Goal: Task Accomplishment & Management: Manage account settings

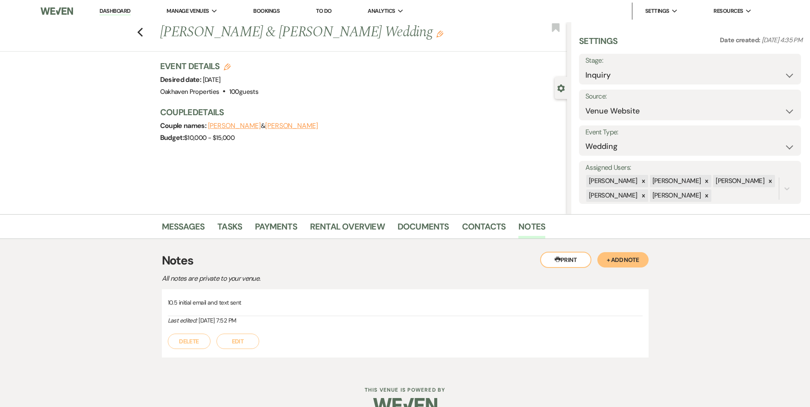
click at [117, 5] on li "Dashboard" at bounding box center [114, 11] width 39 height 17
click at [114, 13] on link "Dashboard" at bounding box center [114, 11] width 31 height 8
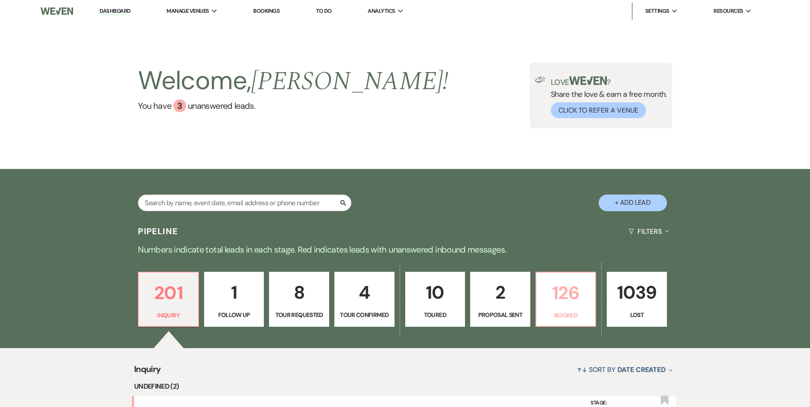
click at [549, 279] on p "126" at bounding box center [565, 293] width 49 height 29
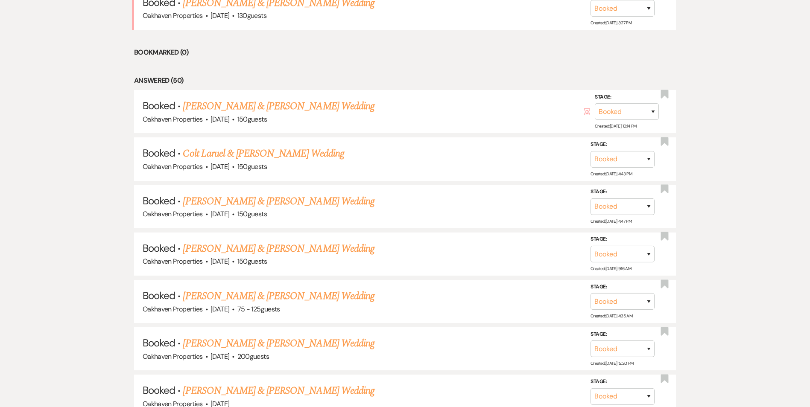
scroll to position [388, 0]
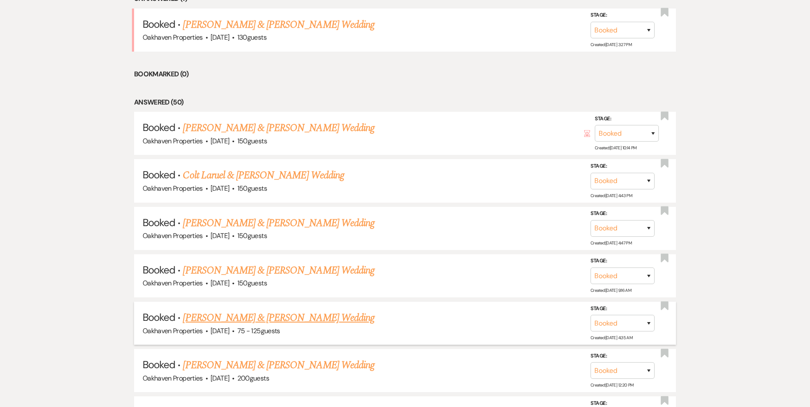
click at [290, 316] on link "[PERSON_NAME] & [PERSON_NAME] Wedding" at bounding box center [278, 317] width 191 height 15
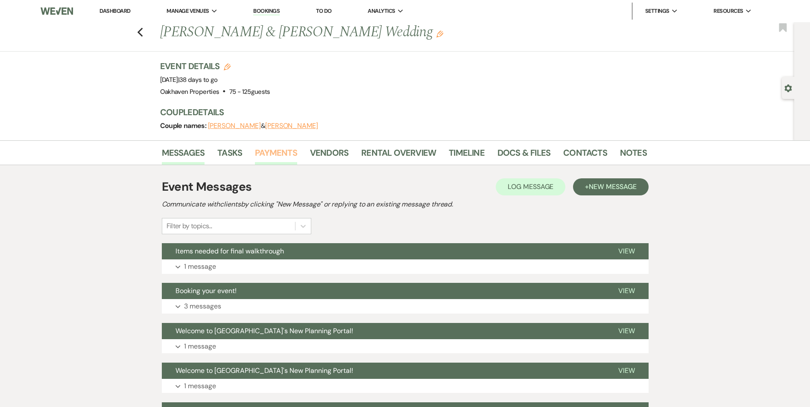
click at [286, 154] on link "Payments" at bounding box center [276, 155] width 42 height 19
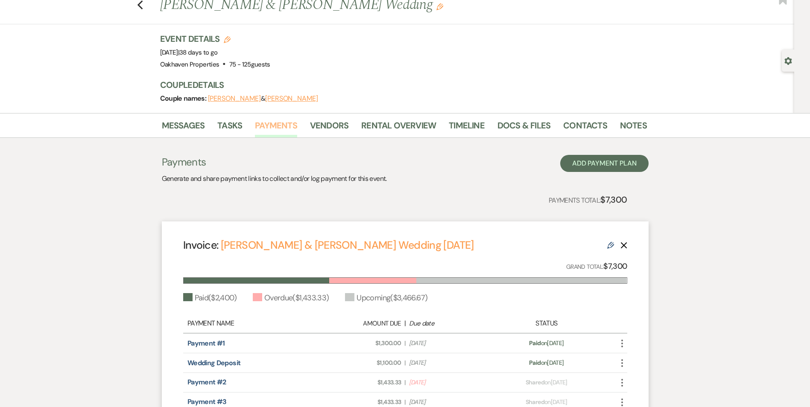
scroll to position [43, 0]
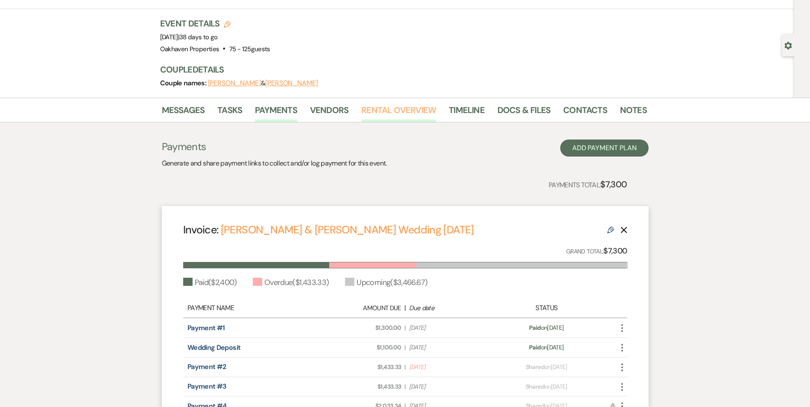
click at [391, 111] on link "Rental Overview" at bounding box center [398, 112] width 75 height 19
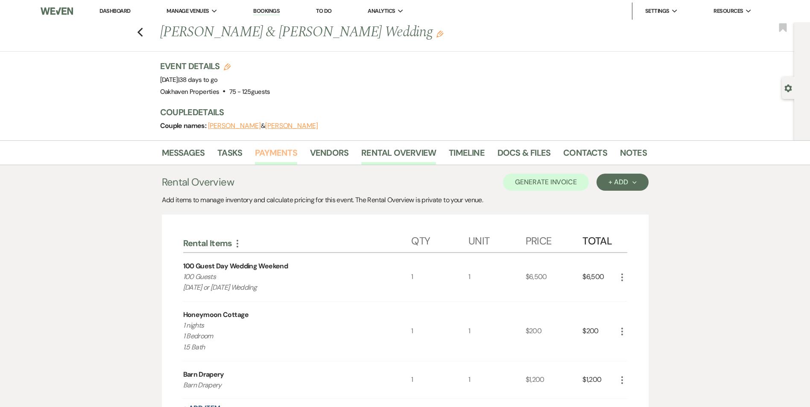
click at [265, 148] on link "Payments" at bounding box center [276, 155] width 42 height 19
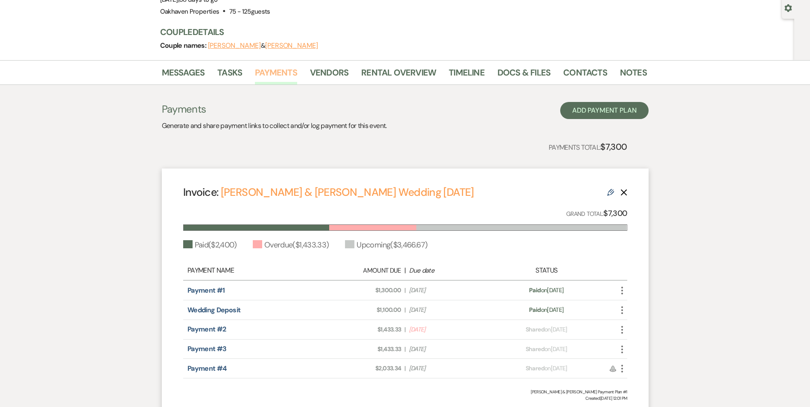
scroll to position [69, 0]
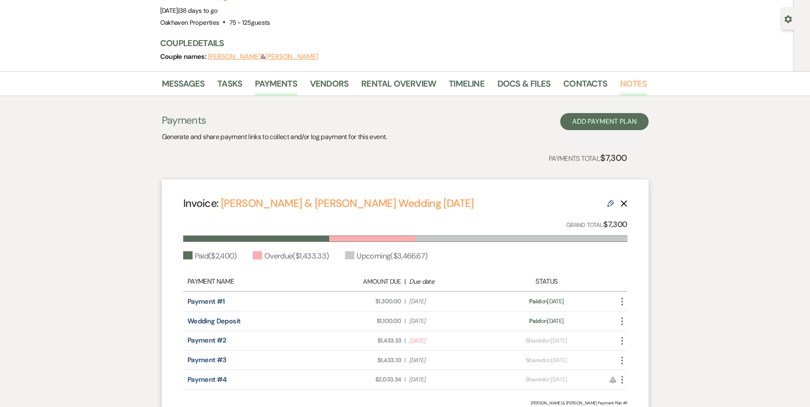
click at [621, 80] on link "Notes" at bounding box center [633, 86] width 27 height 19
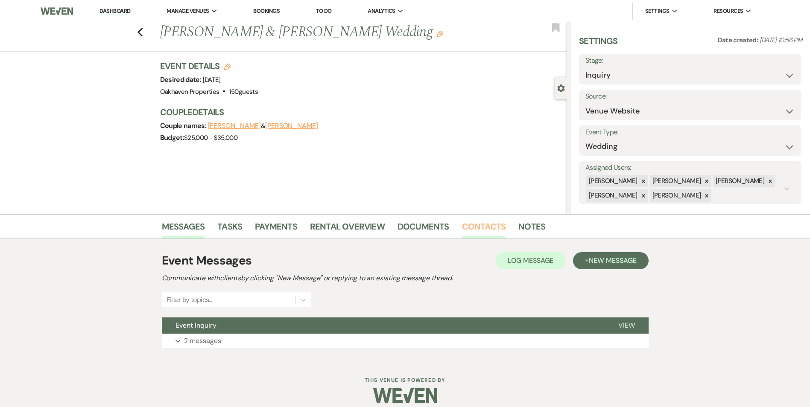
click at [474, 231] on link "Contacts" at bounding box center [484, 229] width 44 height 19
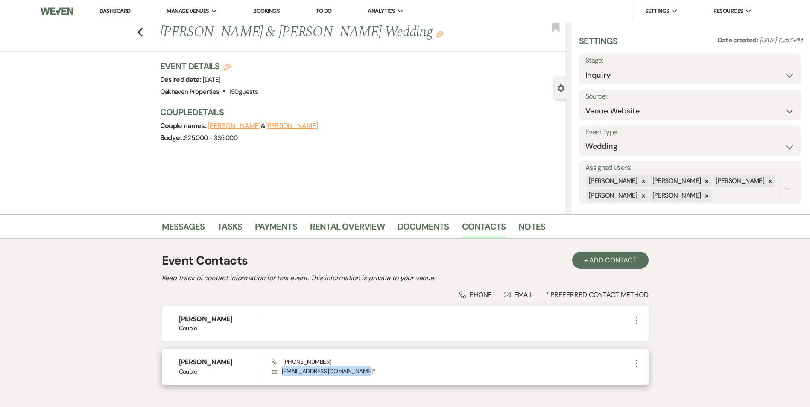
drag, startPoint x: 362, startPoint y: 372, endPoint x: 279, endPoint y: 383, distance: 83.1
click at [279, 383] on div "Chelsea Quintero Couple Phone (704) 242-6595 Envelope quinterochelsea02@gmail.c…" at bounding box center [405, 366] width 487 height 35
copy p "quinterochelsea02@gmail.com"
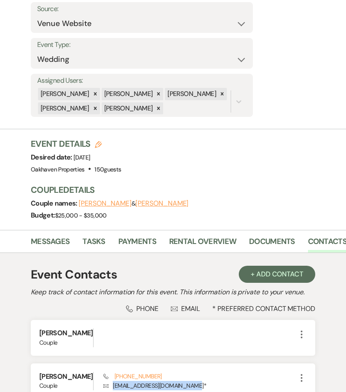
scroll to position [245, 0]
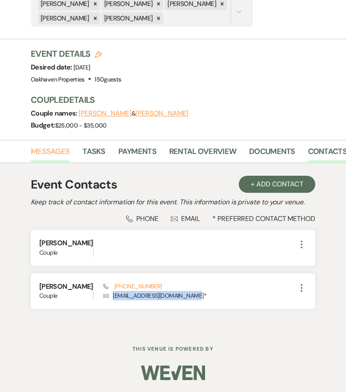
click at [50, 146] on link "Messages" at bounding box center [50, 155] width 39 height 18
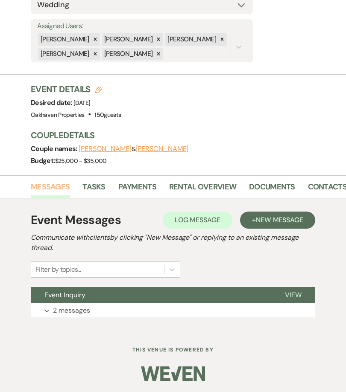
scroll to position [191, 0]
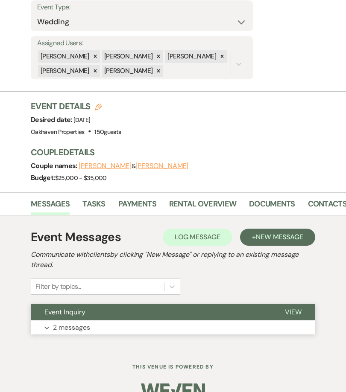
click at [295, 304] on button "View" at bounding box center [293, 312] width 44 height 16
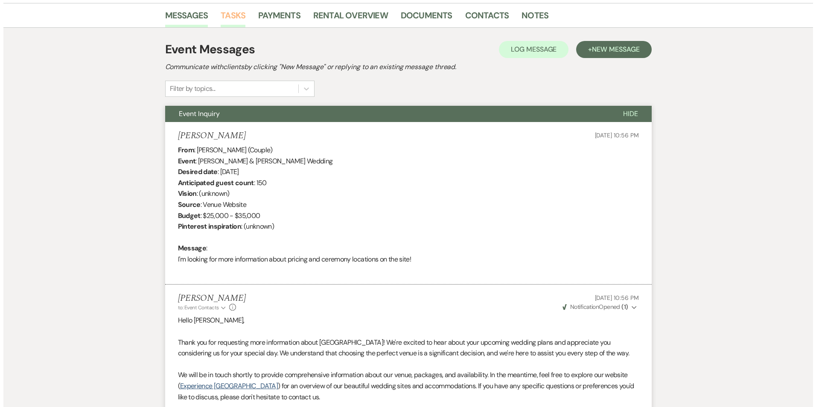
scroll to position [149, 0]
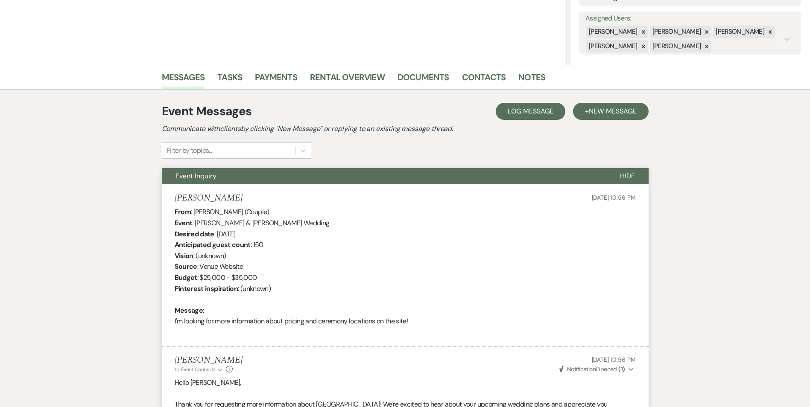
click at [536, 102] on div "Event Messages Log Log Message + New Message Communicate with clients by clicki…" at bounding box center [405, 338] width 487 height 480
click at [539, 107] on span "Log Message" at bounding box center [531, 111] width 46 height 9
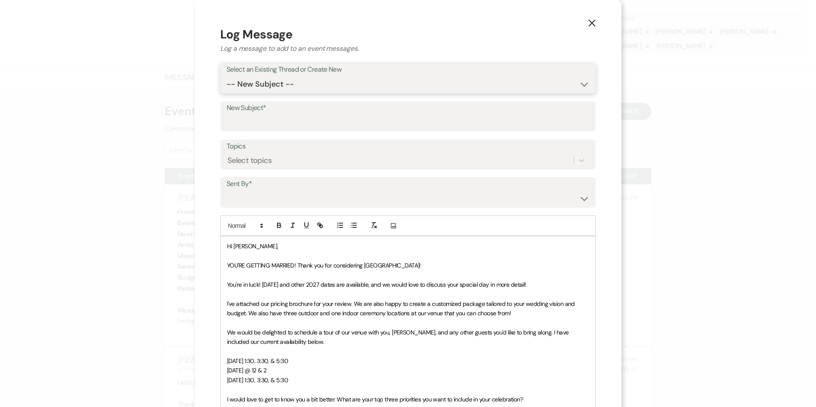
drag, startPoint x: 277, startPoint y: 78, endPoint x: 279, endPoint y: 83, distance: 5.6
click at [277, 78] on select "-- New Subject -- Event Inquiry" at bounding box center [408, 84] width 363 height 17
select select "475377"
click at [227, 76] on select "-- New Subject -- Event Inquiry" at bounding box center [408, 84] width 363 height 17
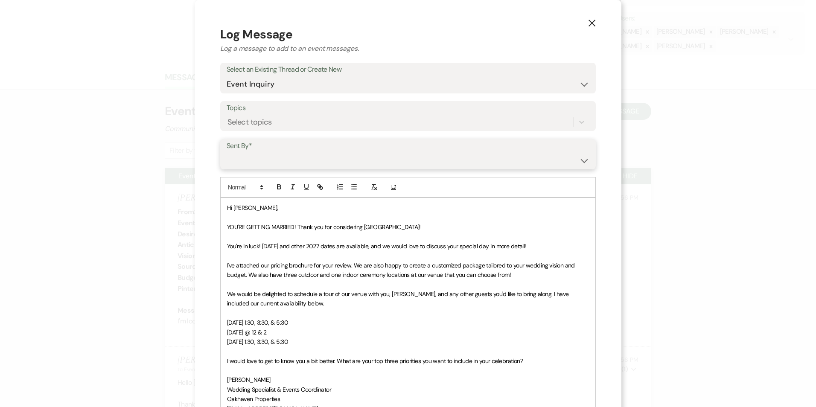
click at [277, 160] on select "Patience Ergish (pdergish@aol.com) Jeanette Wagoner (jeanette@experienceoakhave…" at bounding box center [408, 160] width 363 height 17
select select "user-127923"
click at [227, 152] on select "Patience Ergish (pdergish@aol.com) Jeanette Wagoner (jeanette@experienceoakhave…" at bounding box center [408, 160] width 363 height 17
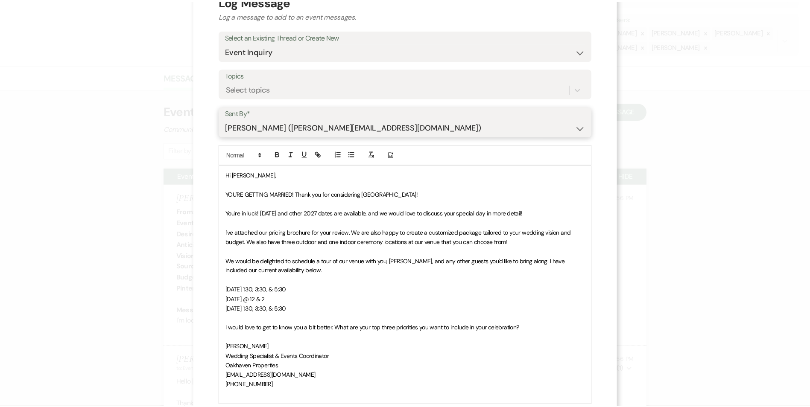
scroll to position [147, 0]
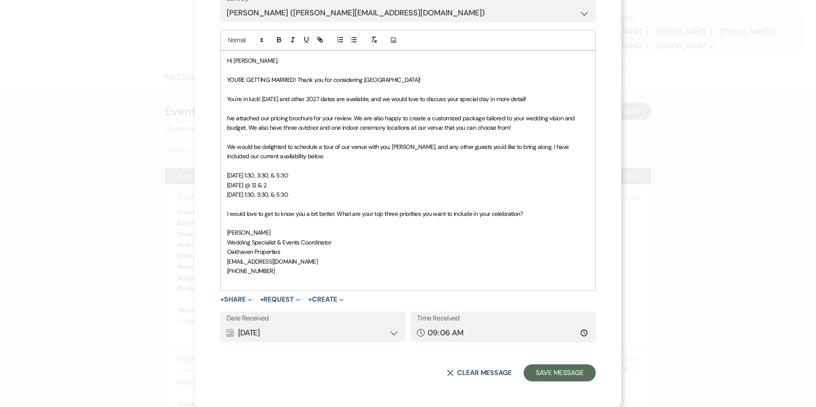
click at [579, 395] on div "X Log Message Log a message to add to an event messages. Select an Existing Thr…" at bounding box center [408, 130] width 427 height 555
click at [568, 380] on button "Save Message" at bounding box center [560, 373] width 72 height 17
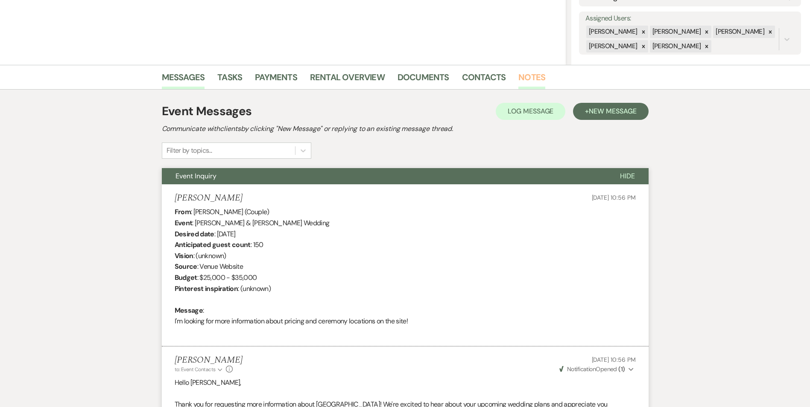
click at [539, 77] on link "Notes" at bounding box center [531, 79] width 27 height 19
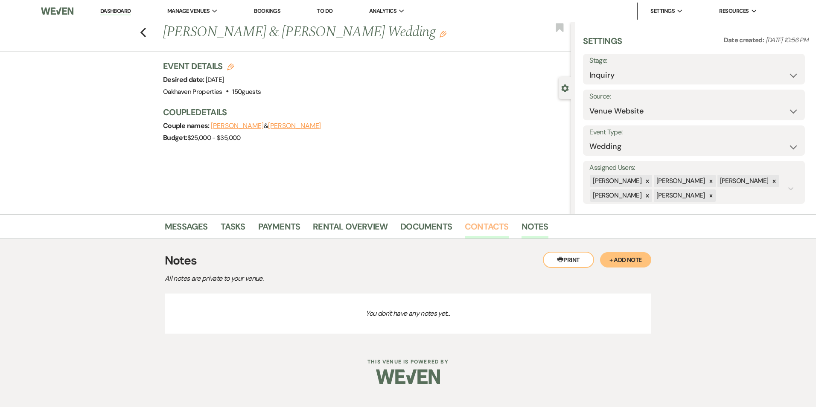
click at [479, 234] on link "Contacts" at bounding box center [487, 229] width 44 height 19
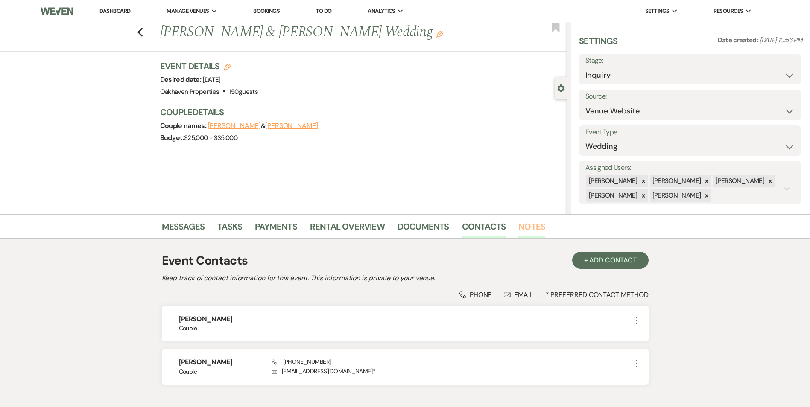
click at [527, 228] on link "Notes" at bounding box center [531, 229] width 27 height 19
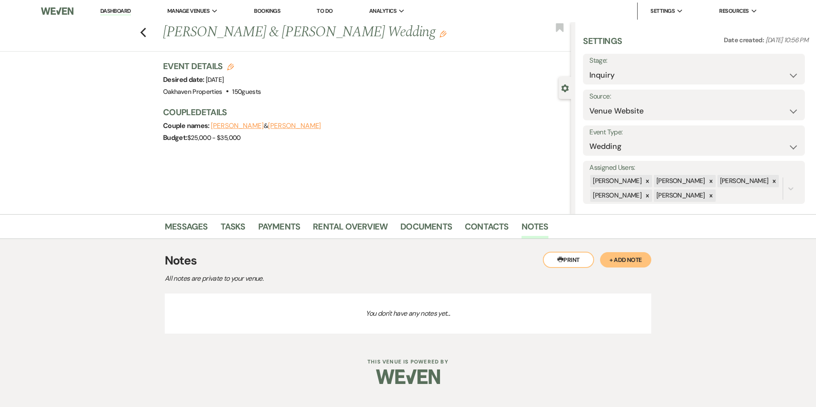
click at [627, 259] on button "+ Add Note" at bounding box center [625, 259] width 51 height 15
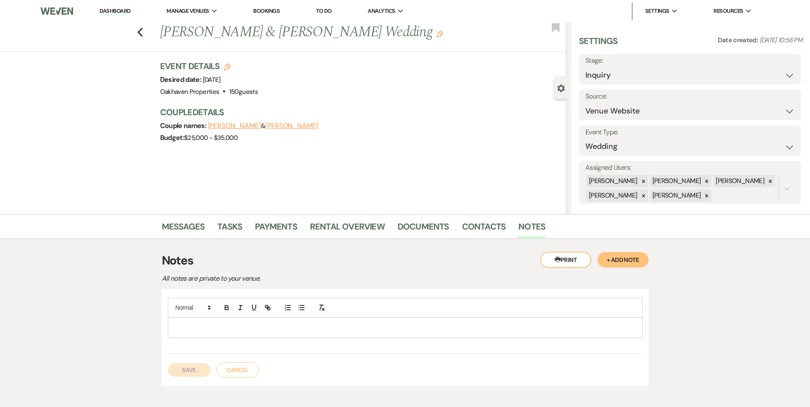
click at [275, 329] on p at bounding box center [405, 327] width 461 height 9
drag, startPoint x: 207, startPoint y: 373, endPoint x: 217, endPoint y: 358, distance: 17.8
click at [206, 372] on button "Save" at bounding box center [189, 370] width 43 height 14
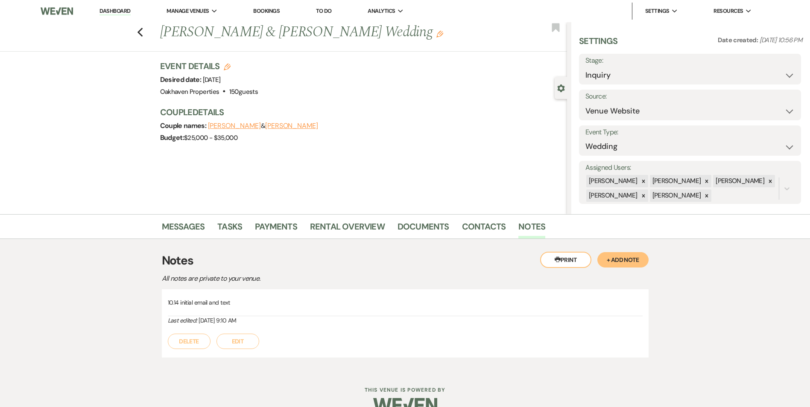
click at [230, 240] on div "Printer Print + Add Note Notes All notes are private to your venue. 10.14 initi…" at bounding box center [405, 305] width 487 height 132
click at [231, 233] on link "Tasks" at bounding box center [229, 229] width 25 height 19
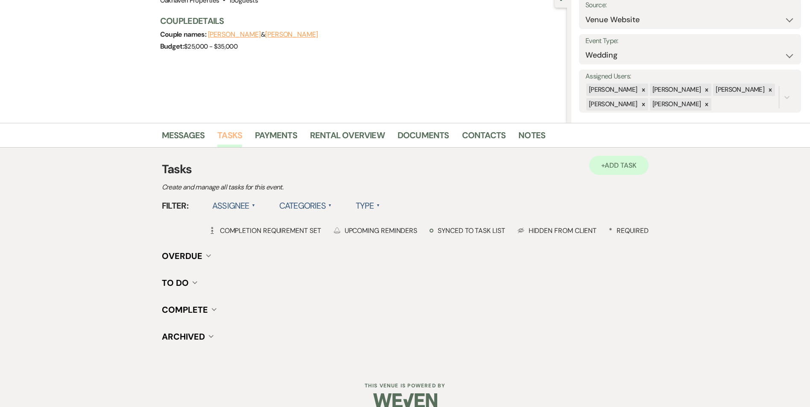
scroll to position [105, 0]
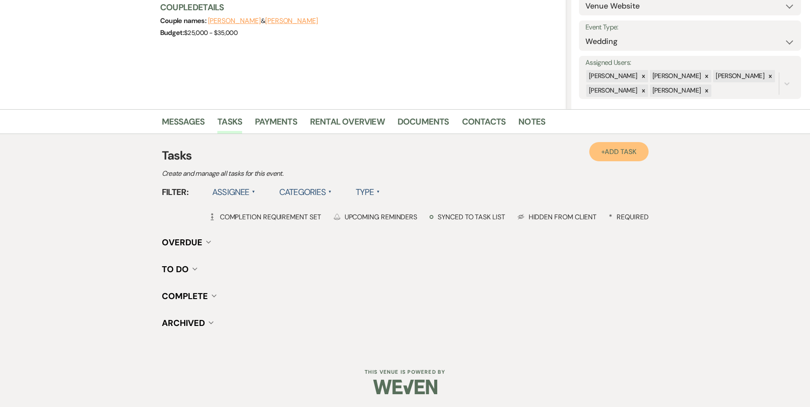
click at [624, 144] on link "+ Add Task" at bounding box center [618, 151] width 59 height 19
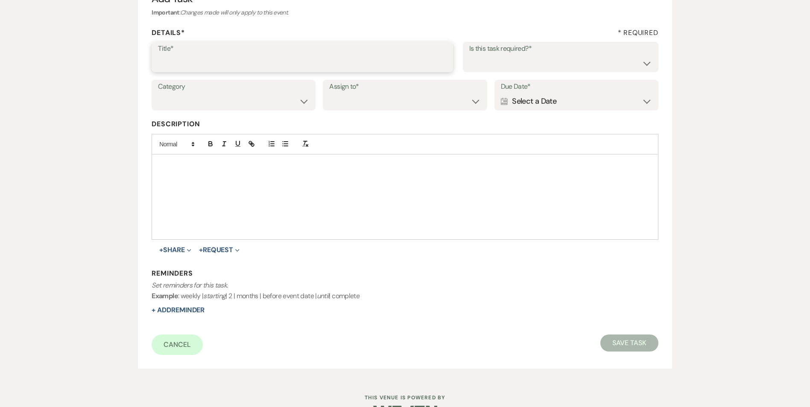
click at [215, 64] on input "Title*" at bounding box center [302, 63] width 289 height 17
click at [227, 61] on input "Title*" at bounding box center [302, 63] width 288 height 17
type input "2nd follow up email and call"
click at [495, 65] on select "Yes No" at bounding box center [560, 63] width 183 height 17
select select "true"
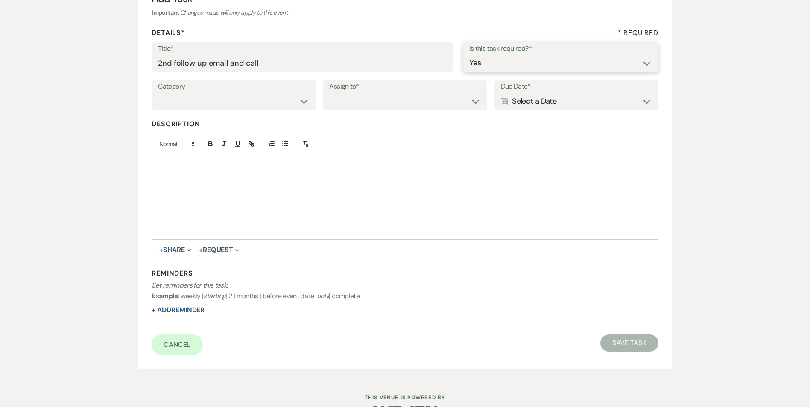
click at [469, 55] on select "Yes No" at bounding box center [560, 63] width 183 height 17
drag, startPoint x: 284, startPoint y: 99, endPoint x: 284, endPoint y: 106, distance: 7.3
click at [284, 99] on select "Venue Vendors Guests Details Finalize & Share" at bounding box center [233, 101] width 151 height 17
select select "31"
click at [158, 93] on select "Venue Vendors Guests Details Finalize & Share" at bounding box center [233, 101] width 151 height 17
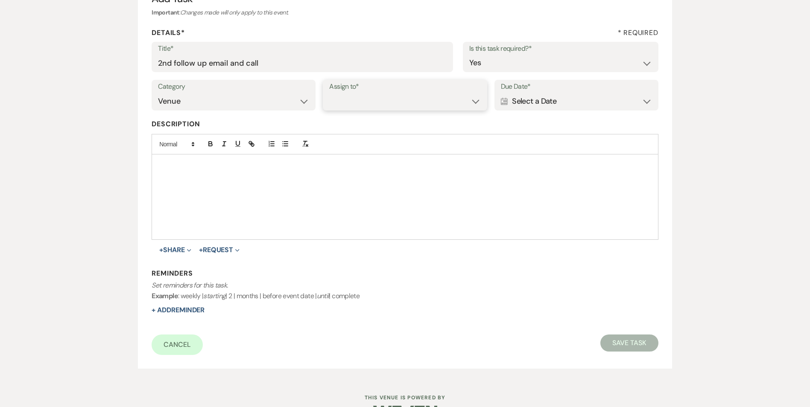
click at [338, 101] on select "Venue Client" at bounding box center [404, 101] width 151 height 17
select select "venueHost"
click at [329, 93] on select "Venue Client" at bounding box center [404, 101] width 151 height 17
click at [532, 99] on div "Calendar Select a Date Expand" at bounding box center [576, 101] width 151 height 17
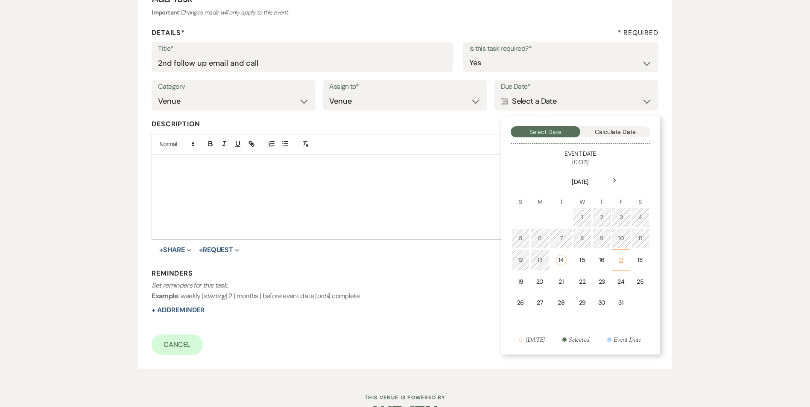
click at [617, 264] on td "17" at bounding box center [621, 260] width 18 height 22
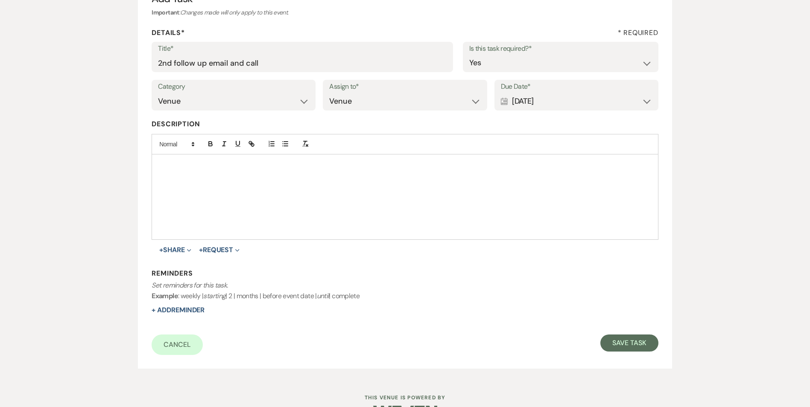
click at [195, 304] on div "Reminders Set reminders for this task. Example : weekly | starting | 2 | months…" at bounding box center [405, 292] width 506 height 47
click at [196, 313] on button "+ Add Reminder" at bounding box center [178, 310] width 53 height 7
select select "host"
select select "days"
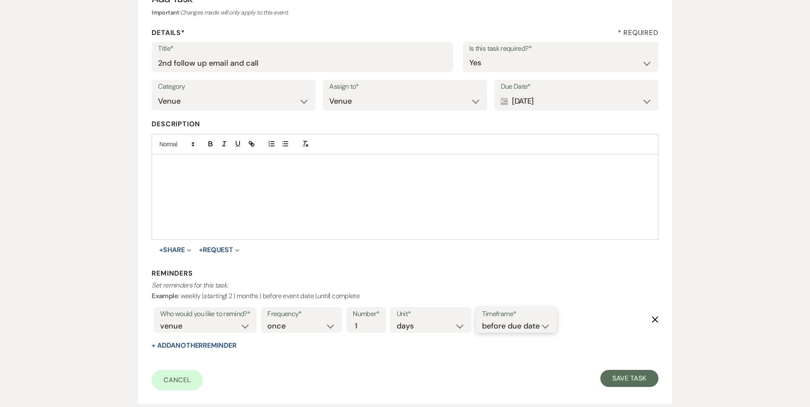
click at [521, 324] on select "before due date after due date on due date on custom date" at bounding box center [516, 327] width 68 height 12
select select "onDueDate"
click at [482, 321] on select "before due date after due date on due date on custom date" at bounding box center [516, 327] width 68 height 12
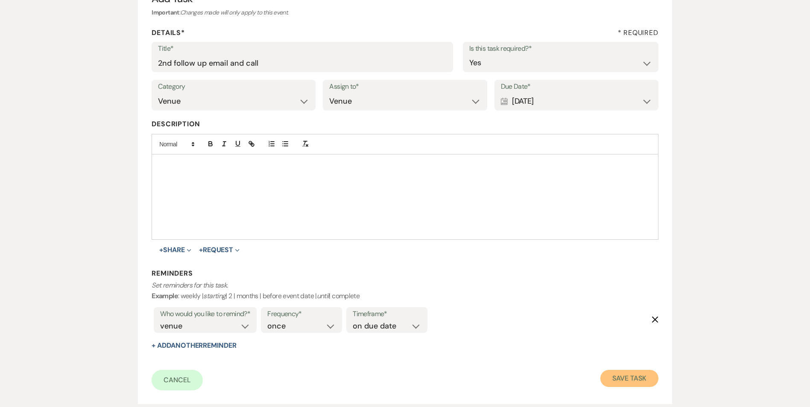
click at [639, 371] on button "Save Task" at bounding box center [629, 378] width 58 height 17
select select "5"
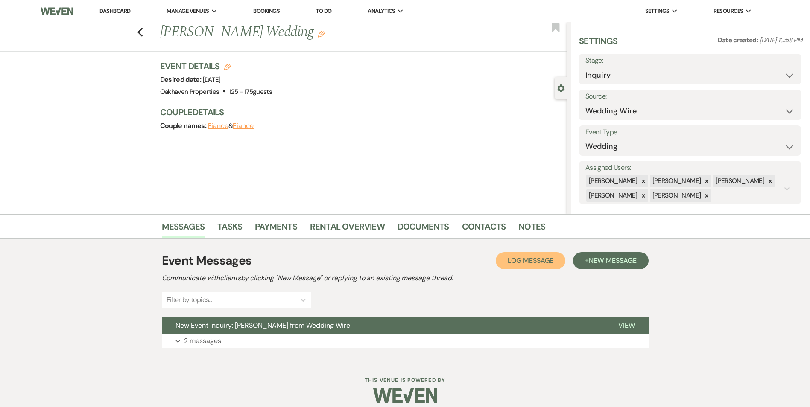
click at [548, 259] on span "Log Message" at bounding box center [531, 260] width 46 height 9
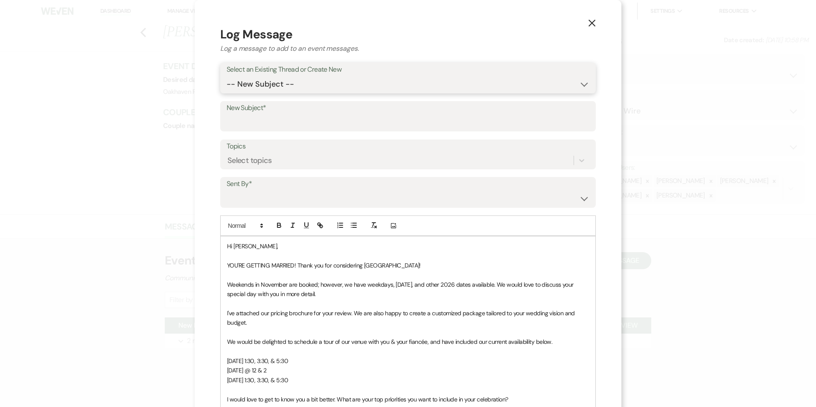
drag, startPoint x: 288, startPoint y: 86, endPoint x: 288, endPoint y: 92, distance: 5.6
click at [288, 87] on select "-- New Subject -- New Event Inquiry: Brandi Burnette from Wedding Wire" at bounding box center [408, 84] width 363 height 17
select select "475378"
click at [227, 76] on select "-- New Subject -- New Event Inquiry: Brandi Burnette from Wedding Wire" at bounding box center [408, 84] width 363 height 17
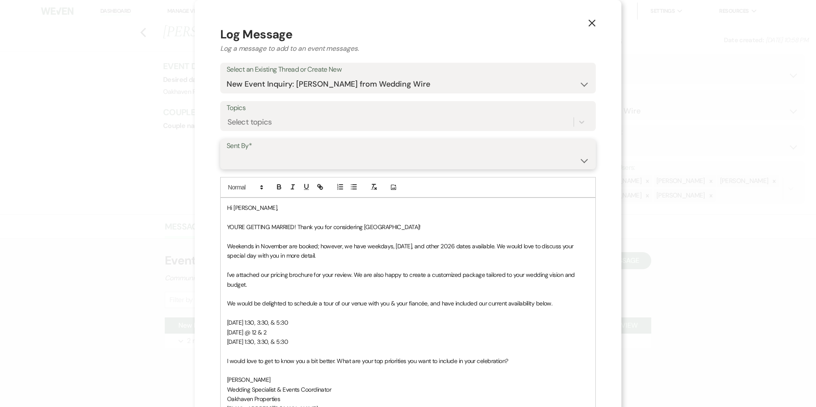
drag, startPoint x: 283, startPoint y: 155, endPoint x: 285, endPoint y: 169, distance: 14.7
click at [283, 155] on select "Patience Ergish (pdergish@aol.com) Jeanette Wagoner (jeanette@experienceoakhave…" at bounding box center [408, 160] width 363 height 17
select select "user-127923"
click at [227, 152] on select "Patience Ergish (pdergish@aol.com) Jeanette Wagoner (jeanette@experienceoakhave…" at bounding box center [408, 160] width 363 height 17
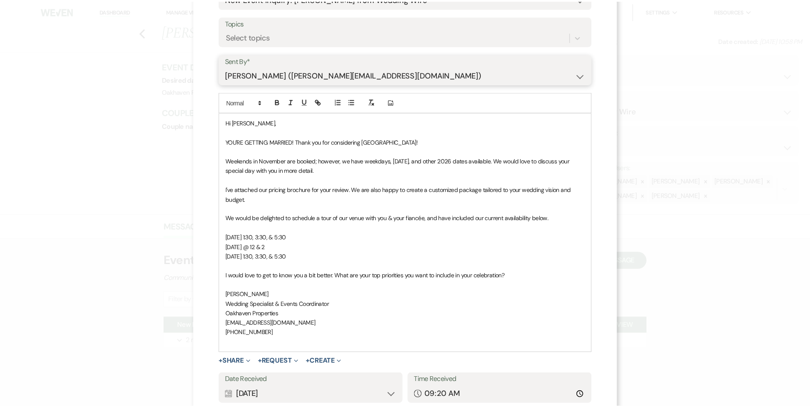
scroll to position [147, 0]
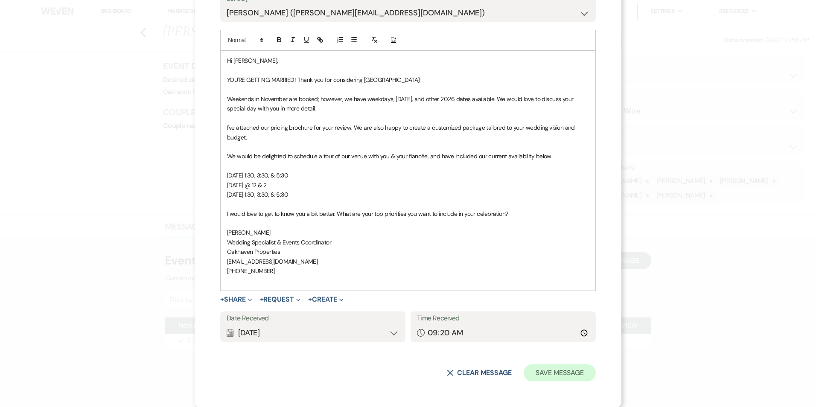
drag, startPoint x: 536, startPoint y: 364, endPoint x: 541, endPoint y: 369, distance: 6.7
click at [537, 365] on form "Log Message Log a message to add to an event messages. Select an Existing Threa…" at bounding box center [408, 129] width 376 height 503
click at [569, 370] on button "Save Message" at bounding box center [560, 373] width 72 height 17
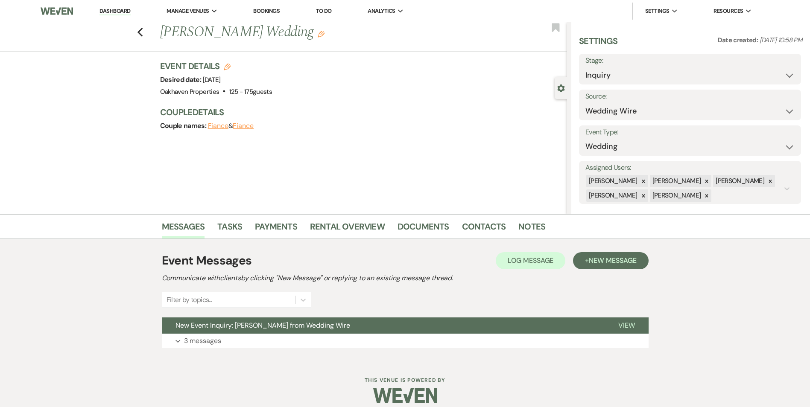
click at [543, 232] on li "Notes" at bounding box center [538, 228] width 40 height 20
click at [537, 228] on link "Notes" at bounding box center [531, 229] width 27 height 19
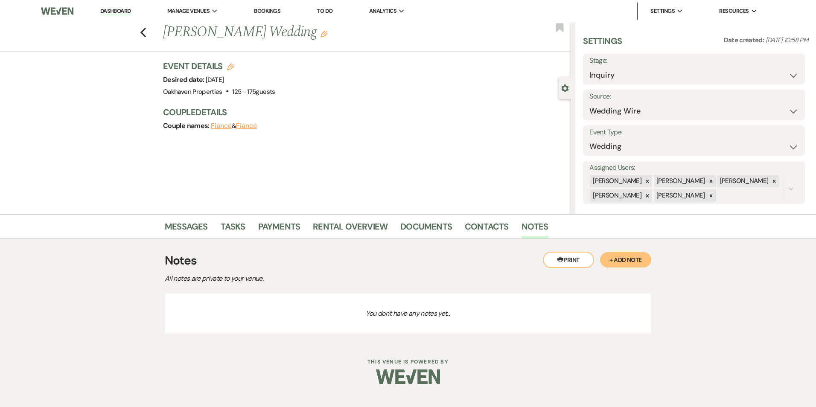
click at [606, 265] on button "+ Add Note" at bounding box center [625, 259] width 51 height 15
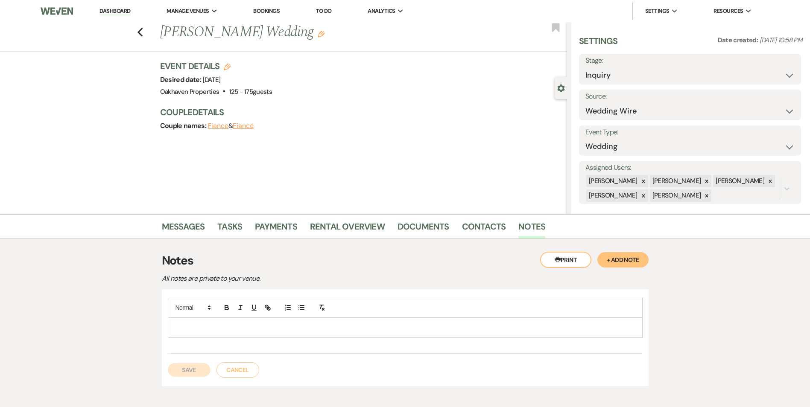
click at [340, 325] on p at bounding box center [405, 327] width 461 height 9
click at [184, 369] on button "Save" at bounding box center [189, 370] width 43 height 14
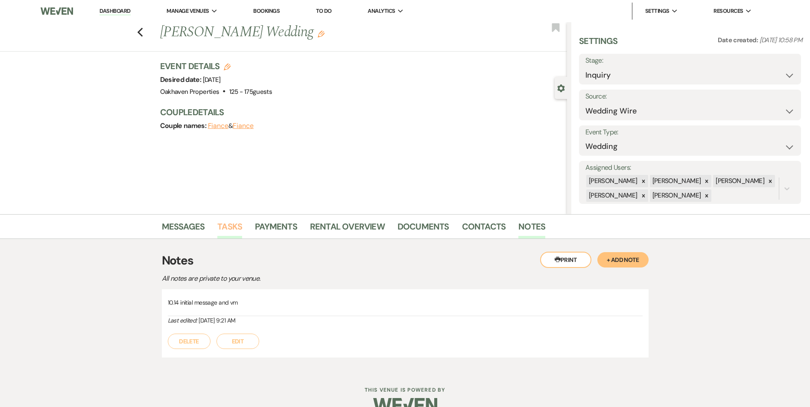
click at [234, 225] on link "Tasks" at bounding box center [229, 229] width 25 height 19
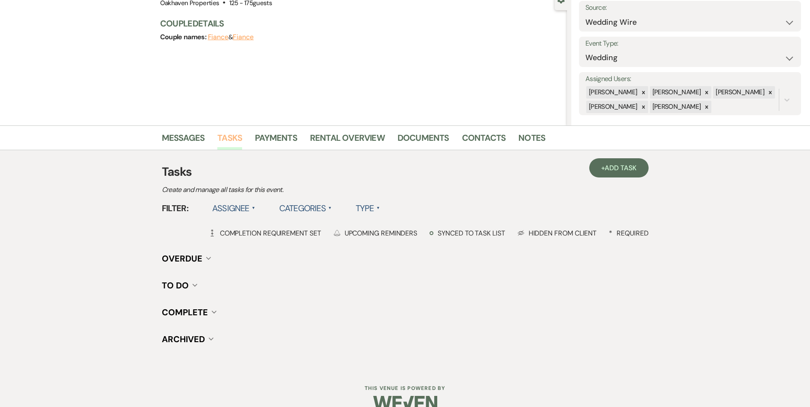
scroll to position [105, 0]
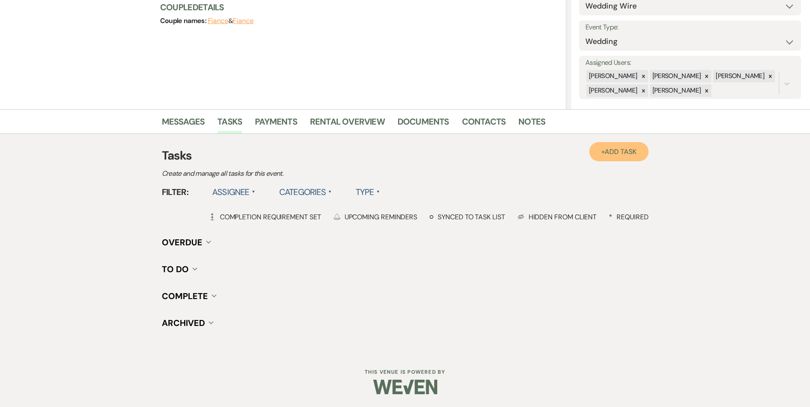
click at [598, 151] on link "+ Add Task" at bounding box center [618, 151] width 59 height 19
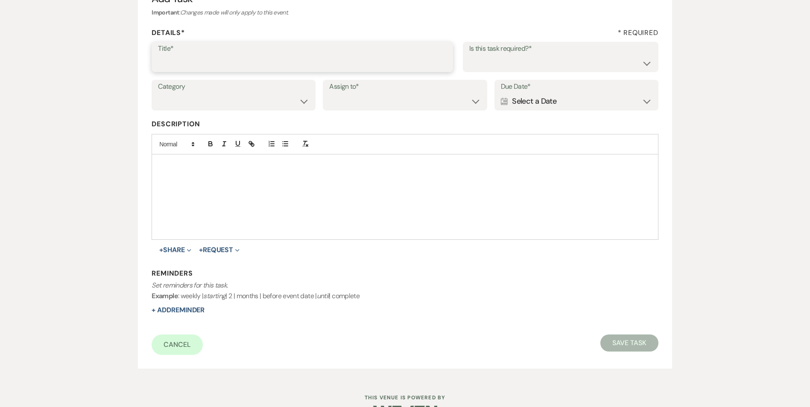
click at [237, 56] on input "Title*" at bounding box center [302, 63] width 289 height 17
type input "2nd follow up message and text"
click at [481, 70] on select "Yes No" at bounding box center [560, 63] width 183 height 17
select select "true"
click at [469, 55] on select "Yes No" at bounding box center [560, 63] width 183 height 17
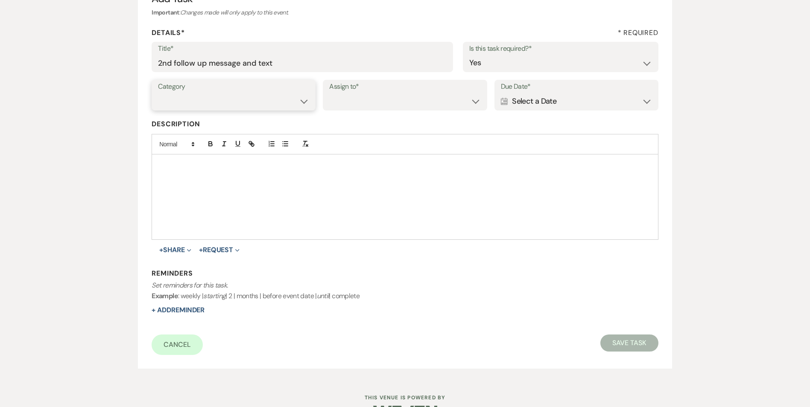
click at [252, 100] on select "Venue Vendors Guests Details Finalize & Share" at bounding box center [233, 101] width 151 height 17
select select "31"
click at [158, 93] on select "Venue Vendors Guests Details Finalize & Share" at bounding box center [233, 101] width 151 height 17
drag, startPoint x: 330, startPoint y: 100, endPoint x: 341, endPoint y: 120, distance: 22.8
click at [330, 100] on div "Assign to* Venue Client" at bounding box center [405, 95] width 164 height 31
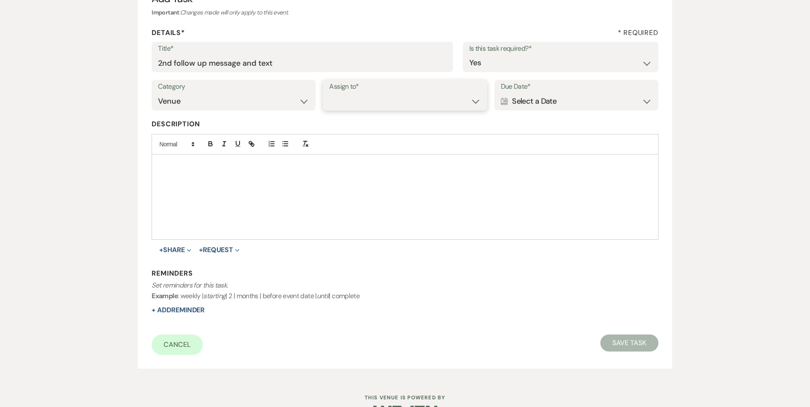
drag, startPoint x: 343, startPoint y: 100, endPoint x: 347, endPoint y: 109, distance: 9.4
click at [343, 101] on select "Venue Client" at bounding box center [404, 101] width 151 height 17
select select "venueHost"
click at [329, 93] on select "Venue Client" at bounding box center [404, 101] width 151 height 17
click at [547, 111] on div "Category Venue Vendors Guests Details Finalize & Share Assign to* Venue Client …" at bounding box center [405, 99] width 506 height 38
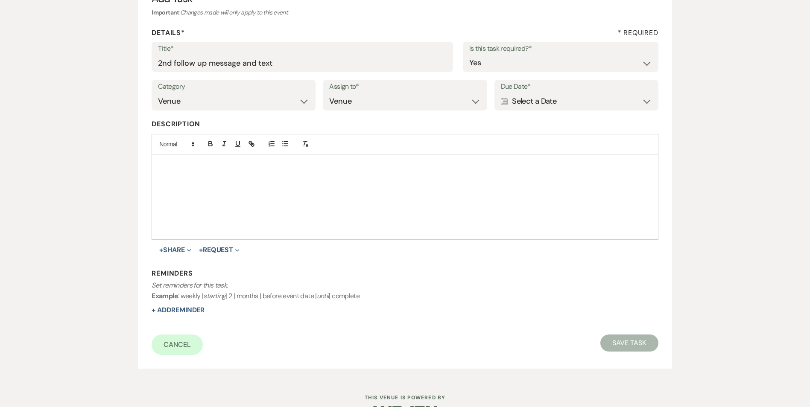
click at [548, 105] on div "Calendar Select a Date Expand" at bounding box center [576, 101] width 151 height 17
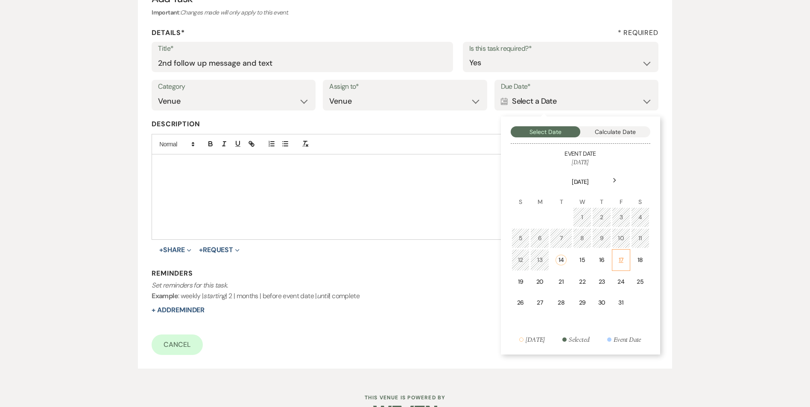
click at [626, 255] on td "17" at bounding box center [621, 260] width 18 height 22
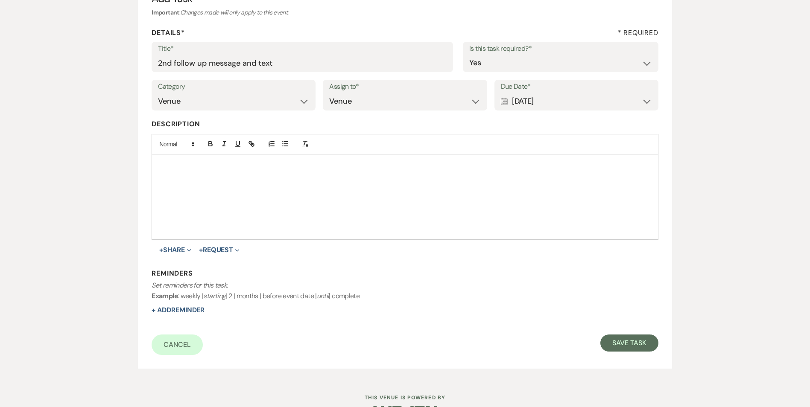
click at [175, 309] on button "+ Add Reminder" at bounding box center [178, 310] width 53 height 7
select select "host"
select select "days"
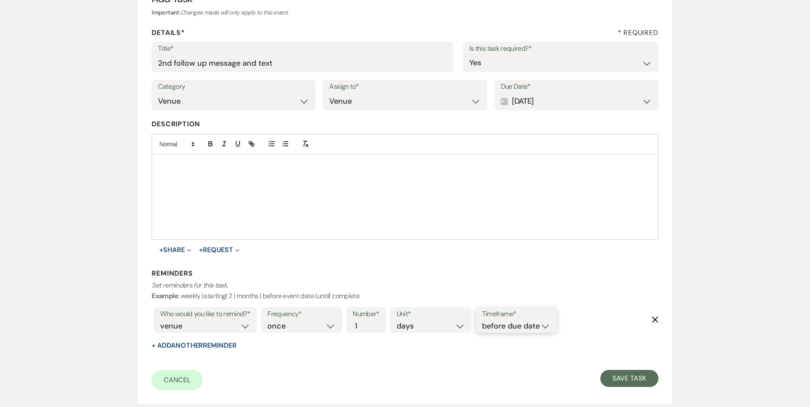
click at [522, 324] on select "before due date after due date on due date on custom date" at bounding box center [516, 327] width 68 height 12
click at [483, 321] on select "before due date after due date on due date on custom date" at bounding box center [516, 327] width 68 height 12
click at [521, 325] on select "before due date after due date on due date on custom date" at bounding box center [516, 327] width 68 height 12
select select "onDueDate"
click at [482, 321] on select "before due date after due date on due date on custom date" at bounding box center [516, 327] width 68 height 12
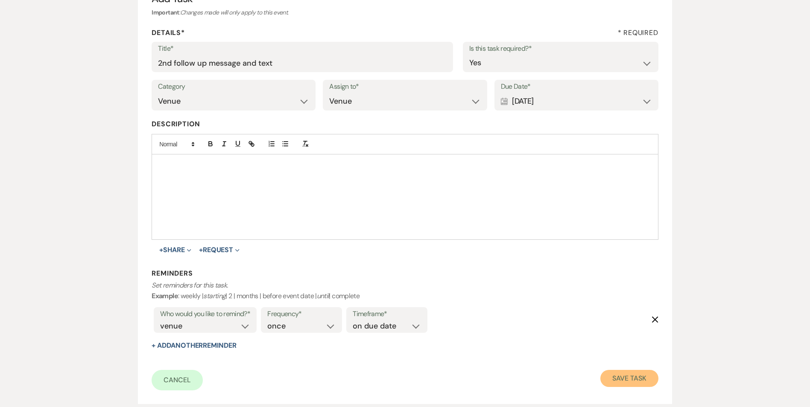
click at [620, 378] on button "Save Task" at bounding box center [629, 378] width 58 height 17
select select "3"
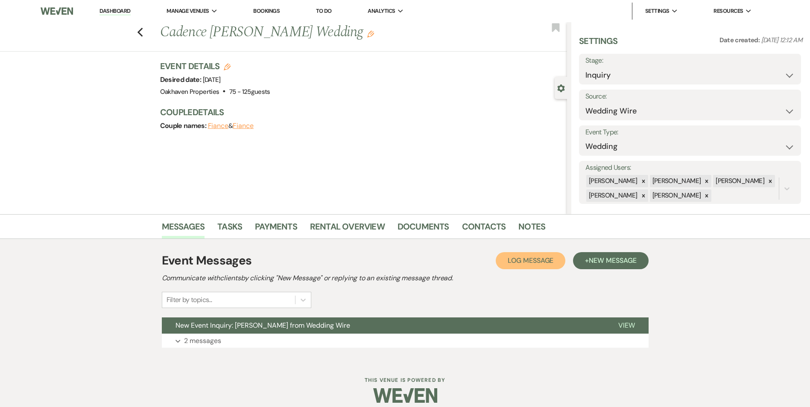
click at [517, 263] on span "Log Message" at bounding box center [531, 260] width 46 height 9
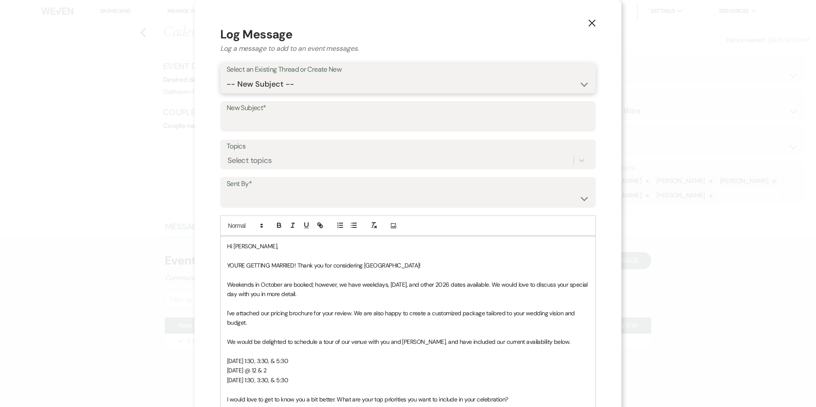
drag, startPoint x: 272, startPoint y: 79, endPoint x: 276, endPoint y: 92, distance: 13.9
click at [272, 79] on select "-- New Subject -- New Event Inquiry: Cadence Rainey from Wedding Wire" at bounding box center [408, 84] width 363 height 17
select select "475418"
click at [227, 76] on select "-- New Subject -- New Event Inquiry: Cadence Rainey from Wedding Wire" at bounding box center [408, 84] width 363 height 17
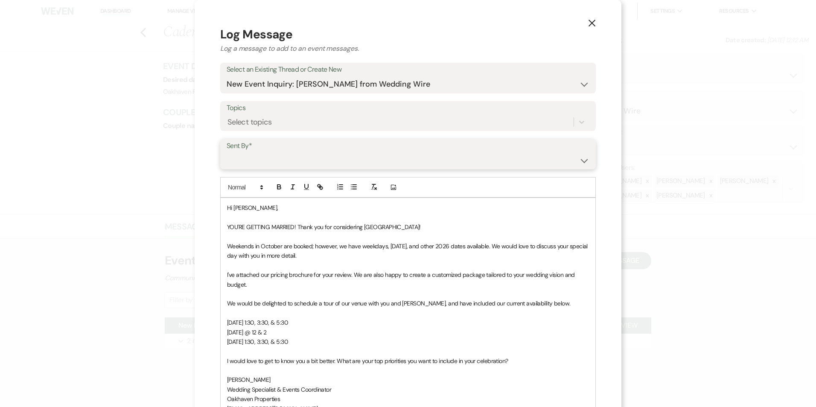
drag, startPoint x: 269, startPoint y: 155, endPoint x: 271, endPoint y: 168, distance: 13.1
click at [269, 155] on select "Patience Ergish (pdergish@aol.com) Jeanette Wagoner (jeanette@experienceoakhave…" at bounding box center [408, 160] width 363 height 17
select select "user-127923"
click at [227, 152] on select "Patience Ergish (pdergish@aol.com) Jeanette Wagoner (jeanette@experienceoakhave…" at bounding box center [408, 160] width 363 height 17
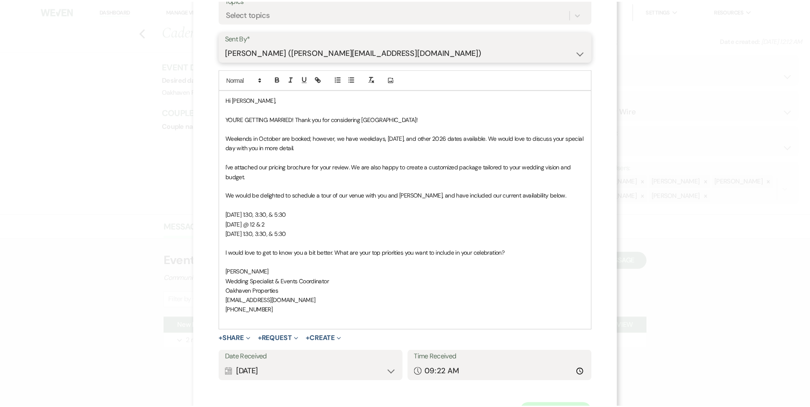
scroll to position [147, 0]
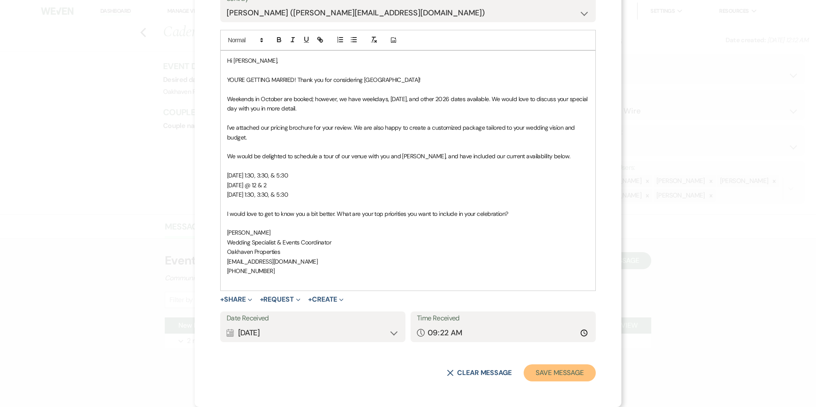
click at [561, 369] on button "Save Message" at bounding box center [560, 373] width 72 height 17
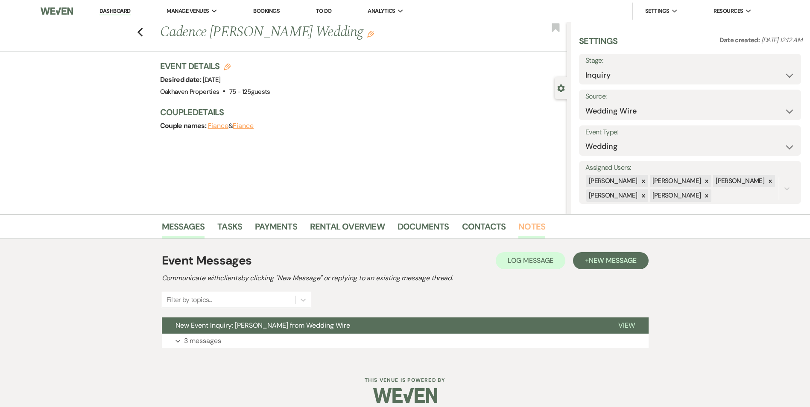
click at [524, 224] on link "Notes" at bounding box center [531, 229] width 27 height 19
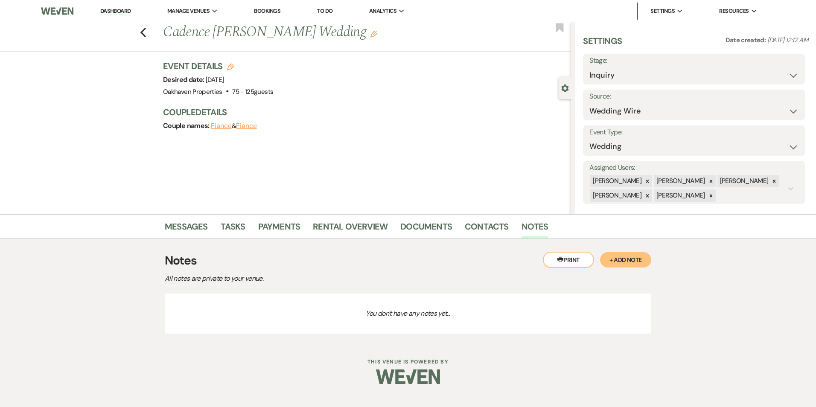
click at [645, 258] on button "+ Add Note" at bounding box center [625, 259] width 51 height 15
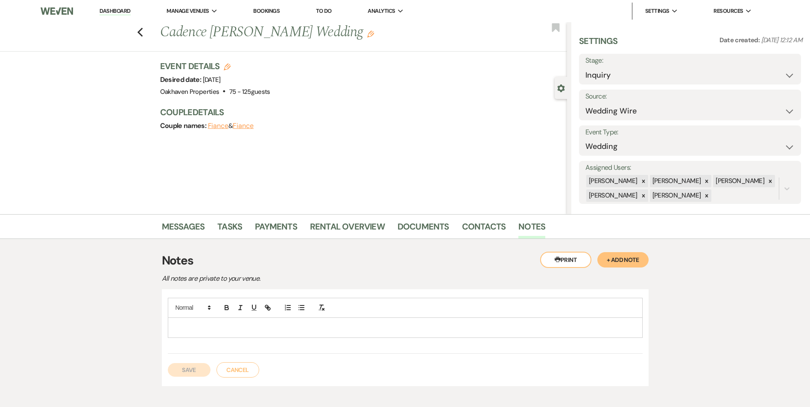
click at [295, 326] on p at bounding box center [405, 327] width 461 height 9
drag, startPoint x: 196, startPoint y: 372, endPoint x: 204, endPoint y: 361, distance: 13.5
click at [196, 372] on button "Save" at bounding box center [189, 370] width 43 height 14
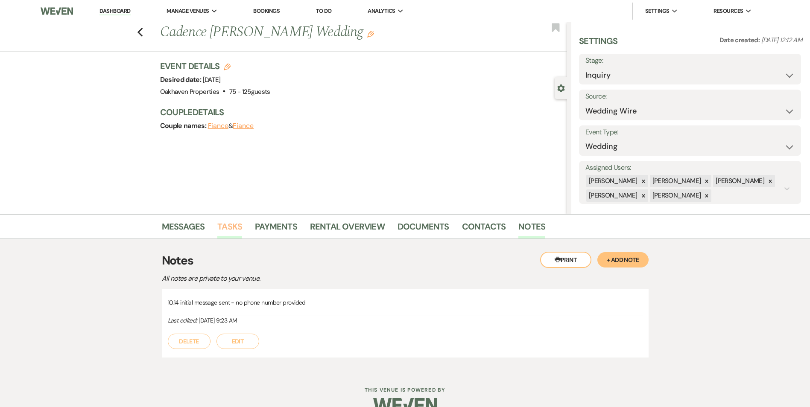
click at [228, 225] on link "Tasks" at bounding box center [229, 229] width 25 height 19
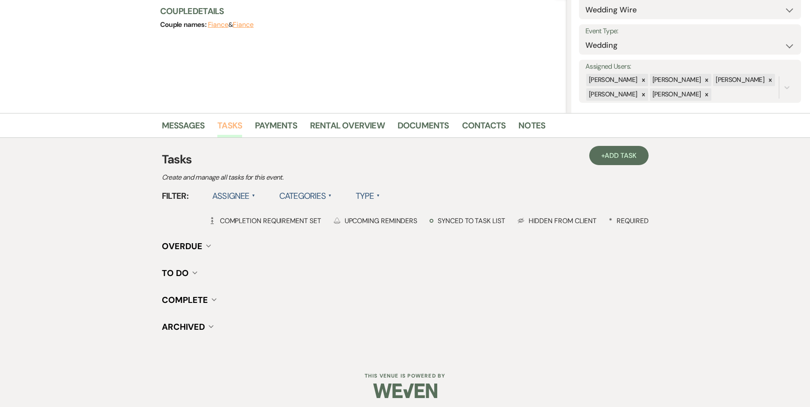
scroll to position [105, 0]
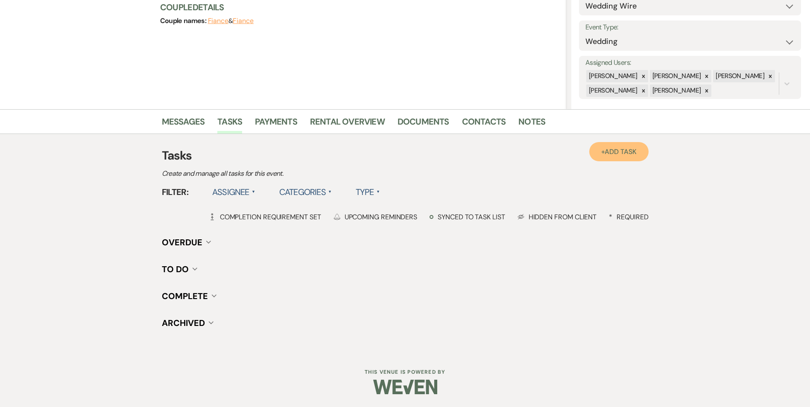
click at [643, 155] on link "+ Add Task" at bounding box center [618, 151] width 59 height 19
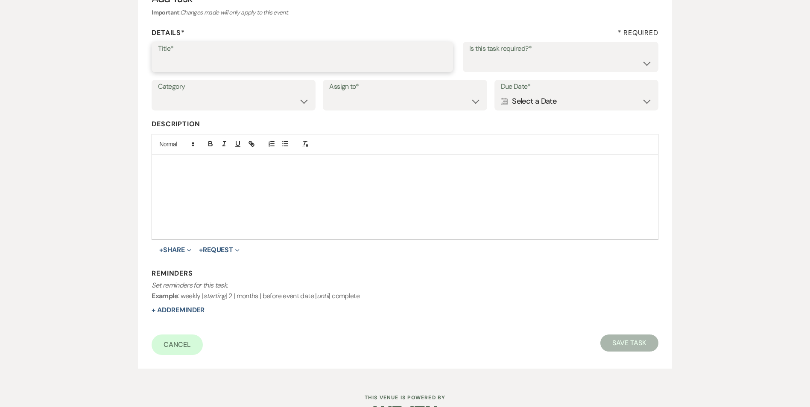
click at [239, 57] on input "Title*" at bounding box center [302, 63] width 289 height 17
type input "2nd follow up message"
drag, startPoint x: 478, startPoint y: 66, endPoint x: 475, endPoint y: 72, distance: 6.5
click at [478, 66] on select "Yes No" at bounding box center [560, 63] width 183 height 17
select select "true"
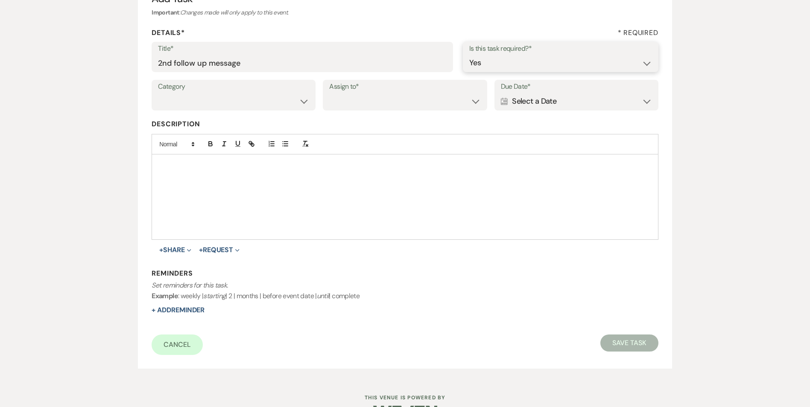
click at [469, 55] on select "Yes No" at bounding box center [560, 63] width 183 height 17
drag, startPoint x: 234, startPoint y: 103, endPoint x: 234, endPoint y: 111, distance: 8.1
click at [234, 103] on select "Venue Vendors Guests Details Finalize & Share" at bounding box center [233, 101] width 151 height 17
select select "31"
click at [158, 93] on select "Venue Vendors Guests Details Finalize & Share" at bounding box center [233, 101] width 151 height 17
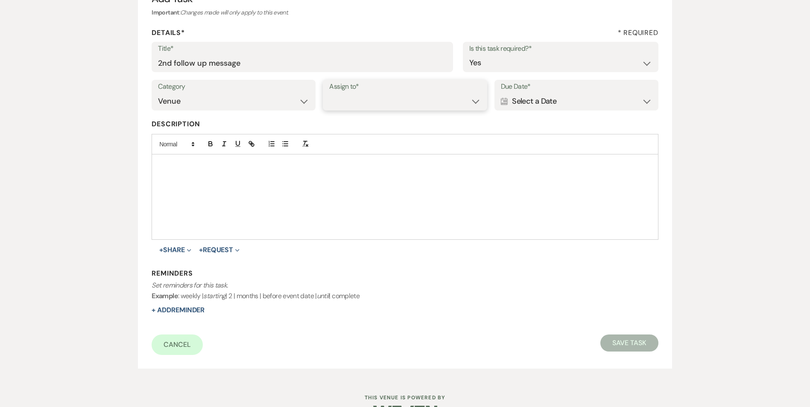
click at [370, 99] on select "Venue Client" at bounding box center [404, 101] width 151 height 17
select select "venueHost"
click at [329, 93] on select "Venue Client" at bounding box center [404, 101] width 151 height 17
click at [509, 105] on div "Calendar Select a Date Expand" at bounding box center [576, 101] width 151 height 17
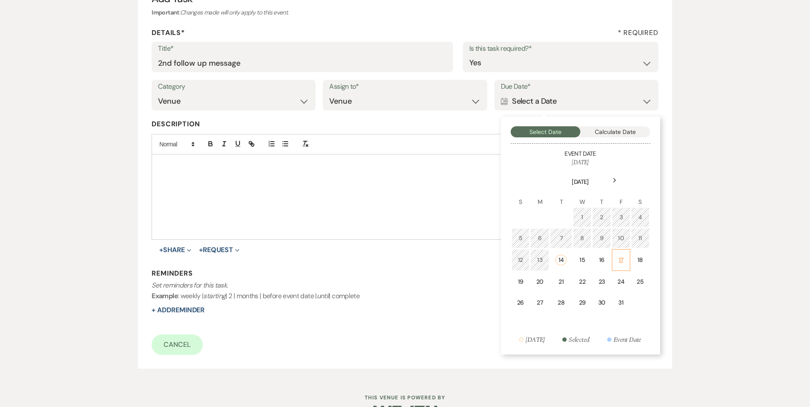
click at [623, 265] on td "17" at bounding box center [621, 260] width 18 height 22
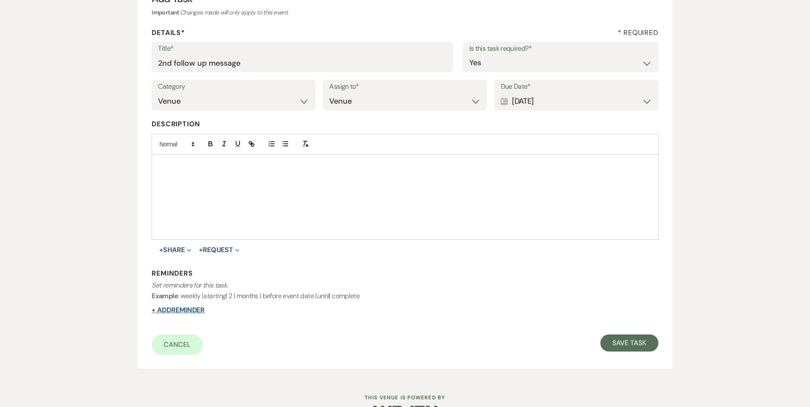
click at [175, 307] on button "+ Add Reminder" at bounding box center [178, 310] width 53 height 7
select select "host"
select select "days"
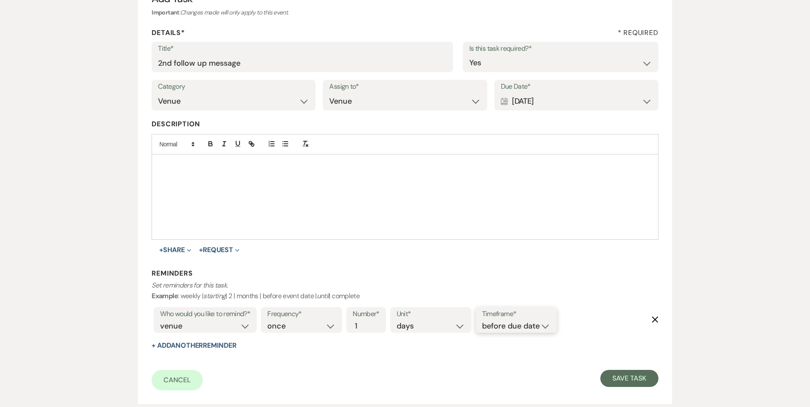
click at [542, 329] on select "before due date after due date on due date on custom date" at bounding box center [516, 327] width 68 height 12
select select "onDueDate"
click at [482, 321] on select "before due date after due date on due date on custom date" at bounding box center [516, 327] width 68 height 12
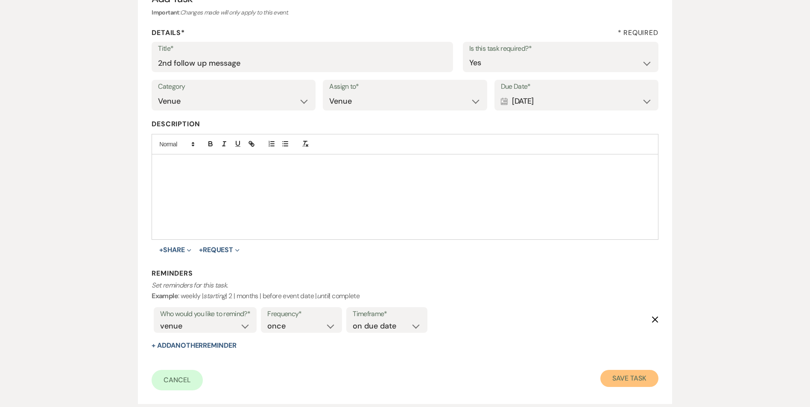
click at [611, 379] on button "Save Task" at bounding box center [629, 378] width 58 height 17
select select "3"
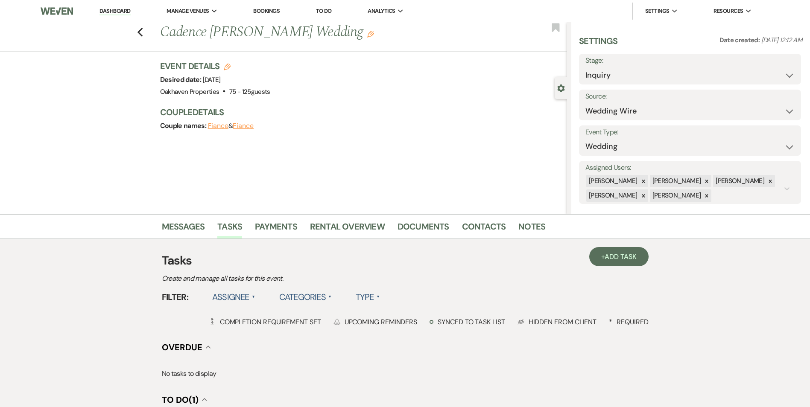
click at [120, 15] on link "Dashboard" at bounding box center [114, 11] width 31 height 8
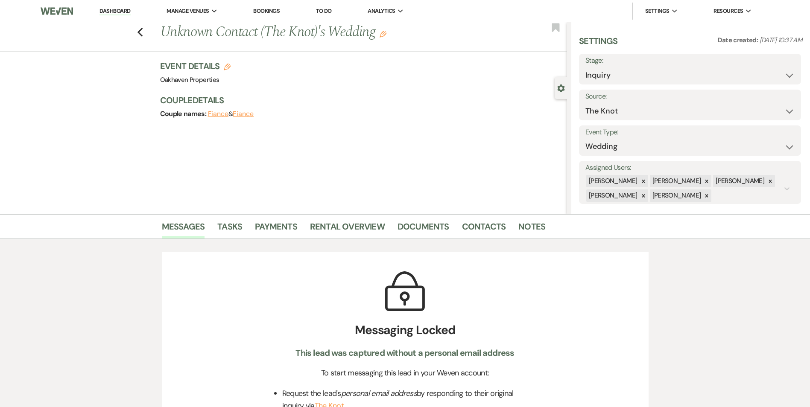
select select "2"
click at [620, 73] on select "Inquiry Follow Up Tour Requested Tour Confirmed Toured Proposal Sent Booked Lost" at bounding box center [689, 75] width 209 height 17
select select "8"
click at [585, 67] on select "Inquiry Follow Up Tour Requested Tour Confirmed Toured Proposal Sent Booked Lost" at bounding box center [689, 75] width 209 height 17
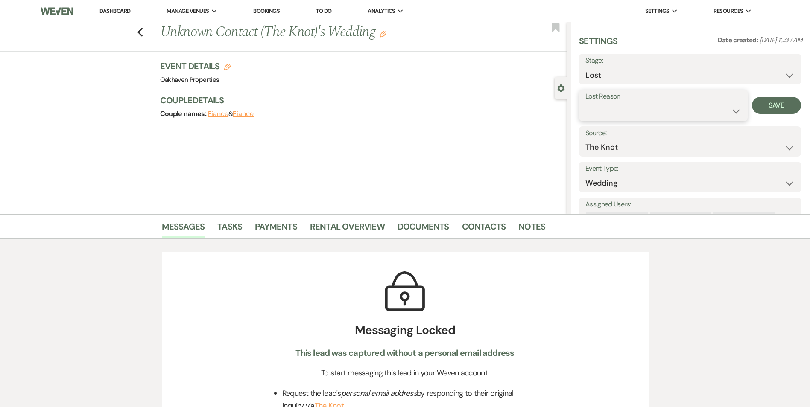
click at [603, 112] on select "Booked Elsewhere Budget Date Unavailable No Response Not a Good Match Capacity …" at bounding box center [663, 111] width 156 height 17
click at [585, 103] on select "Booked Elsewhere Budget Date Unavailable No Response Not a Good Match Capacity …" at bounding box center [663, 111] width 156 height 17
click at [628, 133] on label "Source:" at bounding box center [689, 133] width 209 height 12
click at [627, 118] on select "Booked Elsewhere Budget Date Unavailable No Response Not a Good Match Capacity …" at bounding box center [663, 111] width 156 height 17
select select "10"
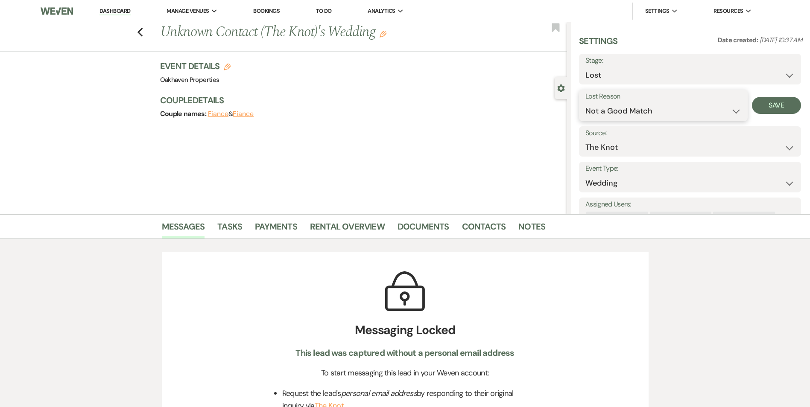
click at [585, 103] on select "Booked Elsewhere Budget Date Unavailable No Response Not a Good Match Capacity …" at bounding box center [663, 111] width 156 height 17
click at [765, 107] on button "Save" at bounding box center [776, 105] width 49 height 17
click at [141, 26] on button "Previous" at bounding box center [140, 32] width 6 height 12
select select "8"
select select "10"
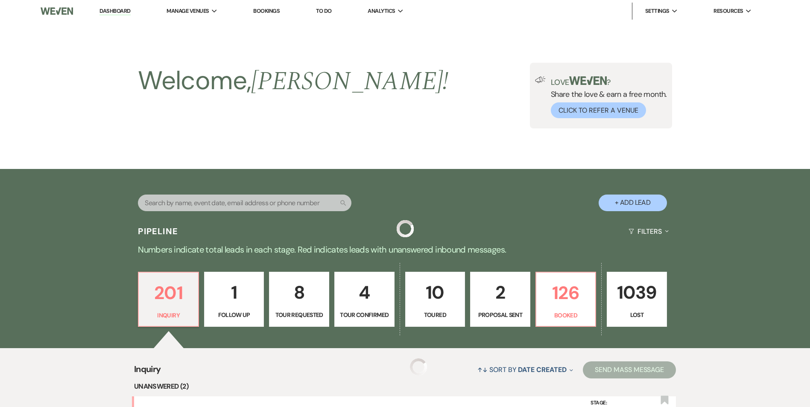
scroll to position [214, 0]
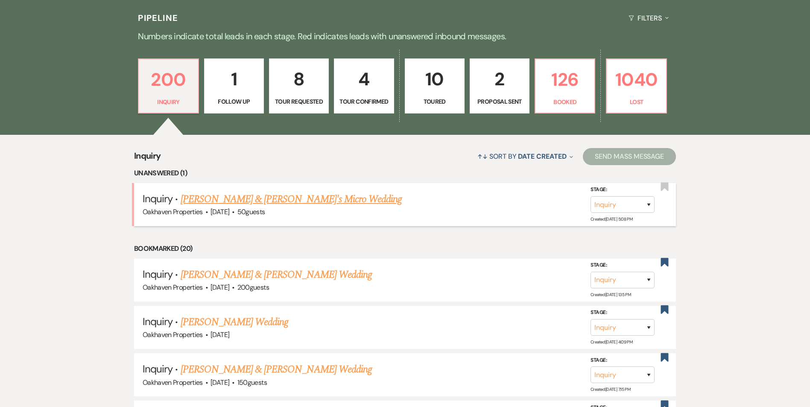
click at [224, 202] on link "Tyler Lovelace & Kaylee Idol's Micro Wedding" at bounding box center [292, 199] width 222 height 15
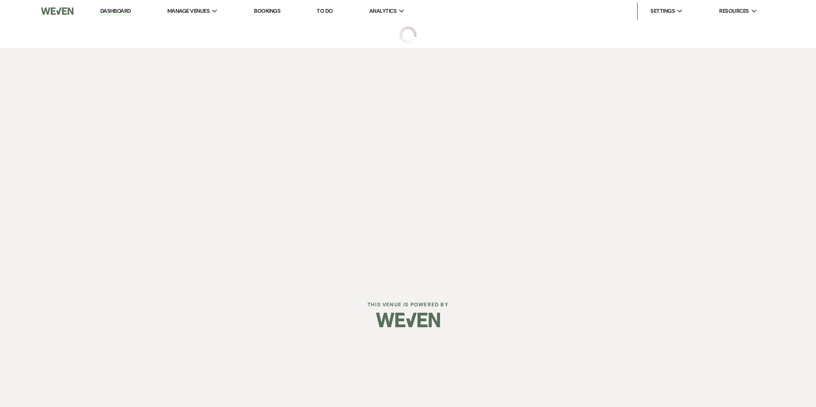
select select "5"
select select "16"
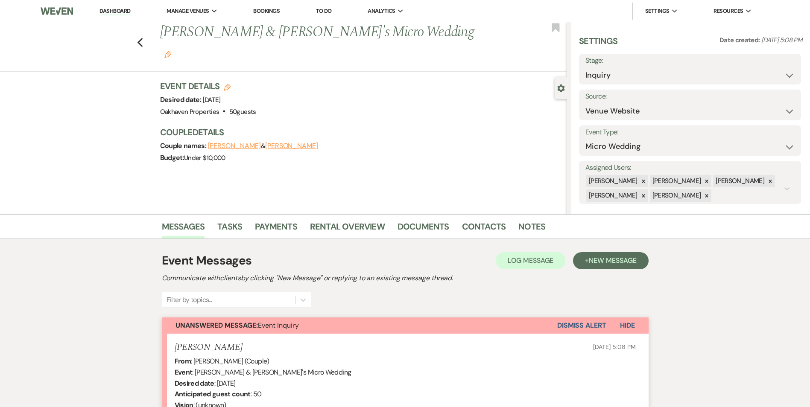
scroll to position [181, 0]
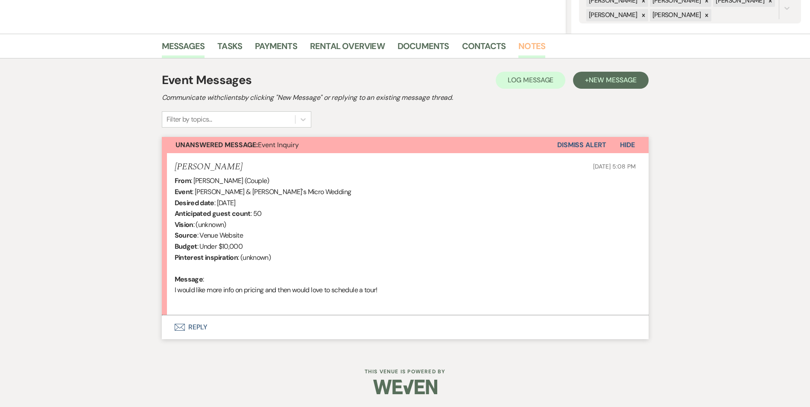
click at [524, 56] on link "Notes" at bounding box center [531, 48] width 27 height 19
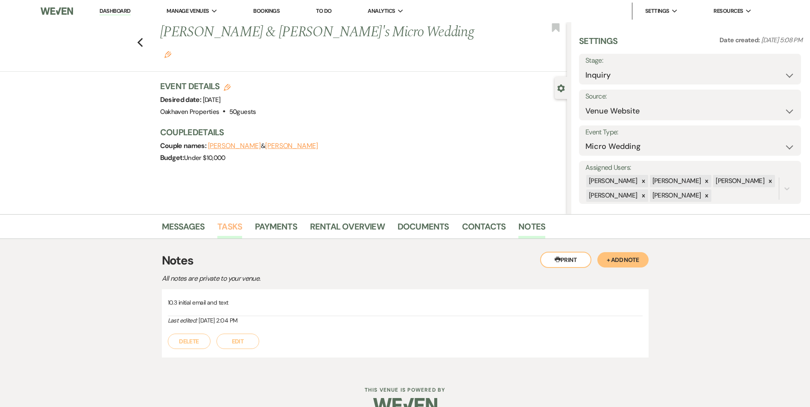
click at [238, 227] on link "Tasks" at bounding box center [229, 229] width 25 height 19
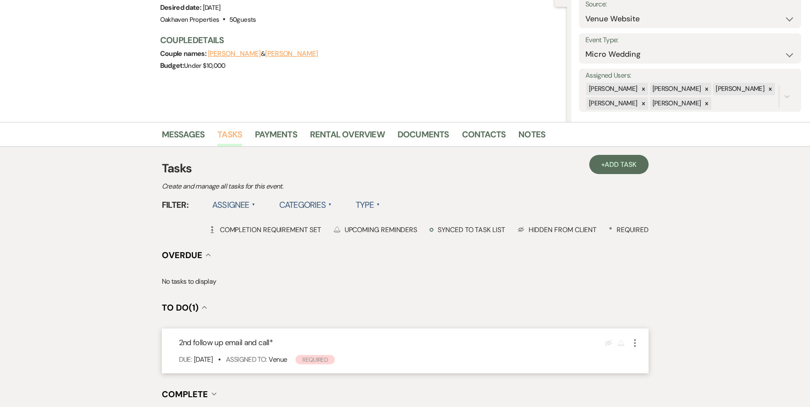
scroll to position [191, 0]
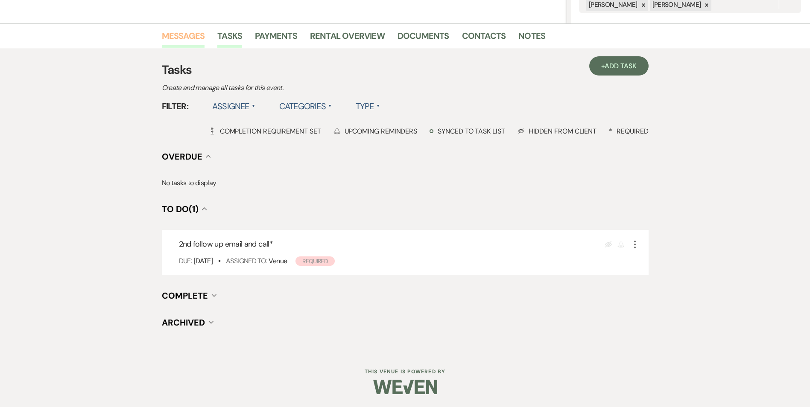
drag, startPoint x: 175, startPoint y: 40, endPoint x: 179, endPoint y: 39, distance: 4.3
click at [174, 40] on link "Messages" at bounding box center [183, 38] width 43 height 19
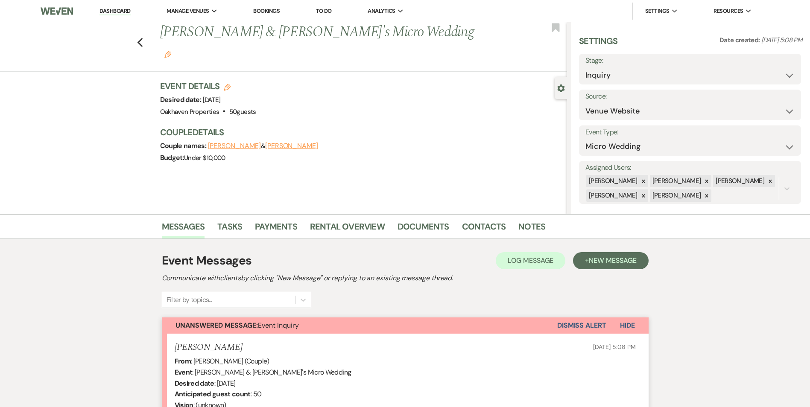
click at [473, 241] on div "Event Messages Log Log Message + New Message Communicate with clients by clicki…" at bounding box center [405, 386] width 487 height 294
click at [473, 224] on link "Contacts" at bounding box center [484, 229] width 44 height 19
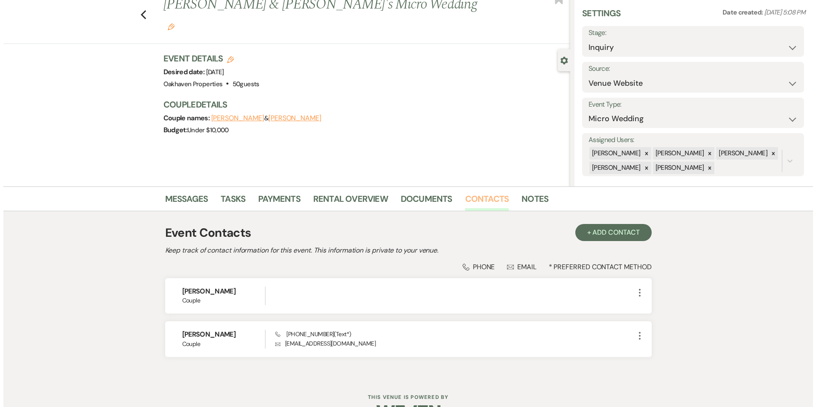
scroll to position [43, 0]
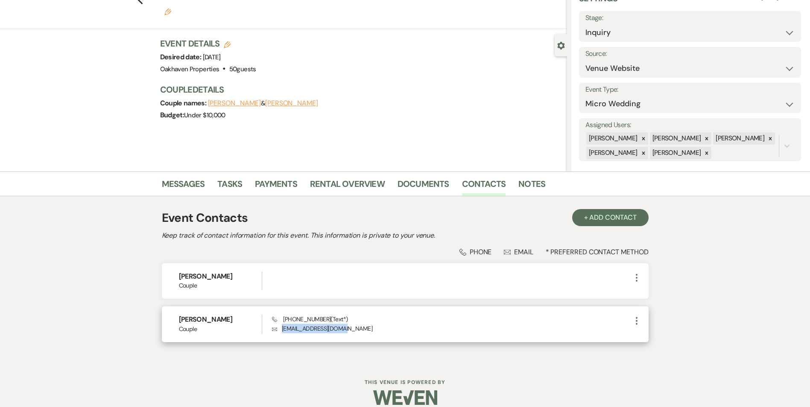
drag, startPoint x: 344, startPoint y: 326, endPoint x: 274, endPoint y: 329, distance: 70.1
click at [274, 329] on p "Envelope kayleeidol3@gmail.com" at bounding box center [451, 328] width 359 height 9
copy p "kayleeidol3@gmail.com"
drag, startPoint x: 193, startPoint y: 183, endPoint x: 215, endPoint y: 184, distance: 21.4
click at [193, 183] on link "Messages" at bounding box center [183, 186] width 43 height 19
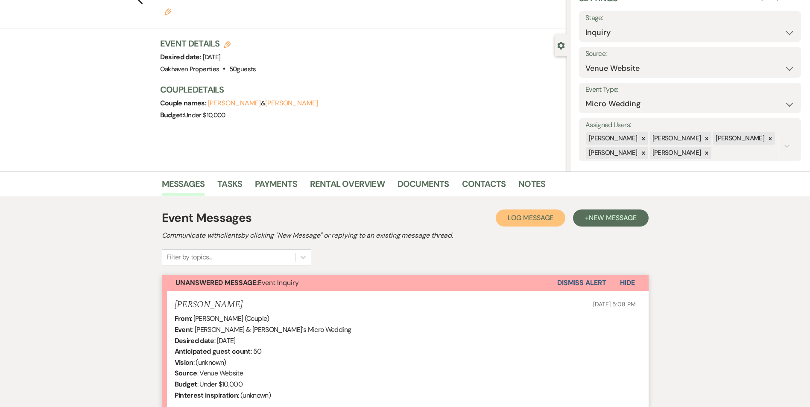
click at [541, 217] on span "Log Message" at bounding box center [531, 218] width 46 height 9
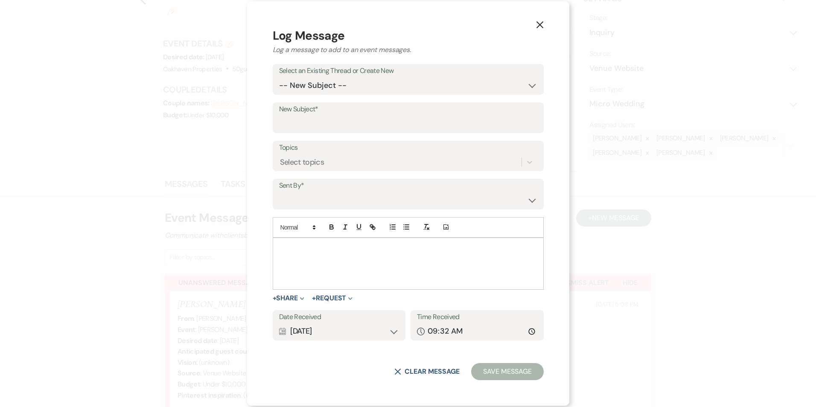
drag, startPoint x: 407, startPoint y: 248, endPoint x: 393, endPoint y: 263, distance: 20.9
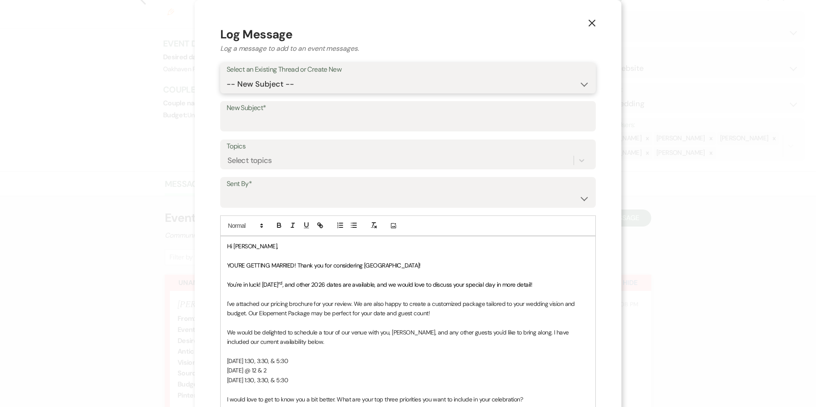
click at [291, 79] on select "-- New Subject -- Event Inquiry" at bounding box center [408, 84] width 363 height 17
select select "474625"
click at [227, 76] on select "-- New Subject -- Event Inquiry" at bounding box center [408, 84] width 363 height 17
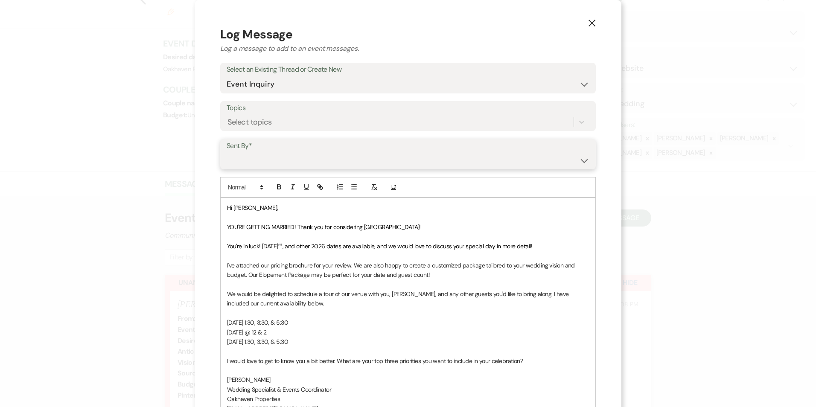
click at [273, 160] on select "Patience Ergish (pdergish@aol.com) Jeanette Wagoner (jeanette@experienceoakhave…" at bounding box center [408, 160] width 363 height 17
select select "user-127923"
click at [227, 152] on select "Patience Ergish (pdergish@aol.com) Jeanette Wagoner (jeanette@experienceoakhave…" at bounding box center [408, 160] width 363 height 17
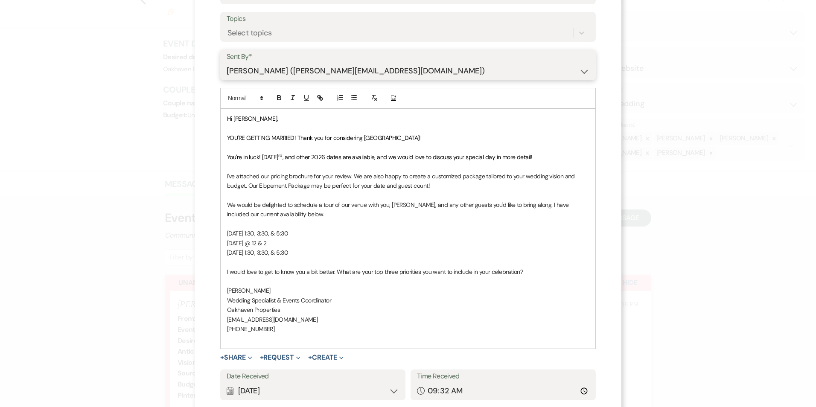
scroll to position [147, 0]
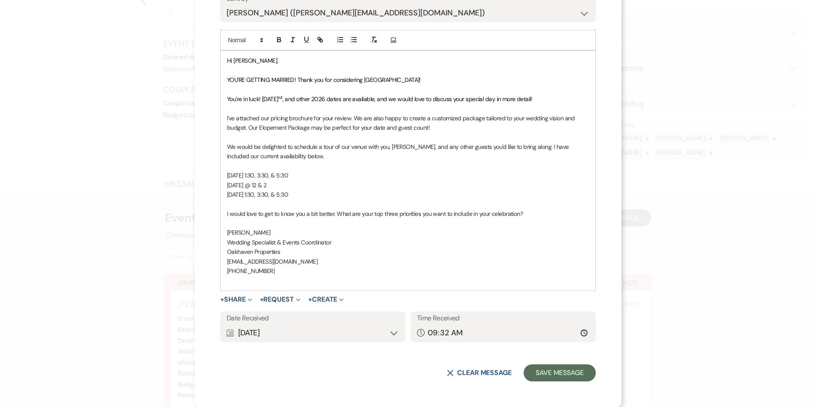
click at [395, 333] on div "Calendar Oct 14, 2025 Expand" at bounding box center [313, 333] width 173 height 17
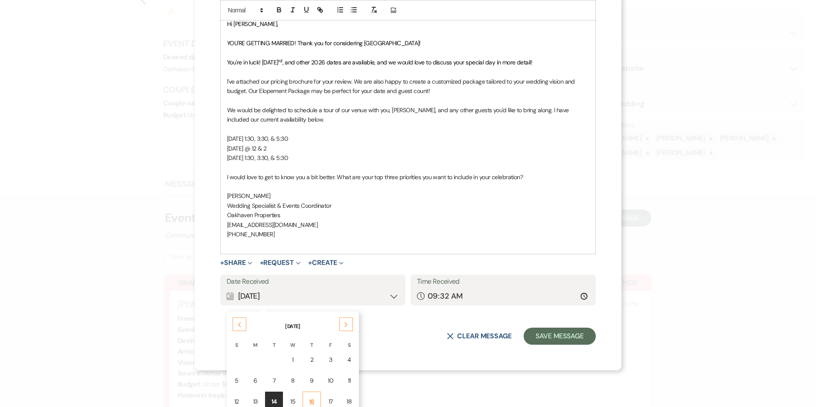
scroll to position [233, 0]
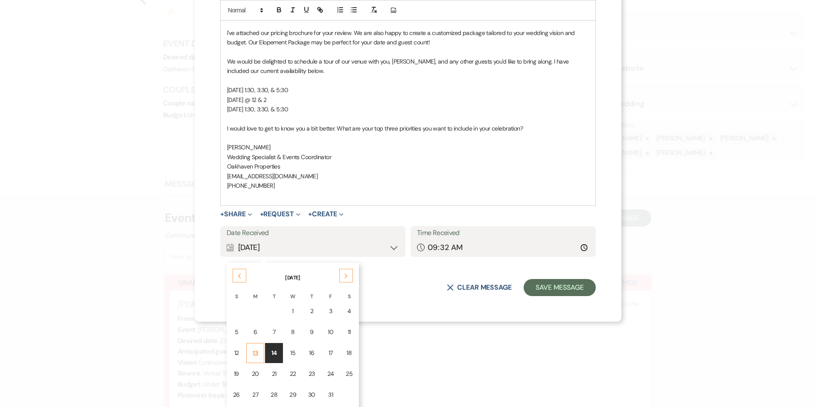
click at [252, 350] on div "13" at bounding box center [255, 353] width 7 height 9
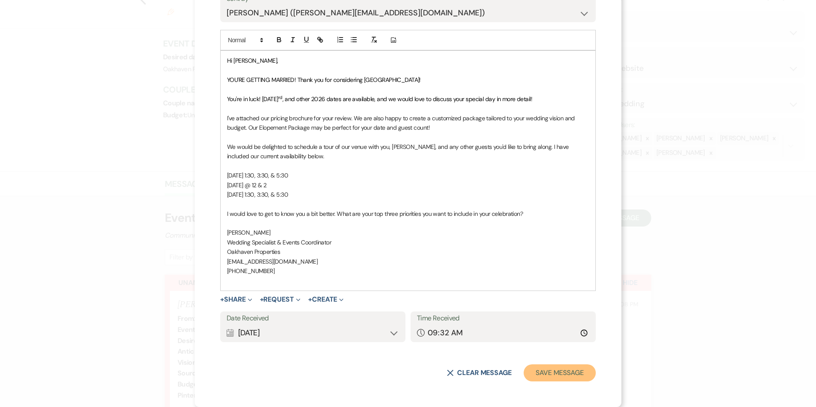
click at [547, 367] on button "Save Message" at bounding box center [560, 373] width 72 height 17
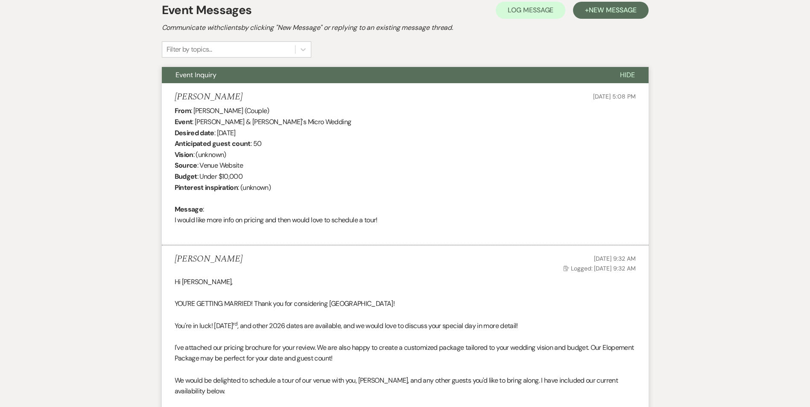
scroll to position [56, 0]
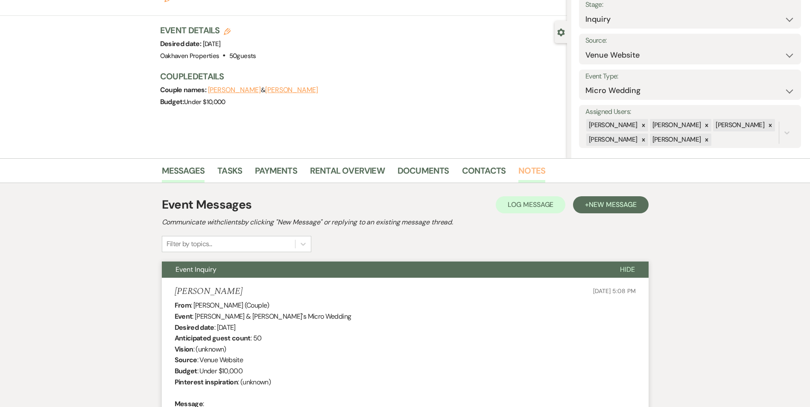
click at [539, 170] on link "Notes" at bounding box center [531, 173] width 27 height 19
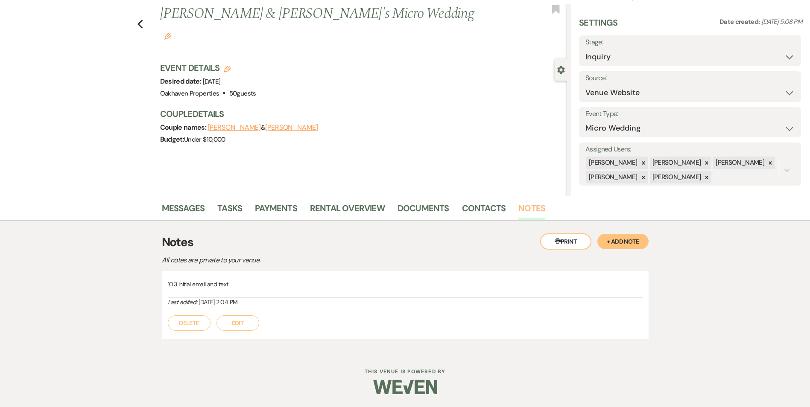
scroll to position [18, 0]
click at [237, 208] on link "Tasks" at bounding box center [229, 211] width 25 height 19
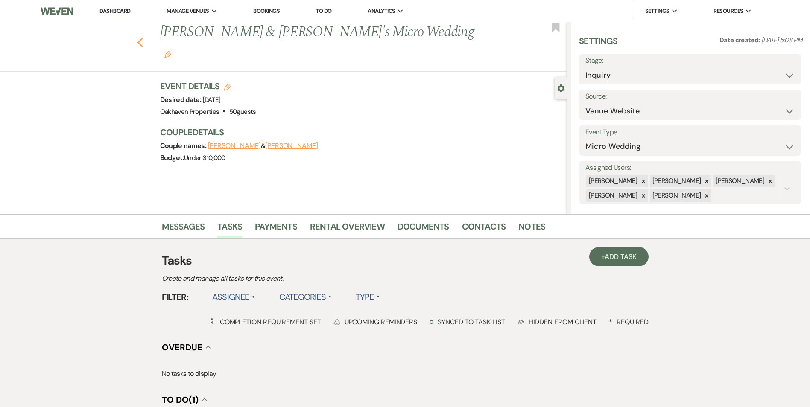
click at [143, 38] on use "button" at bounding box center [140, 42] width 6 height 9
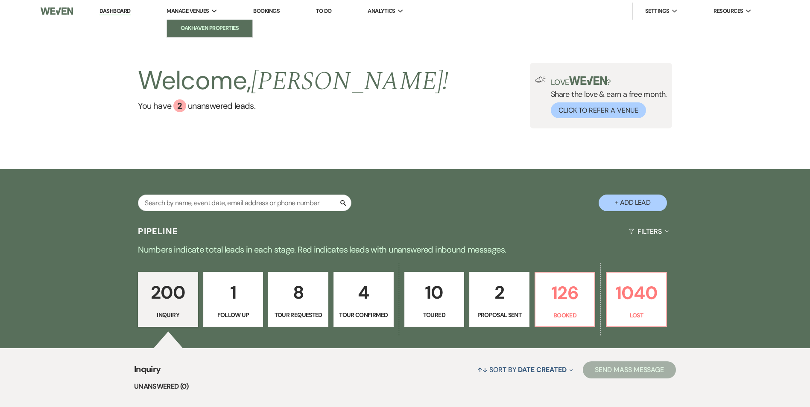
click at [213, 26] on li "Oakhaven Properties" at bounding box center [209, 28] width 77 height 9
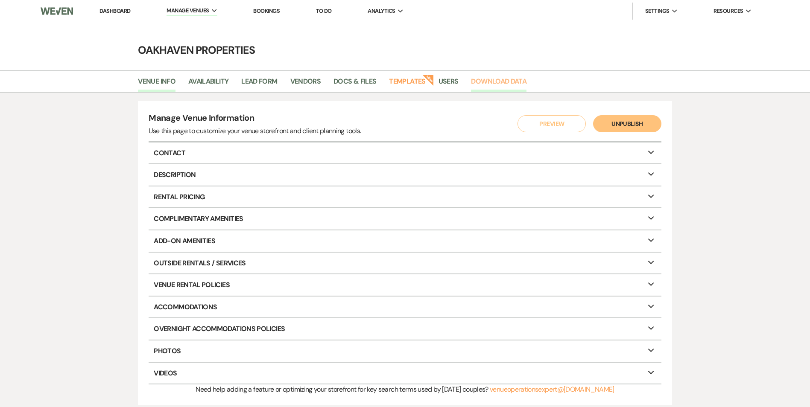
click at [495, 83] on link "Download Data" at bounding box center [499, 84] width 56 height 16
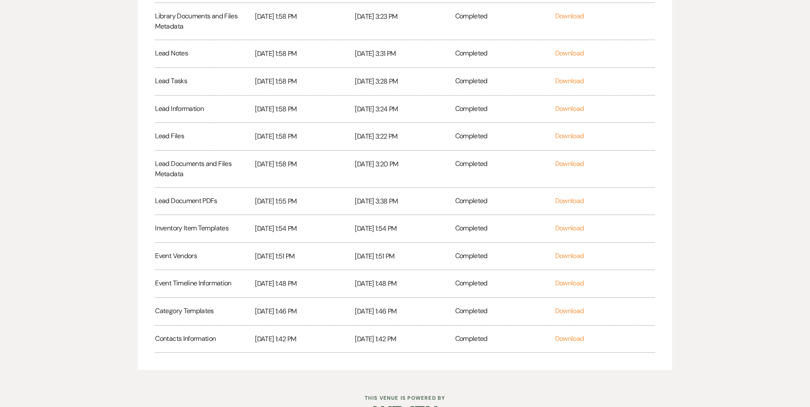
scroll to position [496, 0]
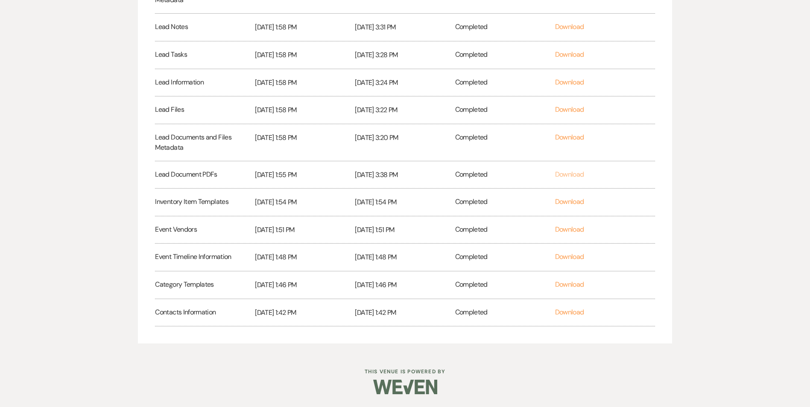
click at [570, 177] on link "Download" at bounding box center [569, 174] width 29 height 9
click at [571, 136] on link "Download" at bounding box center [569, 137] width 29 height 9
click at [578, 109] on link "Download" at bounding box center [569, 109] width 29 height 9
click at [571, 83] on link "Download" at bounding box center [569, 82] width 29 height 9
click at [565, 57] on link "Download" at bounding box center [569, 54] width 29 height 9
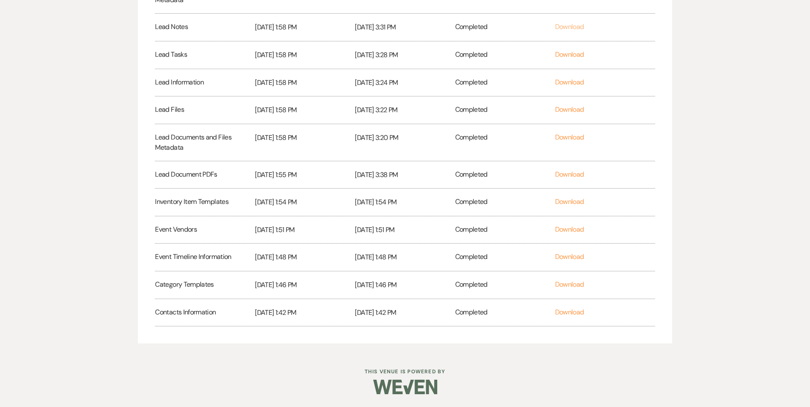
click at [565, 26] on link "Download" at bounding box center [569, 26] width 29 height 9
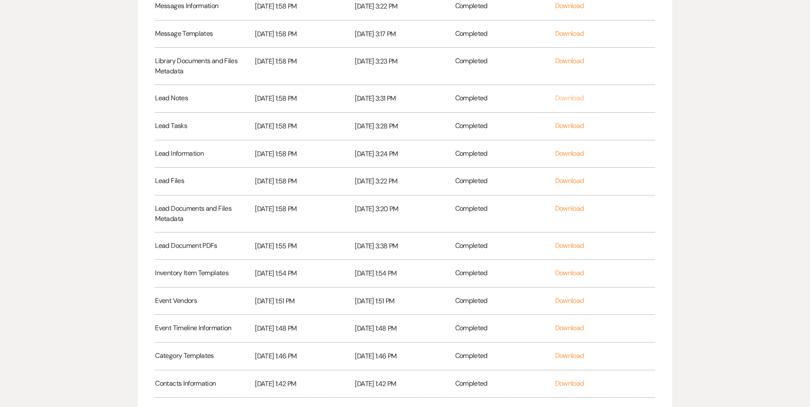
scroll to position [411, 0]
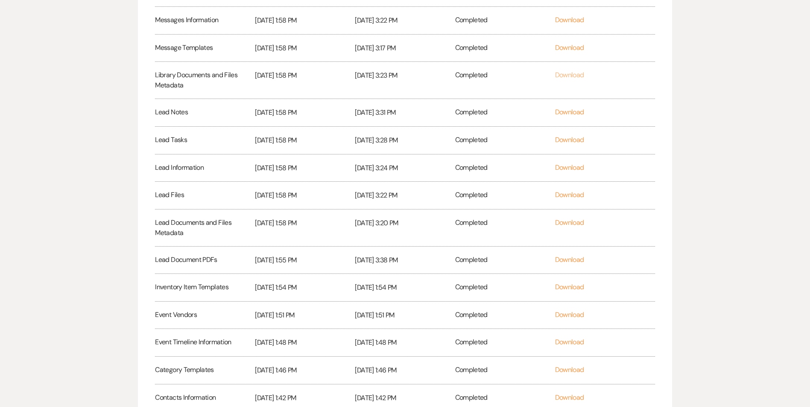
click at [564, 74] on link "Download" at bounding box center [569, 74] width 29 height 9
click at [566, 50] on link "Download" at bounding box center [569, 47] width 29 height 9
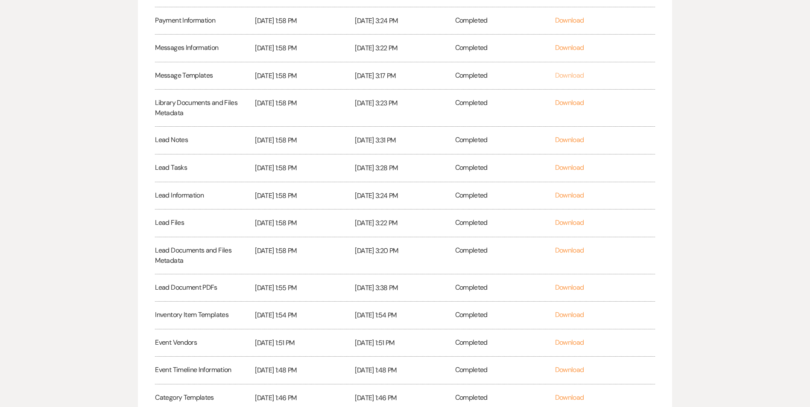
scroll to position [368, 0]
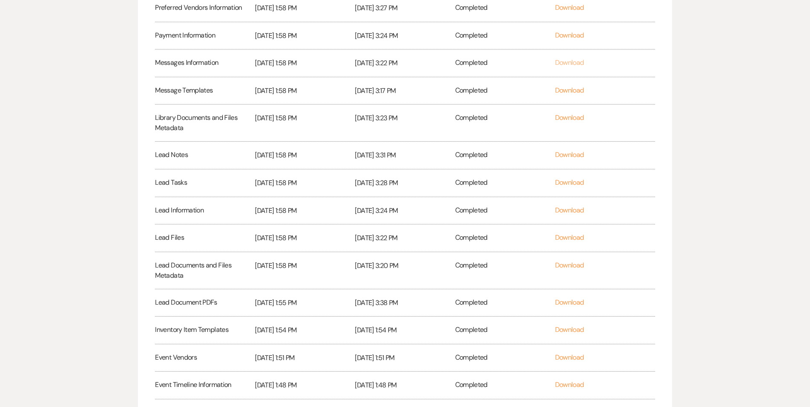
click at [559, 61] on link "Download" at bounding box center [569, 62] width 29 height 9
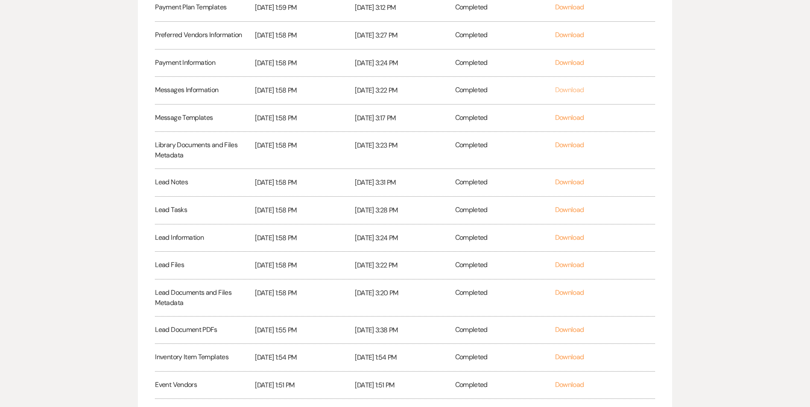
scroll to position [325, 0]
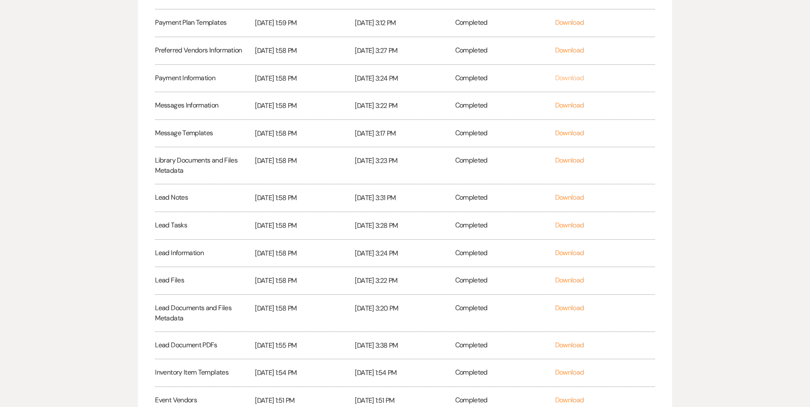
click at [565, 80] on link "Download" at bounding box center [569, 77] width 29 height 9
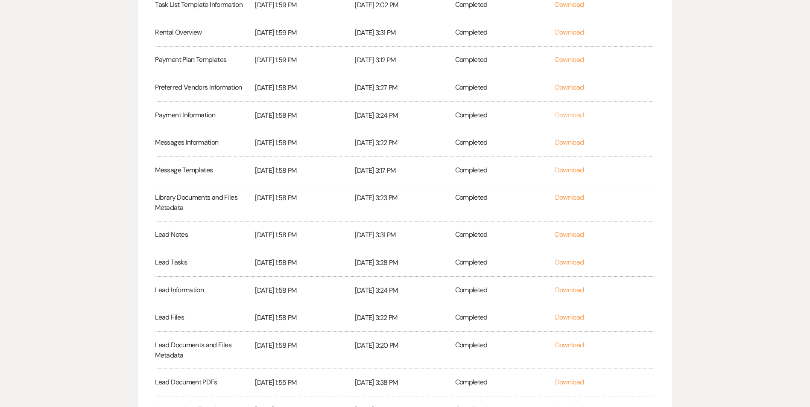
scroll to position [240, 0]
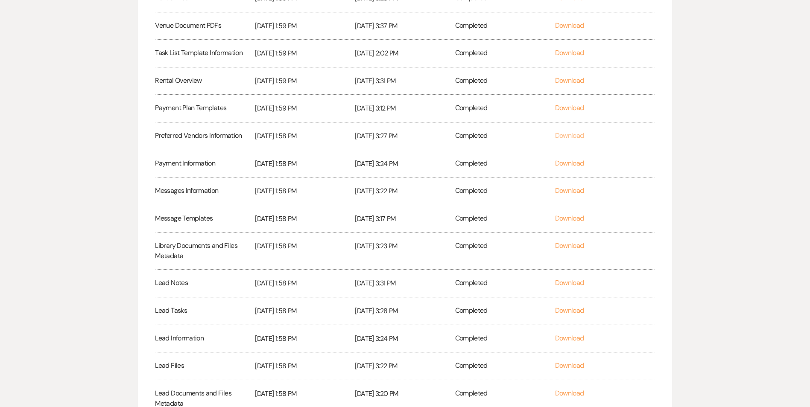
click at [560, 139] on link "Download" at bounding box center [569, 135] width 29 height 9
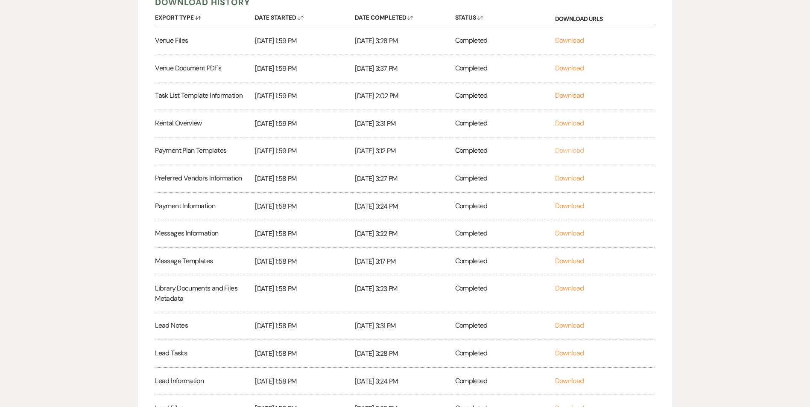
click at [562, 152] on link "Download" at bounding box center [569, 150] width 29 height 9
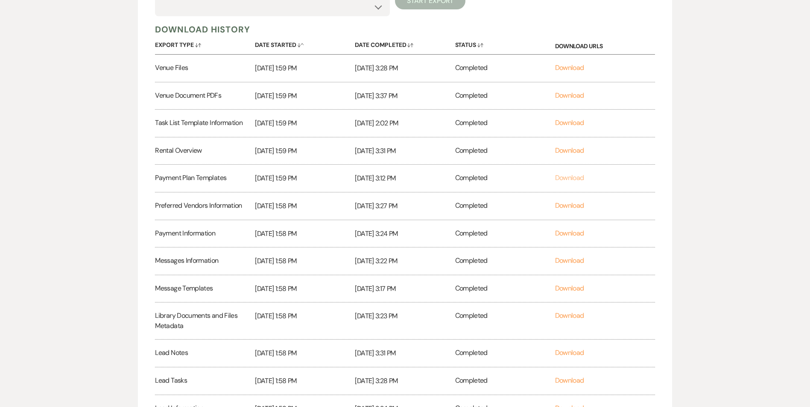
scroll to position [155, 0]
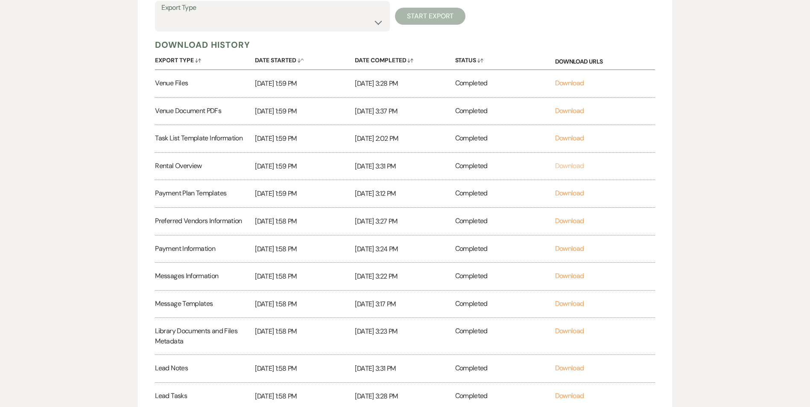
click at [559, 166] on link "Download" at bounding box center [569, 165] width 29 height 9
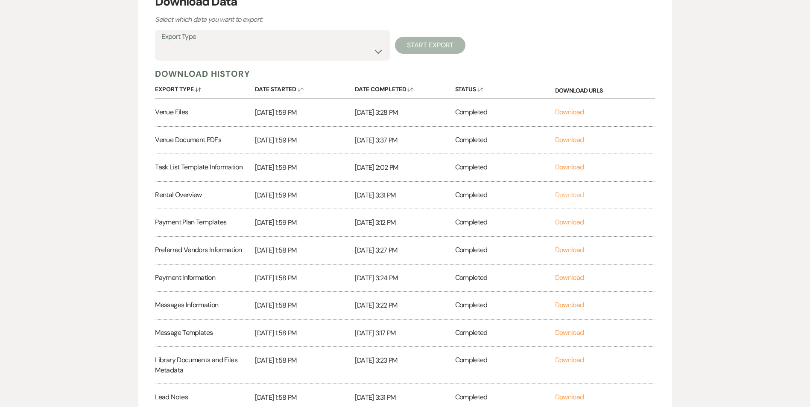
scroll to position [112, 0]
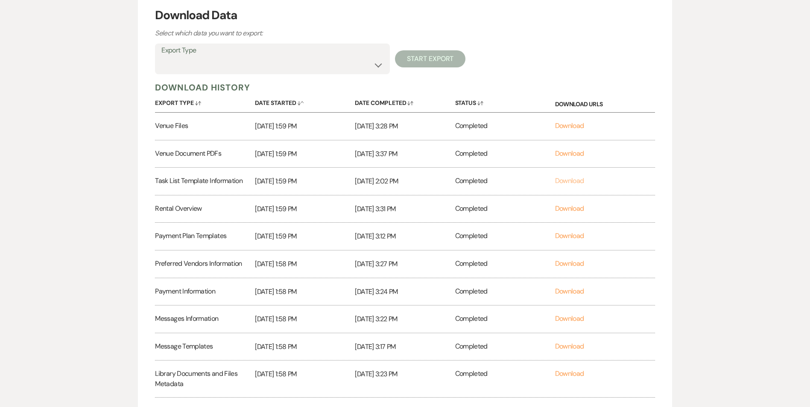
click at [563, 179] on link "Download" at bounding box center [569, 180] width 29 height 9
click at [576, 155] on link "Download" at bounding box center [569, 153] width 29 height 9
click at [570, 123] on link "Download" at bounding box center [569, 125] width 29 height 9
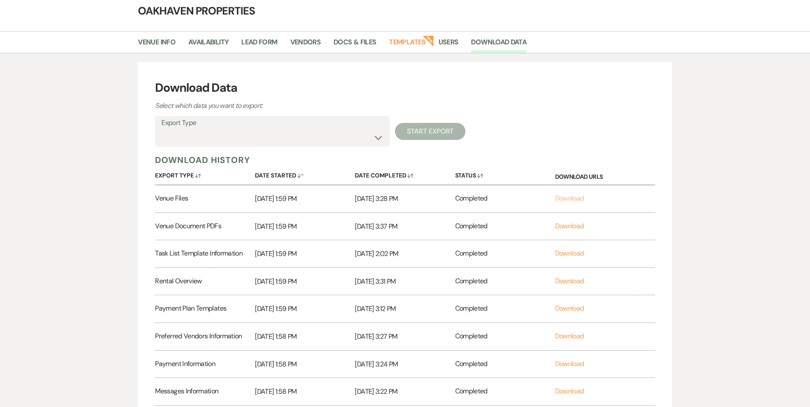
scroll to position [0, 0]
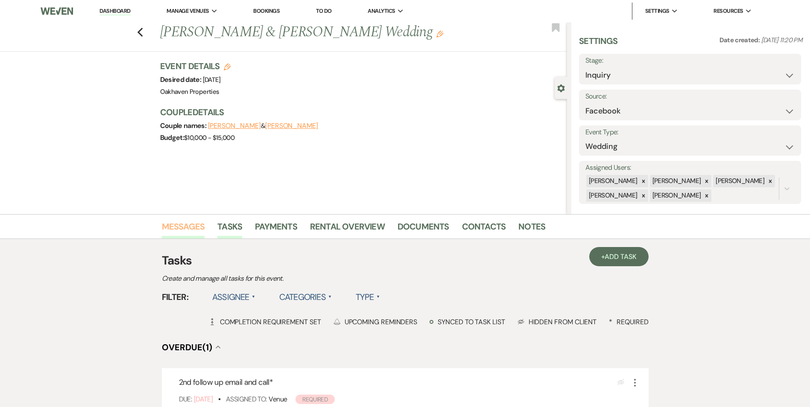
click at [190, 234] on link "Messages" at bounding box center [183, 229] width 43 height 19
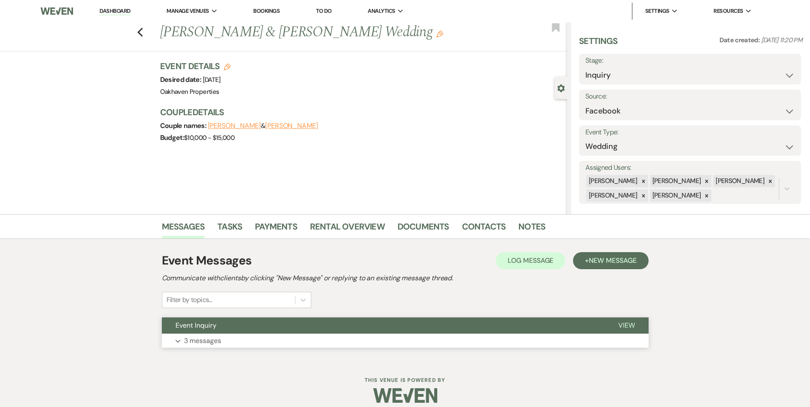
click at [620, 325] on span "View" at bounding box center [626, 325] width 17 height 9
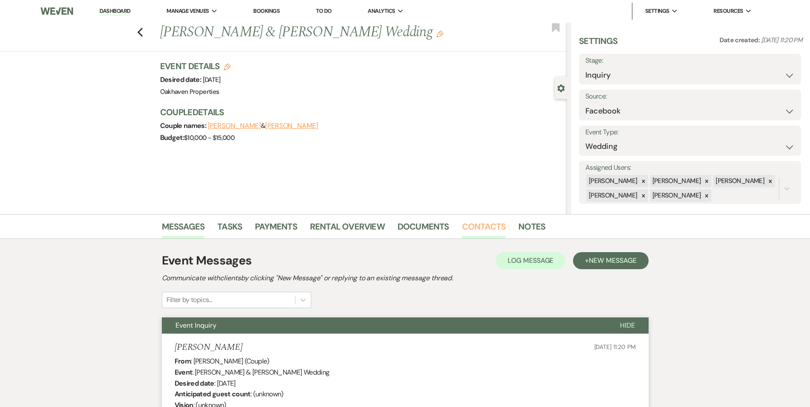
click at [469, 224] on link "Contacts" at bounding box center [484, 229] width 44 height 19
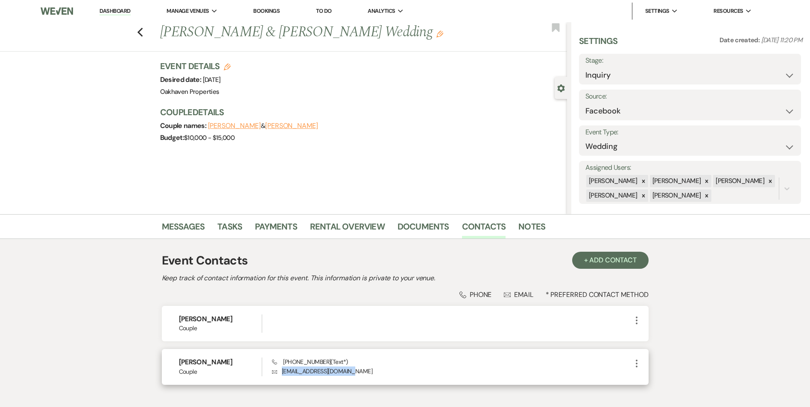
drag, startPoint x: 369, startPoint y: 377, endPoint x: 281, endPoint y: 370, distance: 88.7
click at [281, 370] on div "Haley Chaney Couple Phone (336) 932-8246 (Text*) Envelope chaneyhaley93@gmail.c…" at bounding box center [405, 366] width 487 height 35
copy p "chaneyhaley93@gmail.com"
click at [119, 12] on link "Dashboard" at bounding box center [114, 11] width 31 height 8
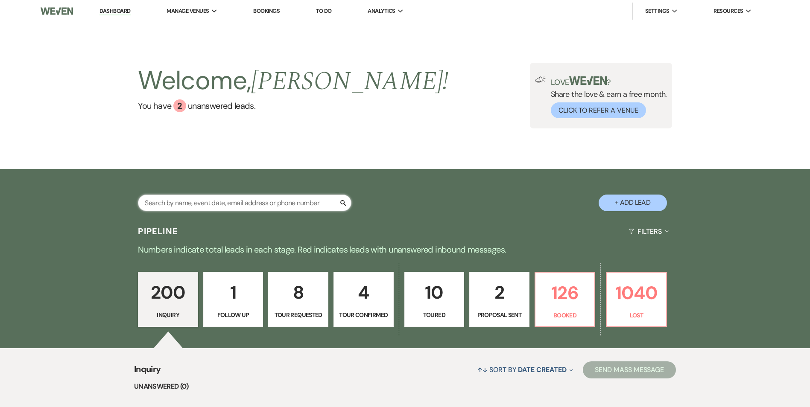
paste input "chaneyhaley93@gmail.com"
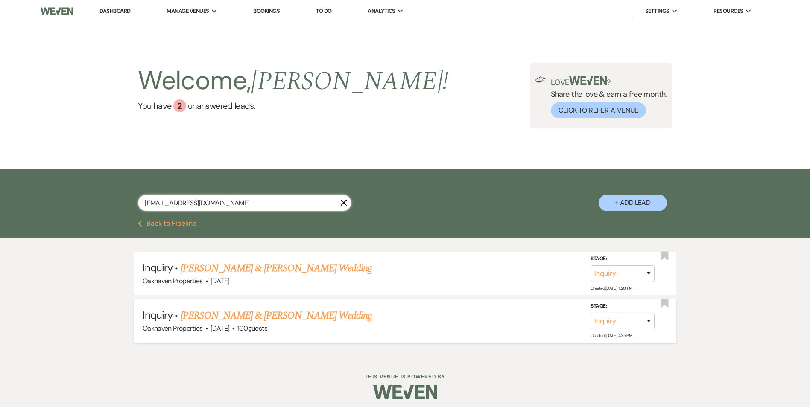
type input "chaneyhaley93@gmail.com"
click at [281, 318] on link "Andrew Shelton & Haley Chaney's Wedding" at bounding box center [276, 315] width 191 height 15
select select "5"
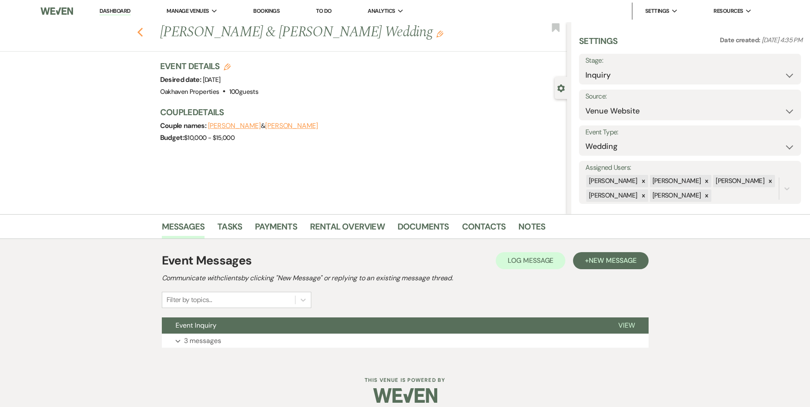
click at [143, 28] on icon "Previous" at bounding box center [140, 32] width 6 height 10
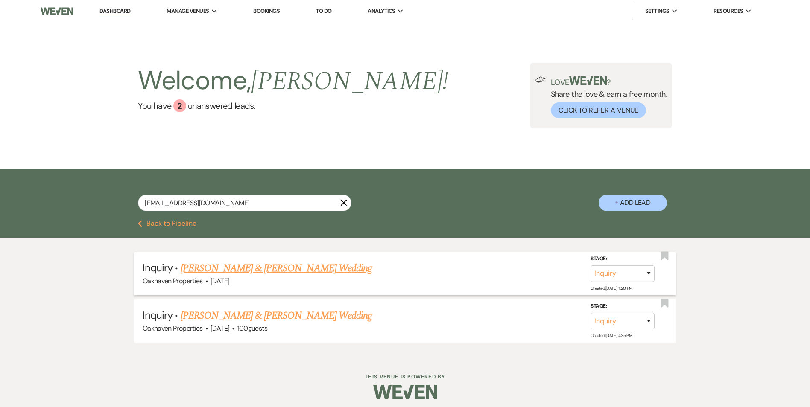
click at [307, 270] on link "Andrew Shelton & Haley Chaney's Wedding" at bounding box center [276, 268] width 191 height 15
select select "8"
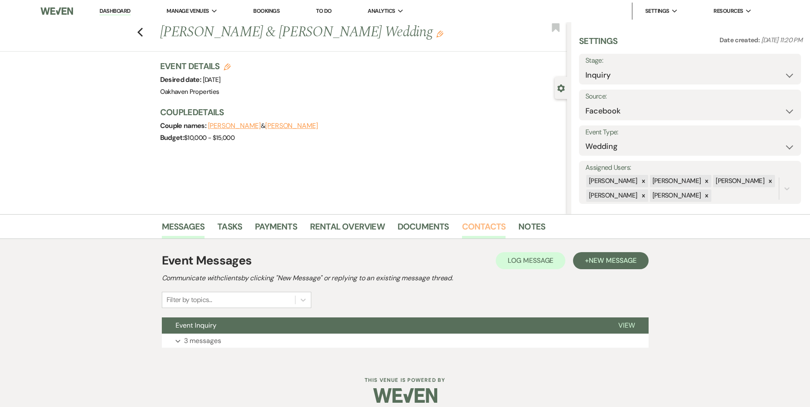
click at [486, 231] on link "Contacts" at bounding box center [484, 229] width 44 height 19
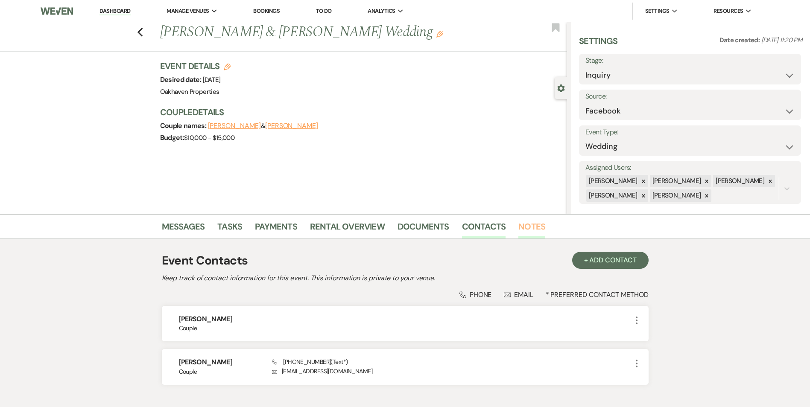
click at [529, 228] on link "Notes" at bounding box center [531, 229] width 27 height 19
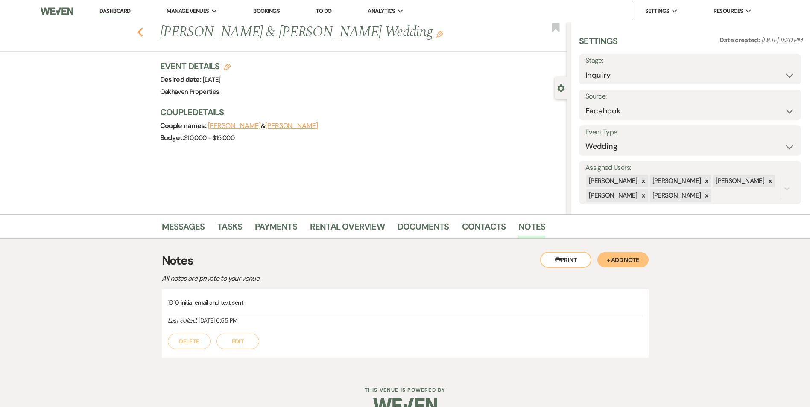
click at [142, 31] on use "button" at bounding box center [140, 32] width 6 height 9
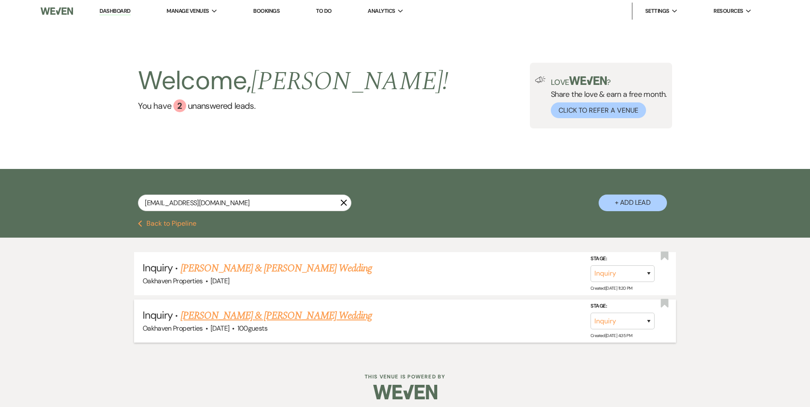
click at [277, 310] on link "Andrew Shelton & Haley Chaney's Wedding" at bounding box center [276, 315] width 191 height 15
select select "5"
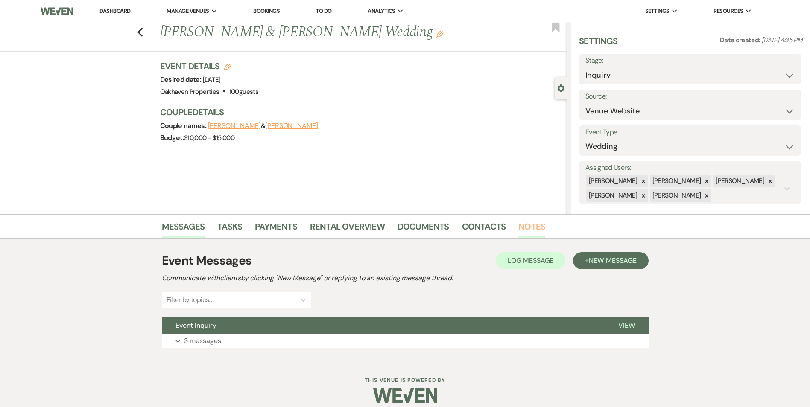
click at [537, 225] on link "Notes" at bounding box center [531, 229] width 27 height 19
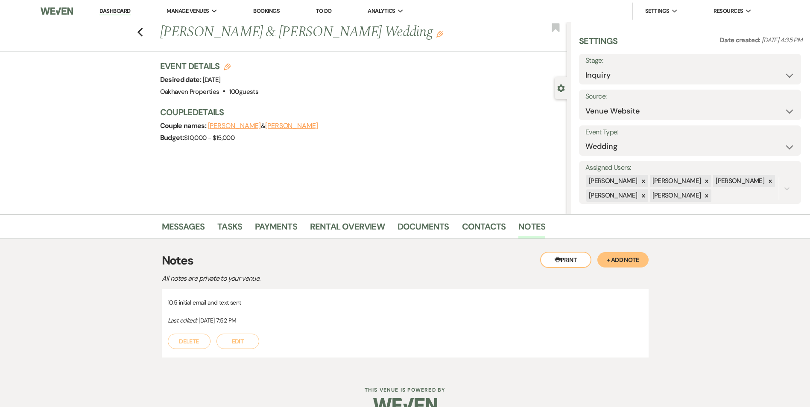
click at [251, 346] on button "Edit" at bounding box center [238, 341] width 43 height 15
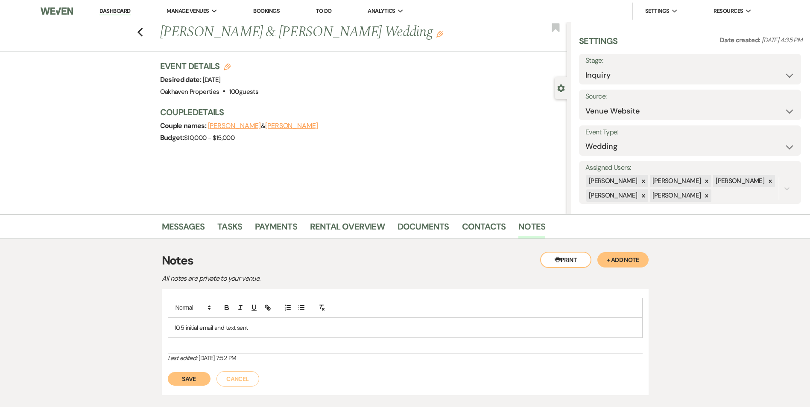
click at [259, 328] on p "10.5 initial email and text sent" at bounding box center [405, 327] width 461 height 9
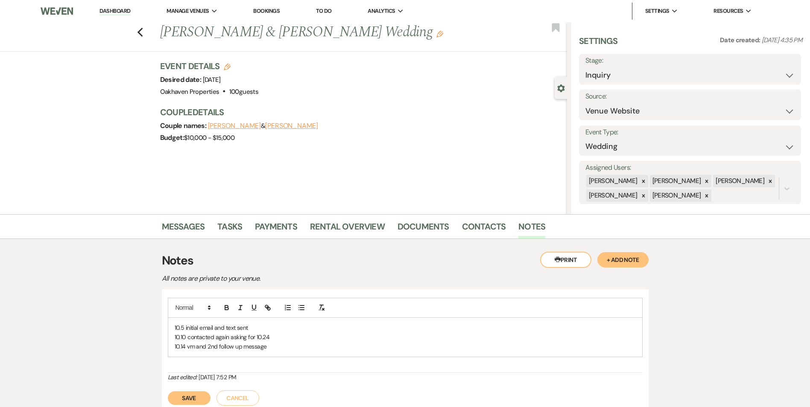
drag, startPoint x: 195, startPoint y: 401, endPoint x: 478, endPoint y: 351, distance: 286.9
click at [195, 401] on button "Save" at bounding box center [189, 399] width 43 height 14
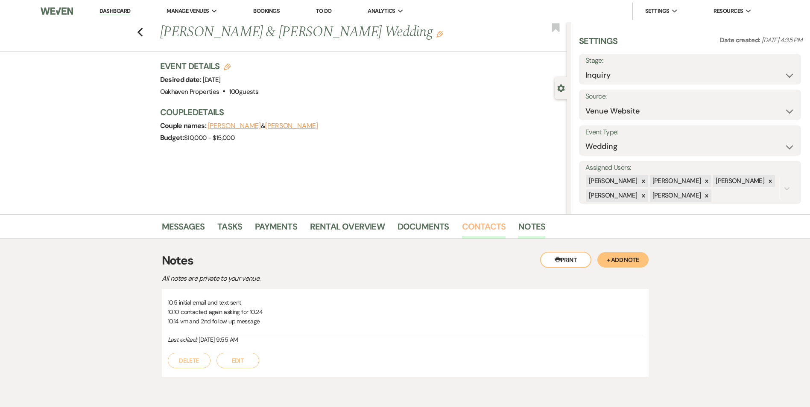
click at [480, 229] on link "Contacts" at bounding box center [484, 229] width 44 height 19
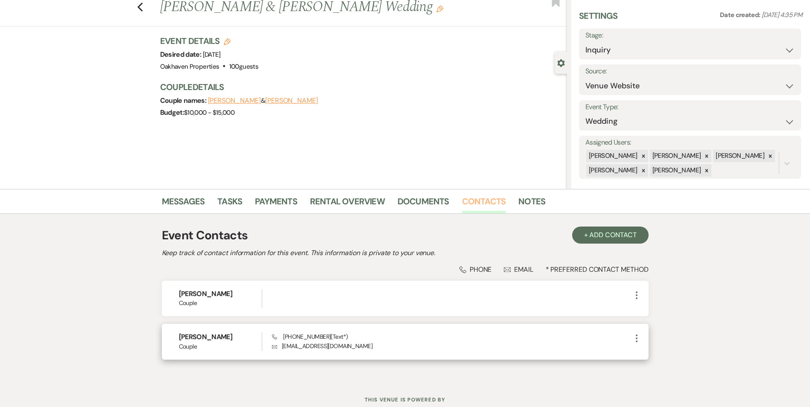
scroll to position [53, 0]
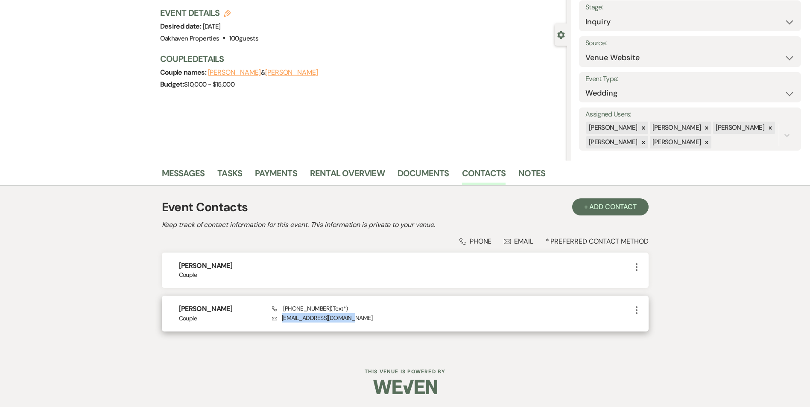
drag, startPoint x: 350, startPoint y: 320, endPoint x: 280, endPoint y: 322, distance: 70.5
click at [280, 322] on p "Envelope chaneyhaley93@gmail.com" at bounding box center [451, 317] width 359 height 9
copy p "chaneyhaley93@gmail.com"
click at [518, 176] on link "Notes" at bounding box center [531, 176] width 27 height 19
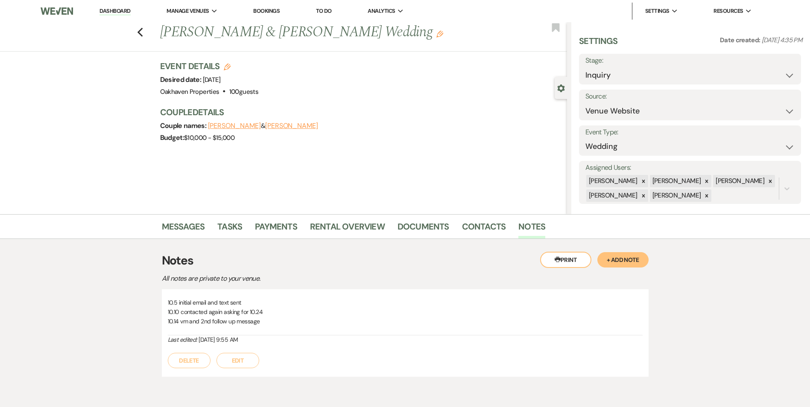
click at [248, 364] on button "Edit" at bounding box center [238, 360] width 43 height 15
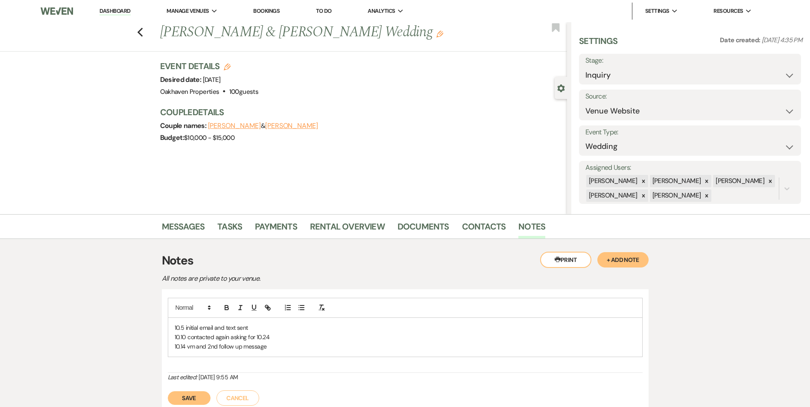
drag, startPoint x: 195, startPoint y: 400, endPoint x: 204, endPoint y: 347, distance: 54.1
click at [195, 400] on button "Save" at bounding box center [189, 399] width 43 height 14
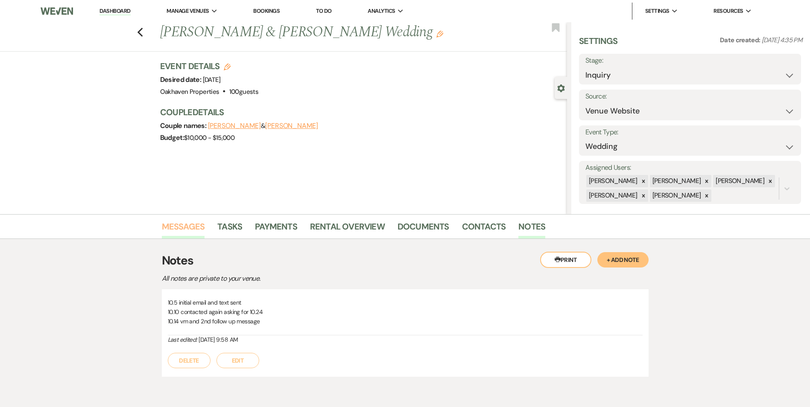
click at [173, 226] on link "Messages" at bounding box center [183, 229] width 43 height 19
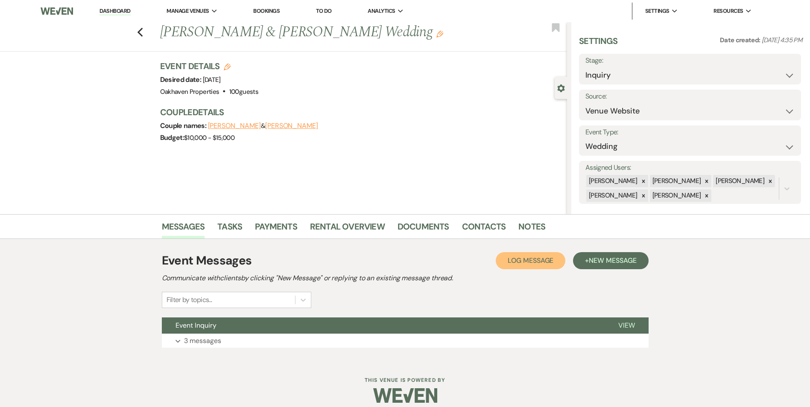
click at [536, 265] on button "Log Log Message" at bounding box center [531, 260] width 70 height 17
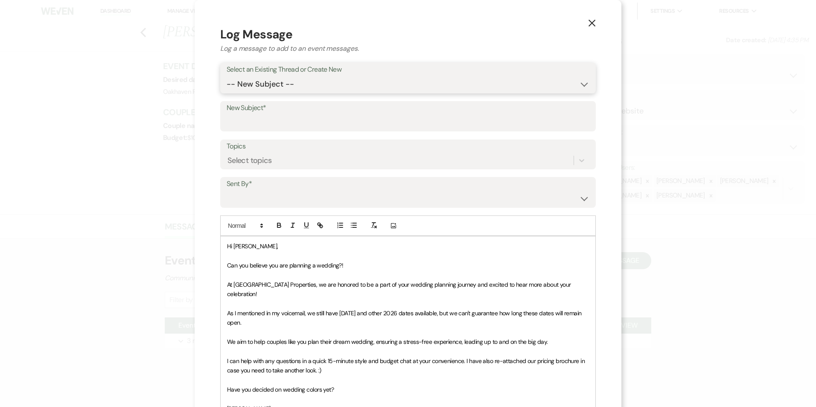
click at [280, 88] on select "-- New Subject -- Event Inquiry" at bounding box center [408, 84] width 363 height 17
select select "471210"
click at [227, 76] on select "-- New Subject -- Event Inquiry" at bounding box center [408, 84] width 363 height 17
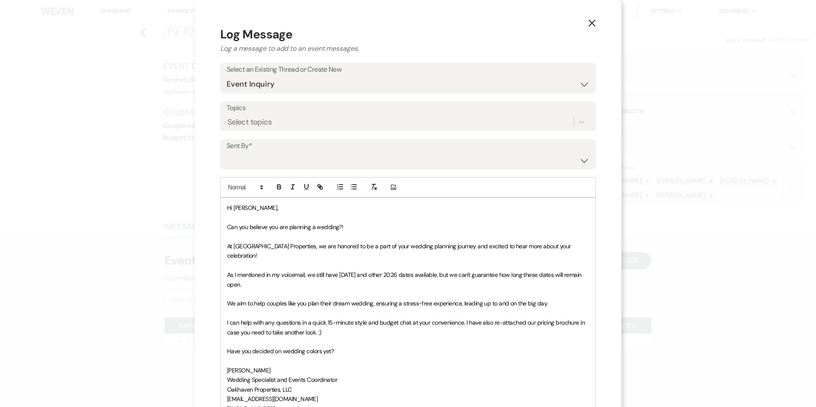
click at [265, 169] on div "Sent By* Patience Ergish (pdergish@aol.com) Jeanette Wagoner (jeanette@experien…" at bounding box center [408, 154] width 376 height 31
click at [271, 155] on select "Patience Ergish (pdergish@aol.com) Jeanette Wagoner (jeanette@experienceoakhave…" at bounding box center [408, 160] width 363 height 17
select select "user-127923"
click at [227, 152] on select "Patience Ergish (pdergish@aol.com) Jeanette Wagoner (jeanette@experienceoakhave…" at bounding box center [408, 160] width 363 height 17
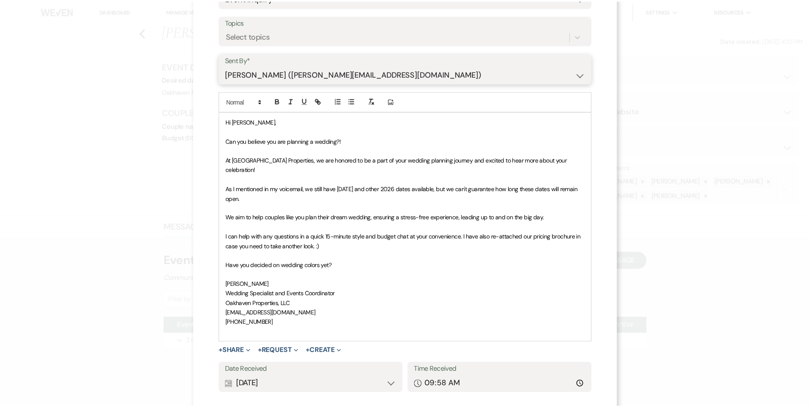
scroll to position [128, 0]
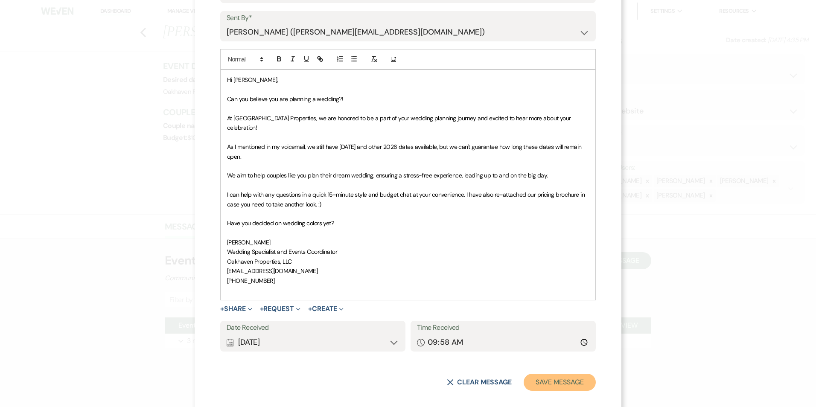
click at [564, 374] on button "Save Message" at bounding box center [560, 382] width 72 height 17
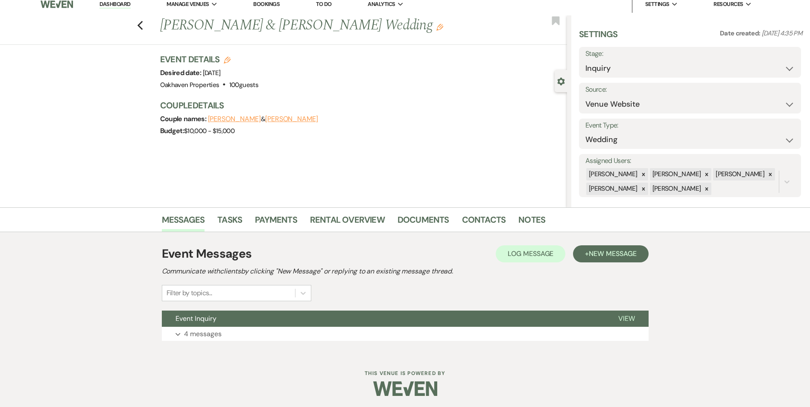
scroll to position [9, 0]
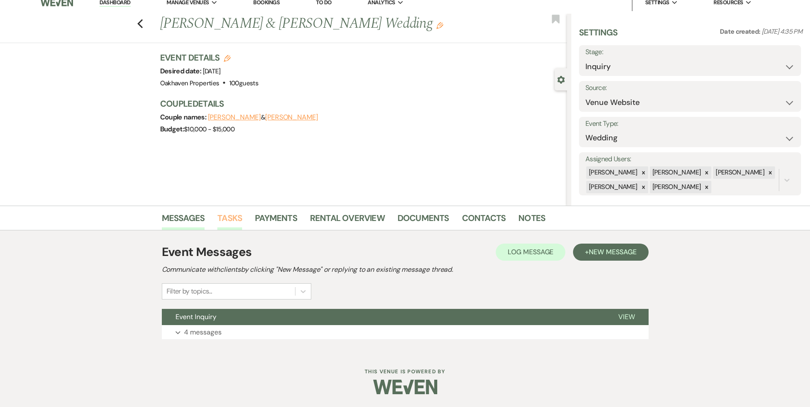
click at [239, 226] on link "Tasks" at bounding box center [229, 220] width 25 height 19
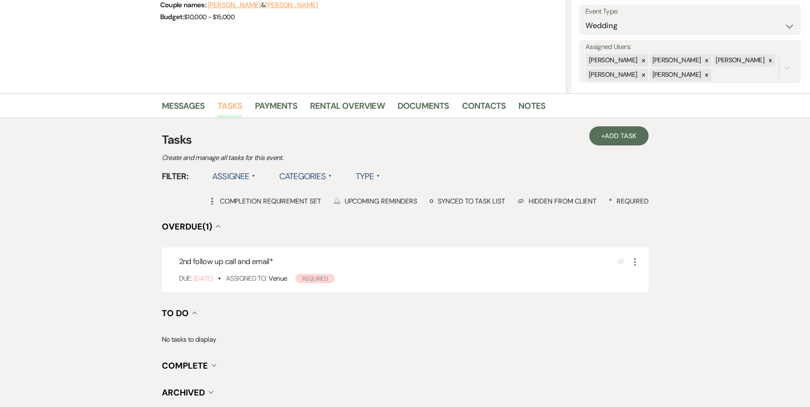
scroll to position [191, 0]
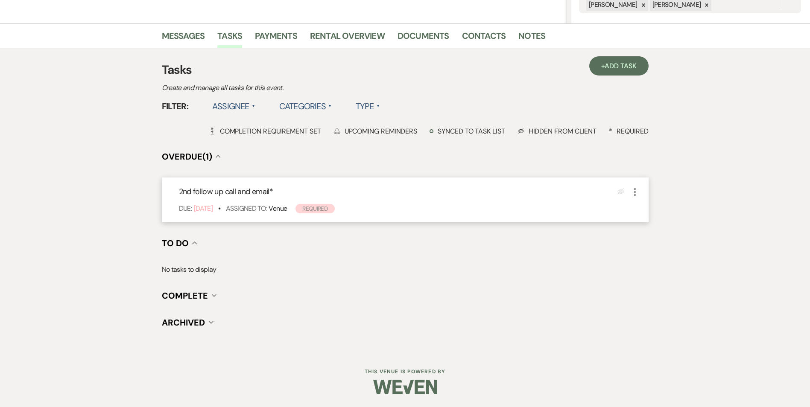
click at [637, 197] on div "More" at bounding box center [635, 192] width 10 height 12
click at [635, 193] on icon "More" at bounding box center [635, 192] width 10 height 10
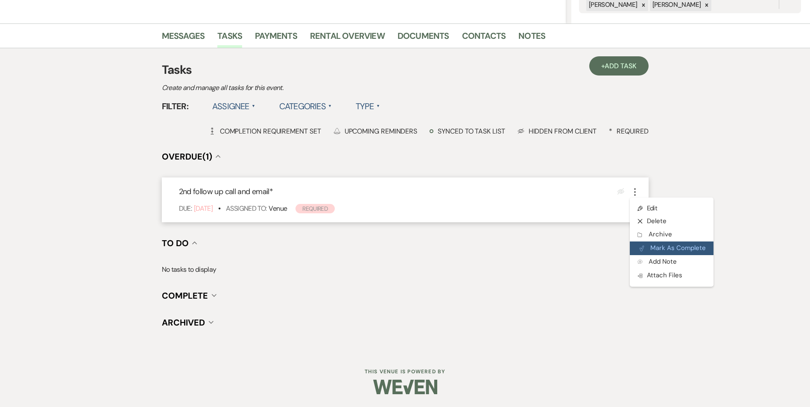
click at [641, 242] on button "Plan Portal Link Mark As Complete" at bounding box center [672, 249] width 84 height 14
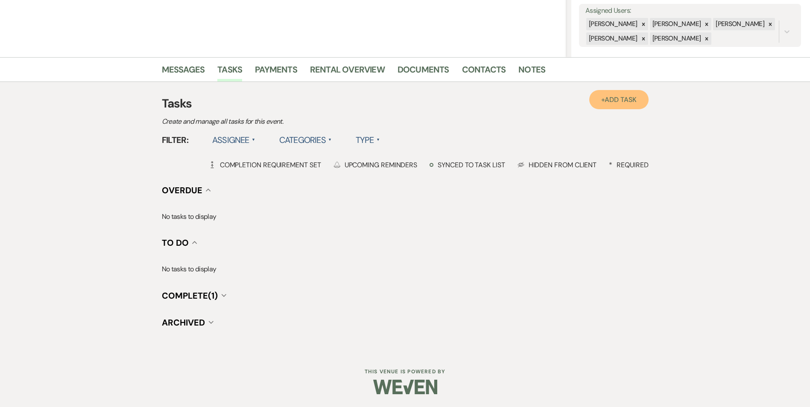
click at [618, 104] on span "Add Task" at bounding box center [621, 99] width 32 height 9
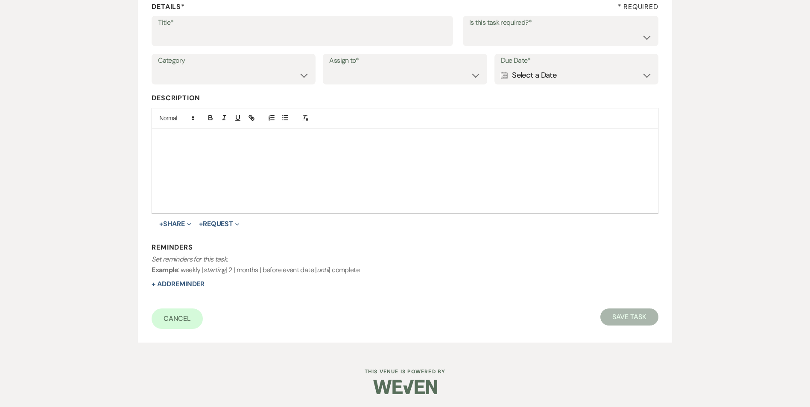
click at [186, 28] on label "Title*" at bounding box center [302, 23] width 289 height 12
click at [186, 29] on input "Title*" at bounding box center [302, 37] width 289 height 17
type input "3rd follow up promo email and text"
click at [513, 34] on select "Yes No" at bounding box center [560, 37] width 183 height 17
select select "true"
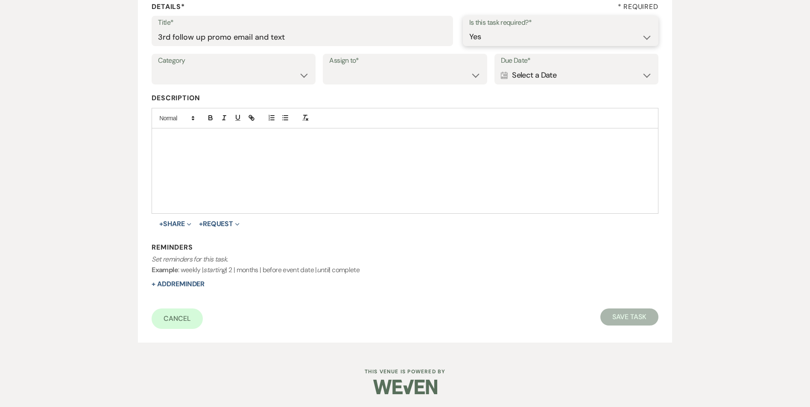
click at [469, 29] on select "Yes No" at bounding box center [560, 37] width 183 height 17
click at [201, 67] on label "Category" at bounding box center [233, 61] width 151 height 12
click at [206, 82] on select "Venue Vendors Guests Details Finalize & Share" at bounding box center [233, 75] width 151 height 17
select select "31"
click at [158, 67] on select "Venue Vendors Guests Details Finalize & Share" at bounding box center [233, 75] width 151 height 17
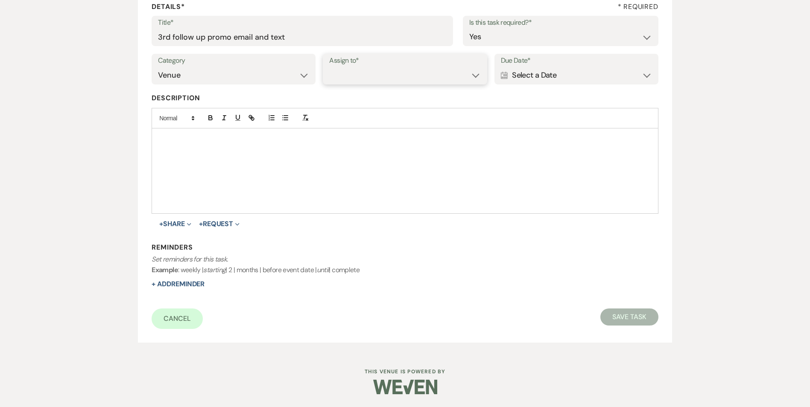
click at [365, 69] on select "Venue Client" at bounding box center [404, 75] width 151 height 17
click at [329, 67] on select "Venue Client" at bounding box center [404, 75] width 151 height 17
click at [397, 82] on select "Venue Client" at bounding box center [404, 75] width 151 height 17
select select "venueHost"
click at [329, 67] on select "Venue Client" at bounding box center [404, 75] width 151 height 17
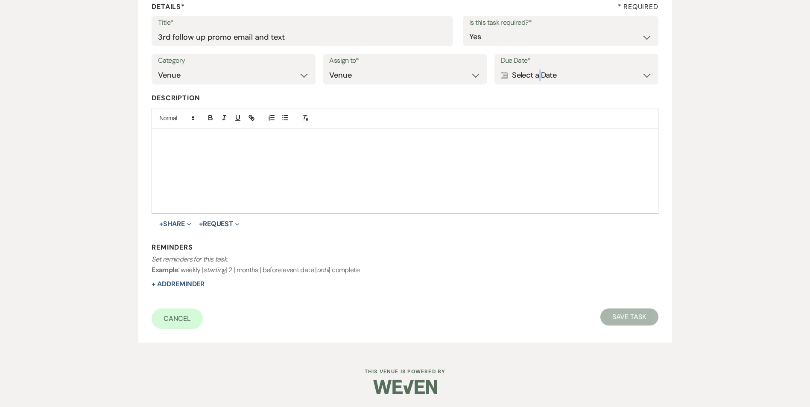
click at [541, 78] on div "Calendar Select a Date Expand" at bounding box center [576, 75] width 151 height 17
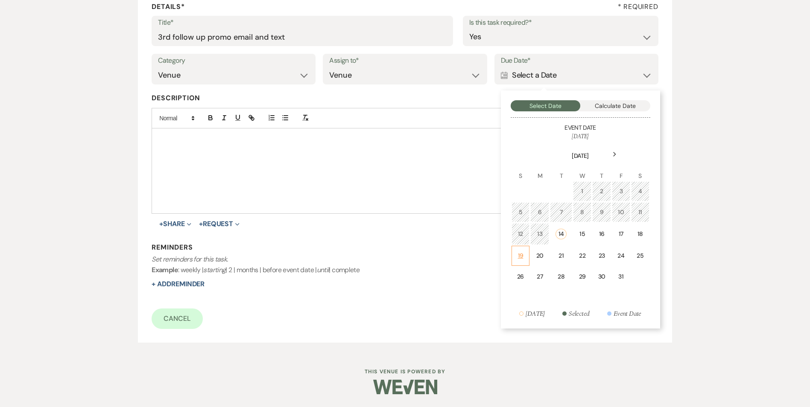
click at [511, 257] on div "Select Date Calculate Date Event Date October 24, 2026 Next October 2025 S M T …" at bounding box center [580, 210] width 159 height 238
click at [513, 256] on td "19" at bounding box center [521, 256] width 18 height 20
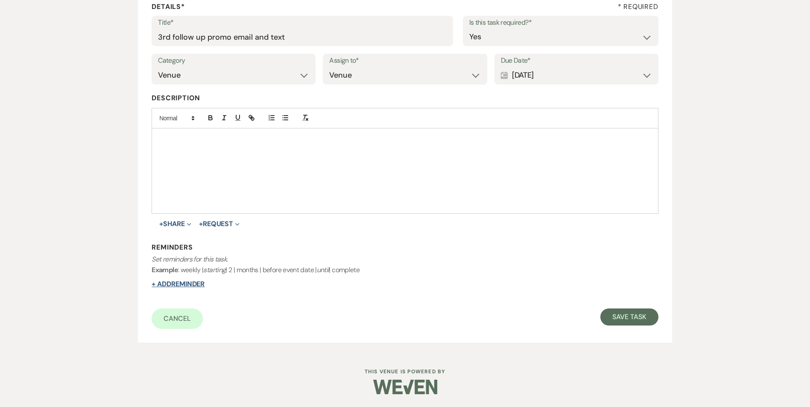
click at [190, 283] on button "+ Add Reminder" at bounding box center [178, 284] width 53 height 7
select select "host"
select select "days"
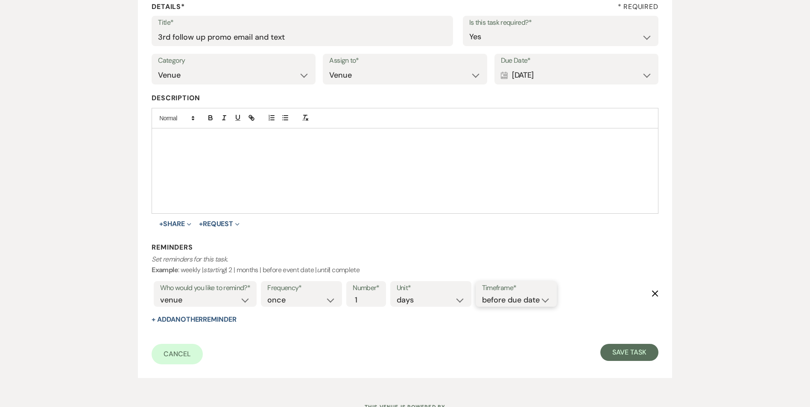
drag, startPoint x: 544, startPoint y: 299, endPoint x: 543, endPoint y: 305, distance: 6.5
click at [544, 299] on select "before due date after due date on due date on custom date" at bounding box center [516, 301] width 68 height 12
select select "onDueDate"
click at [482, 295] on select "before due date after due date on due date on custom date" at bounding box center [516, 301] width 68 height 12
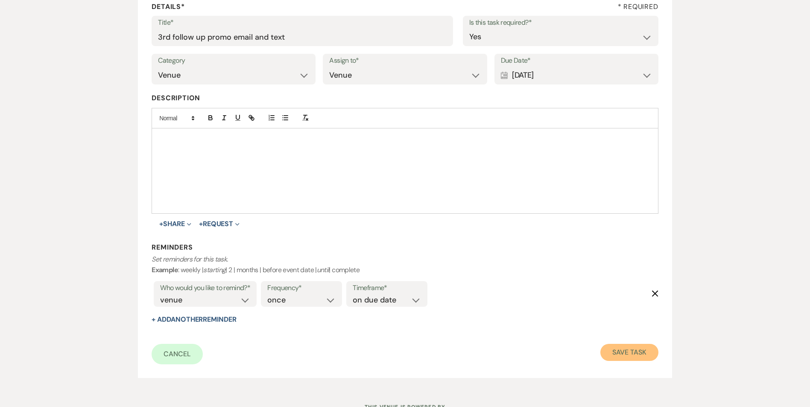
click at [636, 355] on button "Save Task" at bounding box center [629, 352] width 58 height 17
select select "5"
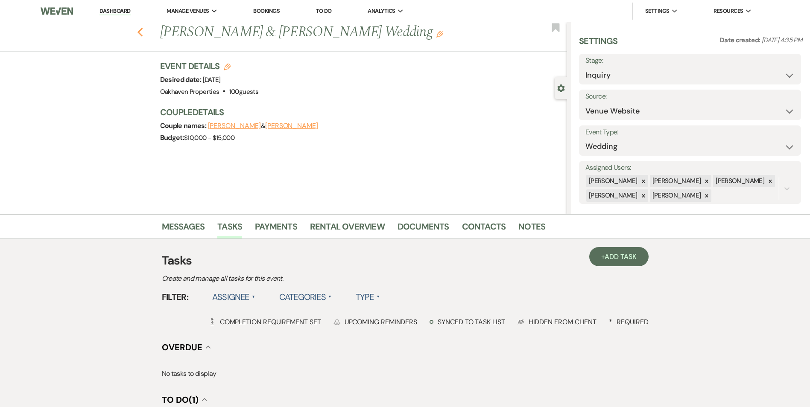
click at [141, 29] on icon "Previous" at bounding box center [140, 32] width 6 height 10
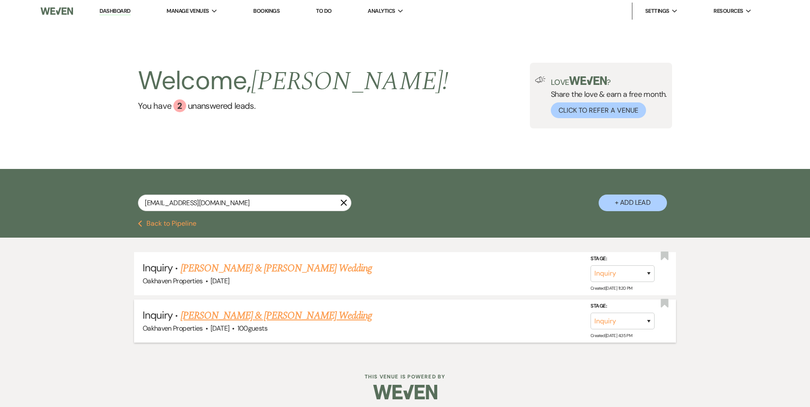
click at [306, 315] on link "Andrew Shelton & Haley Chaney's Wedding" at bounding box center [276, 315] width 191 height 15
select select "5"
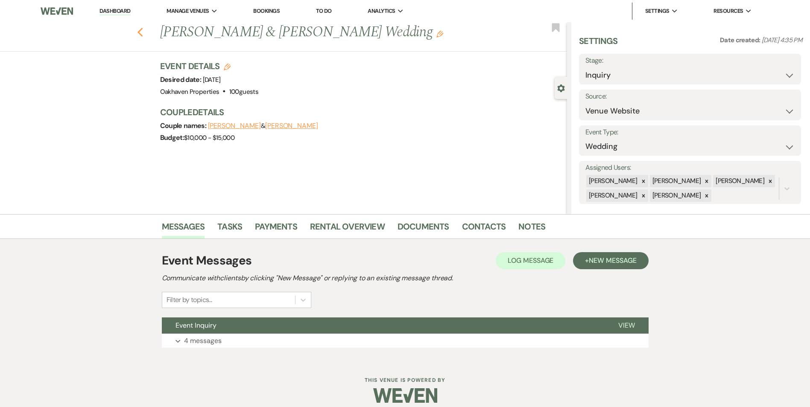
click at [141, 30] on icon "Previous" at bounding box center [140, 32] width 6 height 10
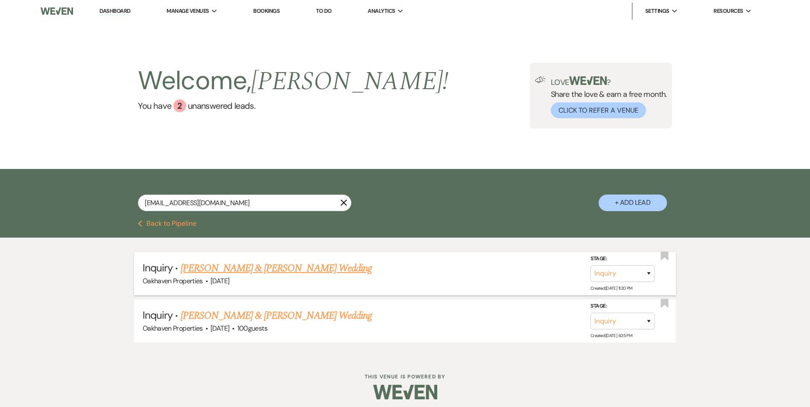
click at [224, 270] on link "Andrew Shelton & Haley Chaney's Wedding" at bounding box center [276, 268] width 191 height 15
select select "8"
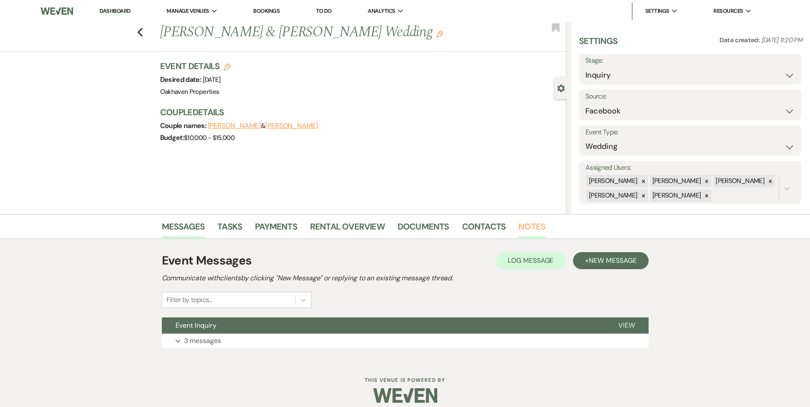
click at [524, 234] on link "Notes" at bounding box center [531, 229] width 27 height 19
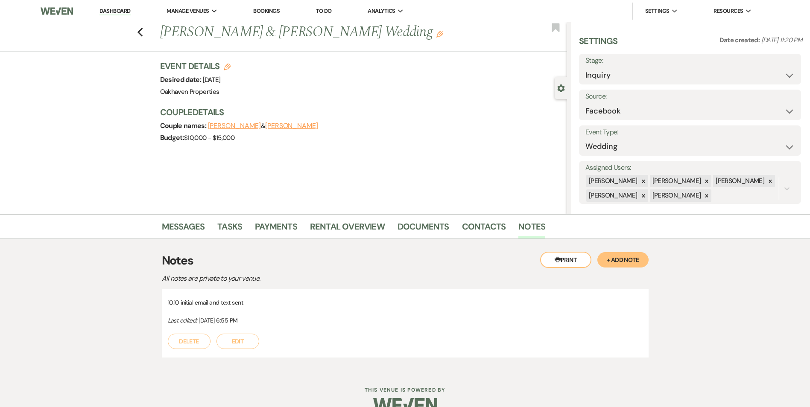
click at [233, 342] on button "Edit" at bounding box center [238, 341] width 43 height 15
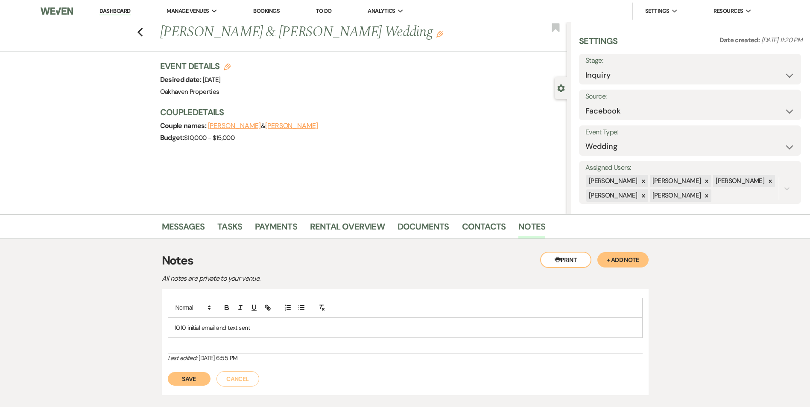
drag, startPoint x: 253, startPoint y: 320, endPoint x: 258, endPoint y: 321, distance: 4.3
click at [254, 320] on div "10.10 initial email and text sent" at bounding box center [405, 328] width 474 height 20
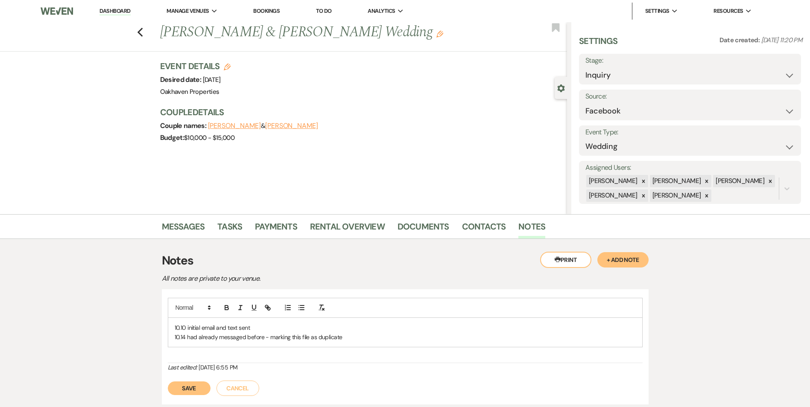
drag, startPoint x: 193, startPoint y: 377, endPoint x: 196, endPoint y: 381, distance: 4.9
click at [193, 377] on div "Save Cancel" at bounding box center [405, 384] width 475 height 24
click at [196, 382] on button "Save" at bounding box center [189, 389] width 43 height 14
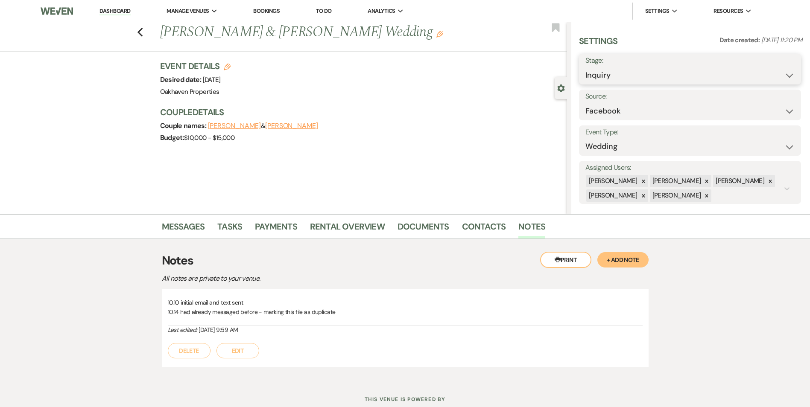
drag, startPoint x: 610, startPoint y: 71, endPoint x: 612, endPoint y: 79, distance: 8.1
click at [610, 71] on select "Inquiry Follow Up Tour Requested Tour Confirmed Toured Proposal Sent Booked Lost" at bounding box center [689, 75] width 209 height 17
select select "8"
click at [585, 67] on select "Inquiry Follow Up Tour Requested Tour Confirmed Toured Proposal Sent Booked Lost" at bounding box center [689, 75] width 209 height 17
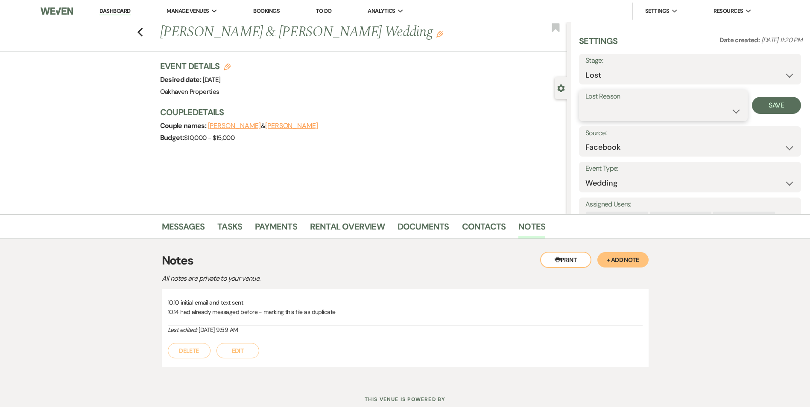
click at [604, 110] on select "Booked Elsewhere Budget Date Unavailable No Response Not a Good Match Capacity …" at bounding box center [663, 111] width 156 height 17
select select "4"
click at [585, 103] on select "Booked Elsewhere Budget Date Unavailable No Response Not a Good Match Capacity …" at bounding box center [663, 111] width 156 height 17
click at [761, 103] on button "Save" at bounding box center [776, 105] width 49 height 17
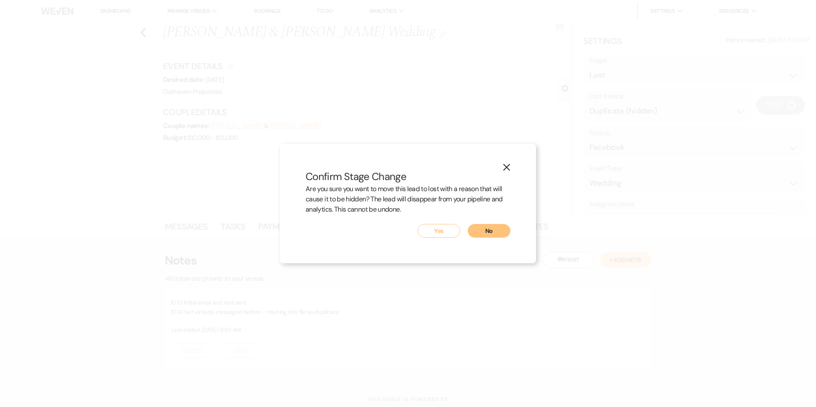
click at [437, 231] on button "Yes" at bounding box center [439, 231] width 43 height 14
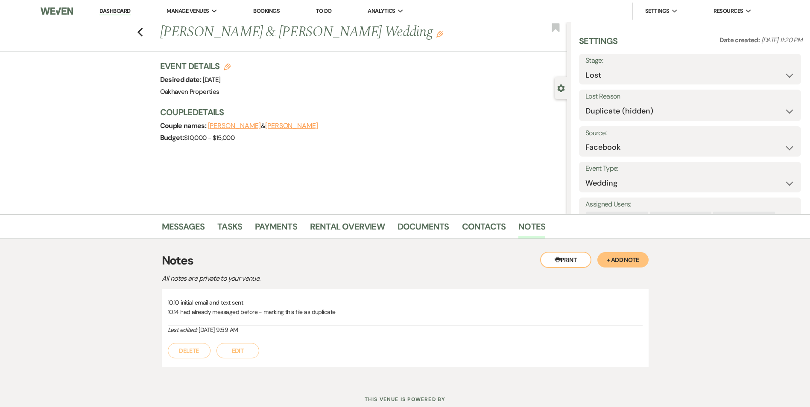
click at [120, 11] on link "Dashboard" at bounding box center [114, 11] width 31 height 8
select select "8"
select select "4"
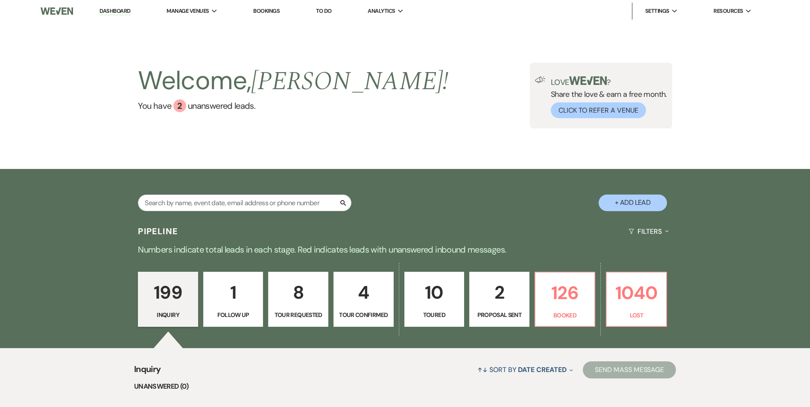
click at [421, 287] on p "10" at bounding box center [434, 292] width 49 height 29
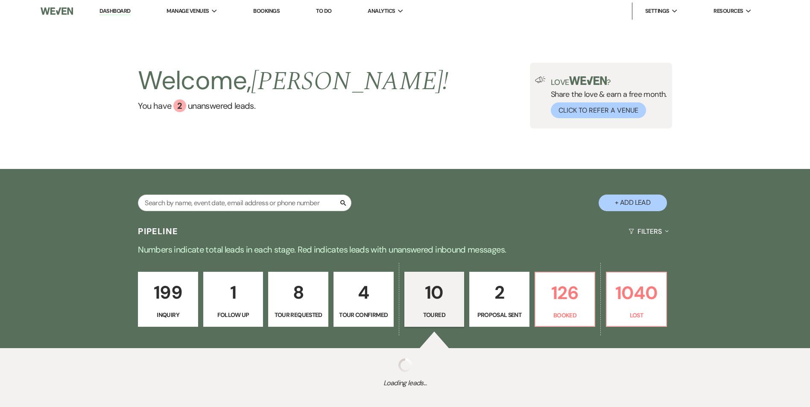
select select "5"
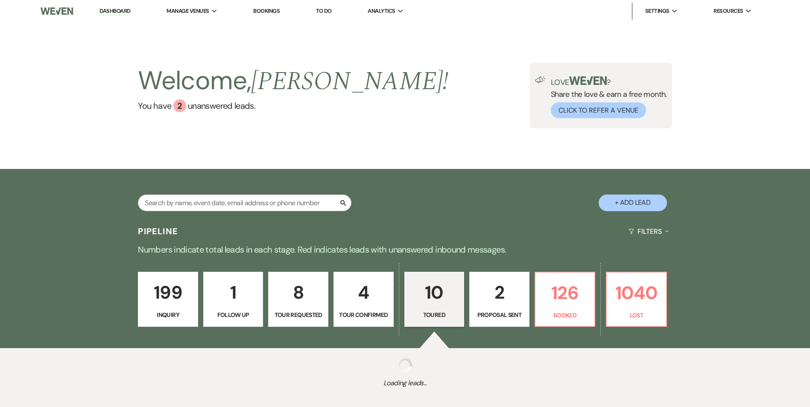
select select "5"
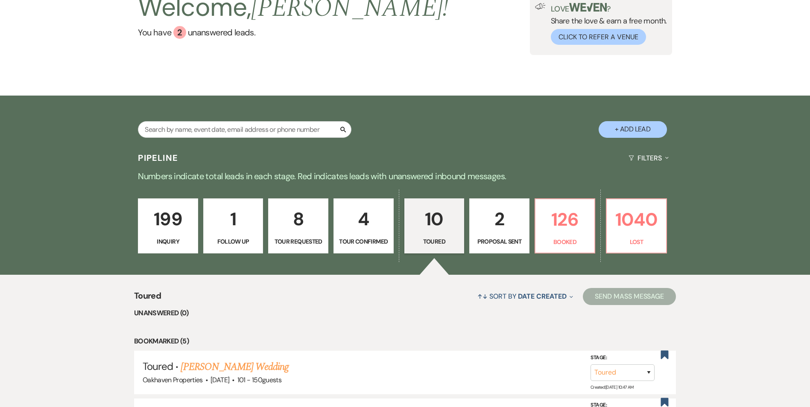
scroll to position [73, 0]
click at [184, 128] on input "text" at bounding box center [245, 130] width 214 height 17
type input "taylor chee"
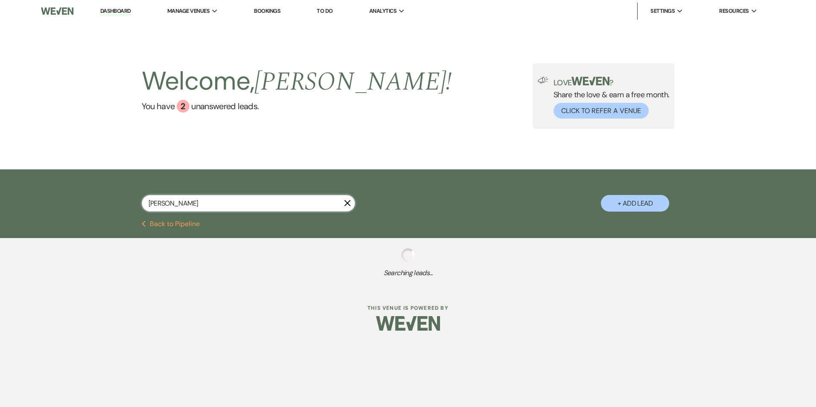
select select "8"
select select "6"
select select "8"
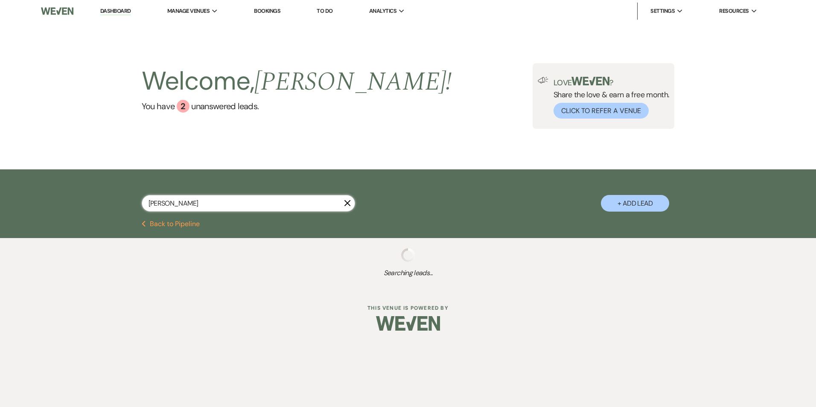
select select "7"
select select "8"
select select "7"
select select "8"
select select "6"
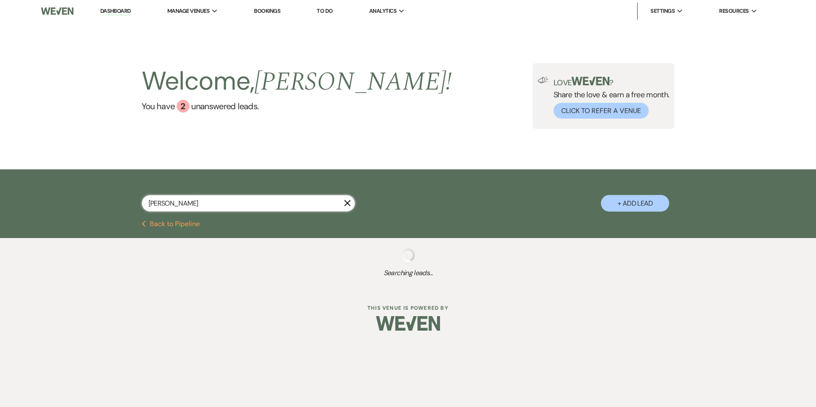
select select "8"
select select "6"
select select "8"
select select "5"
select select "8"
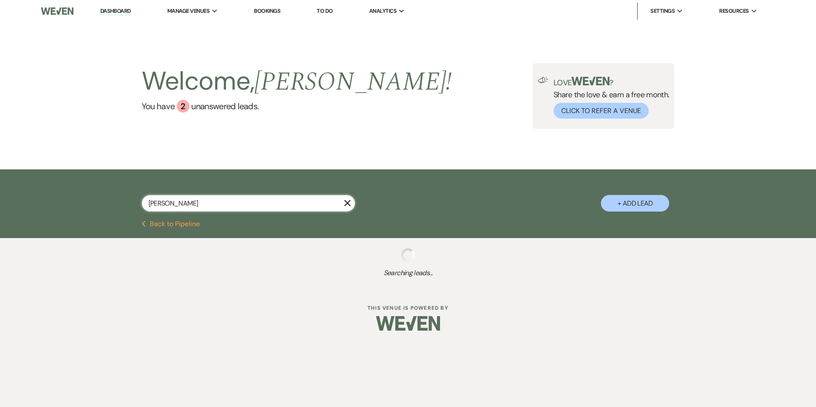
select select "5"
select select "8"
select select "6"
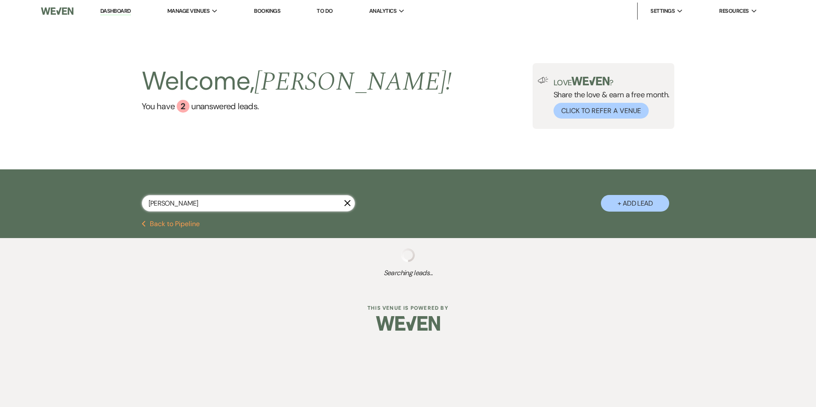
select select "8"
select select "6"
select select "8"
select select "6"
select select "8"
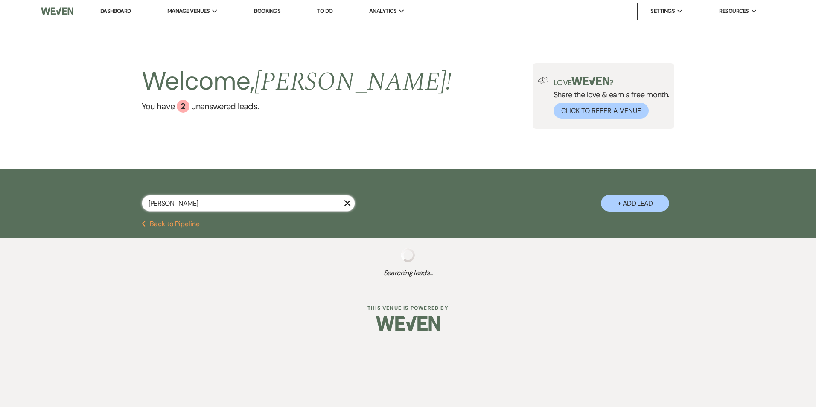
select select "6"
select select "8"
select select "5"
select select "8"
select select "6"
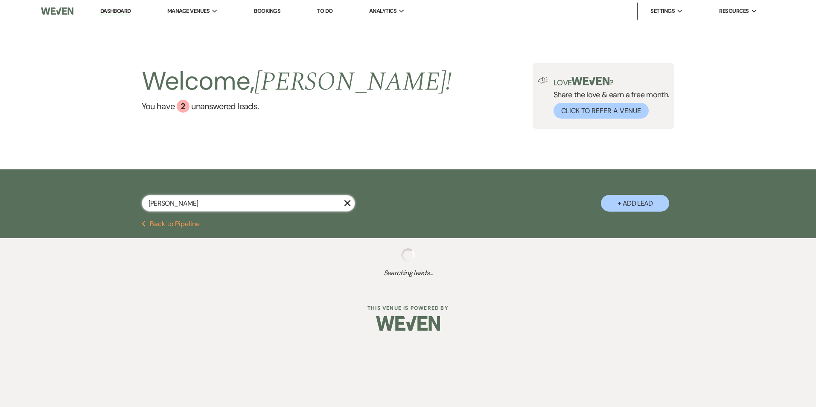
select select "8"
select select "5"
select select "8"
select select "6"
select select "8"
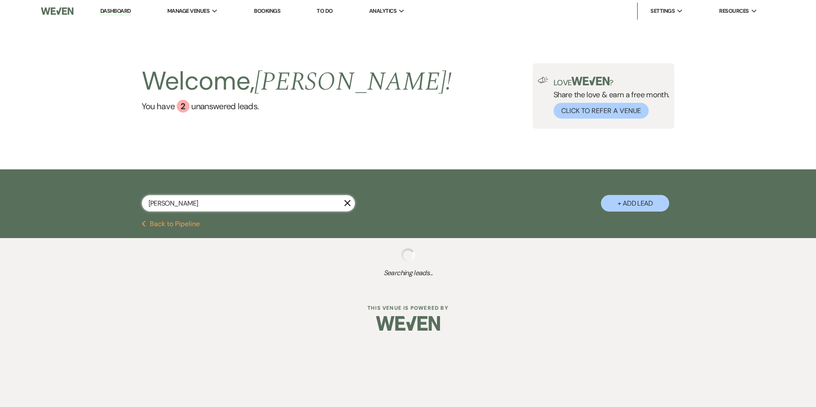
select select "5"
select select "8"
select select "5"
select select "8"
select select "6"
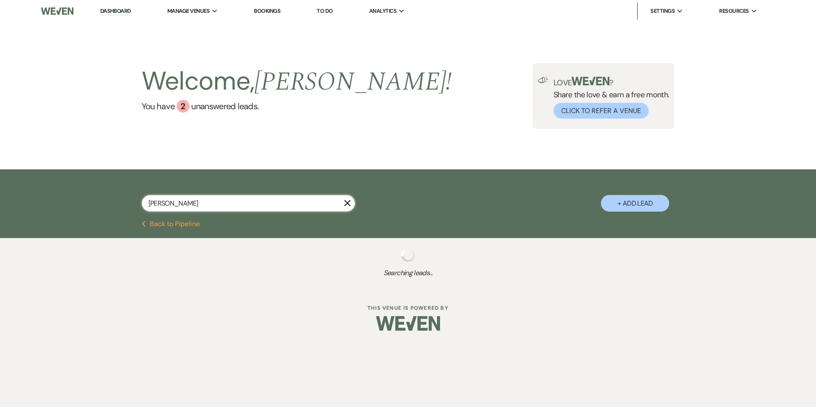
select select "8"
select select "5"
select select "8"
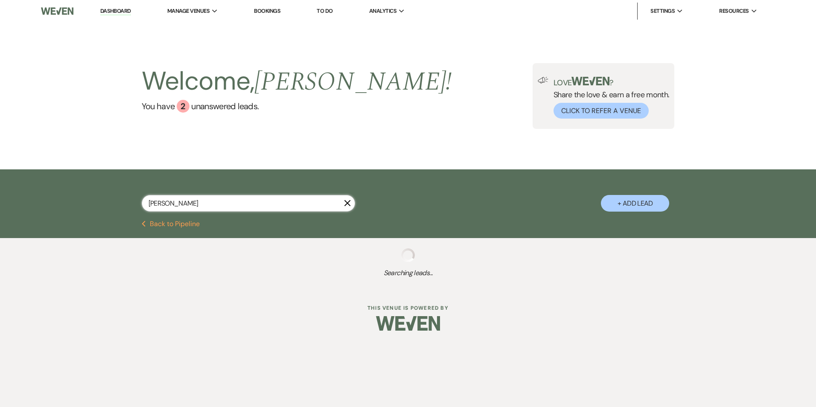
select select "8"
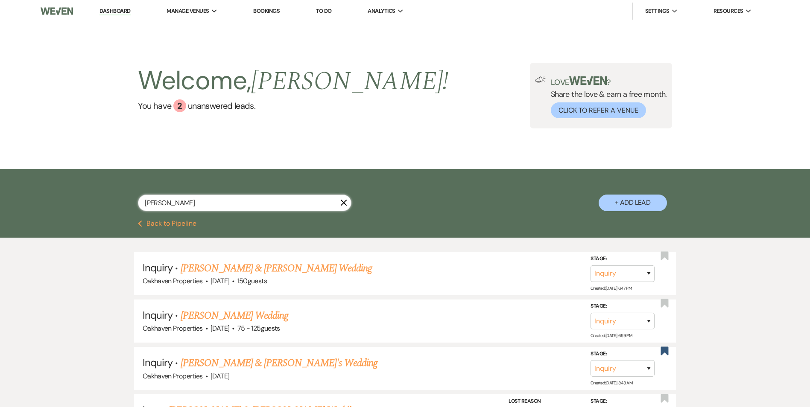
type input "taylor cheek"
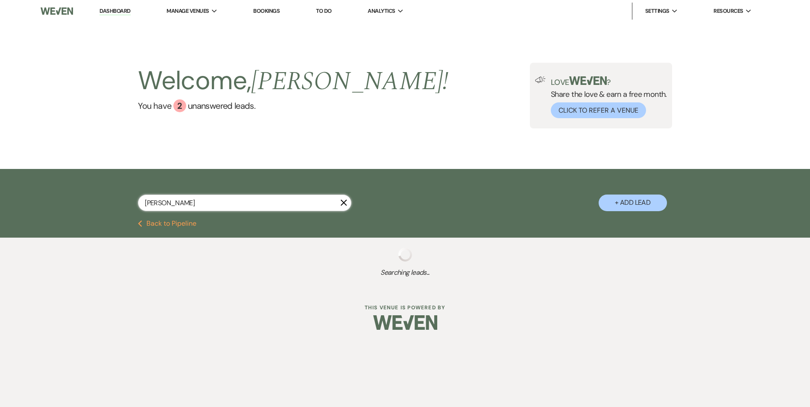
select select "8"
select select "6"
select select "8"
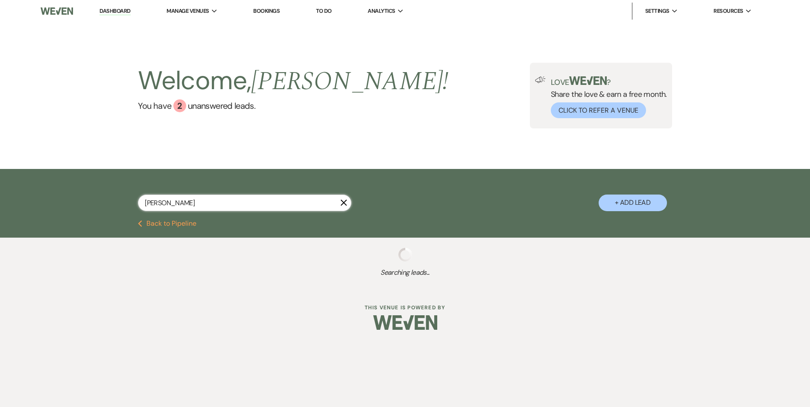
select select "7"
select select "8"
select select "7"
select select "8"
select select "6"
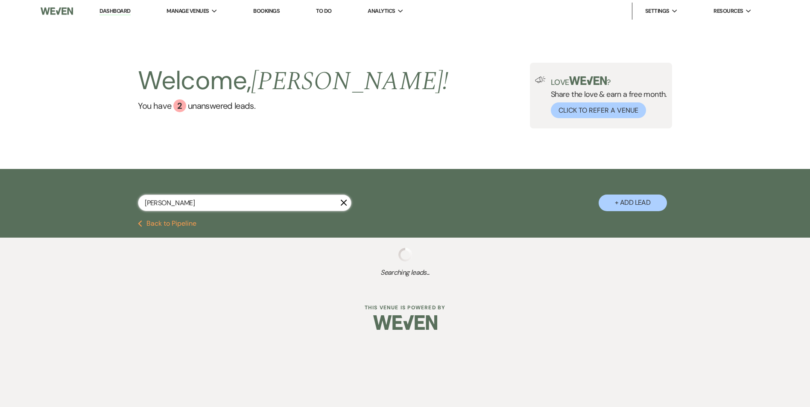
select select "8"
select select "6"
select select "8"
select select "5"
select select "8"
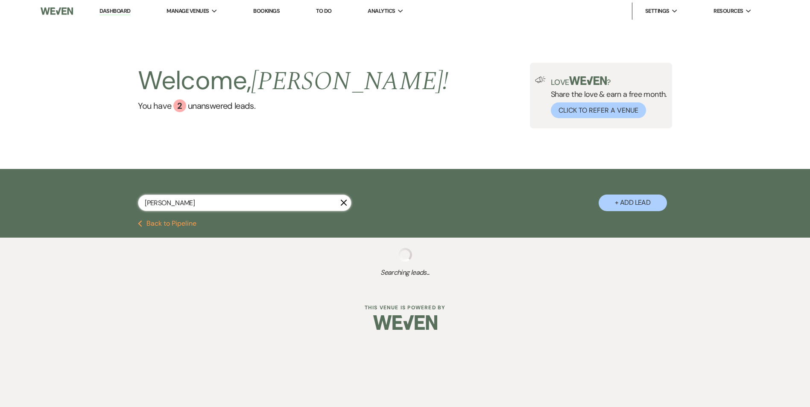
select select "5"
select select "8"
select select "6"
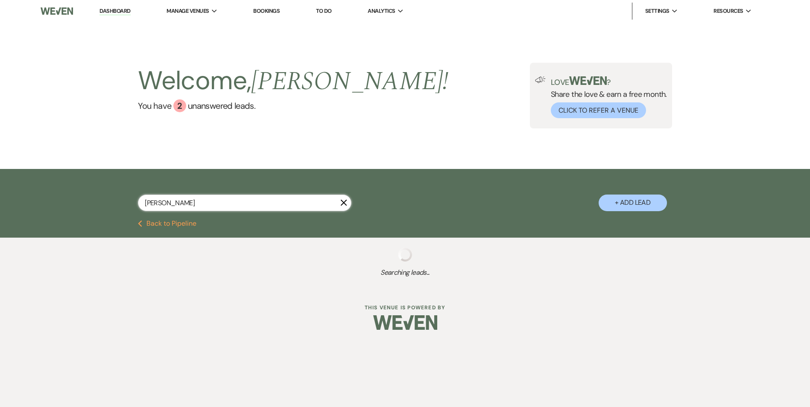
select select "8"
select select "6"
select select "8"
select select "6"
select select "8"
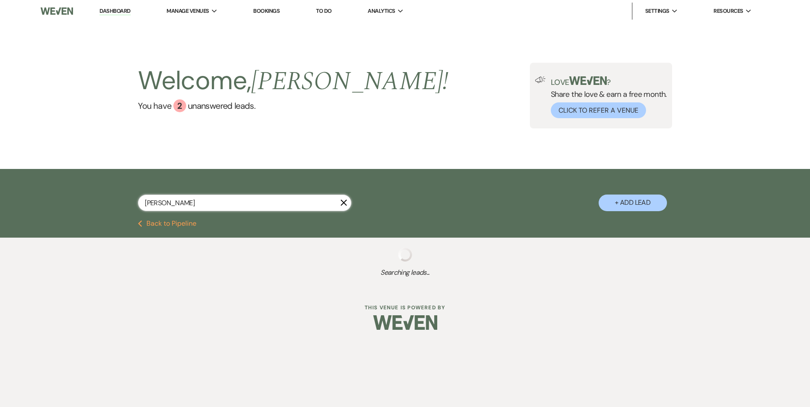
select select "6"
select select "8"
select select "5"
select select "8"
select select "6"
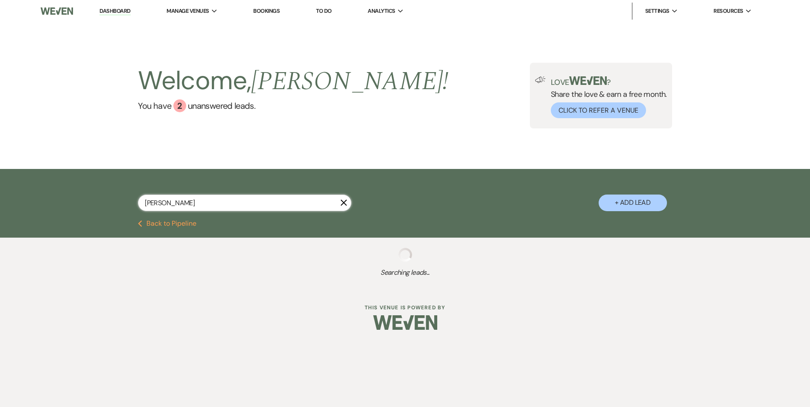
select select "8"
select select "5"
select select "8"
select select "6"
select select "8"
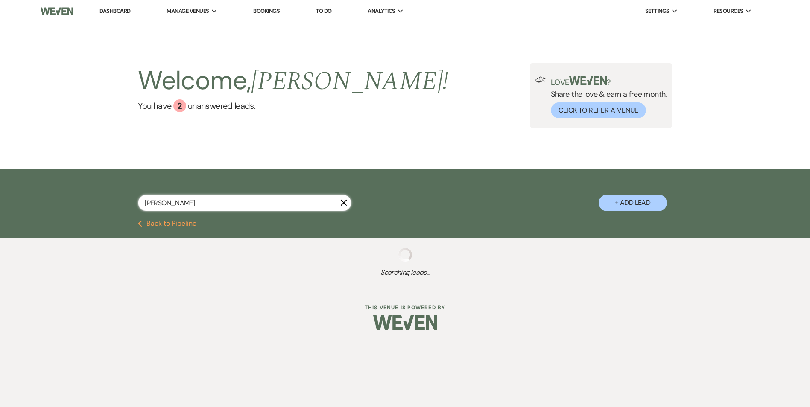
select select "5"
select select "8"
select select "5"
select select "8"
select select "6"
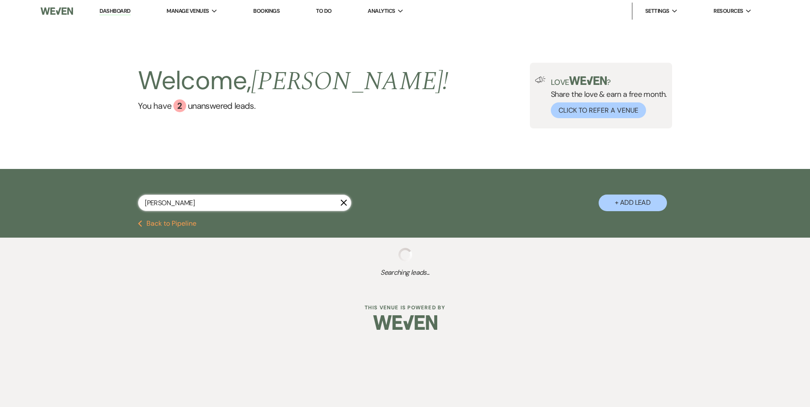
select select "8"
select select "5"
select select "8"
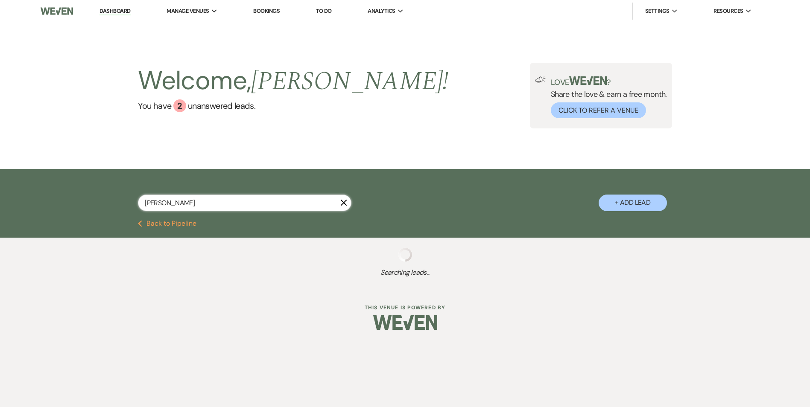
select select "8"
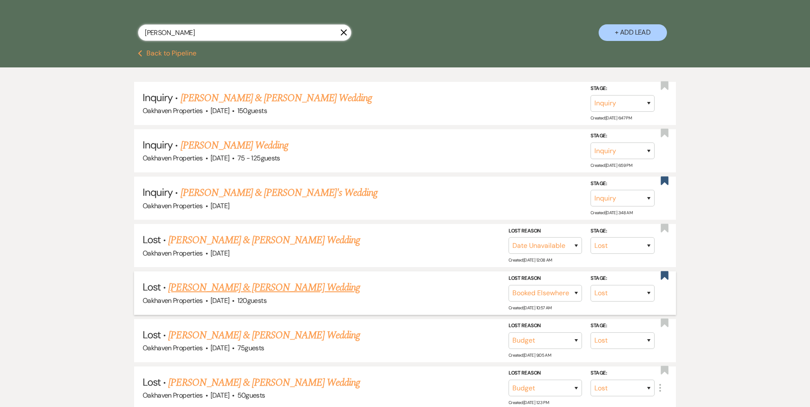
scroll to position [171, 0]
type input "taylor cheek"
click at [234, 301] on span "·" at bounding box center [233, 301] width 3 height 0
click at [286, 280] on link "Taylor Cheek & Will Stadler Wedding" at bounding box center [263, 287] width 191 height 15
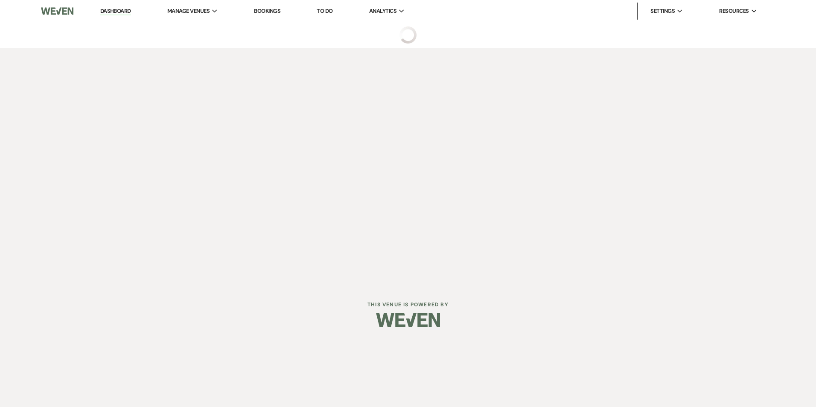
select select "8"
select select "6"
select select "5"
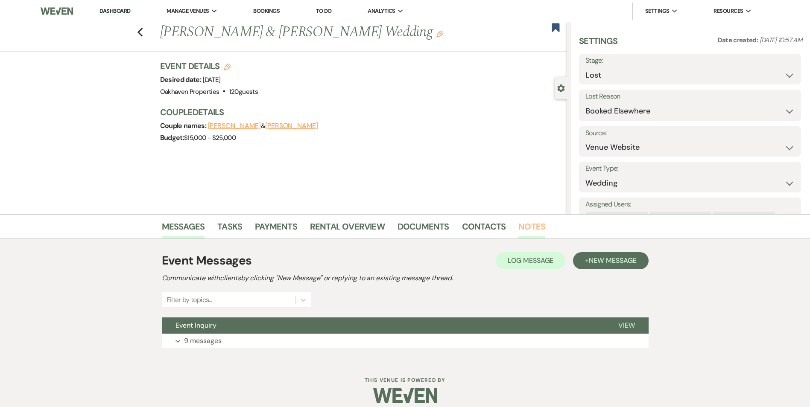
click at [523, 222] on link "Notes" at bounding box center [531, 229] width 27 height 19
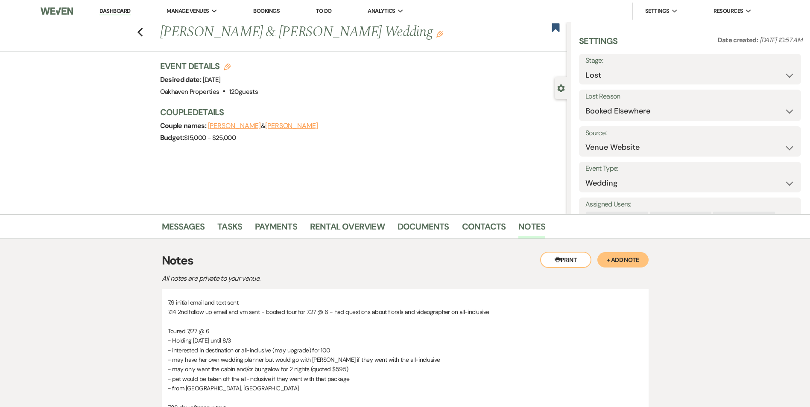
click at [146, 30] on div "Previous Taylor Cheek & Will Stadler Wedding Edit Bookmark" at bounding box center [281, 36] width 571 height 29
click at [143, 30] on use "button" at bounding box center [140, 32] width 6 height 9
select select "8"
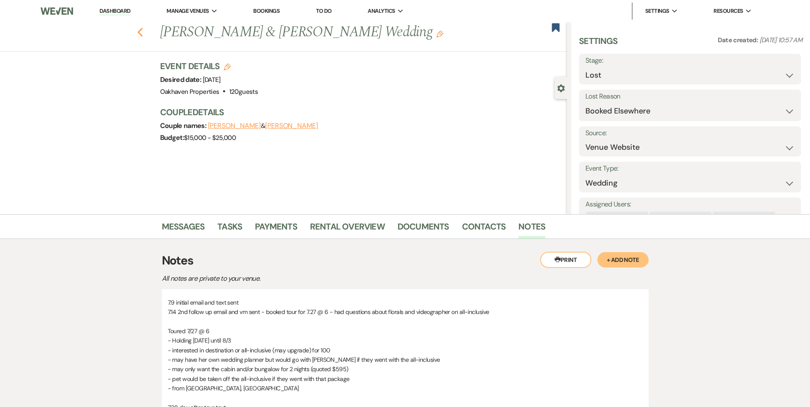
select select "6"
select select "8"
select select "7"
select select "8"
select select "7"
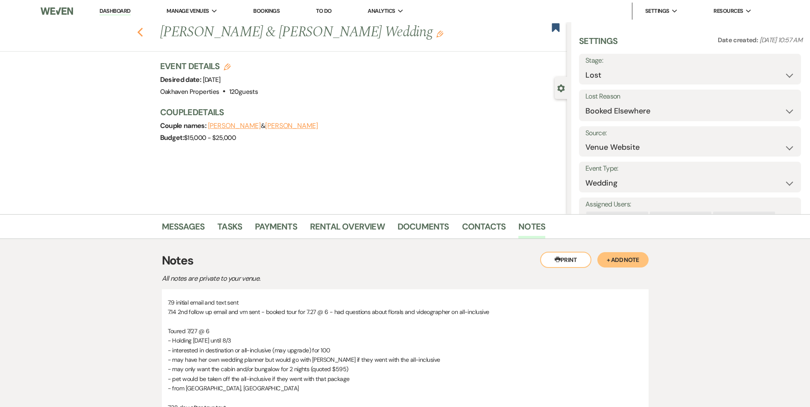
select select "8"
select select "6"
select select "8"
select select "6"
select select "8"
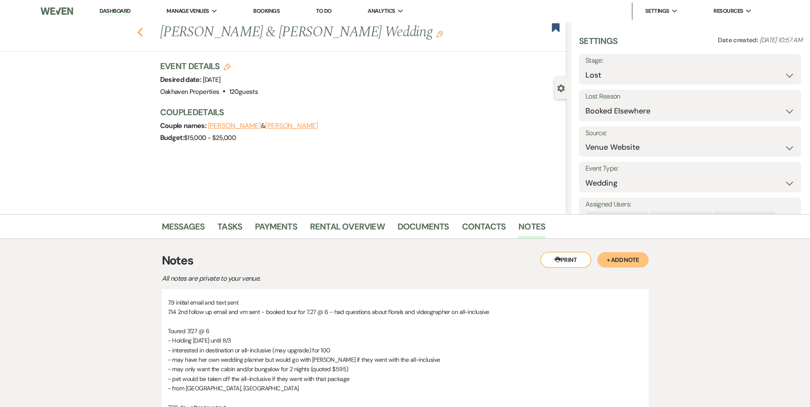
select select "5"
select select "8"
select select "5"
select select "8"
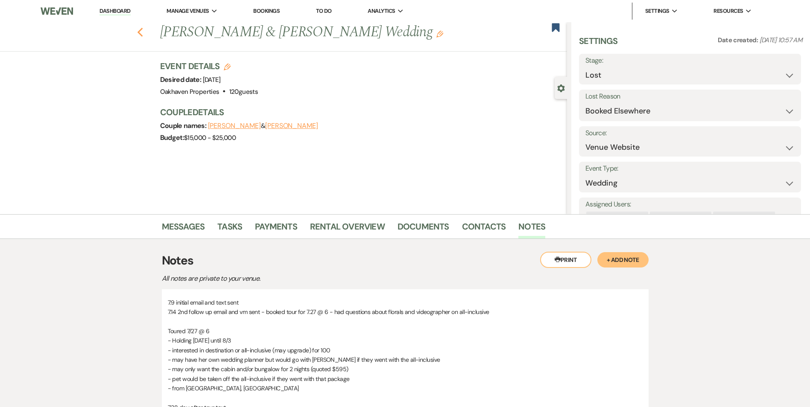
select select "8"
select select "6"
select select "8"
select select "6"
select select "8"
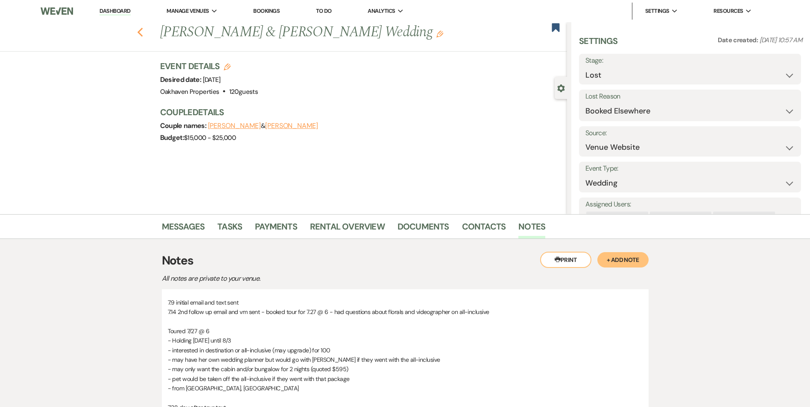
select select "6"
select select "8"
select select "6"
select select "8"
select select "5"
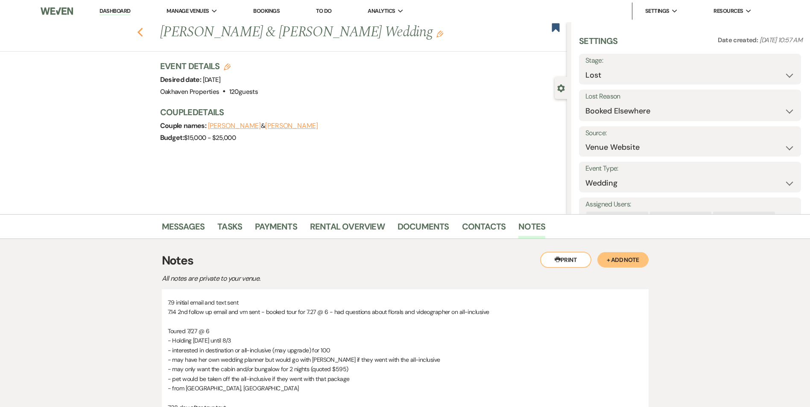
select select "8"
select select "6"
select select "8"
select select "5"
select select "8"
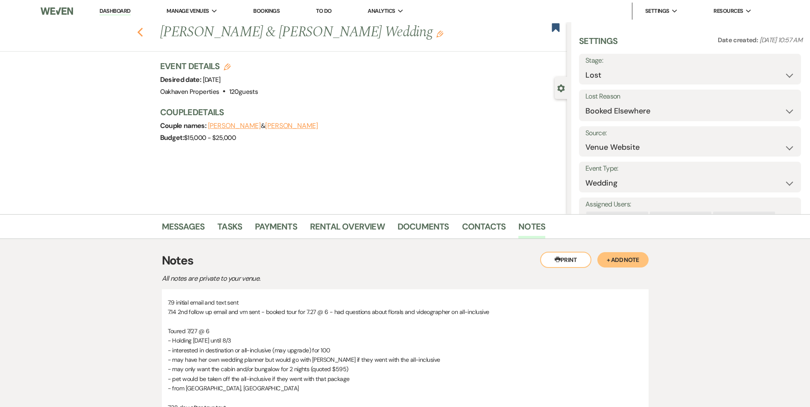
select select "6"
select select "8"
select select "5"
select select "8"
select select "5"
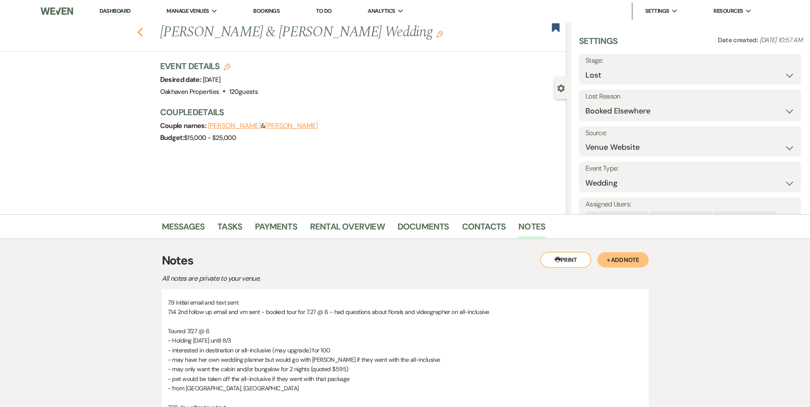
select select "8"
select select "6"
select select "8"
select select "5"
select select "8"
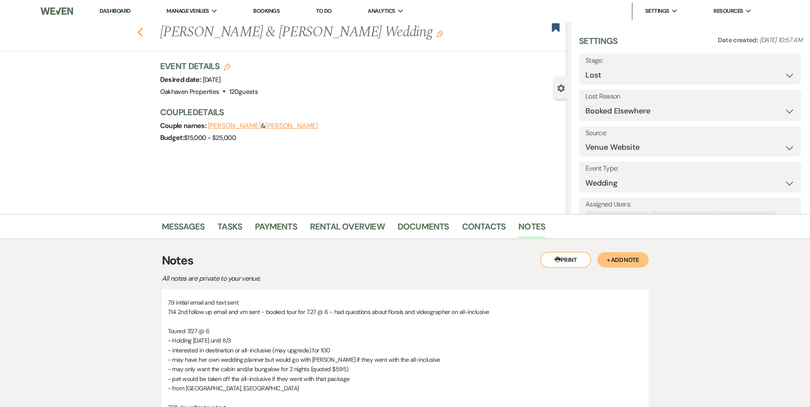
select select "8"
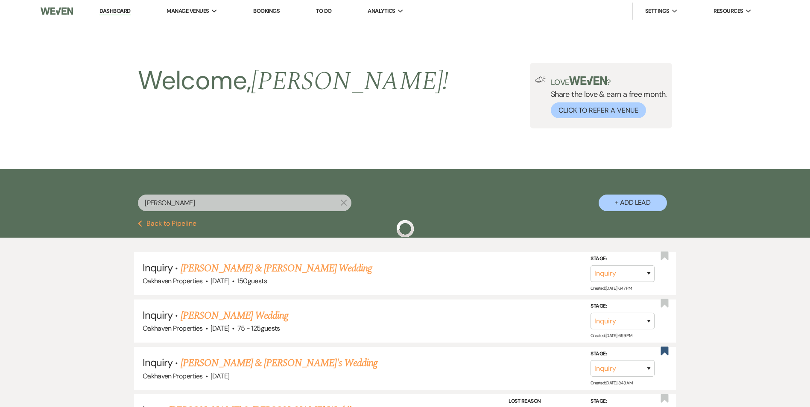
scroll to position [171, 0]
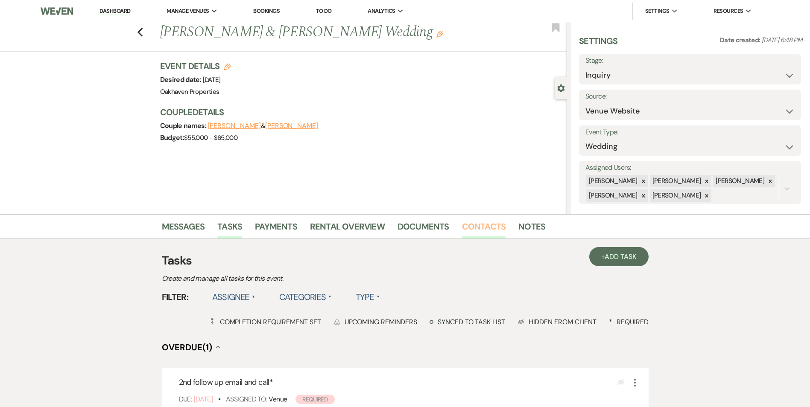
click at [486, 229] on link "Contacts" at bounding box center [484, 229] width 44 height 19
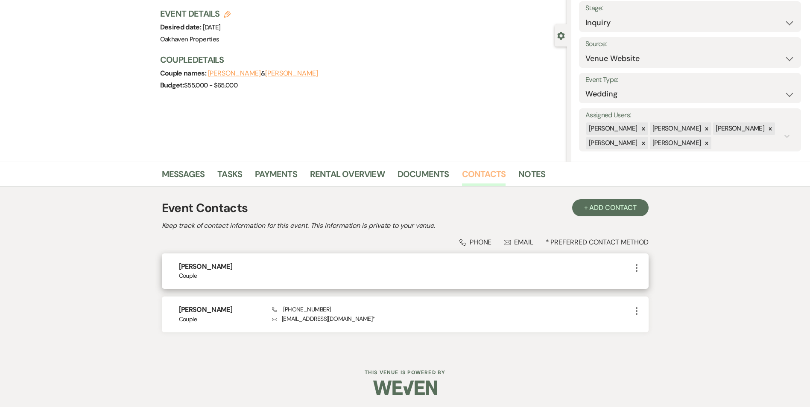
scroll to position [53, 0]
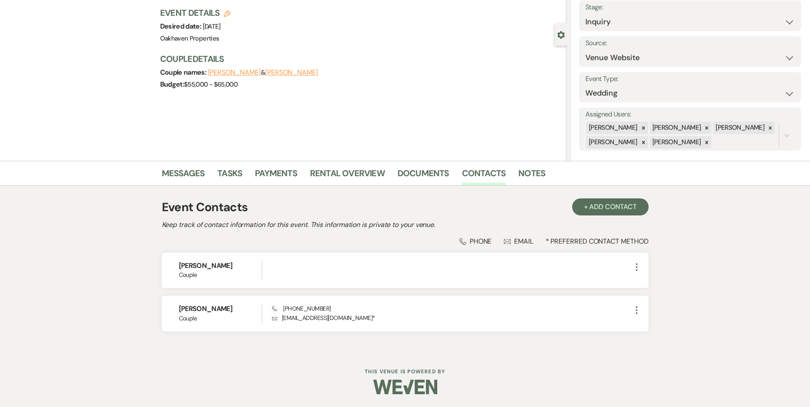
click at [172, 161] on div "Messages Tasks Payments Rental Overview Documents Contacts Notes" at bounding box center [405, 173] width 810 height 25
click at [180, 175] on link "Messages" at bounding box center [183, 176] width 43 height 19
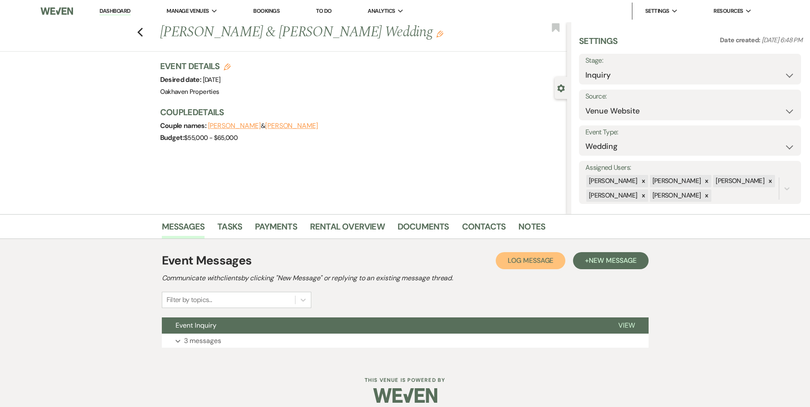
drag, startPoint x: 551, startPoint y: 262, endPoint x: 547, endPoint y: 260, distance: 5.2
click at [551, 260] on button "Log Log Message" at bounding box center [531, 260] width 70 height 17
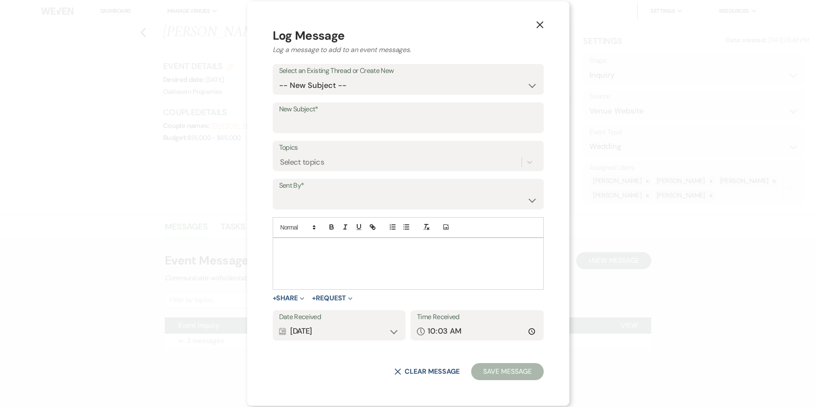
click at [311, 250] on p at bounding box center [409, 247] width 258 height 9
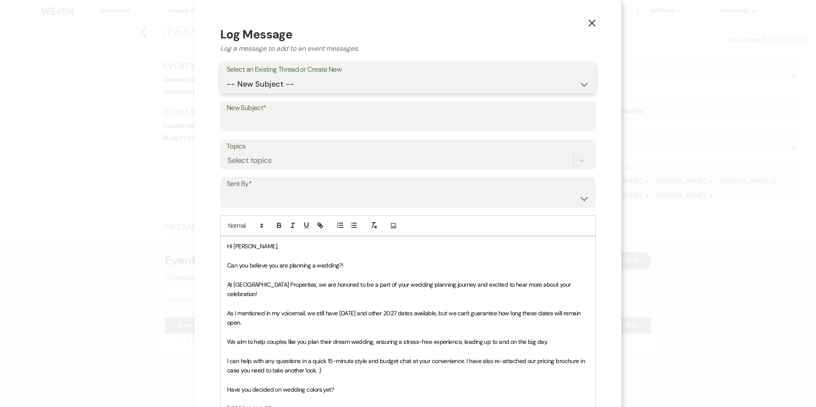
drag, startPoint x: 272, startPoint y: 79, endPoint x: 276, endPoint y: 78, distance: 4.6
click at [276, 78] on select "-- New Subject -- Event Inquiry" at bounding box center [408, 84] width 363 height 17
select select "473842"
click at [227, 76] on select "-- New Subject -- Event Inquiry" at bounding box center [408, 84] width 363 height 17
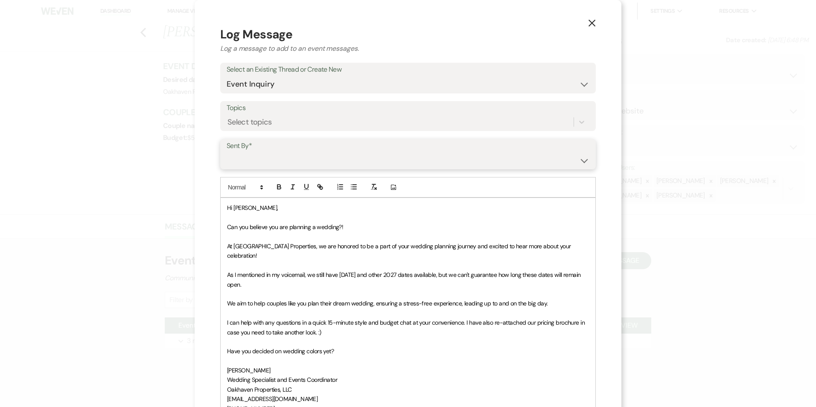
drag, startPoint x: 264, startPoint y: 160, endPoint x: 265, endPoint y: 167, distance: 6.9
click at [264, 160] on select "Patience Ergish (pdergish@aol.com) Jeanette Wagoner (jeanette@experienceoakhave…" at bounding box center [408, 160] width 363 height 17
select select "user-127923"
click at [227, 152] on select "Patience Ergish (pdergish@aol.com) Jeanette Wagoner (jeanette@experienceoakhave…" at bounding box center [408, 160] width 363 height 17
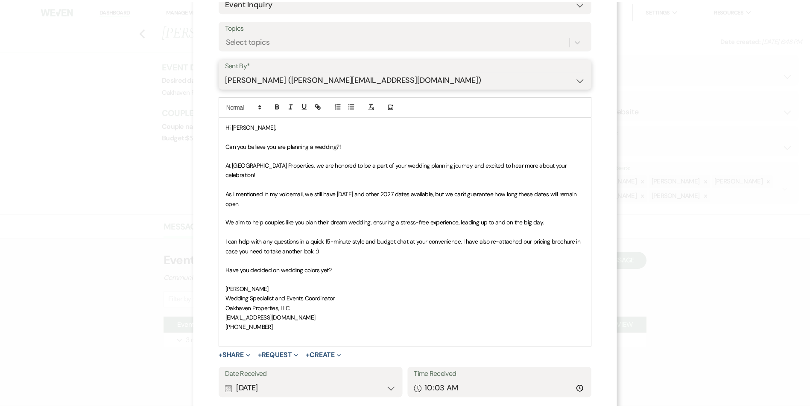
scroll to position [128, 0]
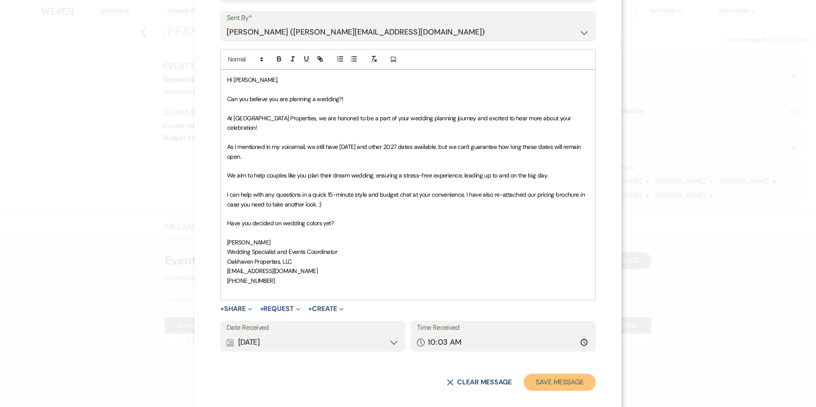
click at [566, 375] on button "Save Message" at bounding box center [560, 382] width 72 height 17
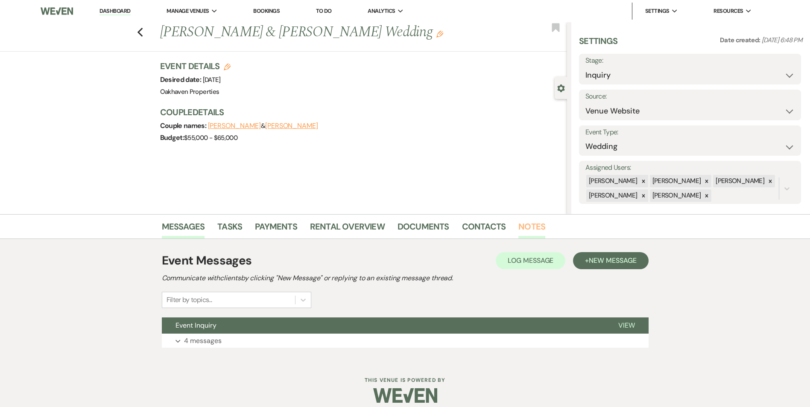
click at [532, 231] on link "Notes" at bounding box center [531, 229] width 27 height 19
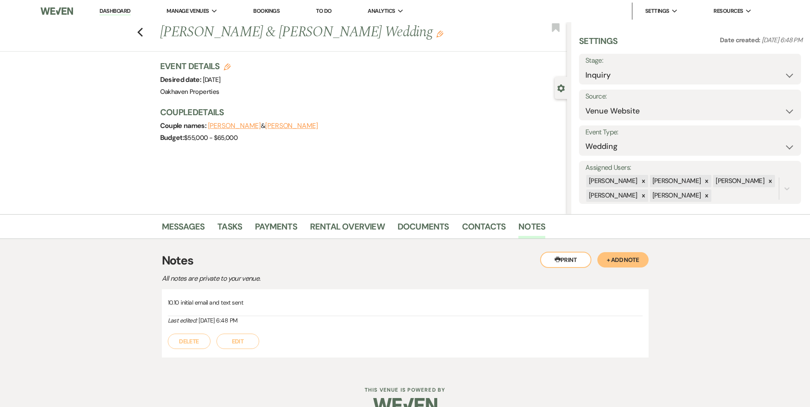
click at [236, 344] on button "Edit" at bounding box center [238, 341] width 43 height 15
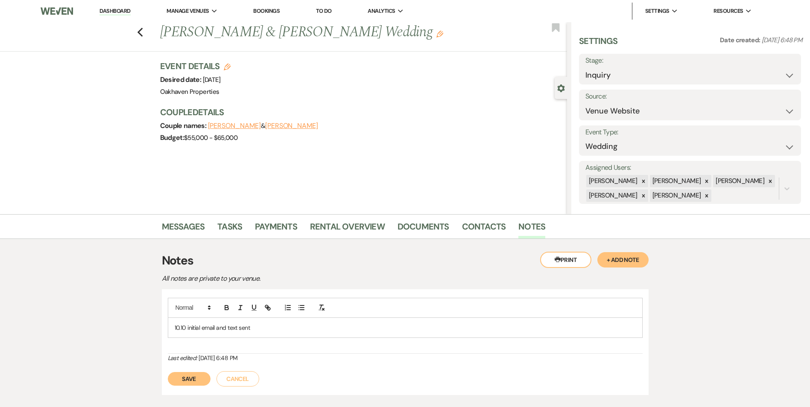
click at [270, 331] on p "10.10 initial email and text sent" at bounding box center [405, 327] width 461 height 9
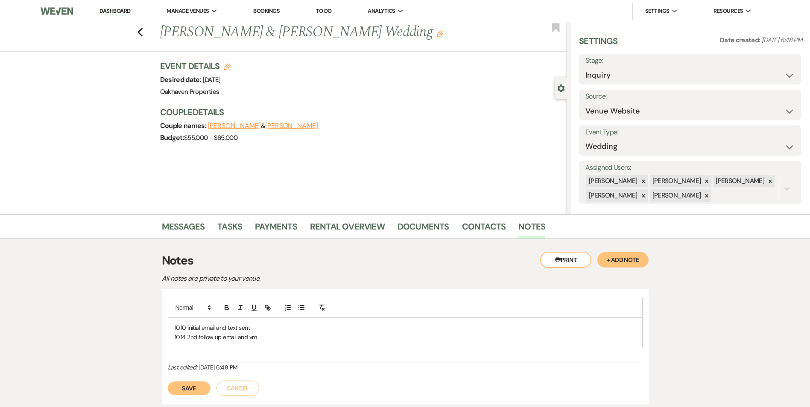
drag, startPoint x: 193, startPoint y: 401, endPoint x: 199, endPoint y: 387, distance: 15.3
click at [193, 398] on div "10.10 initial email and text sent 10.14 2nd follow up email and vm Last edited:…" at bounding box center [405, 348] width 487 height 116
click at [199, 389] on button "Save" at bounding box center [189, 389] width 43 height 14
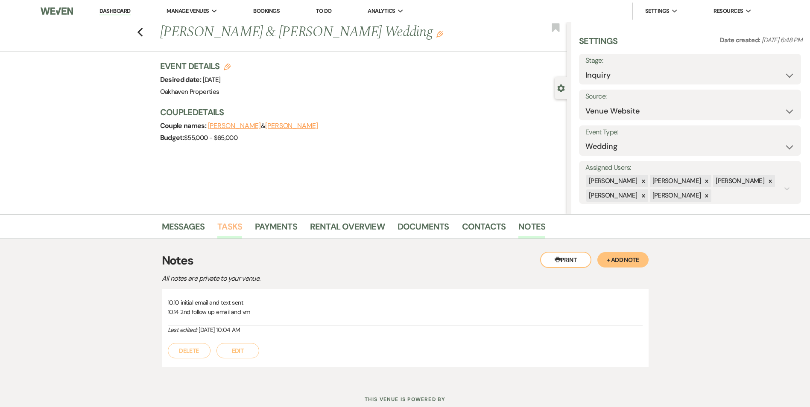
drag, startPoint x: 224, startPoint y: 229, endPoint x: 230, endPoint y: 232, distance: 6.7
click at [224, 229] on link "Tasks" at bounding box center [229, 229] width 25 height 19
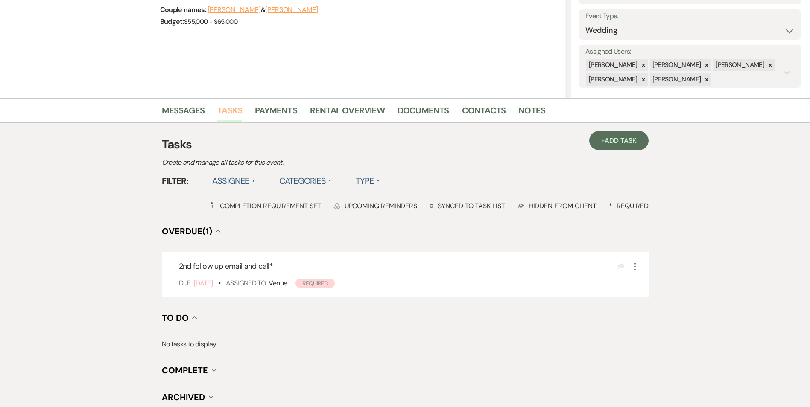
scroll to position [128, 0]
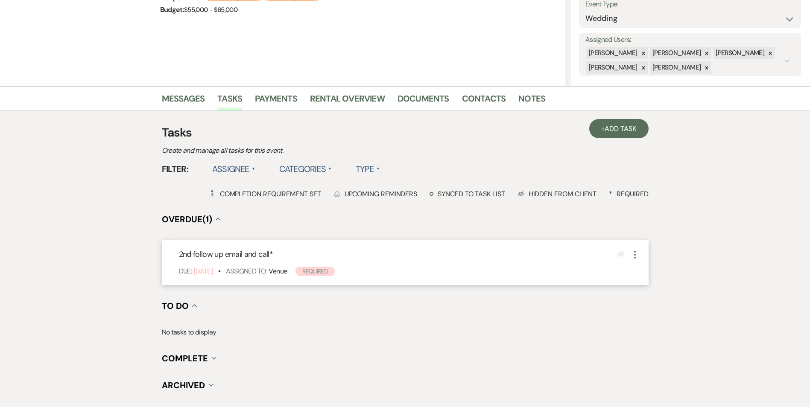
click at [636, 253] on icon "More" at bounding box center [635, 255] width 10 height 10
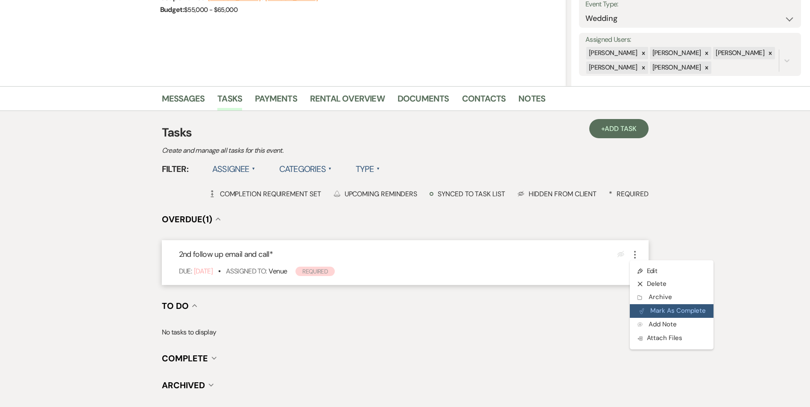
click at [654, 310] on button "Plan Portal Link Mark As Complete" at bounding box center [672, 311] width 84 height 14
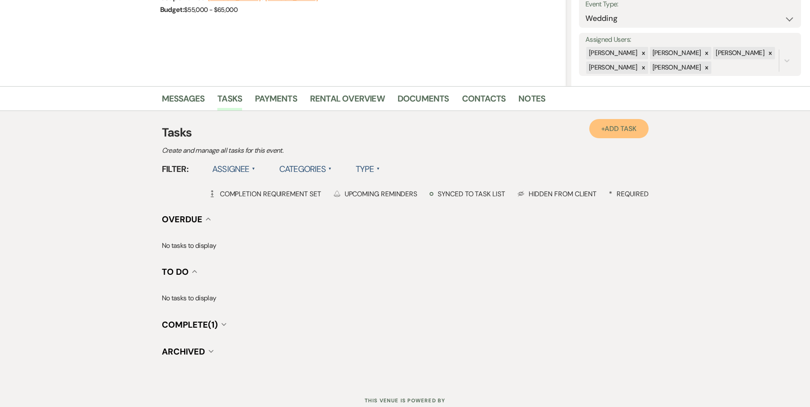
click at [632, 133] on link "+ Add Task" at bounding box center [618, 128] width 59 height 19
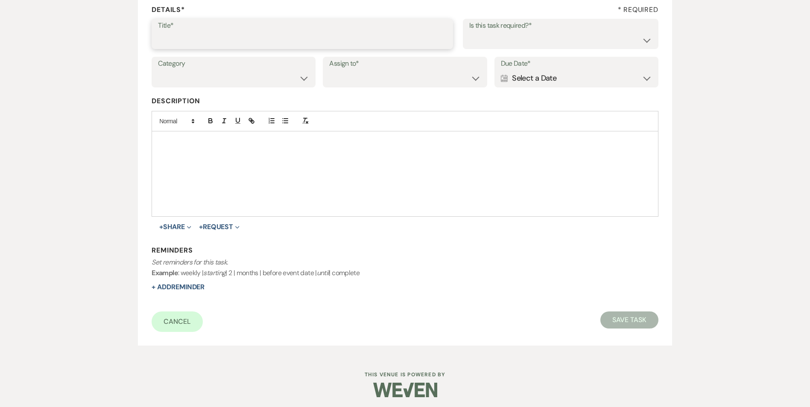
click at [164, 39] on input "Title*" at bounding box center [302, 40] width 289 height 17
type input "3rd follow up promo email and text"
drag, startPoint x: 525, startPoint y: 40, endPoint x: 524, endPoint y: 49, distance: 9.1
click at [525, 41] on select "Yes No" at bounding box center [560, 40] width 183 height 17
select select "true"
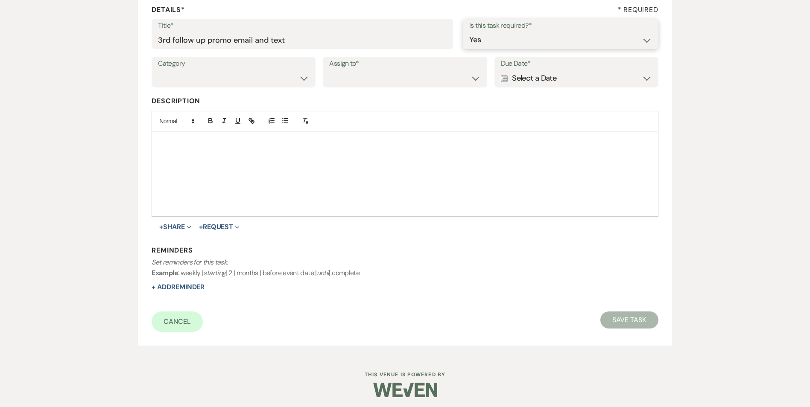
click at [469, 32] on select "Yes No" at bounding box center [560, 40] width 183 height 17
drag, startPoint x: 207, startPoint y: 67, endPoint x: 216, endPoint y: 88, distance: 22.6
click at [208, 68] on label "Category" at bounding box center [233, 64] width 151 height 12
click at [213, 81] on select "Venue Vendors Guests Details Finalize & Share" at bounding box center [233, 78] width 151 height 17
select select "31"
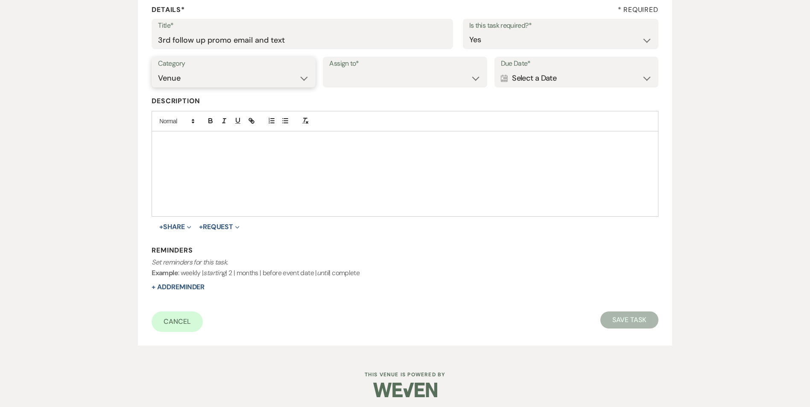
click at [158, 70] on select "Venue Vendors Guests Details Finalize & Share" at bounding box center [233, 78] width 151 height 17
click at [395, 78] on select "Venue Client" at bounding box center [404, 78] width 151 height 17
select select "venueHost"
click at [329, 70] on select "Venue Client" at bounding box center [404, 78] width 151 height 17
click at [515, 77] on div "Calendar Select a Date Expand" at bounding box center [576, 78] width 151 height 17
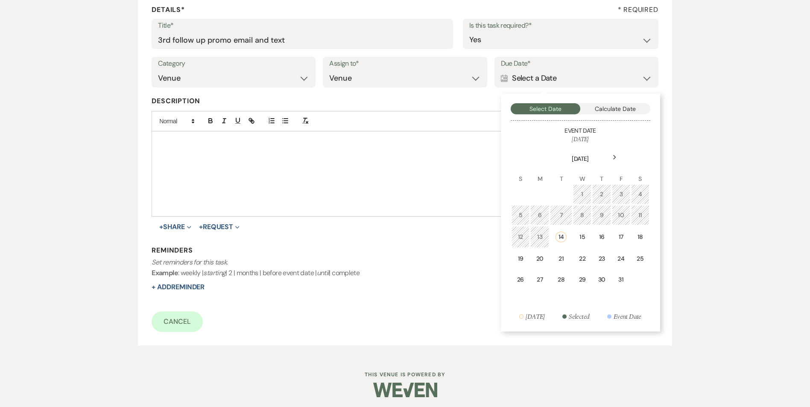
drag, startPoint x: 521, startPoint y: 263, endPoint x: 448, endPoint y: 255, distance: 73.4
click at [522, 263] on div "19" at bounding box center [520, 259] width 7 height 9
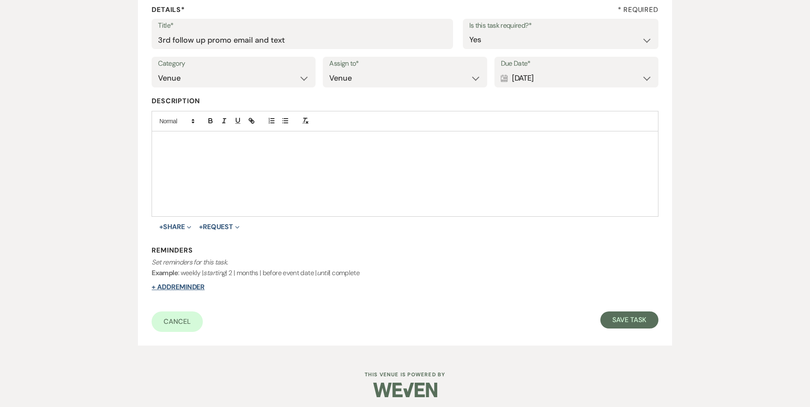
click at [181, 287] on button "+ Add Reminder" at bounding box center [178, 287] width 53 height 7
select select "host"
select select "days"
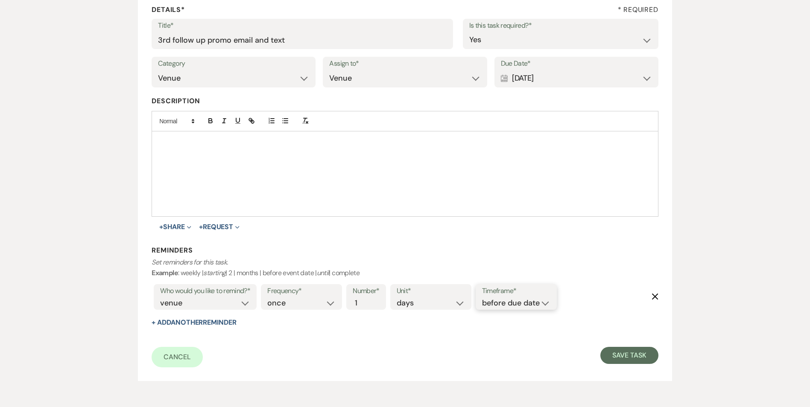
click at [485, 307] on select "before due date after due date on due date on custom date" at bounding box center [516, 304] width 68 height 12
select select "onDueDate"
click at [482, 298] on select "before due date after due date on due date on custom date" at bounding box center [516, 304] width 68 height 12
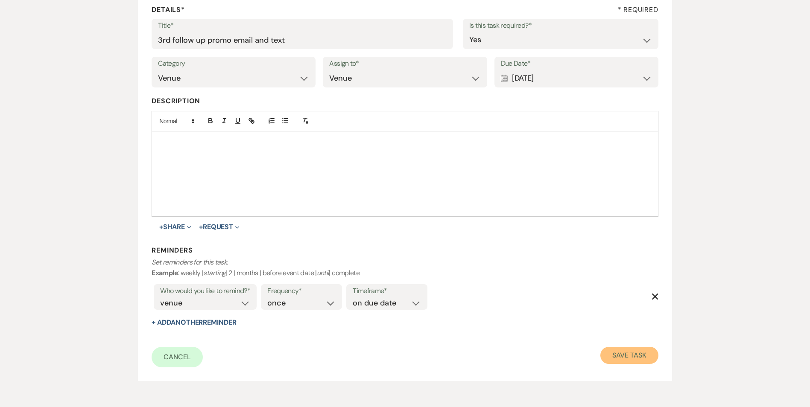
click at [621, 361] on button "Save Task" at bounding box center [629, 355] width 58 height 17
select select "5"
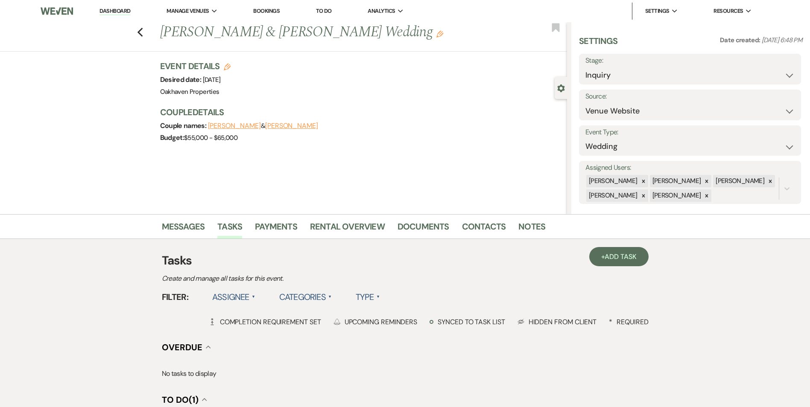
click at [122, 11] on link "Dashboard" at bounding box center [114, 11] width 31 height 8
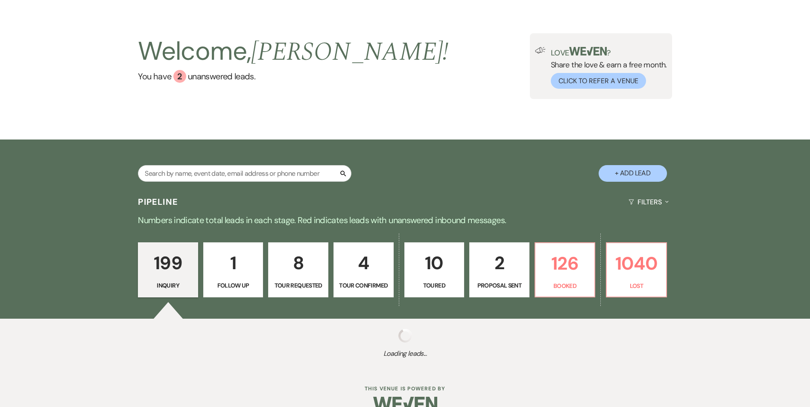
scroll to position [47, 0]
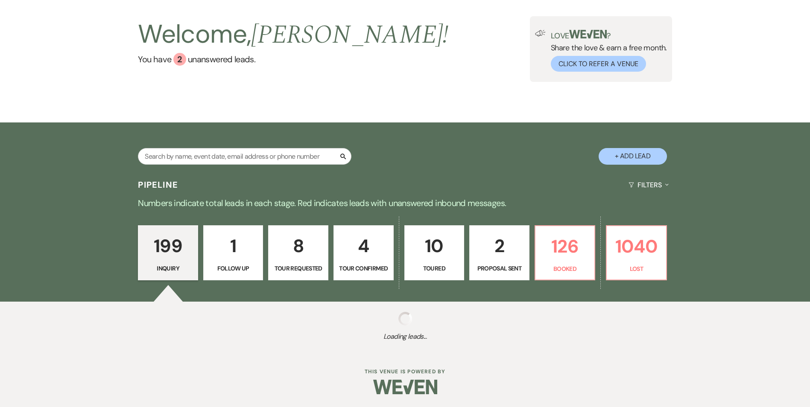
click at [514, 252] on p "2" at bounding box center [499, 246] width 49 height 29
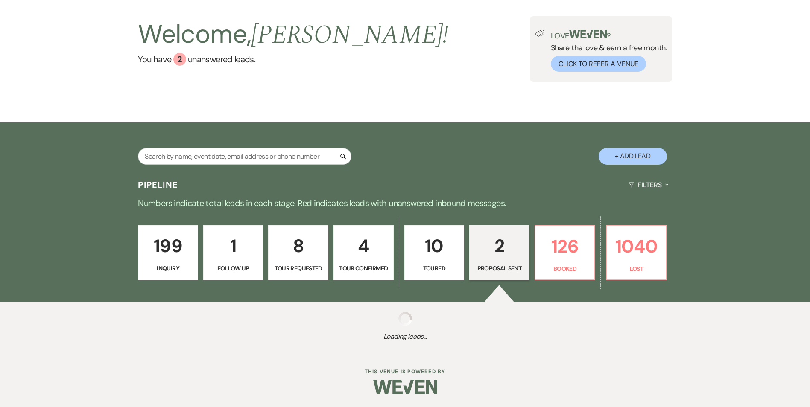
select select "6"
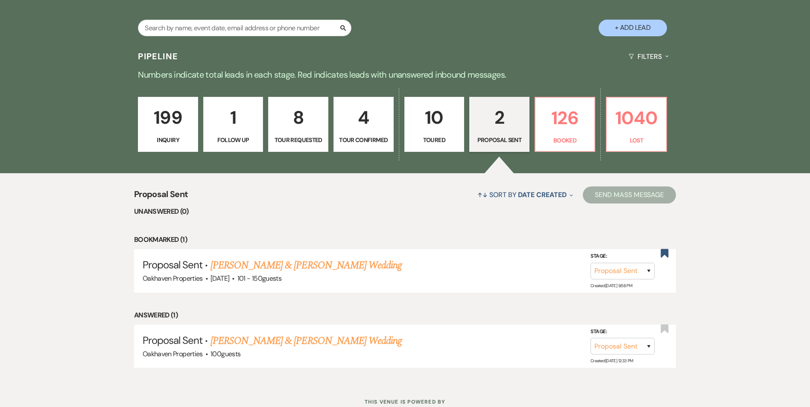
scroll to position [205, 0]
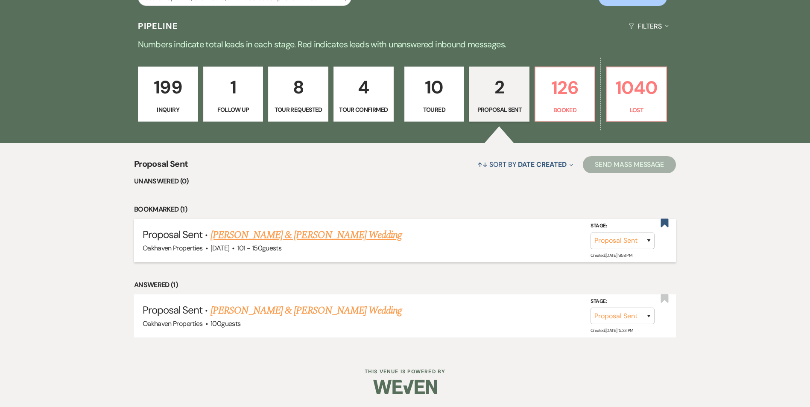
click at [298, 233] on link "Liz Watson & Will Marsh's Wedding" at bounding box center [306, 235] width 191 height 15
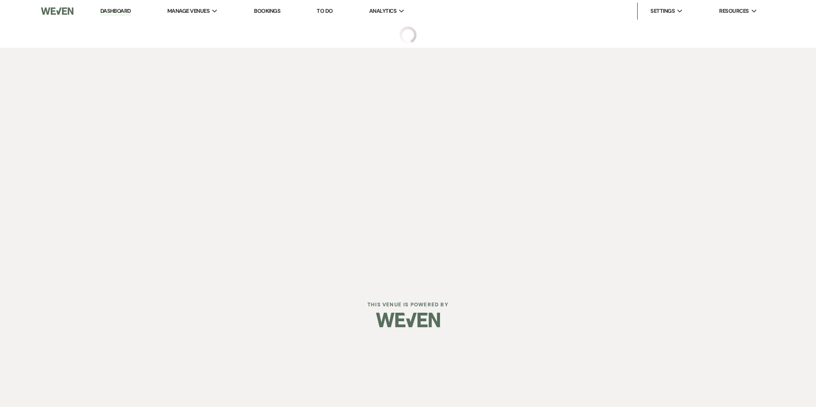
select select "6"
select select "2"
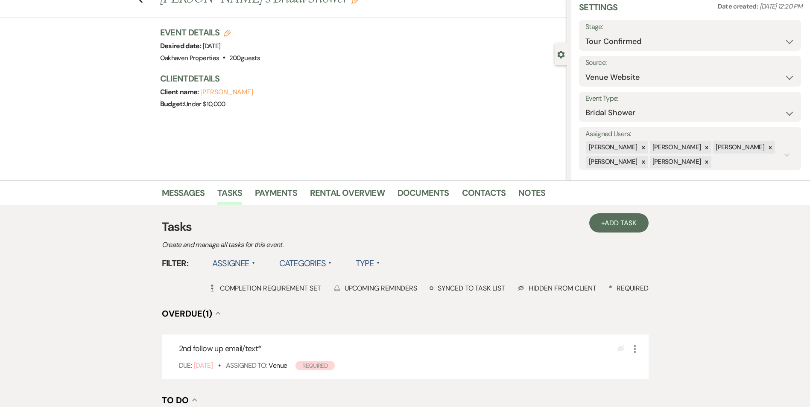
scroll to position [85, 0]
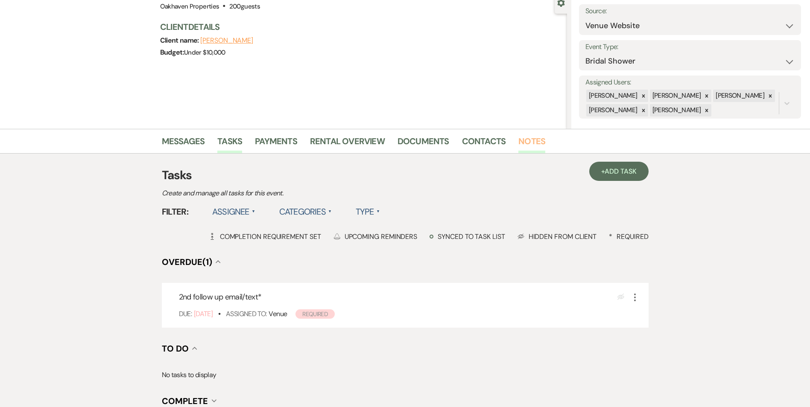
click at [536, 149] on link "Notes" at bounding box center [531, 144] width 27 height 19
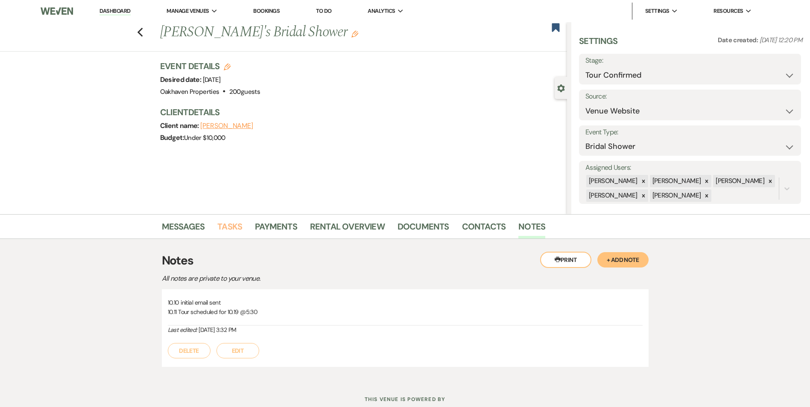
drag, startPoint x: 230, startPoint y: 224, endPoint x: 271, endPoint y: 247, distance: 47.4
click at [230, 224] on link "Tasks" at bounding box center [229, 229] width 25 height 19
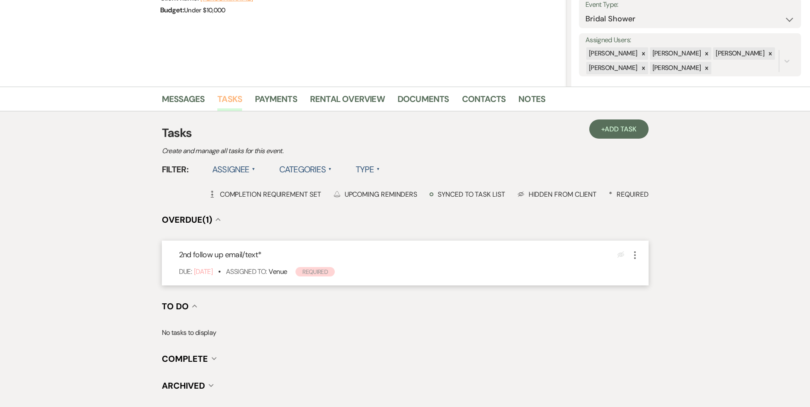
scroll to position [128, 0]
click at [635, 252] on use "button" at bounding box center [635, 255] width 2 height 8
drag, startPoint x: 644, startPoint y: 268, endPoint x: 635, endPoint y: 268, distance: 9.4
click at [645, 268] on link "Pencil Edit" at bounding box center [671, 271] width 82 height 13
select select "true"
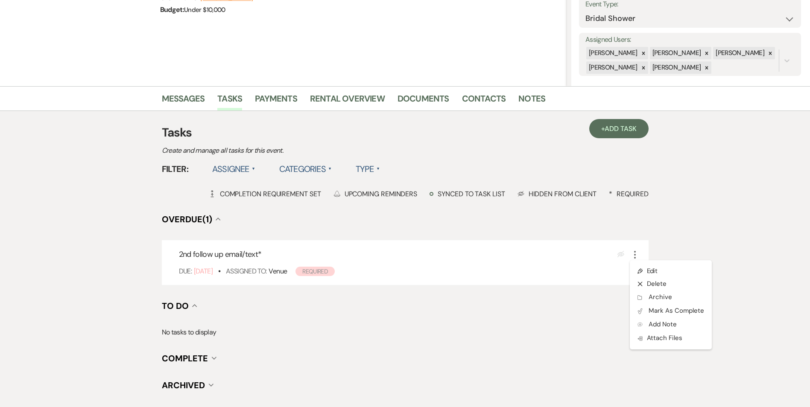
select select "31"
select select "venueHost"
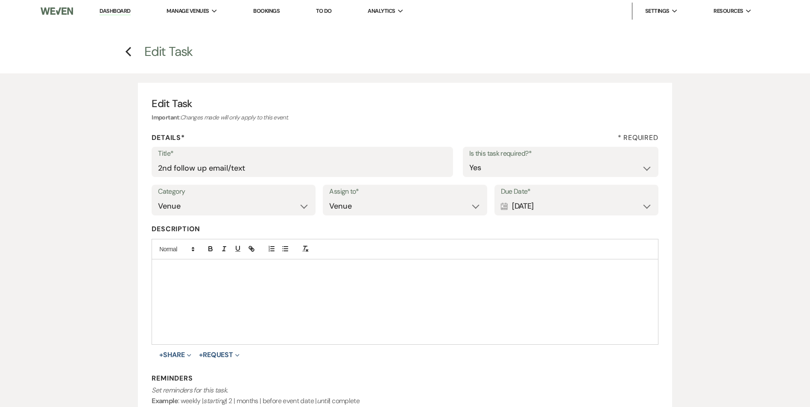
click at [260, 157] on label "Title*" at bounding box center [302, 154] width 289 height 12
click at [260, 160] on input "2nd follow up email/text" at bounding box center [302, 168] width 289 height 17
drag, startPoint x: 263, startPoint y: 164, endPoint x: 129, endPoint y: 179, distance: 135.4
click at [129, 179] on div "Edit Task Important : Changes made will only apply to this event. Details* * Re…" at bounding box center [405, 278] width 615 height 410
type input "day before tour text"
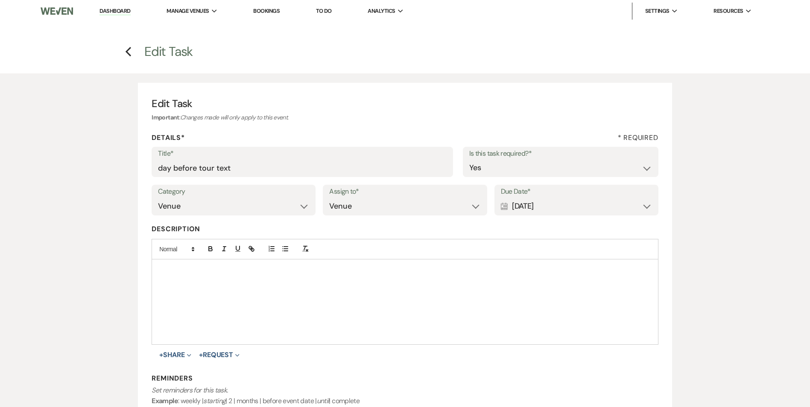
click at [614, 209] on div "Calendar [DATE] Expand" at bounding box center [576, 206] width 151 height 17
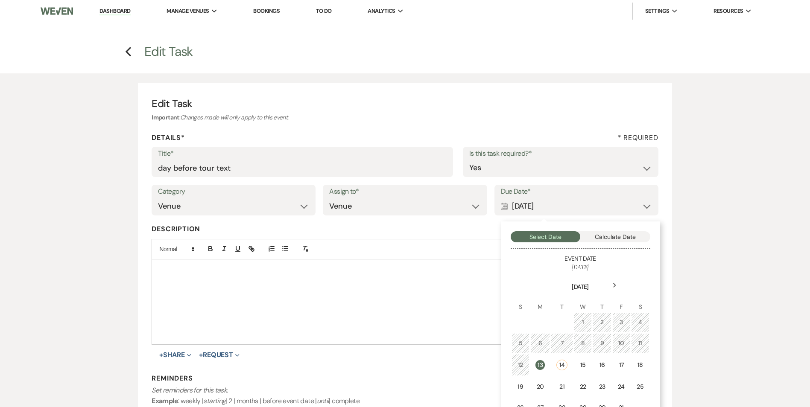
scroll to position [43, 0]
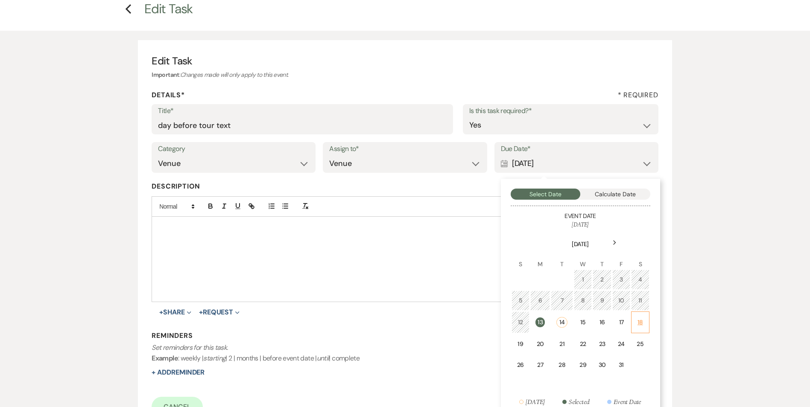
click at [637, 323] on div "18" at bounding box center [640, 322] width 7 height 9
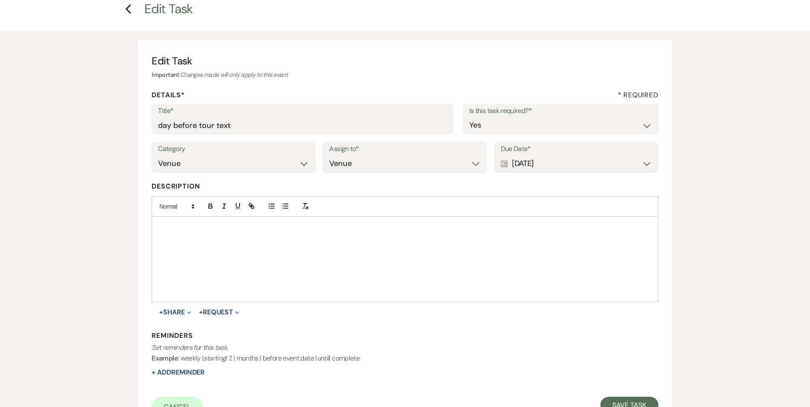
scroll to position [128, 0]
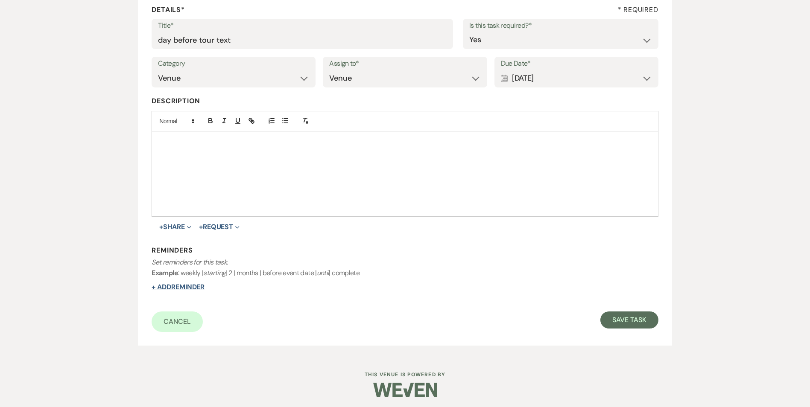
click at [174, 284] on button "+ Add Reminder" at bounding box center [178, 287] width 53 height 7
select select "host"
select select "days"
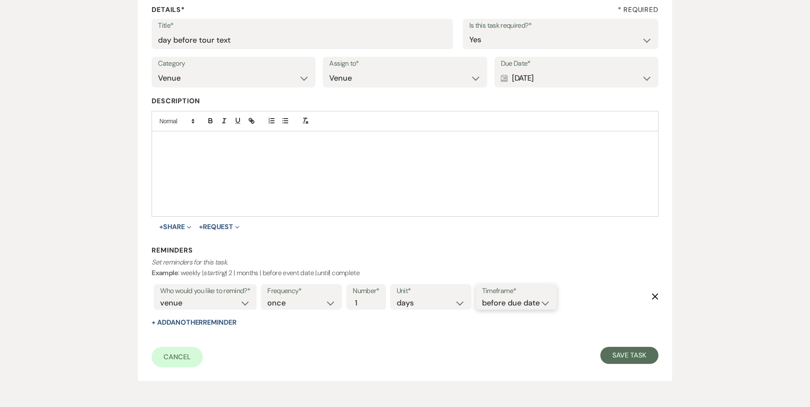
drag, startPoint x: 493, startPoint y: 299, endPoint x: 498, endPoint y: 302, distance: 5.4
click at [493, 299] on select "before due date after due date on due date on custom date" at bounding box center [516, 304] width 68 height 12
select select "onDueDate"
click at [482, 298] on select "before due date after due date on due date on custom date" at bounding box center [516, 304] width 68 height 12
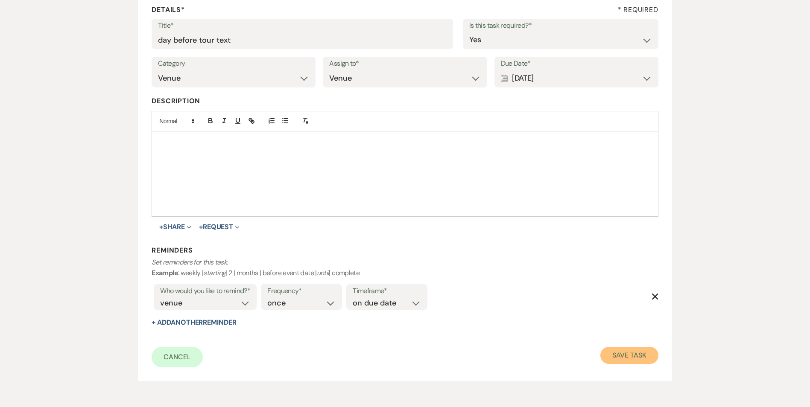
drag, startPoint x: 606, startPoint y: 351, endPoint x: 582, endPoint y: 342, distance: 26.1
click at [607, 351] on button "Save Task" at bounding box center [629, 355] width 58 height 17
select select "4"
select select "5"
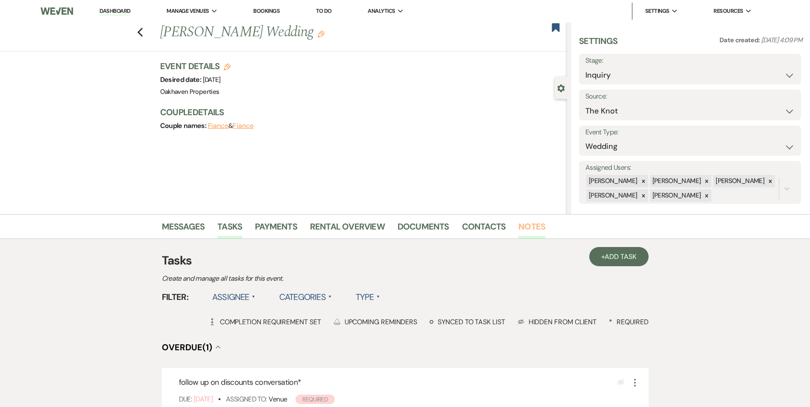
click at [541, 231] on link "Notes" at bounding box center [531, 229] width 27 height 19
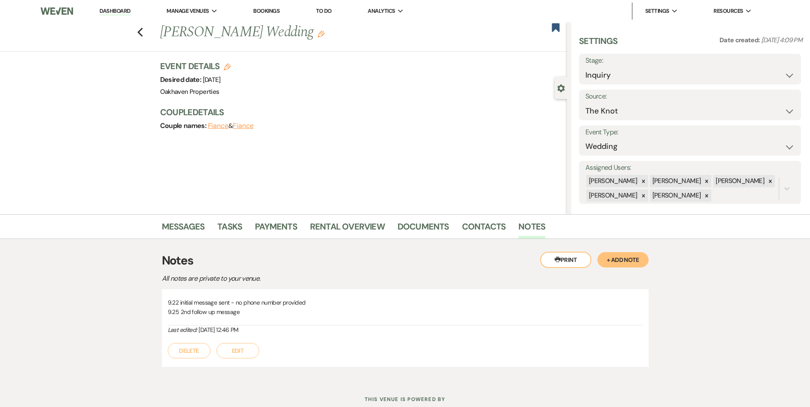
drag, startPoint x: 253, startPoint y: 353, endPoint x: 253, endPoint y: 348, distance: 5.1
click at [253, 353] on button "Edit" at bounding box center [238, 350] width 43 height 15
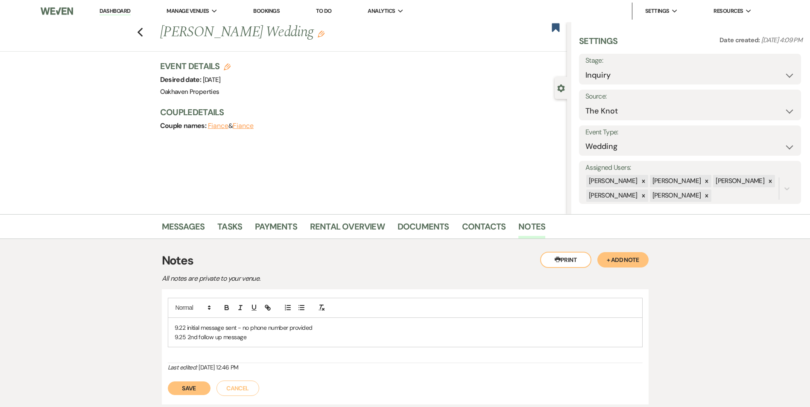
click at [253, 339] on p "9.25 2nd follow up message" at bounding box center [405, 337] width 461 height 9
click at [194, 398] on button "Save" at bounding box center [189, 399] width 43 height 14
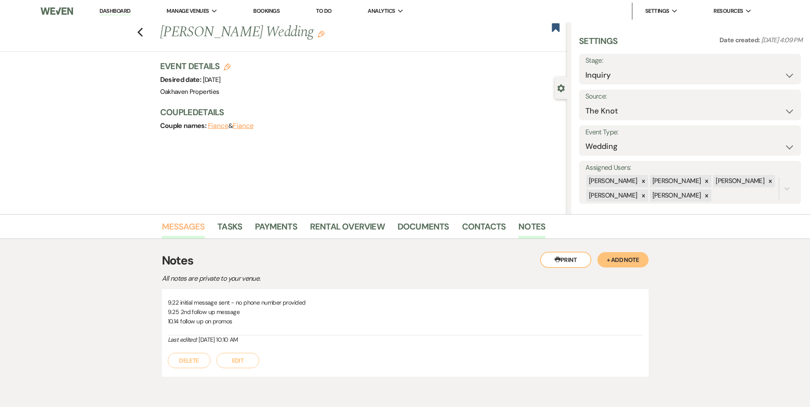
click at [186, 223] on link "Messages" at bounding box center [183, 229] width 43 height 19
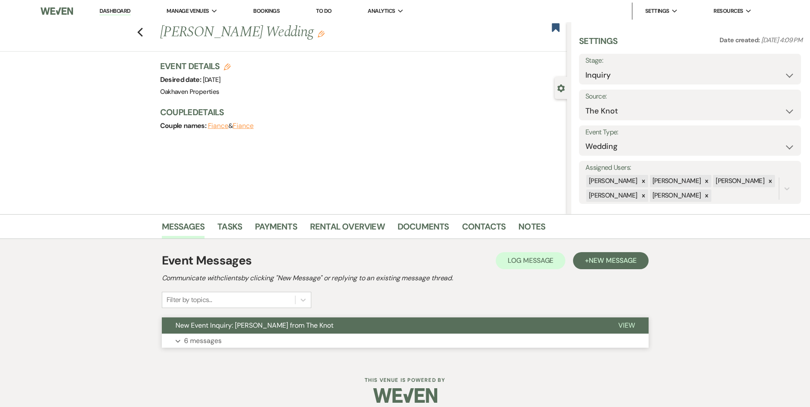
drag, startPoint x: 632, startPoint y: 323, endPoint x: 621, endPoint y: 328, distance: 12.0
click at [632, 323] on span "View" at bounding box center [626, 325] width 17 height 9
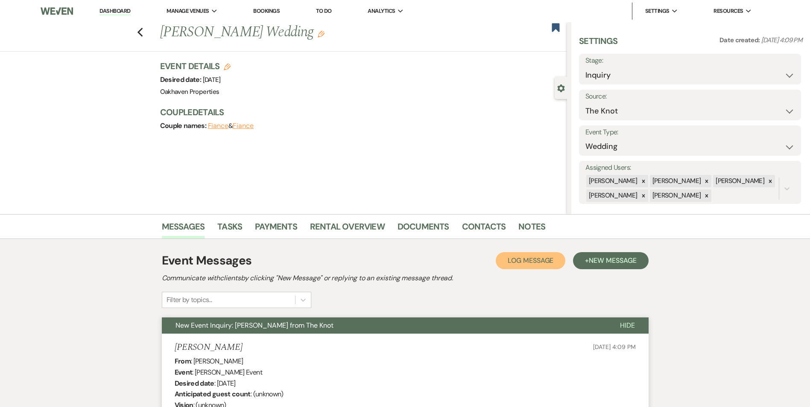
click at [533, 257] on span "Log Message" at bounding box center [531, 260] width 46 height 9
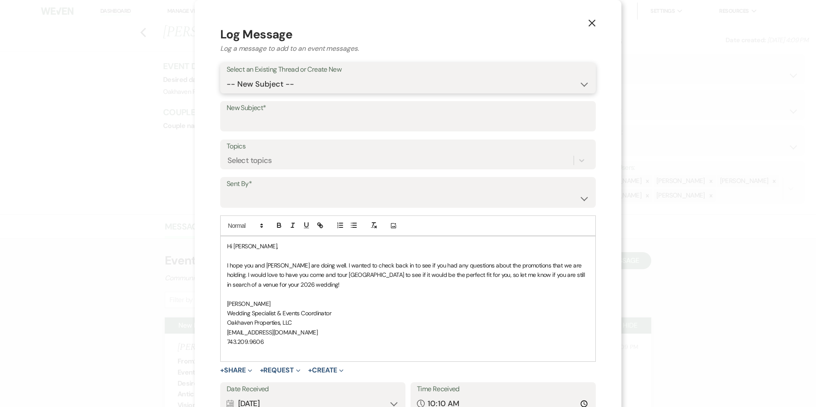
click at [283, 79] on select "-- New Subject -- New Event Inquiry: Cassidy Holland from The Knot" at bounding box center [408, 84] width 363 height 17
click at [227, 76] on select "-- New Subject -- New Event Inquiry: Cassidy Holland from The Knot" at bounding box center [408, 84] width 363 height 17
drag, startPoint x: 284, startPoint y: 81, endPoint x: 284, endPoint y: 93, distance: 12.0
click at [284, 82] on select "-- New Subject -- New Event Inquiry: Cassidy Holland from The Knot" at bounding box center [408, 84] width 363 height 17
select select "464841"
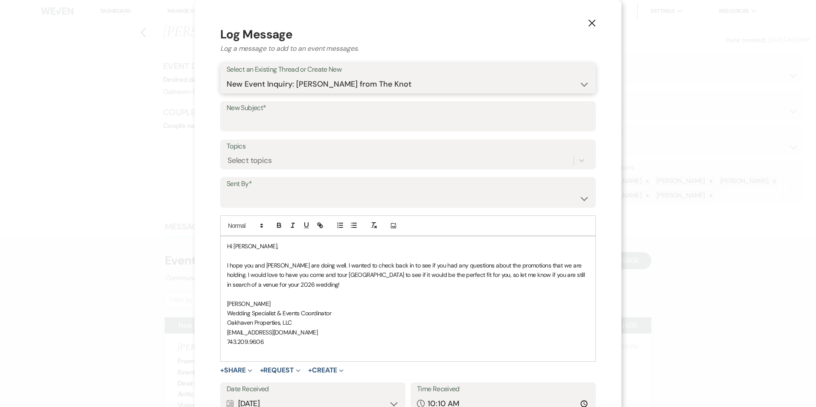
click at [227, 76] on select "-- New Subject -- New Event Inquiry: Cassidy Holland from The Knot" at bounding box center [408, 84] width 363 height 17
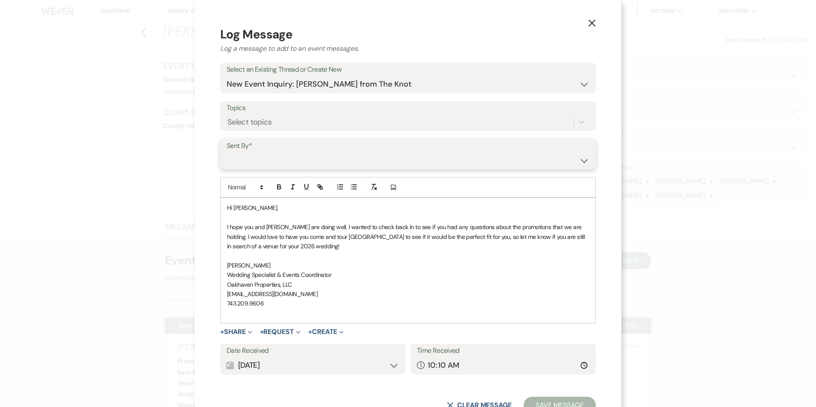
click at [293, 163] on select "Patience Ergish (pdergish@aol.com) Jeanette Wagoner (jeanette@experienceoakhave…" at bounding box center [408, 160] width 363 height 17
select select "user-127923"
click at [227, 152] on select "Patience Ergish (pdergish@aol.com) Jeanette Wagoner (jeanette@experienceoakhave…" at bounding box center [408, 160] width 363 height 17
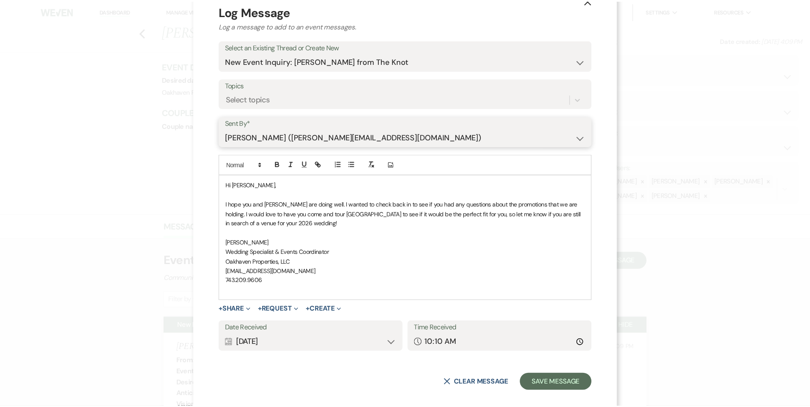
scroll to position [32, 0]
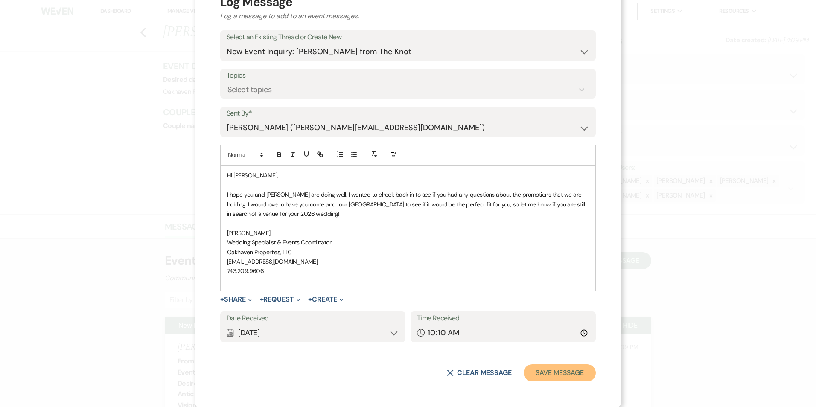
click at [564, 378] on button "Save Message" at bounding box center [560, 373] width 72 height 17
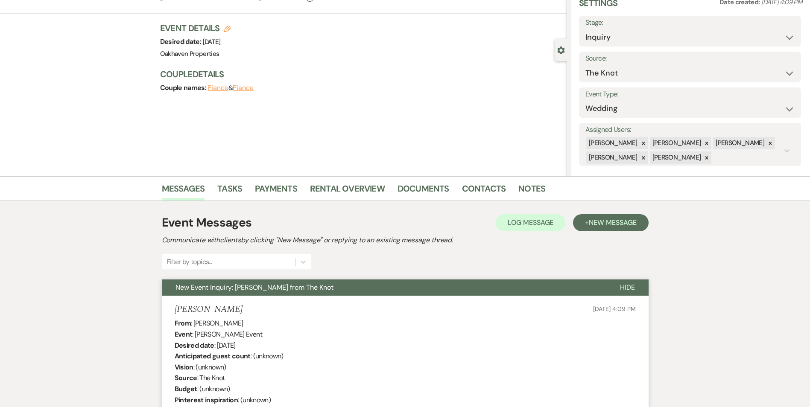
scroll to position [0, 0]
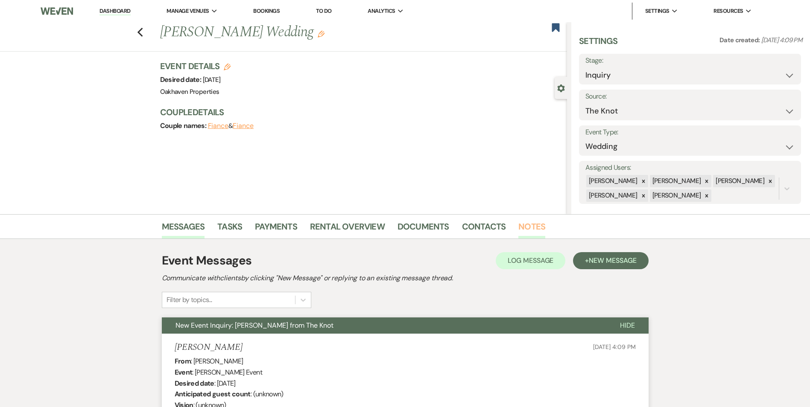
click at [536, 223] on link "Notes" at bounding box center [531, 229] width 27 height 19
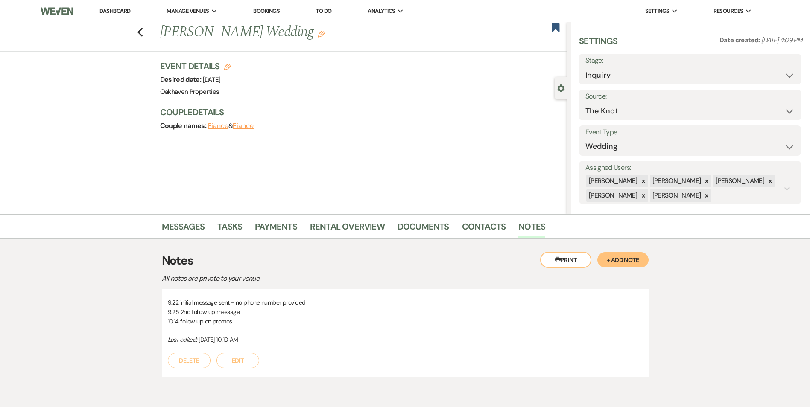
click at [255, 360] on button "Edit" at bounding box center [238, 360] width 43 height 15
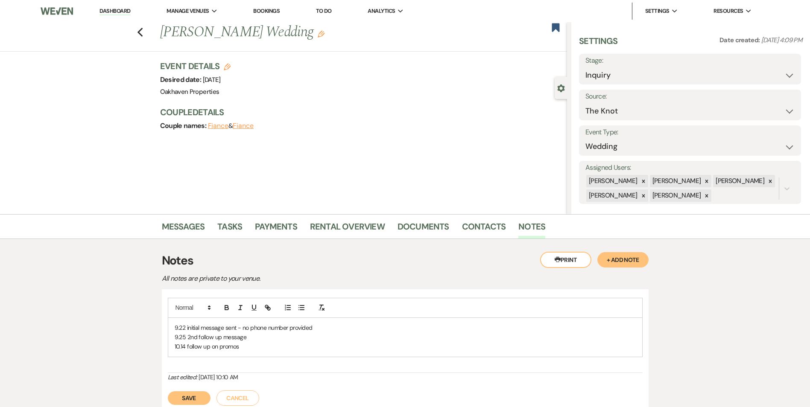
click at [255, 348] on p "10.14 follow up on promos" at bounding box center [405, 346] width 461 height 9
click at [258, 337] on p "9.25 2nd follow up message" at bounding box center [405, 337] width 461 height 9
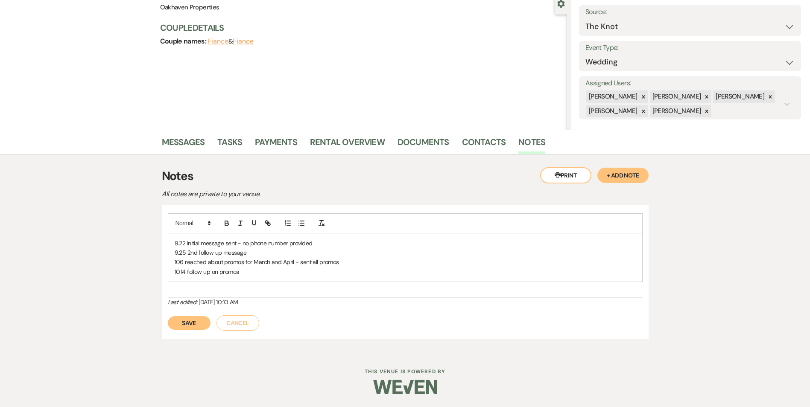
drag, startPoint x: 188, startPoint y: 328, endPoint x: 193, endPoint y: 325, distance: 5.2
click at [188, 328] on button "Save" at bounding box center [189, 323] width 43 height 14
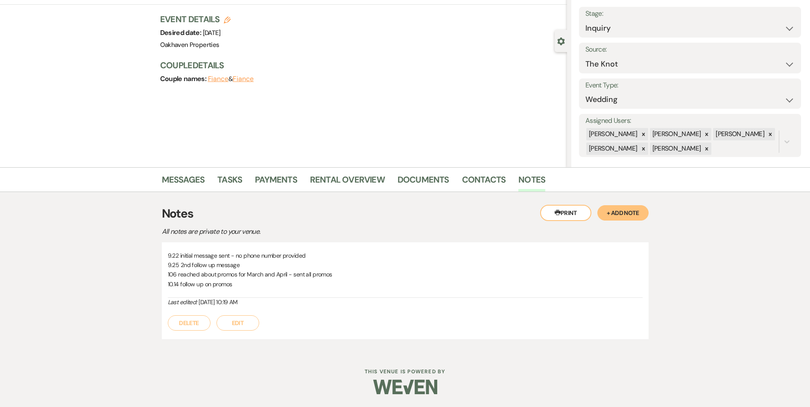
click at [243, 181] on li "Tasks" at bounding box center [236, 181] width 38 height 20
click at [242, 180] on link "Tasks" at bounding box center [229, 182] width 25 height 19
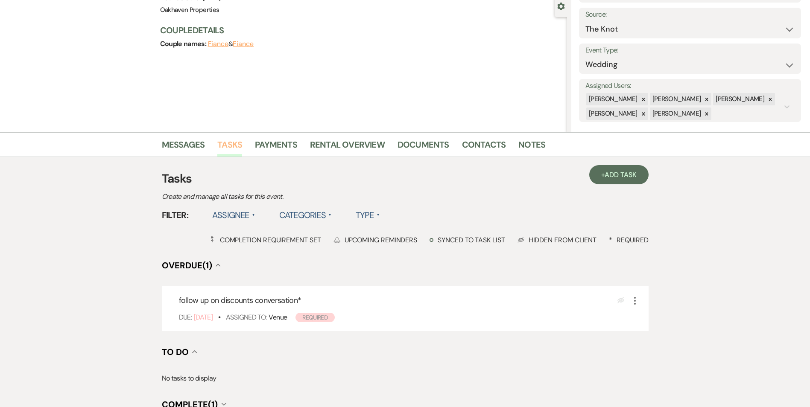
scroll to position [191, 0]
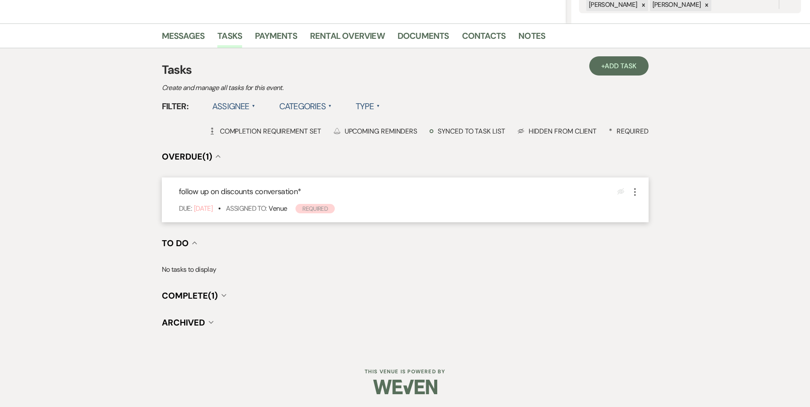
click at [635, 189] on use "button" at bounding box center [635, 192] width 2 height 8
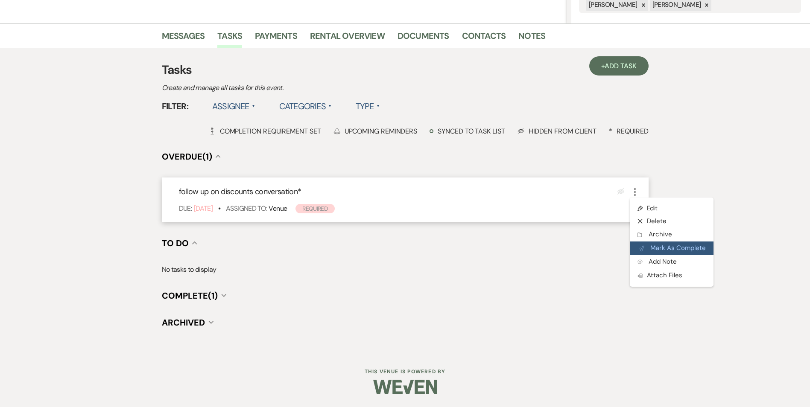
click at [644, 247] on icon "Plan Portal Link" at bounding box center [641, 249] width 5 height 6
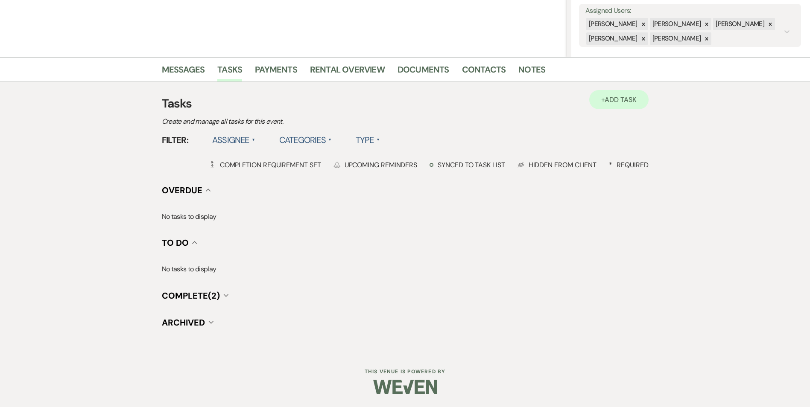
scroll to position [157, 0]
click at [604, 109] on h3 "Tasks" at bounding box center [405, 104] width 487 height 18
click at [590, 99] on link "+ Add Task" at bounding box center [618, 99] width 59 height 19
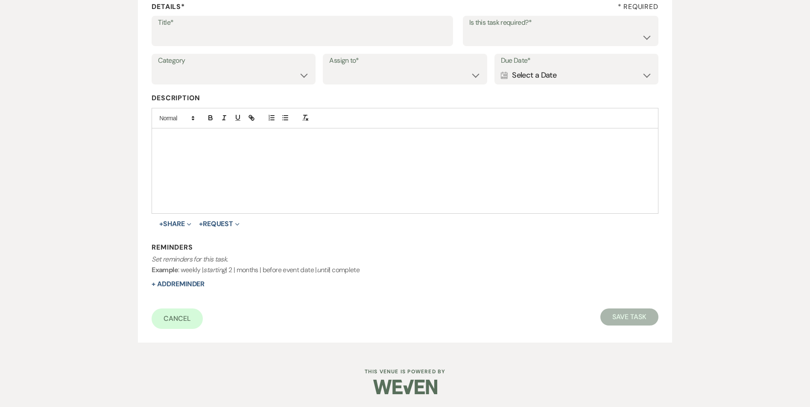
scroll to position [131, 0]
click at [187, 44] on input "Title*" at bounding box center [302, 37] width 289 height 17
type input "4th review follow up and text"
click at [557, 41] on select "Yes No" at bounding box center [560, 37] width 183 height 17
click at [469, 29] on select "Yes No" at bounding box center [560, 37] width 183 height 17
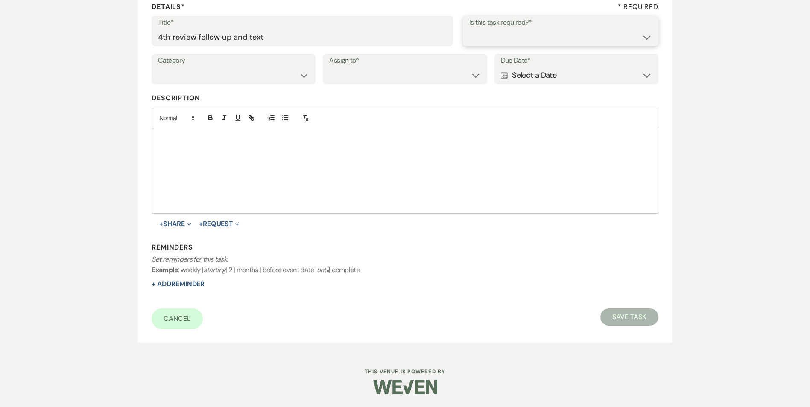
drag, startPoint x: 544, startPoint y: 36, endPoint x: 538, endPoint y: 45, distance: 10.2
click at [544, 36] on select "Yes No" at bounding box center [560, 37] width 183 height 17
select select "true"
click at [469, 29] on select "Yes No" at bounding box center [560, 37] width 183 height 17
drag, startPoint x: 231, startPoint y: 71, endPoint x: 231, endPoint y: 77, distance: 6.5
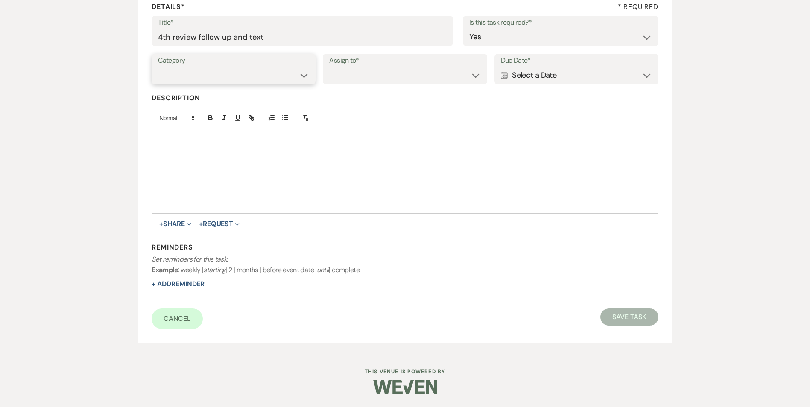
click at [232, 71] on select "Venue Vendors Guests Details Finalize & Share" at bounding box center [233, 75] width 151 height 17
select select "31"
click at [158, 67] on select "Venue Vendors Guests Details Finalize & Share" at bounding box center [233, 75] width 151 height 17
click at [339, 70] on select "Venue Client" at bounding box center [404, 75] width 151 height 17
click at [329, 67] on select "Venue Client" at bounding box center [404, 75] width 151 height 17
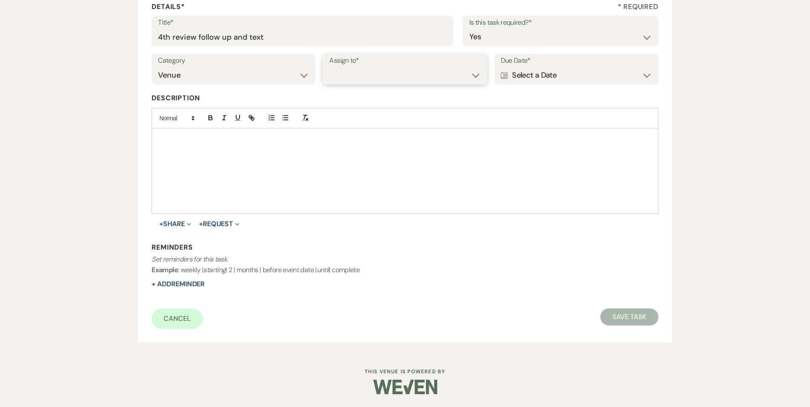
click at [351, 78] on select "Venue Client" at bounding box center [404, 75] width 151 height 17
select select "venueHost"
click at [329, 67] on select "Venue Client" at bounding box center [404, 75] width 151 height 17
click at [581, 79] on div "Calendar Select a Date Expand" at bounding box center [576, 75] width 151 height 17
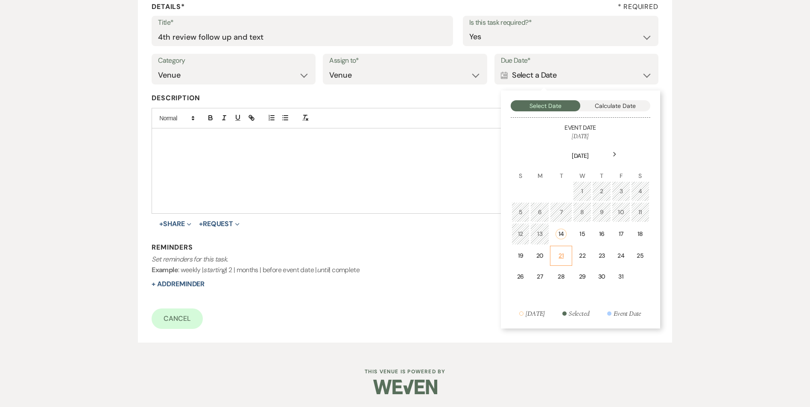
click at [561, 258] on div "21" at bounding box center [561, 256] width 11 height 9
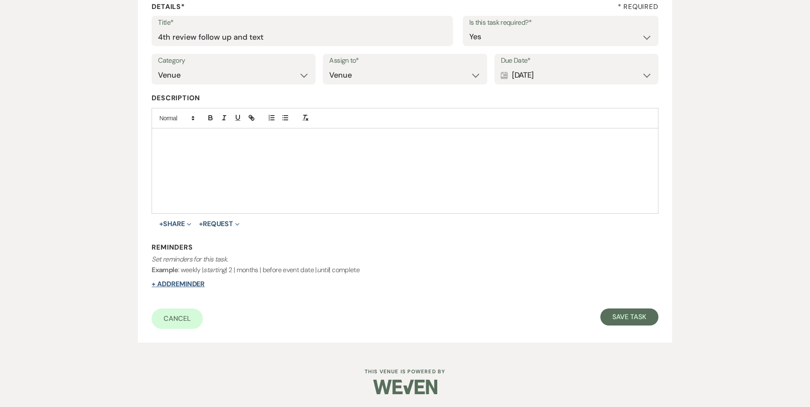
click at [164, 285] on button "+ Add Reminder" at bounding box center [178, 284] width 53 height 7
select select "host"
select select "days"
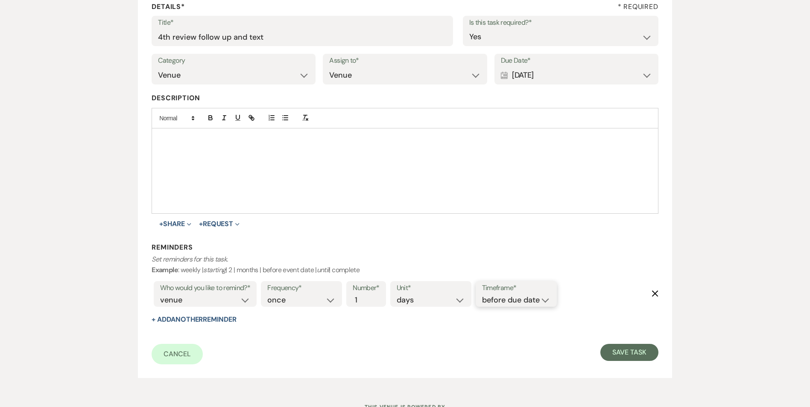
click at [511, 304] on select "before due date after due date on due date on custom date" at bounding box center [516, 301] width 68 height 12
select select "onDueDate"
click at [482, 295] on select "before due date after due date on due date on custom date" at bounding box center [516, 301] width 68 height 12
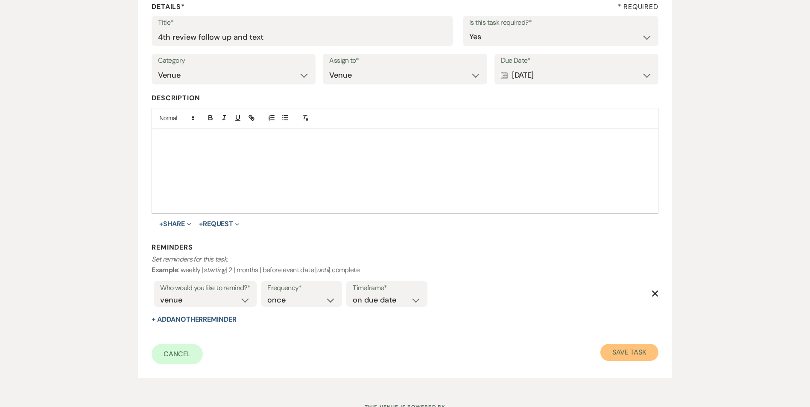
click at [613, 356] on button "Save Task" at bounding box center [629, 352] width 58 height 17
select select "2"
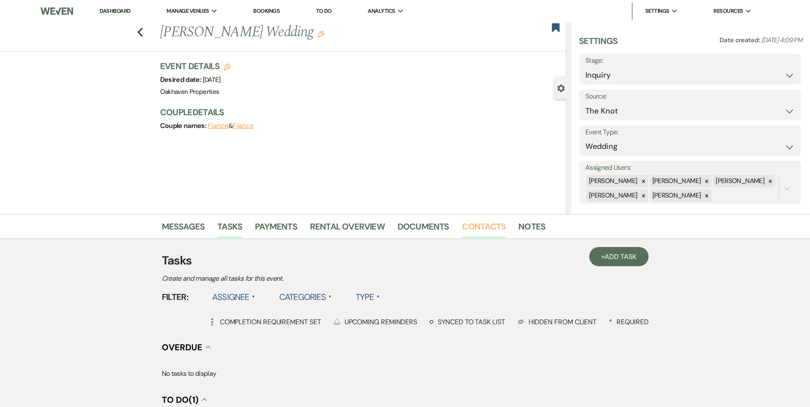
click at [486, 225] on link "Contacts" at bounding box center [484, 229] width 44 height 19
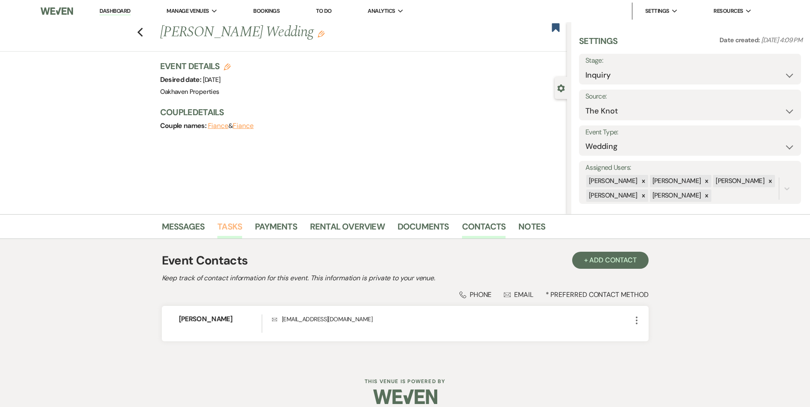
click at [224, 225] on link "Tasks" at bounding box center [229, 229] width 25 height 19
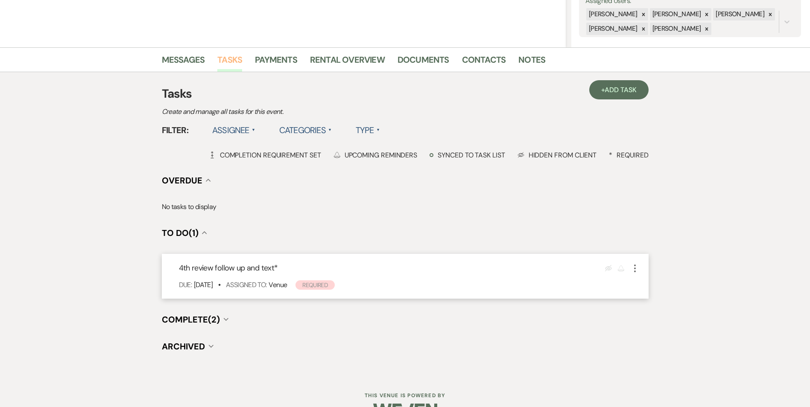
scroll to position [171, 0]
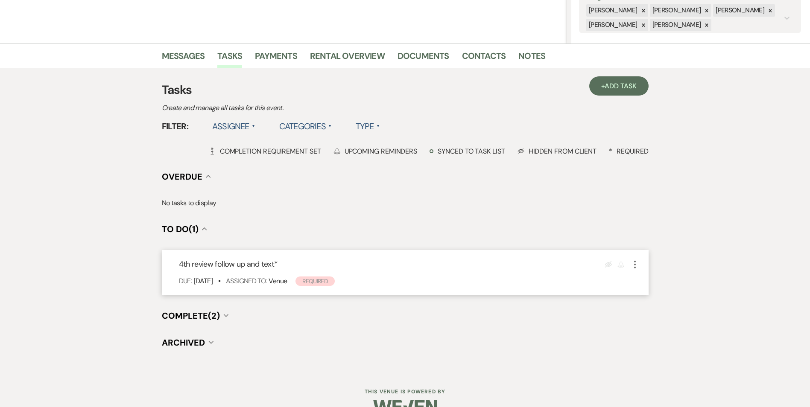
click at [634, 265] on icon "More" at bounding box center [635, 265] width 10 height 10
click at [650, 281] on link "Pencil Edit" at bounding box center [671, 281] width 82 height 13
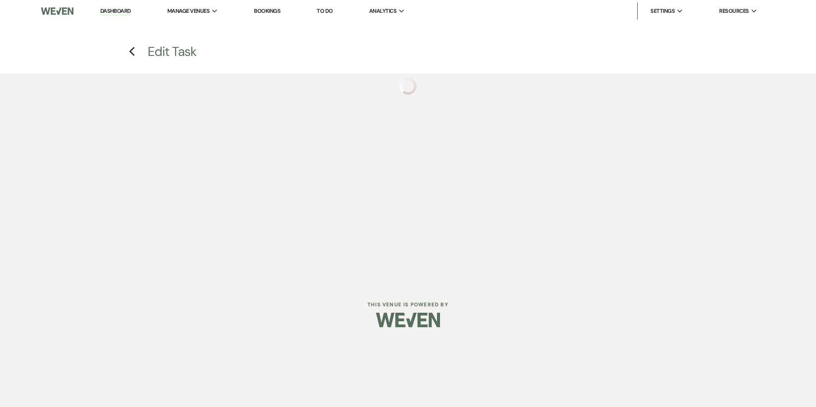
select select "true"
select select "31"
select select "venueHost"
select select "host"
select select "onDueDate"
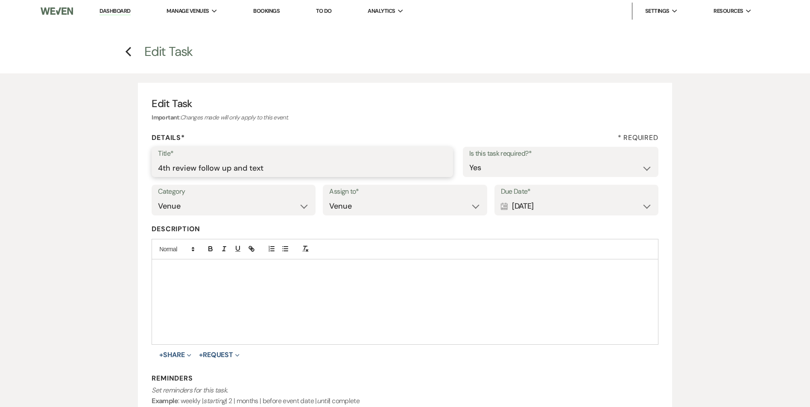
drag, startPoint x: 284, startPoint y: 168, endPoint x: 234, endPoint y: 167, distance: 49.1
click at [234, 166] on input "4th review follow up and text" at bounding box center [302, 168] width 289 height 17
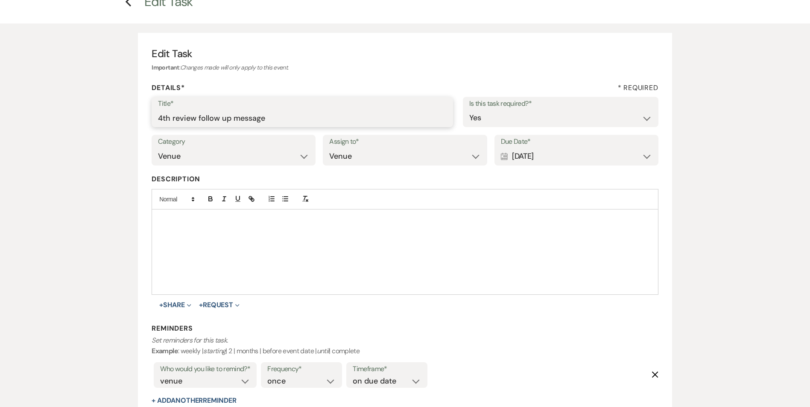
scroll to position [166, 0]
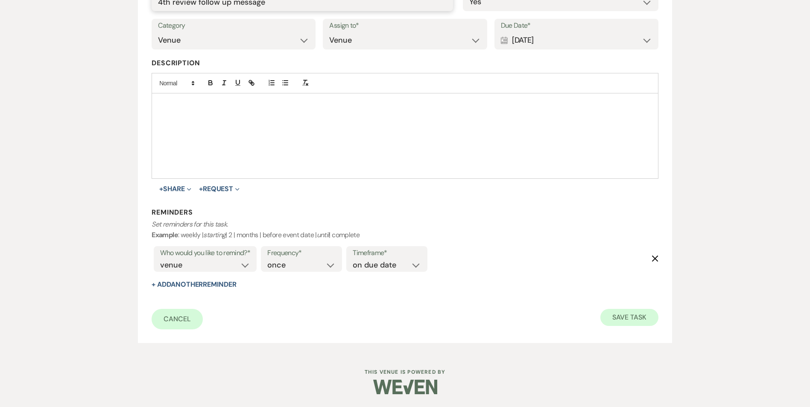
type input "4th review follow up message"
click at [651, 312] on button "Save Task" at bounding box center [629, 317] width 58 height 17
select select "2"
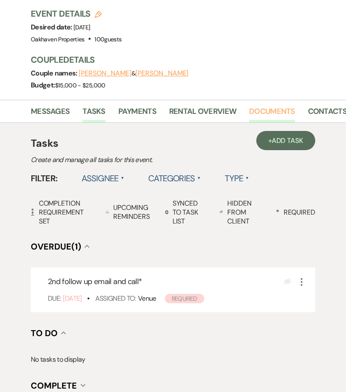
scroll to position [208, 0]
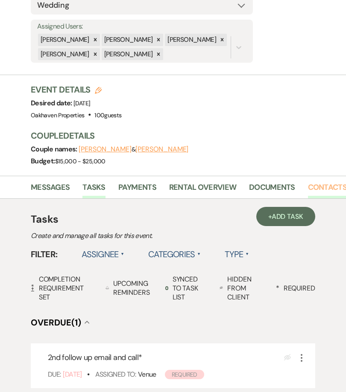
click at [313, 181] on link "Contacts" at bounding box center [327, 190] width 39 height 18
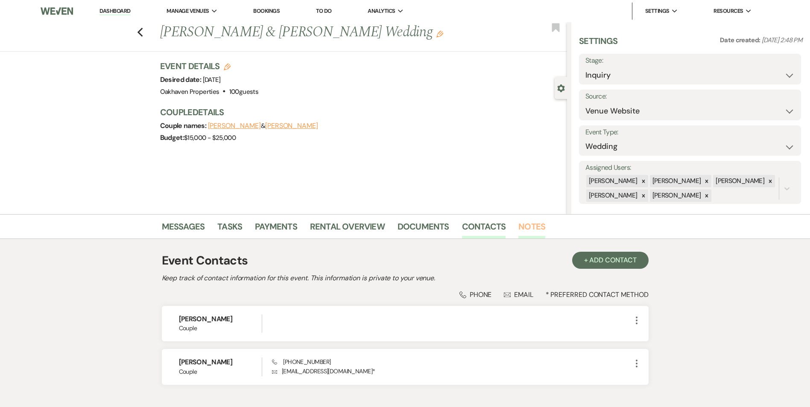
click at [529, 228] on link "Notes" at bounding box center [531, 229] width 27 height 19
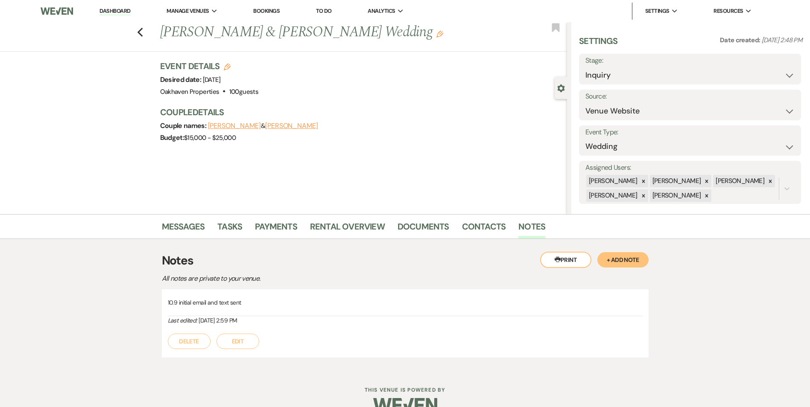
click at [246, 345] on button "Edit" at bounding box center [238, 341] width 43 height 15
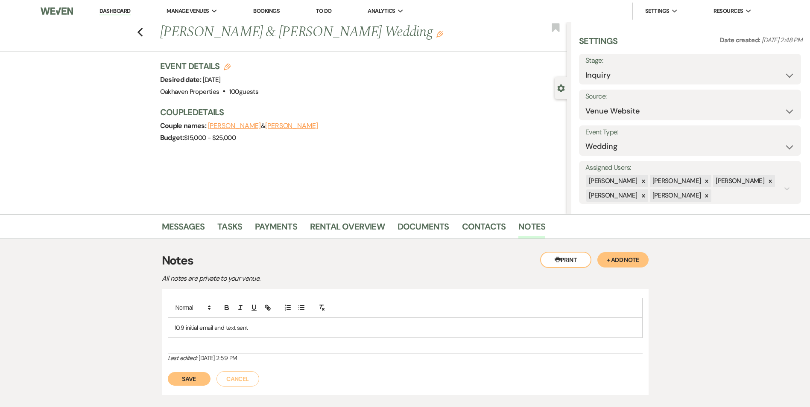
click at [254, 337] on div "10.9 initial email and text sent" at bounding box center [405, 328] width 474 height 20
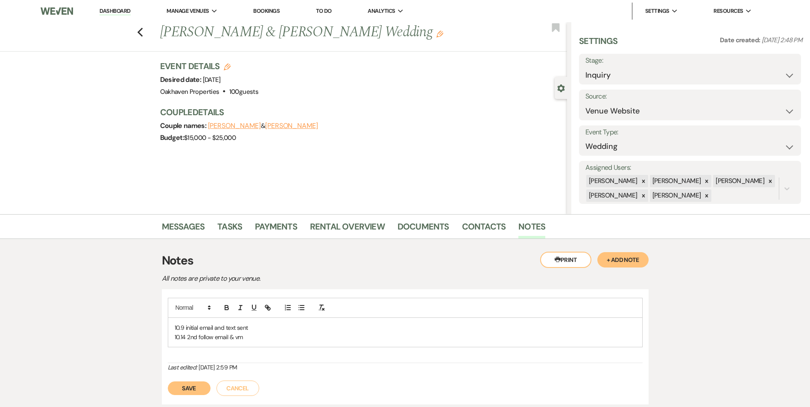
click at [194, 388] on button "Save" at bounding box center [189, 389] width 43 height 14
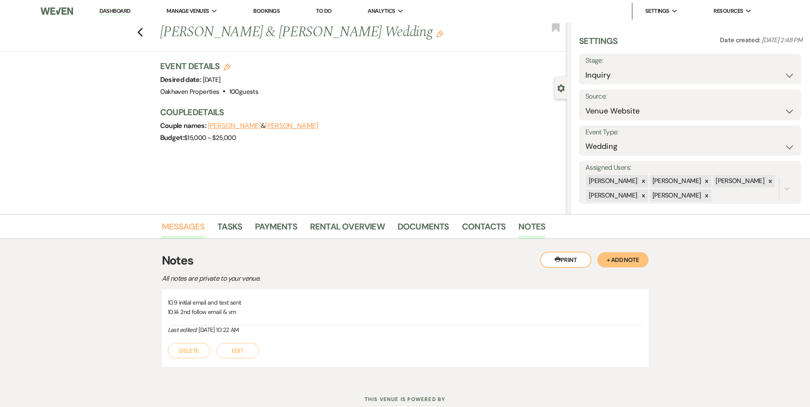
click at [192, 234] on link "Messages" at bounding box center [183, 229] width 43 height 19
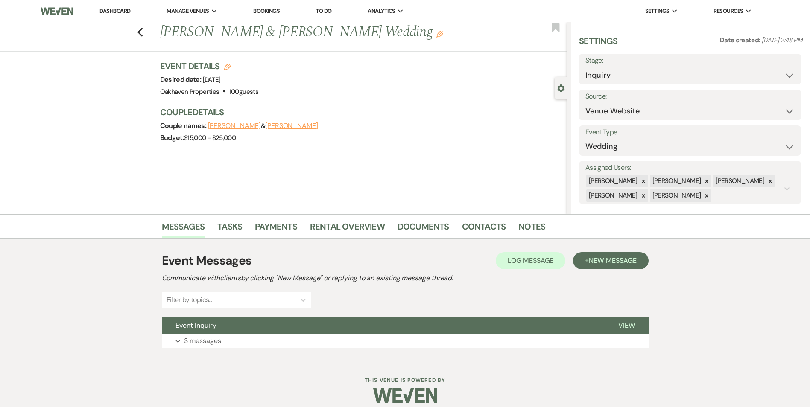
click at [544, 270] on div "Event Messages Log Log Message + New Message Communicate with clients by clicki…" at bounding box center [405, 280] width 487 height 56
click at [541, 266] on button "Log Log Message" at bounding box center [531, 260] width 70 height 17
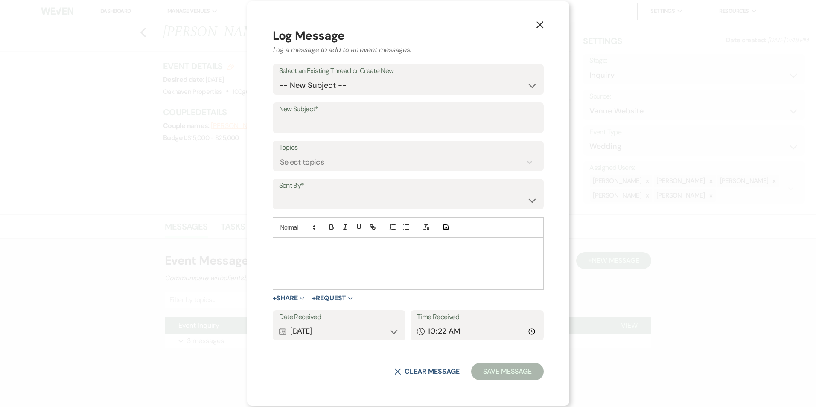
drag, startPoint x: 530, startPoint y: 268, endPoint x: 340, endPoint y: 256, distance: 190.4
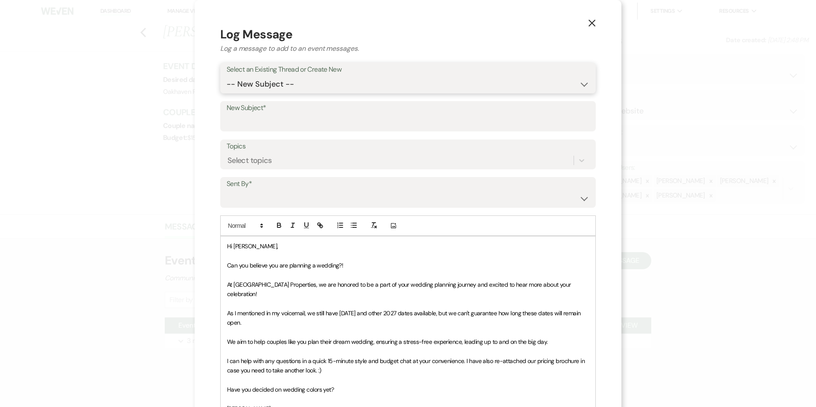
drag, startPoint x: 274, startPoint y: 82, endPoint x: 275, endPoint y: 94, distance: 12.0
click at [274, 82] on select "-- New Subject -- Event Inquiry" at bounding box center [408, 84] width 363 height 17
select select "473267"
click at [227, 76] on select "-- New Subject -- Event Inquiry" at bounding box center [408, 84] width 363 height 17
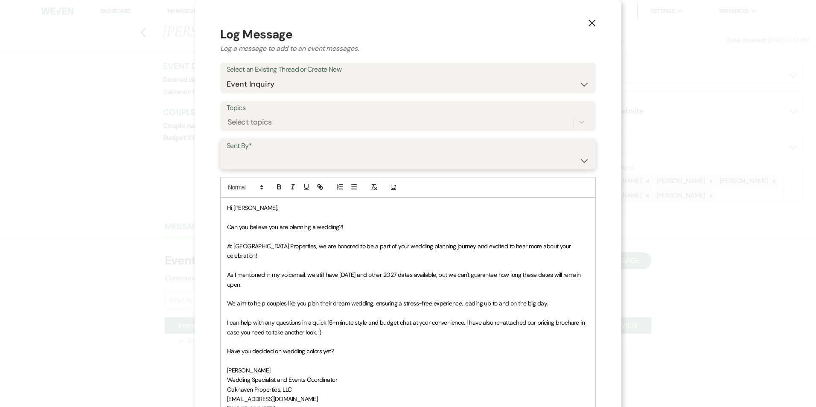
drag, startPoint x: 262, startPoint y: 160, endPoint x: 268, endPoint y: 169, distance: 10.5
click at [262, 160] on select "Patience Ergish (pdergish@aol.com) Jeanette Wagoner (jeanette@experienceoakhave…" at bounding box center [408, 160] width 363 height 17
select select "user-127923"
click at [227, 152] on select "Patience Ergish (pdergish@aol.com) Jeanette Wagoner (jeanette@experienceoakhave…" at bounding box center [408, 160] width 363 height 17
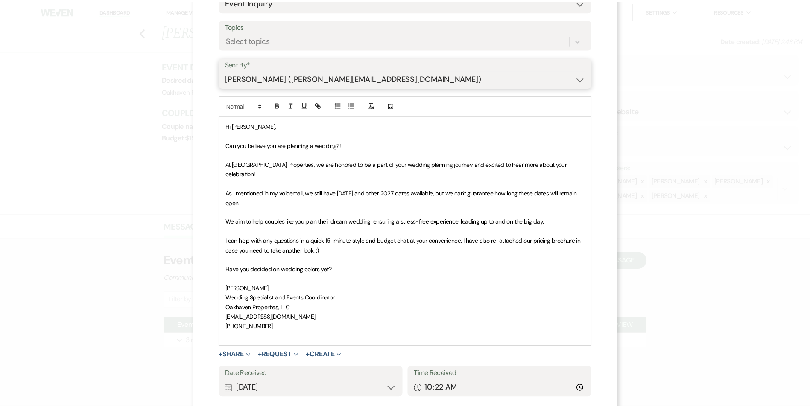
scroll to position [128, 0]
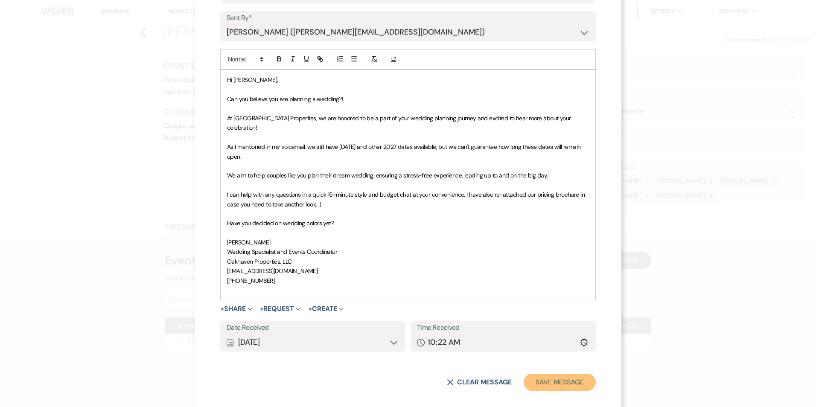
click at [549, 374] on button "Save Message" at bounding box center [560, 382] width 72 height 17
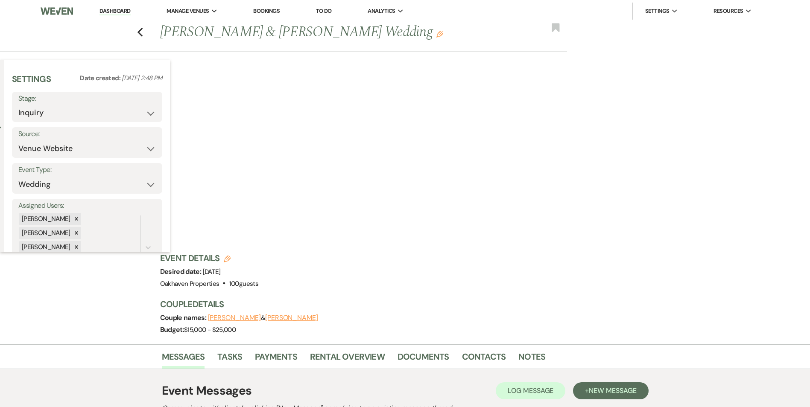
scroll to position [9, 0]
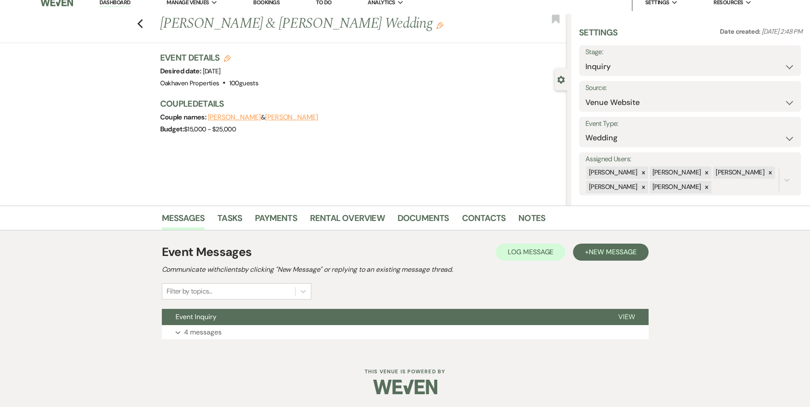
click at [231, 207] on div "Messages Tasks Payments Rental Overview Documents Contacts Notes" at bounding box center [405, 218] width 810 height 25
click at [229, 217] on link "Tasks" at bounding box center [229, 220] width 25 height 19
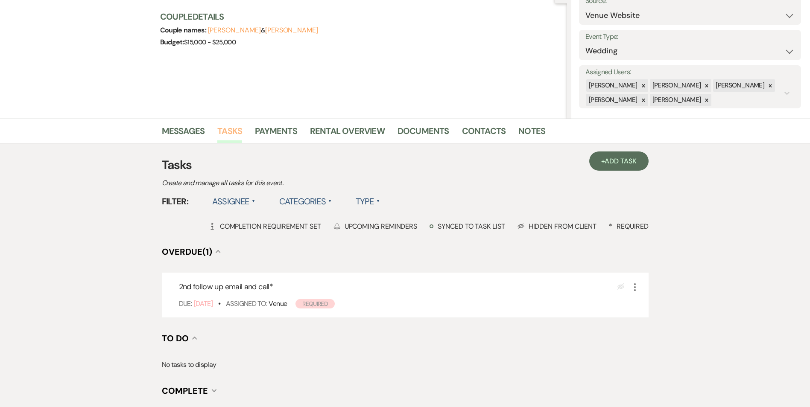
scroll to position [191, 0]
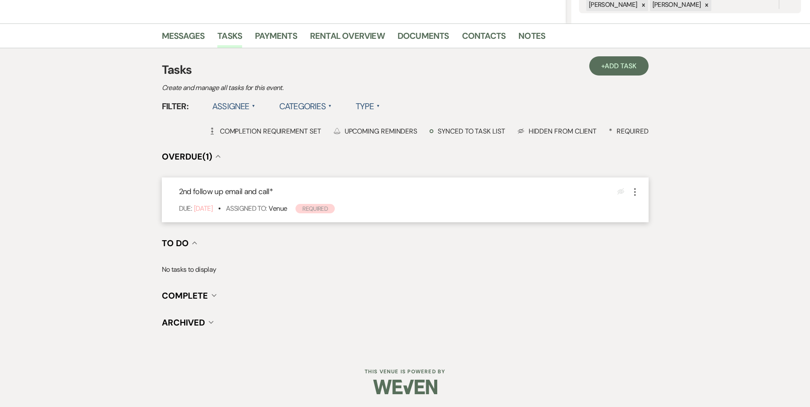
click at [635, 195] on use "button" at bounding box center [635, 192] width 2 height 8
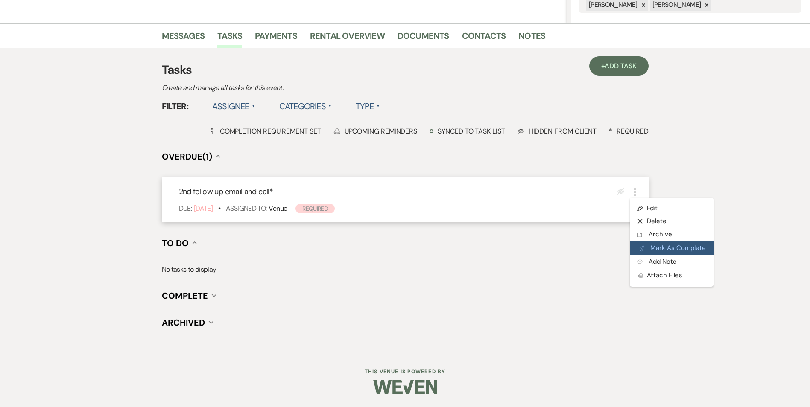
click at [647, 243] on button "Plan Portal Link Mark As Complete" at bounding box center [672, 249] width 84 height 14
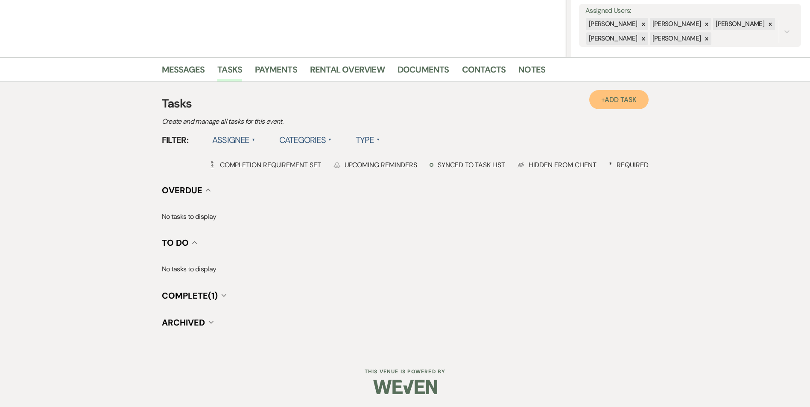
click at [616, 96] on span "Add Task" at bounding box center [621, 99] width 32 height 9
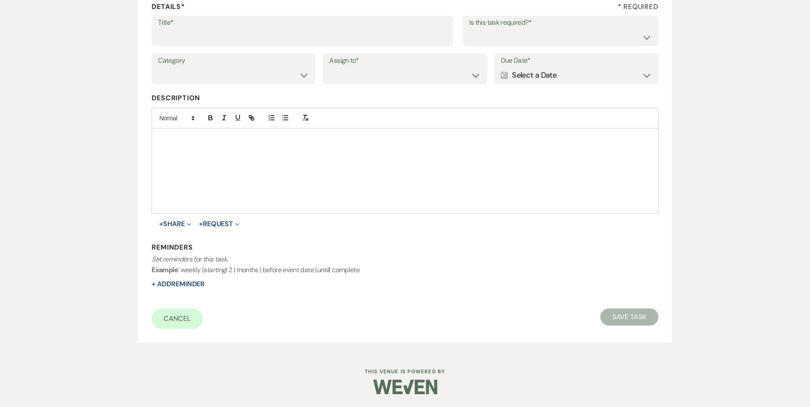
scroll to position [131, 0]
click at [202, 48] on div "Title* Is this task required?* Yes No" at bounding box center [405, 35] width 506 height 38
click at [199, 37] on input "Title*" at bounding box center [302, 37] width 289 height 17
click at [204, 34] on input "3rd follow up email and text" at bounding box center [302, 37] width 289 height 17
type input "3rd follow up promo email and text"
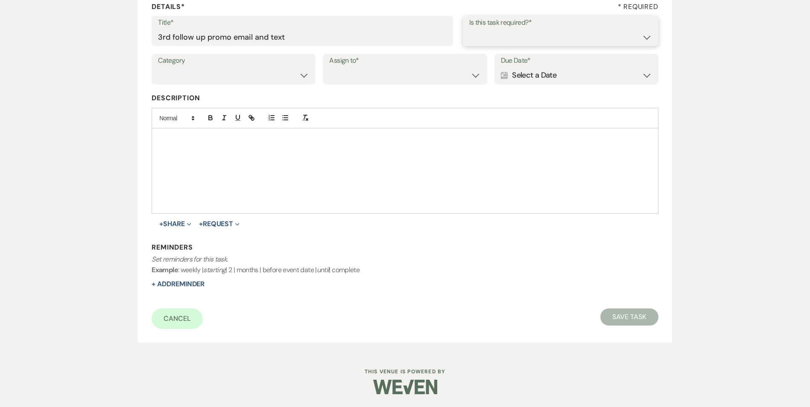
drag, startPoint x: 487, startPoint y: 40, endPoint x: 487, endPoint y: 45, distance: 5.1
click at [487, 40] on select "Yes No" at bounding box center [560, 37] width 183 height 17
select select "true"
click at [469, 29] on select "Yes No" at bounding box center [560, 37] width 183 height 17
drag, startPoint x: 265, startPoint y: 73, endPoint x: 266, endPoint y: 84, distance: 11.6
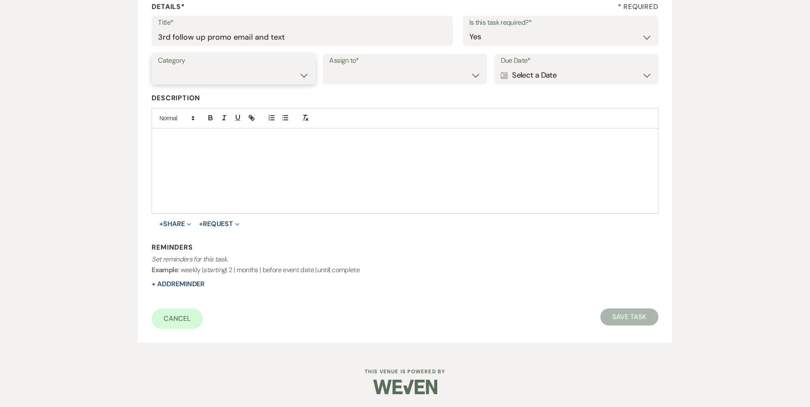
click at [265, 73] on select "Venue Vendors Guests Details Finalize & Share" at bounding box center [233, 75] width 151 height 17
select select "31"
click at [158, 67] on select "Venue Vendors Guests Details Finalize & Share" at bounding box center [233, 75] width 151 height 17
click at [355, 79] on select "Venue Client" at bounding box center [404, 75] width 151 height 17
select select "venueHost"
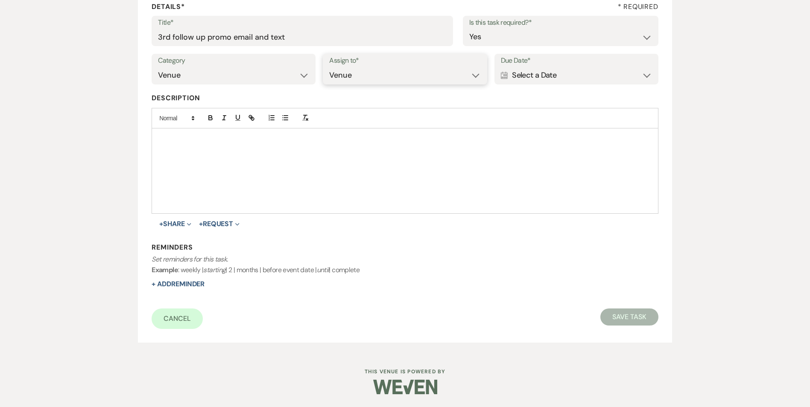
click at [329, 67] on select "Venue Client" at bounding box center [404, 75] width 151 height 17
click at [578, 82] on div "Calendar Select a Date Expand" at bounding box center [576, 75] width 151 height 17
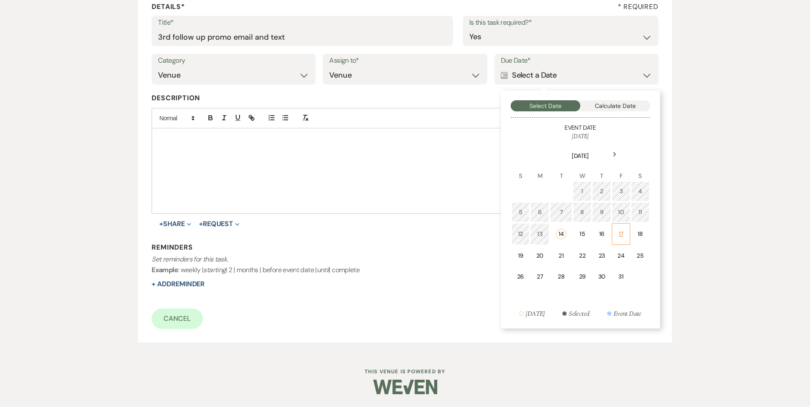
click at [624, 230] on div "17" at bounding box center [620, 234] width 7 height 9
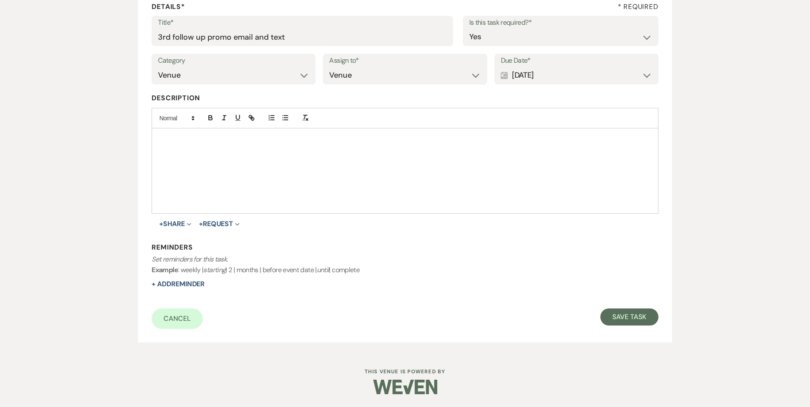
click at [566, 77] on div "Calendar Oct 17, 2025 Expand" at bounding box center [576, 75] width 151 height 17
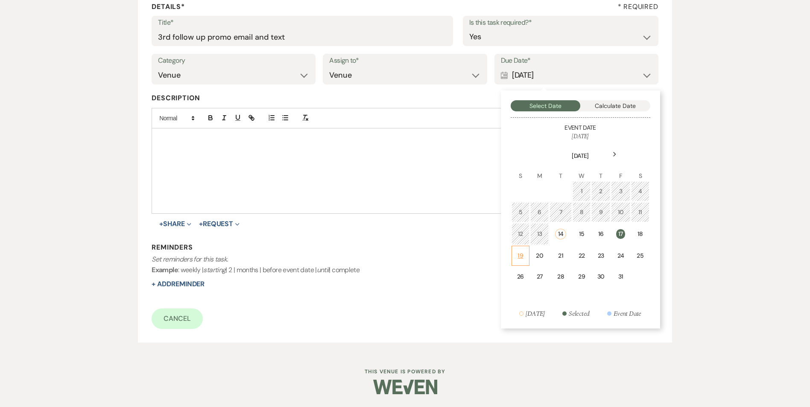
click at [519, 252] on div "19" at bounding box center [520, 256] width 7 height 9
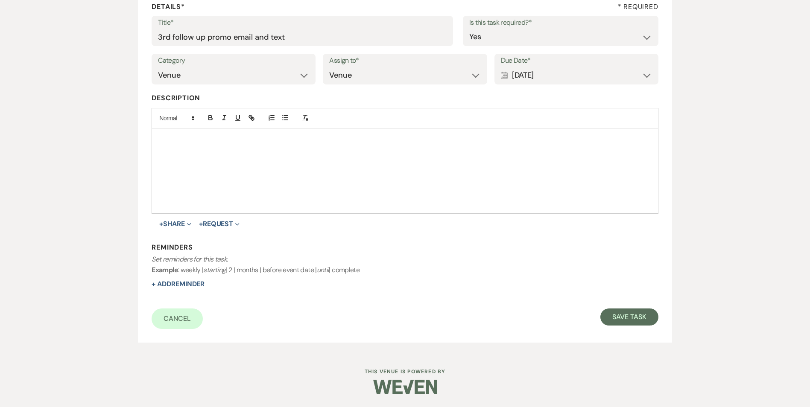
click at [198, 278] on div "Reminders Set reminders for this task. Example : weekly | starting | 2 | months…" at bounding box center [405, 266] width 506 height 47
click at [198, 285] on button "+ Add Reminder" at bounding box center [178, 284] width 53 height 7
select select "host"
select select "days"
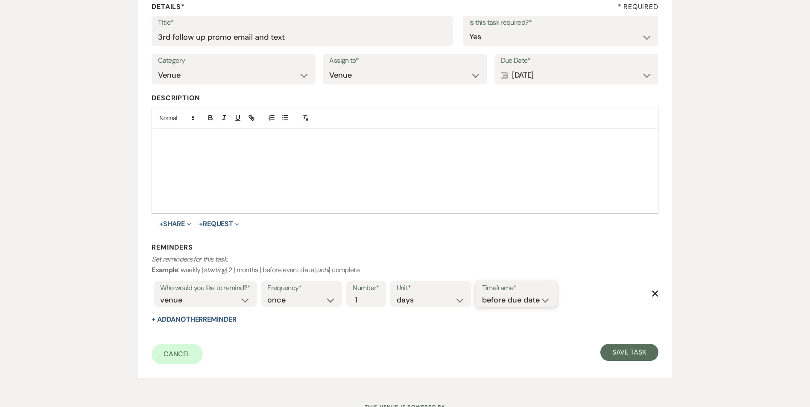
click at [533, 299] on select "before due date after due date on due date on custom date" at bounding box center [516, 301] width 68 height 12
select select "onDueDate"
click at [482, 295] on select "before due date after due date on due date on custom date" at bounding box center [516, 301] width 68 height 12
click at [599, 352] on div "Cancel Save Task" at bounding box center [405, 354] width 506 height 20
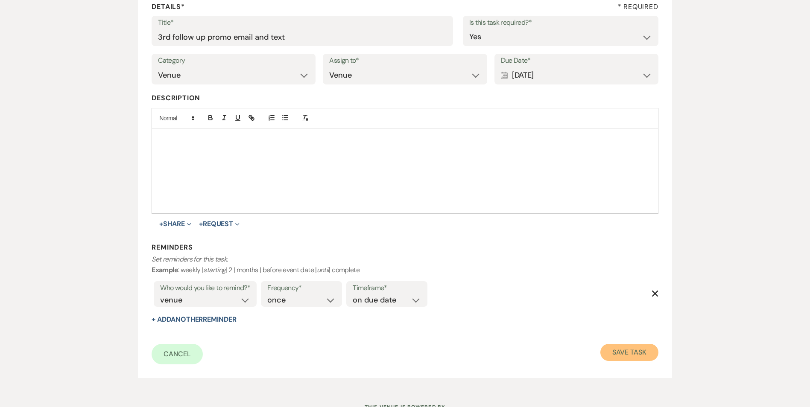
click at [615, 357] on button "Save Task" at bounding box center [629, 352] width 58 height 17
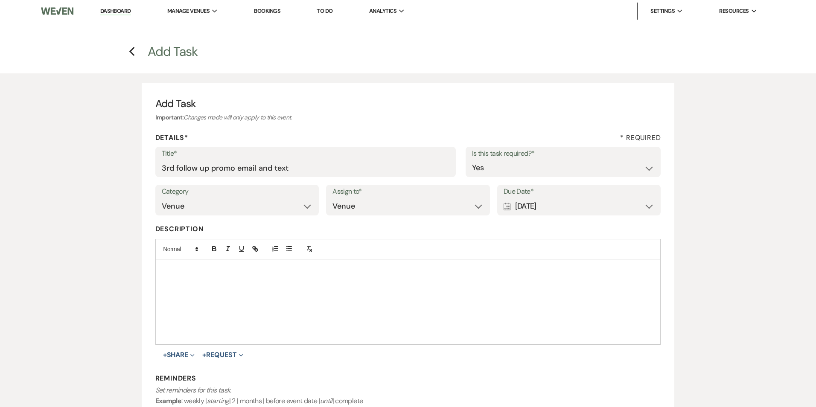
select select "5"
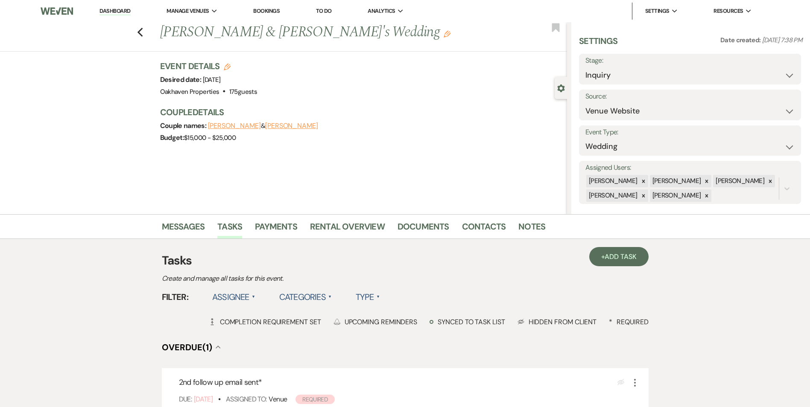
click at [511, 233] on li "Contacts" at bounding box center [490, 228] width 57 height 20
click at [527, 226] on link "Notes" at bounding box center [531, 229] width 27 height 19
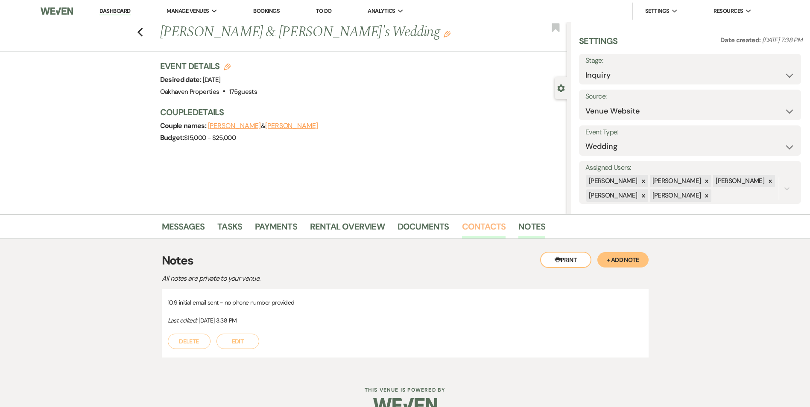
click at [474, 227] on link "Contacts" at bounding box center [484, 229] width 44 height 19
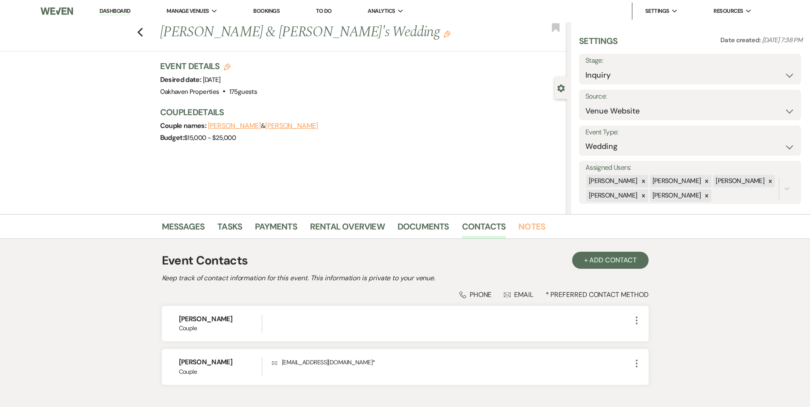
drag, startPoint x: 532, startPoint y: 225, endPoint x: 478, endPoint y: 246, distance: 57.7
click at [531, 225] on link "Notes" at bounding box center [531, 229] width 27 height 19
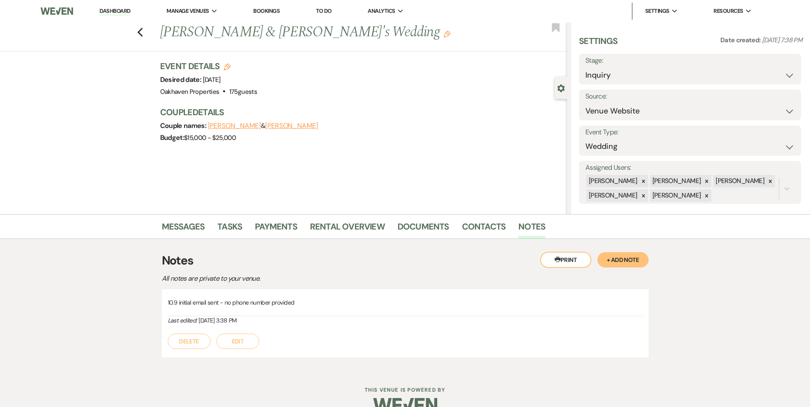
click at [242, 330] on div "Delete Edit" at bounding box center [405, 337] width 475 height 24
click at [238, 343] on button "Edit" at bounding box center [238, 341] width 43 height 15
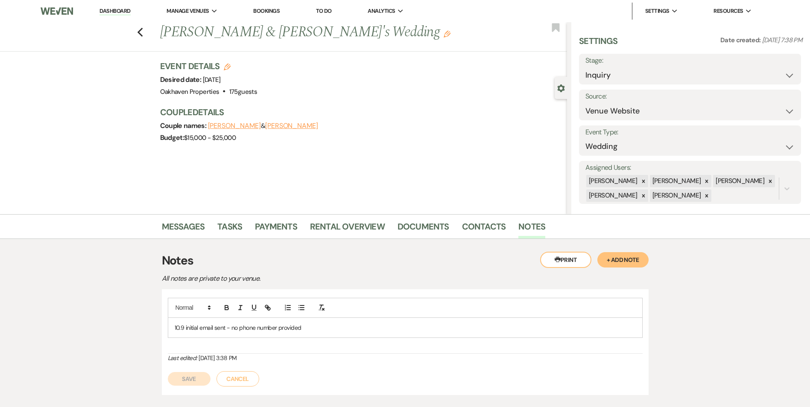
click at [318, 331] on p "10.9 initial email sent - no phone number provided" at bounding box center [405, 327] width 461 height 9
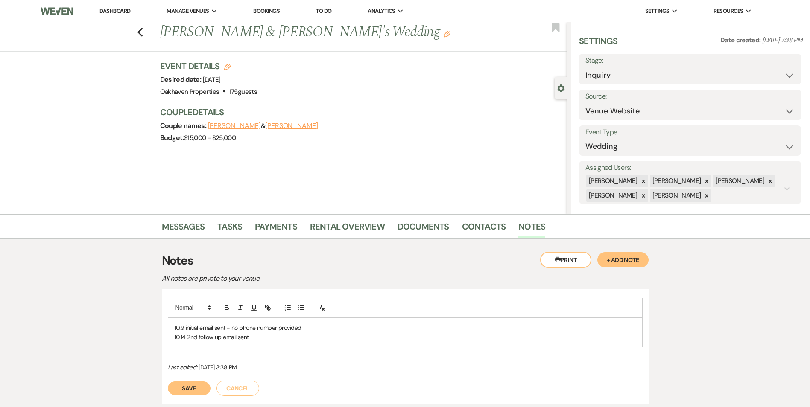
drag, startPoint x: 177, startPoint y: 380, endPoint x: 181, endPoint y: 384, distance: 5.5
click at [177, 380] on div "Save Cancel" at bounding box center [405, 384] width 475 height 24
click at [184, 389] on button "Save" at bounding box center [189, 389] width 43 height 14
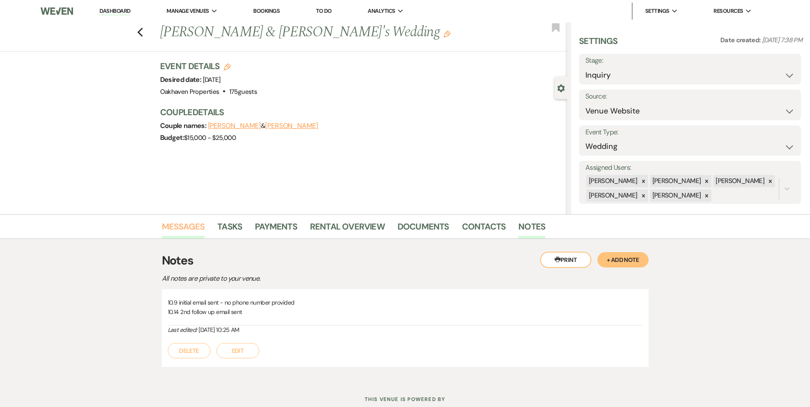
click at [193, 229] on link "Messages" at bounding box center [183, 229] width 43 height 19
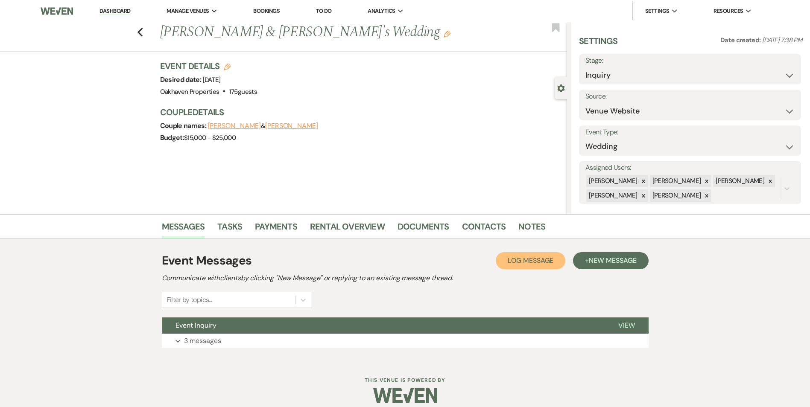
click at [514, 261] on span "Log Message" at bounding box center [531, 260] width 46 height 9
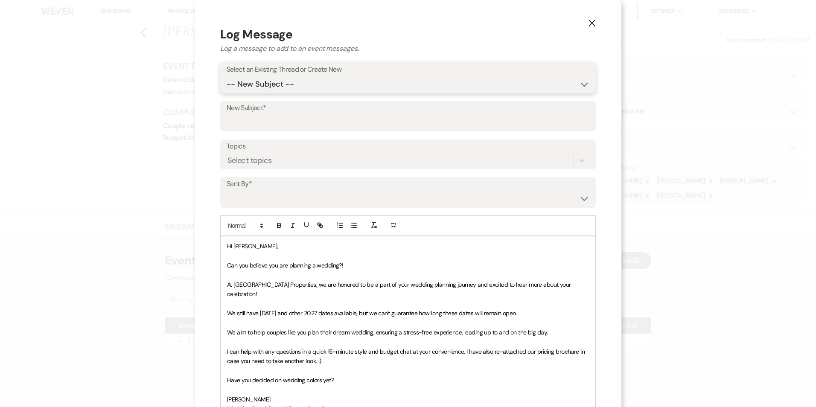
drag, startPoint x: 316, startPoint y: 84, endPoint x: 317, endPoint y: 92, distance: 8.2
click at [316, 85] on select "-- New Subject -- Event Inquiry" at bounding box center [408, 84] width 363 height 17
select select "473400"
click at [227, 76] on select "-- New Subject -- Event Inquiry" at bounding box center [408, 84] width 363 height 17
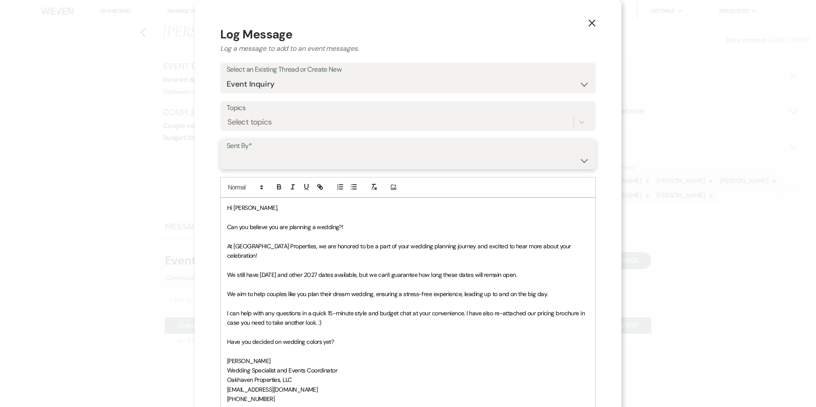
drag, startPoint x: 297, startPoint y: 161, endPoint x: 296, endPoint y: 168, distance: 7.0
click at [297, 162] on select "Patience Ergish (pdergish@aol.com) Jeanette Wagoner (jeanette@experienceoakhave…" at bounding box center [408, 160] width 363 height 17
select select "user-127923"
click at [227, 152] on select "Patience Ergish (pdergish@aol.com) Jeanette Wagoner (jeanette@experienceoakhave…" at bounding box center [408, 160] width 363 height 17
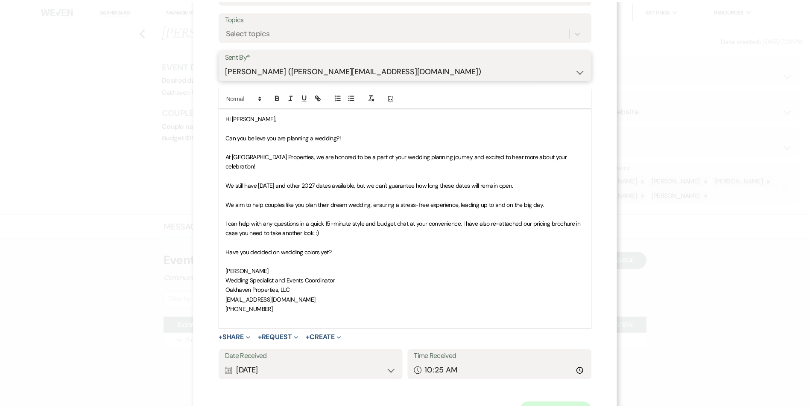
scroll to position [119, 0]
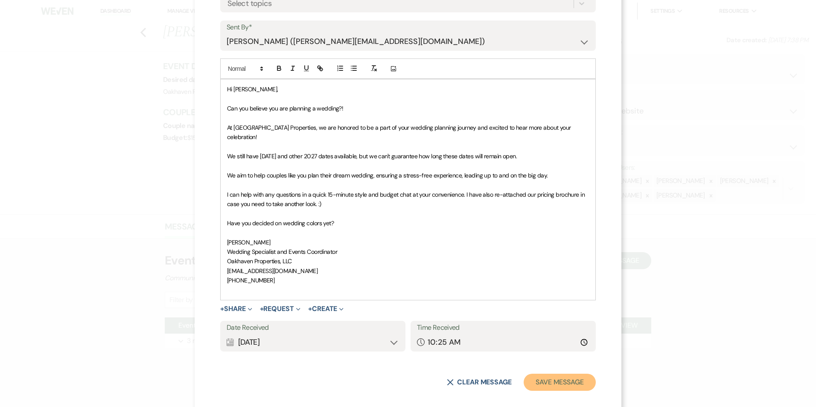
click at [536, 374] on button "Save Message" at bounding box center [560, 382] width 72 height 17
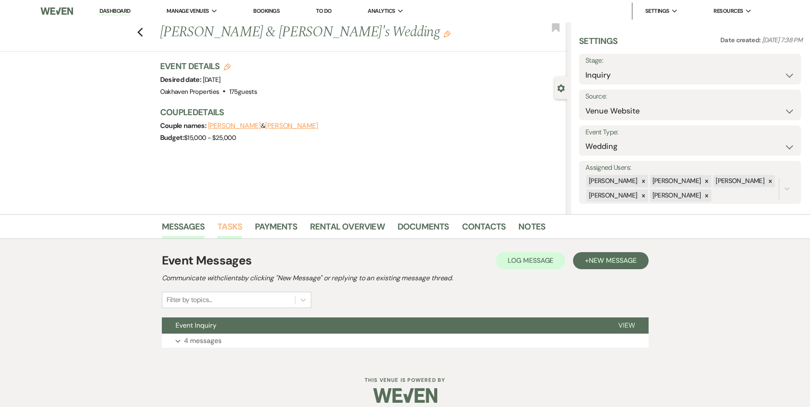
click at [227, 224] on link "Tasks" at bounding box center [229, 229] width 25 height 19
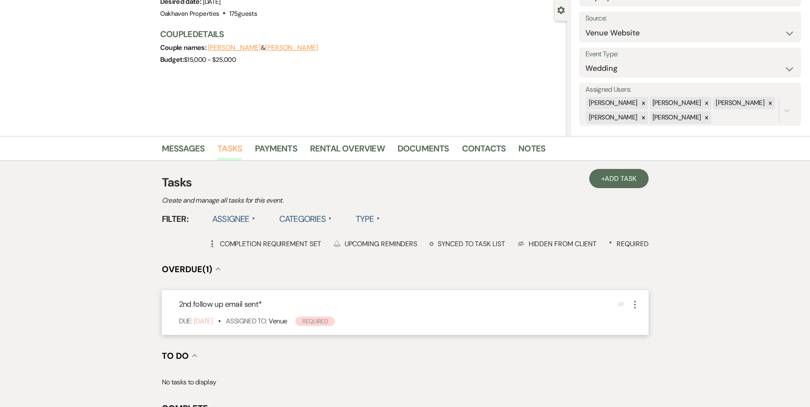
scroll to position [171, 0]
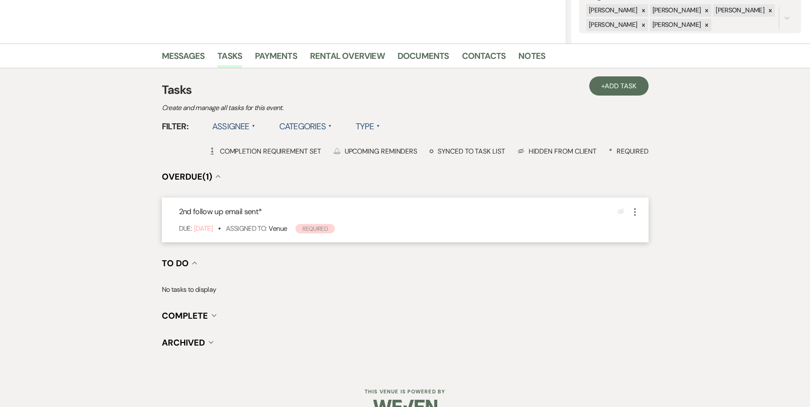
click at [635, 210] on use "button" at bounding box center [635, 212] width 2 height 8
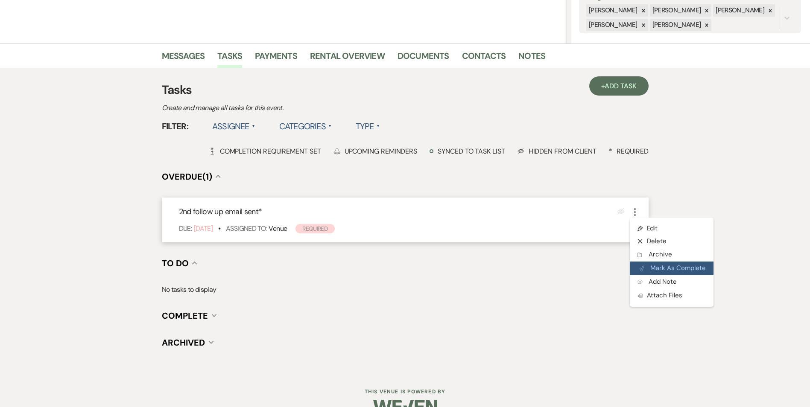
click at [649, 264] on button "Plan Portal Link Mark As Complete" at bounding box center [672, 269] width 84 height 14
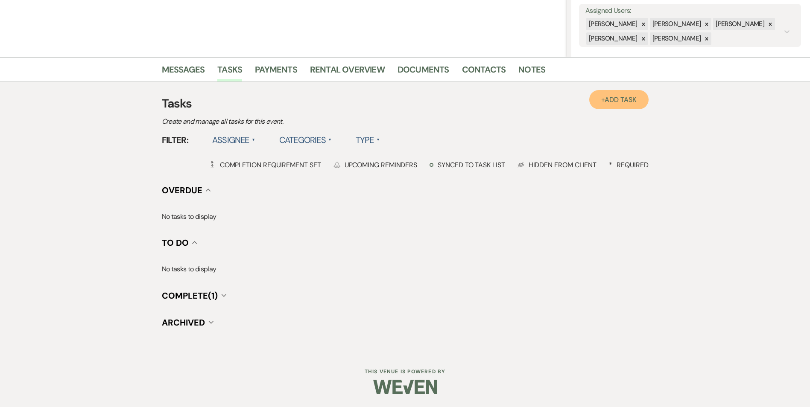
click at [629, 97] on span "Add Task" at bounding box center [621, 99] width 32 height 9
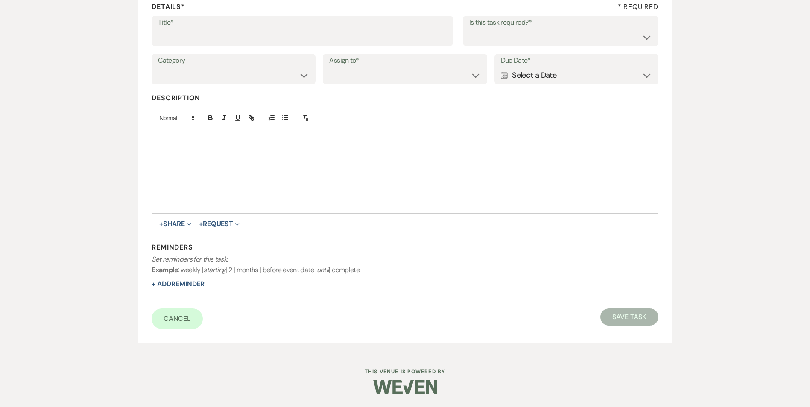
scroll to position [131, 0]
click at [184, 37] on input "Title*" at bounding box center [302, 37] width 289 height 17
type input "3rd follow up promo email"
drag, startPoint x: 496, startPoint y: 33, endPoint x: 497, endPoint y: 47, distance: 13.7
click at [496, 33] on select "Yes No" at bounding box center [560, 37] width 183 height 17
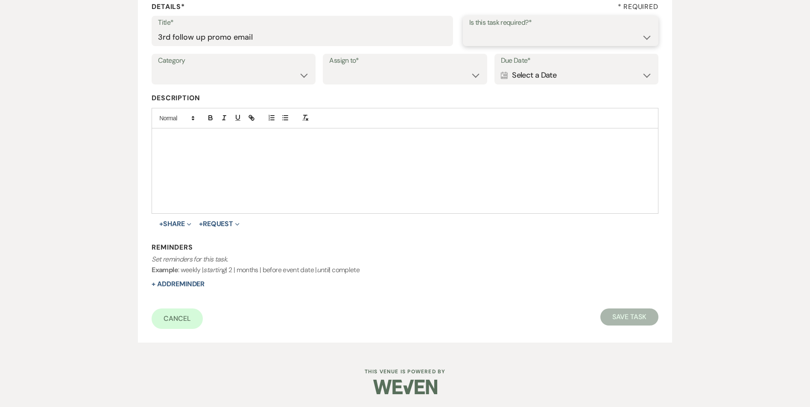
select select "true"
click at [469, 29] on select "Yes No" at bounding box center [560, 37] width 183 height 17
click at [279, 73] on select "Venue Vendors Guests Details Finalize & Share" at bounding box center [233, 75] width 151 height 17
select select "31"
click at [158, 67] on select "Venue Vendors Guests Details Finalize & Share" at bounding box center [233, 75] width 151 height 17
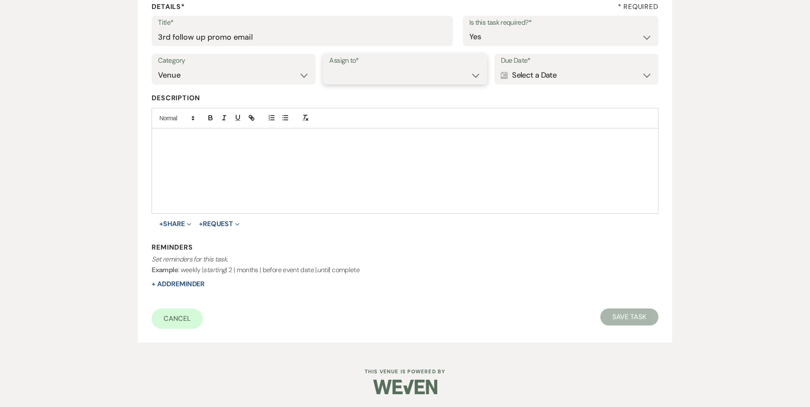
click at [345, 79] on select "Venue Client" at bounding box center [404, 75] width 151 height 17
select select "venueHost"
click at [329, 67] on select "Venue Client" at bounding box center [404, 75] width 151 height 17
click at [565, 73] on div "Calendar Select a Date Expand" at bounding box center [576, 75] width 151 height 17
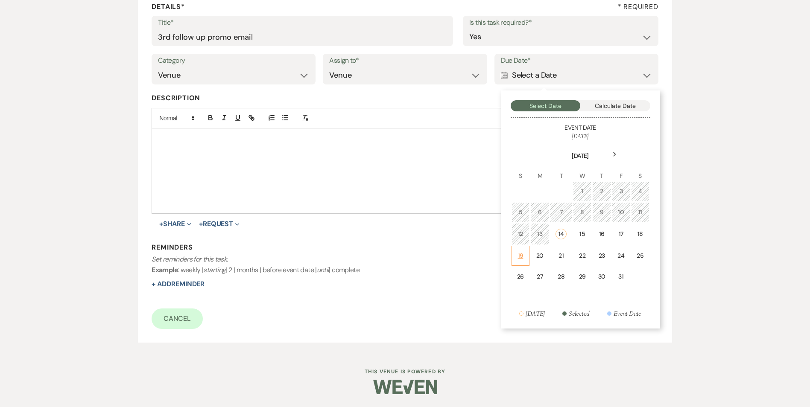
click at [521, 256] on div "19" at bounding box center [520, 256] width 7 height 9
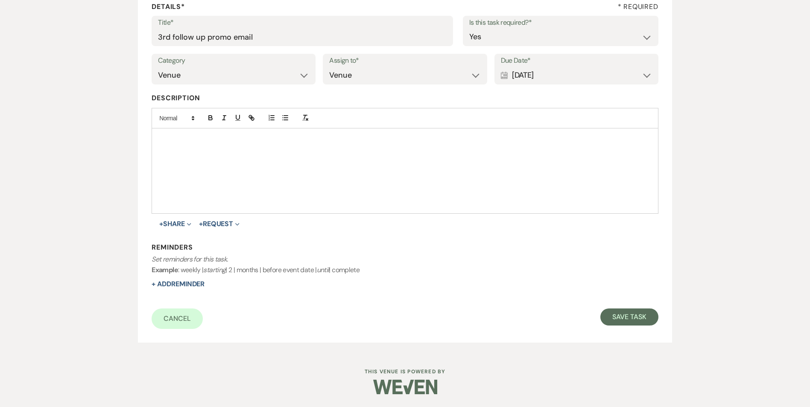
drag, startPoint x: 195, startPoint y: 286, endPoint x: 321, endPoint y: 273, distance: 126.6
click at [195, 286] on button "+ Add Reminder" at bounding box center [178, 284] width 53 height 7
select select "host"
select select "days"
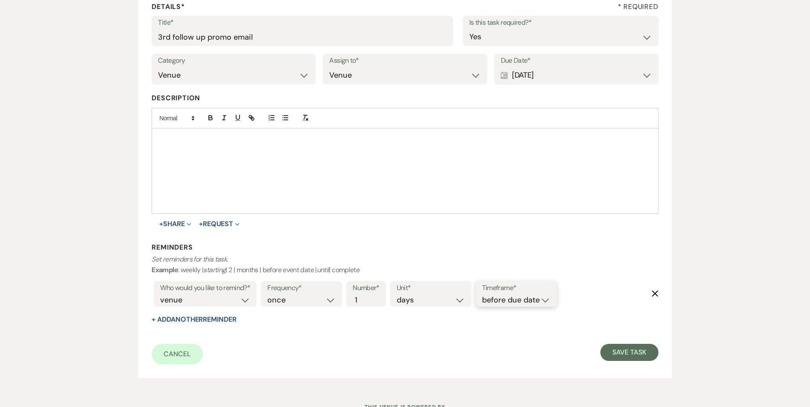
drag, startPoint x: 542, startPoint y: 303, endPoint x: 543, endPoint y: 307, distance: 4.8
click at [542, 303] on select "before due date after due date on due date on custom date" at bounding box center [516, 301] width 68 height 12
select select "onDueDate"
click at [482, 295] on select "before due date after due date on due date on custom date" at bounding box center [516, 301] width 68 height 12
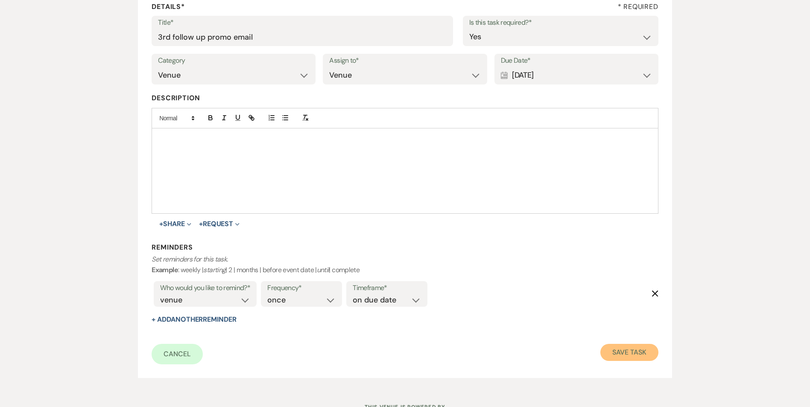
click at [605, 351] on button "Save Task" at bounding box center [629, 352] width 58 height 17
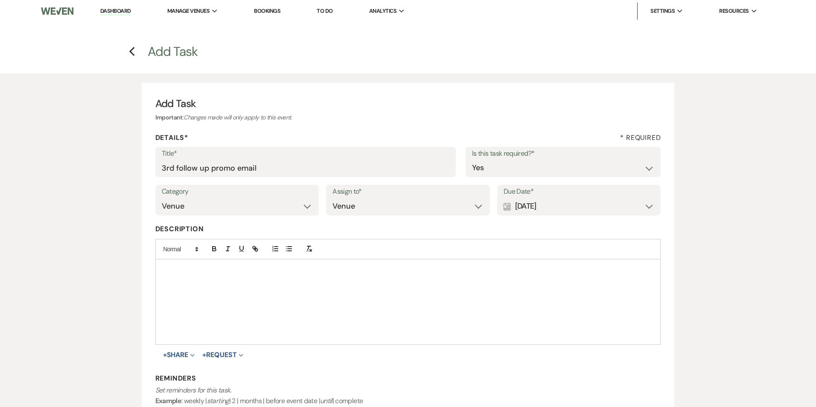
select select "5"
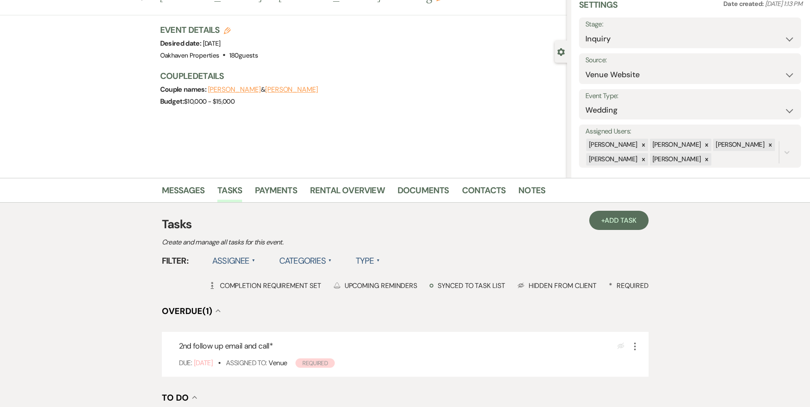
scroll to position [85, 0]
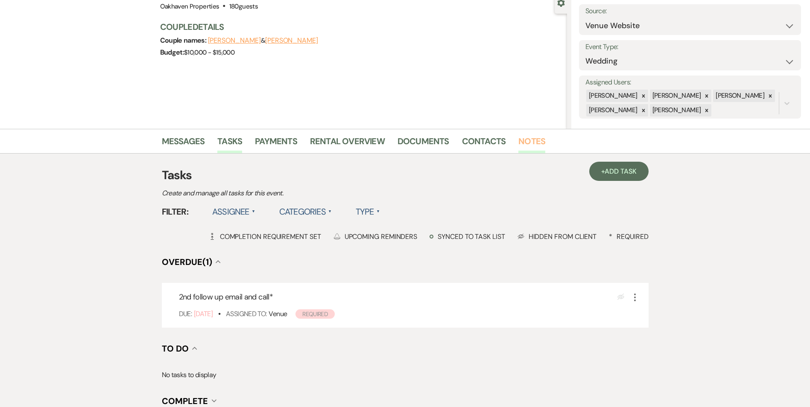
click at [533, 146] on link "Notes" at bounding box center [531, 144] width 27 height 19
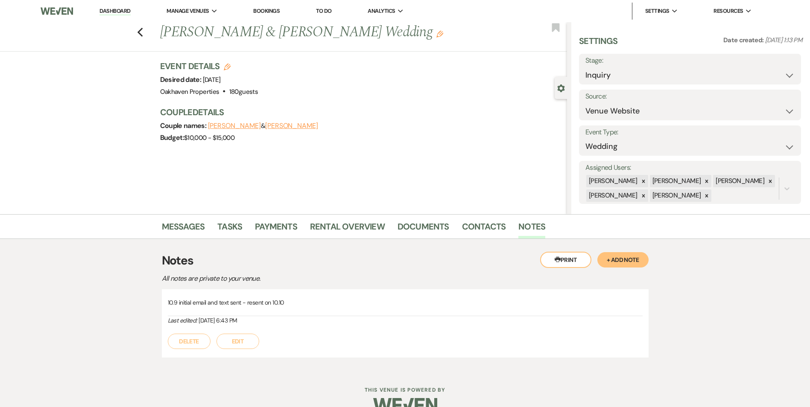
click at [207, 229] on li "Messages" at bounding box center [190, 228] width 56 height 20
drag, startPoint x: 197, startPoint y: 225, endPoint x: 201, endPoint y: 222, distance: 4.5
click at [199, 224] on link "Messages" at bounding box center [183, 229] width 43 height 19
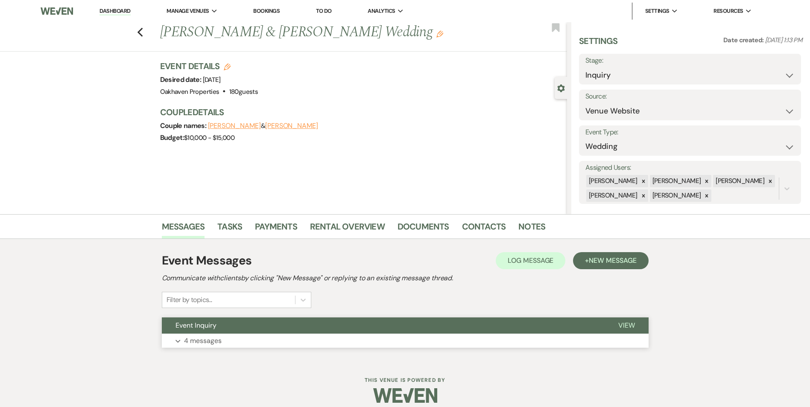
click at [634, 321] on span "View" at bounding box center [626, 325] width 17 height 9
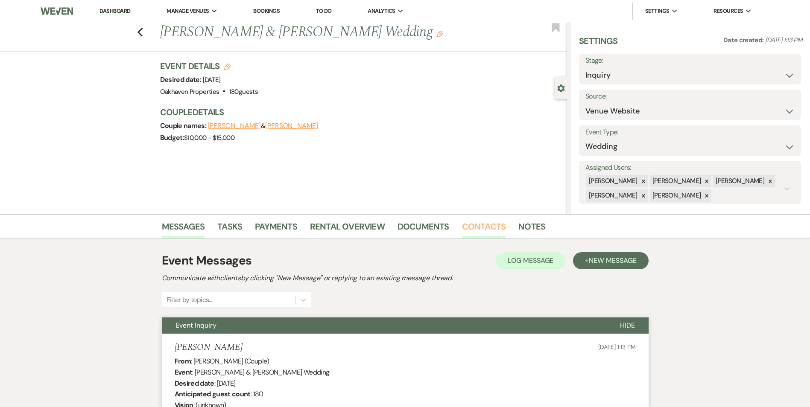
click at [476, 224] on link "Contacts" at bounding box center [484, 229] width 44 height 19
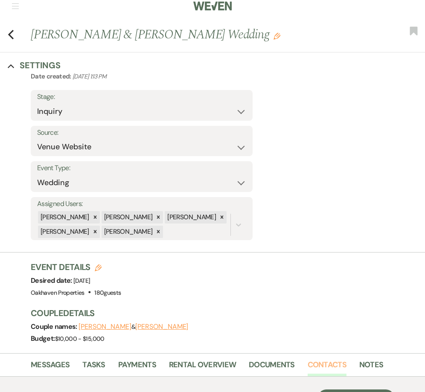
scroll to position [229, 0]
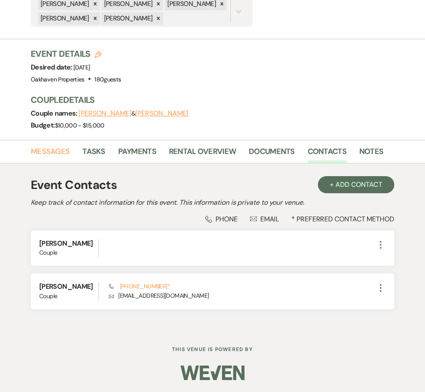
click at [53, 159] on link "Messages" at bounding box center [50, 155] width 39 height 18
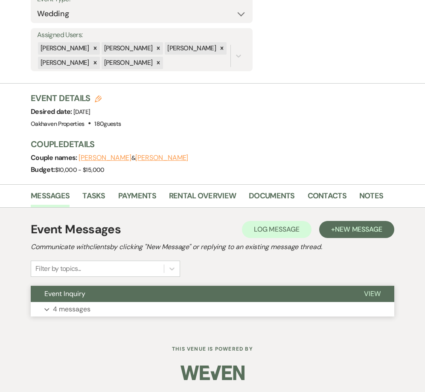
click at [371, 296] on span "View" at bounding box center [372, 294] width 17 height 9
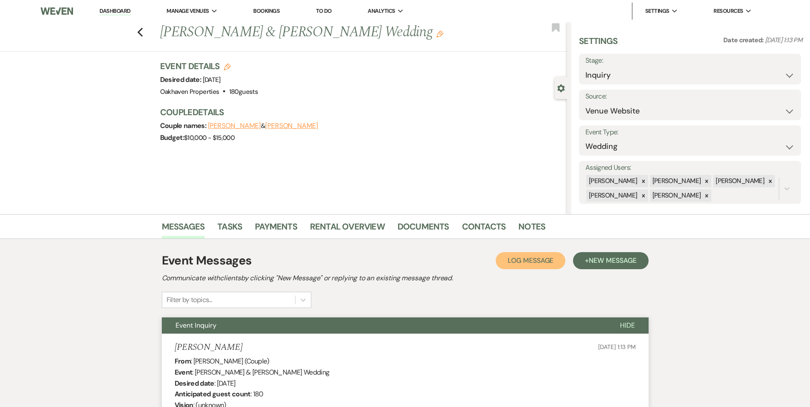
click at [519, 263] on span "Log Message" at bounding box center [531, 260] width 46 height 9
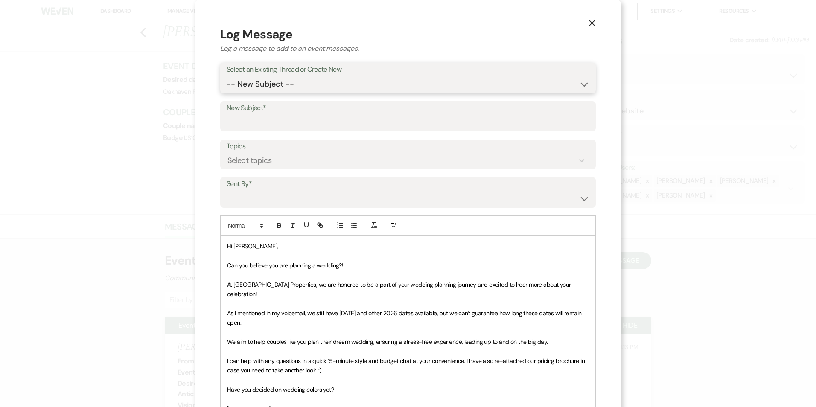
click at [259, 79] on select "-- New Subject -- Event Inquiry" at bounding box center [408, 84] width 363 height 17
select select "473693"
click at [227, 76] on select "-- New Subject -- Event Inquiry" at bounding box center [408, 84] width 363 height 17
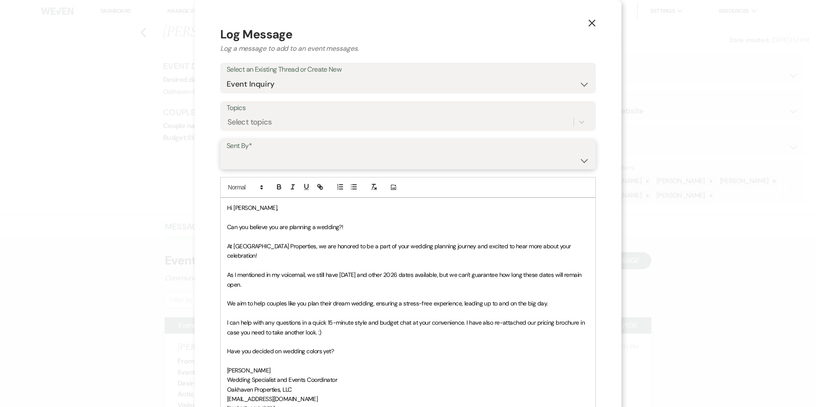
drag, startPoint x: 248, startPoint y: 152, endPoint x: 251, endPoint y: 167, distance: 15.2
click at [248, 152] on select "Patience Ergish (pdergish@aol.com) Jeanette Wagoner (jeanette@experienceoakhave…" at bounding box center [408, 160] width 363 height 17
select select "user-127923"
click at [227, 152] on select "Patience Ergish (pdergish@aol.com) Jeanette Wagoner (jeanette@experienceoakhave…" at bounding box center [408, 160] width 363 height 17
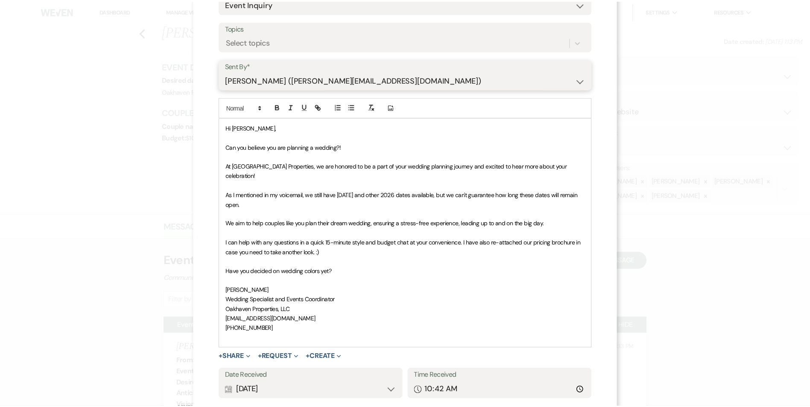
scroll to position [128, 0]
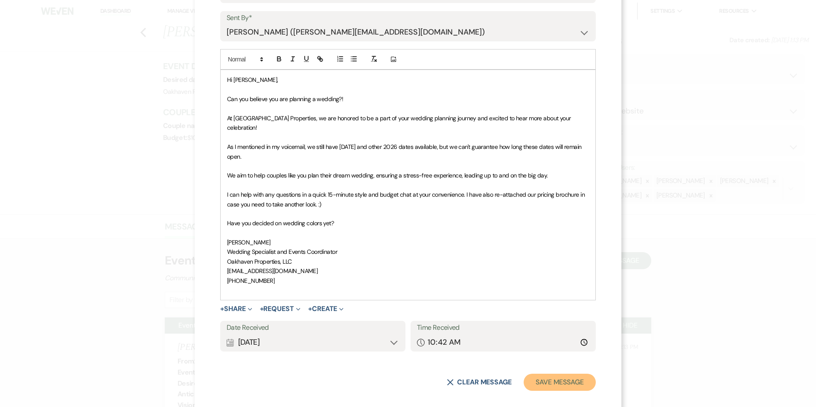
drag, startPoint x: 567, startPoint y: 378, endPoint x: 606, endPoint y: 365, distance: 41.2
click at [568, 378] on button "Save Message" at bounding box center [560, 382] width 72 height 17
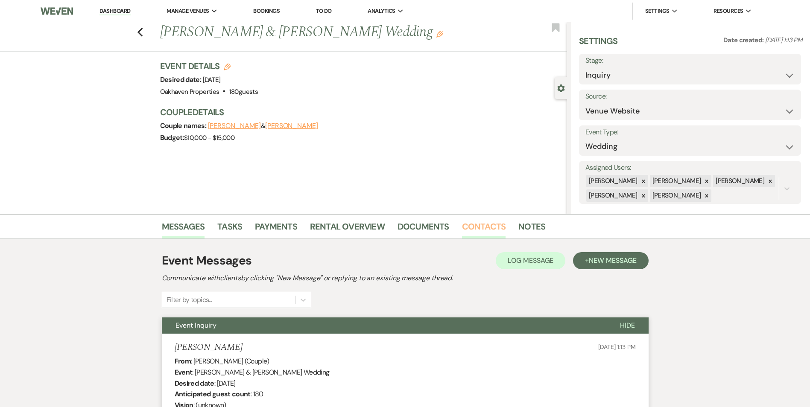
click at [493, 229] on link "Contacts" at bounding box center [484, 229] width 44 height 19
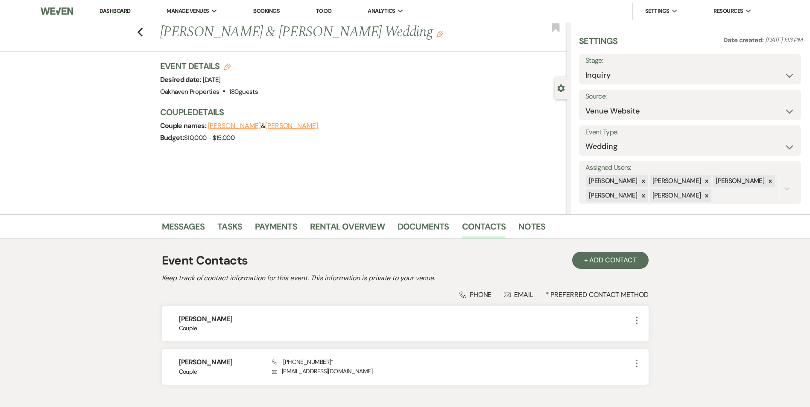
click at [556, 217] on div "Messages Tasks Payments Rental Overview Documents Contacts Notes" at bounding box center [405, 226] width 810 height 25
click at [538, 230] on link "Notes" at bounding box center [531, 229] width 27 height 19
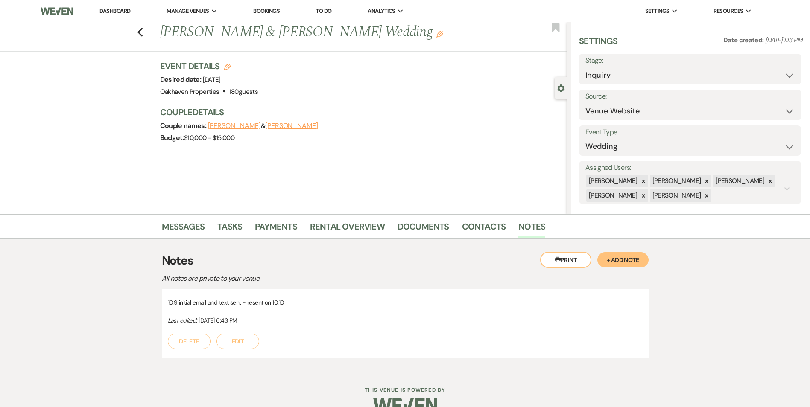
click at [253, 346] on button "Edit" at bounding box center [238, 341] width 43 height 15
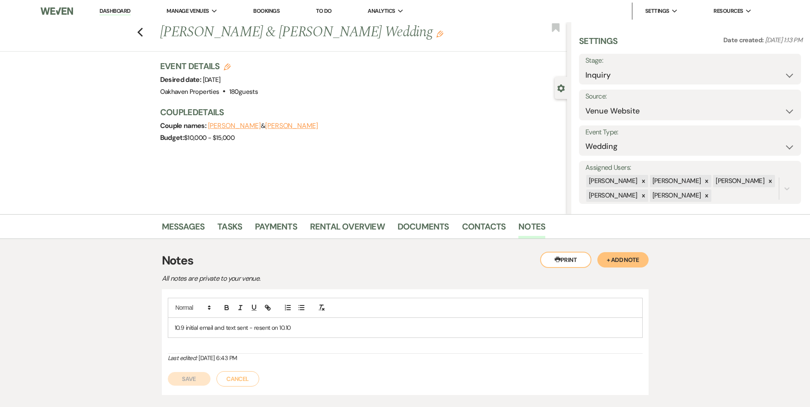
click at [299, 335] on div "10.9 initial email and text sent - resent on 10.10" at bounding box center [405, 328] width 474 height 20
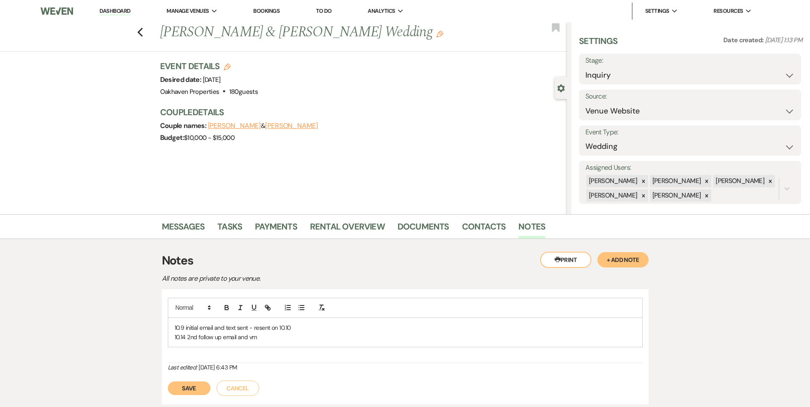
drag, startPoint x: 187, startPoint y: 388, endPoint x: 217, endPoint y: 363, distance: 39.1
click at [188, 389] on button "Save" at bounding box center [189, 389] width 43 height 14
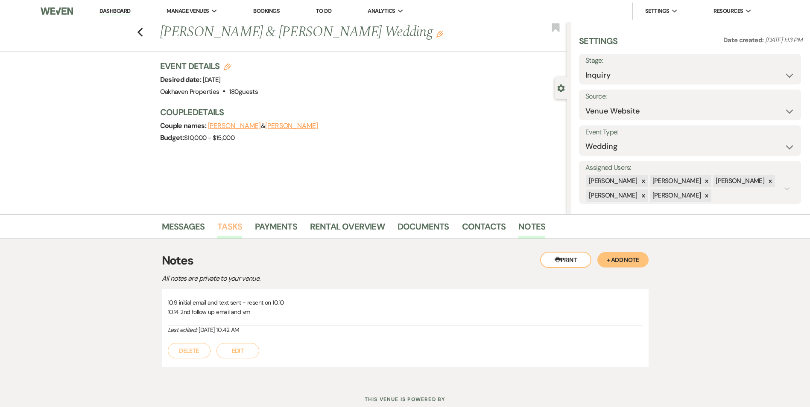
click at [240, 227] on link "Tasks" at bounding box center [229, 229] width 25 height 19
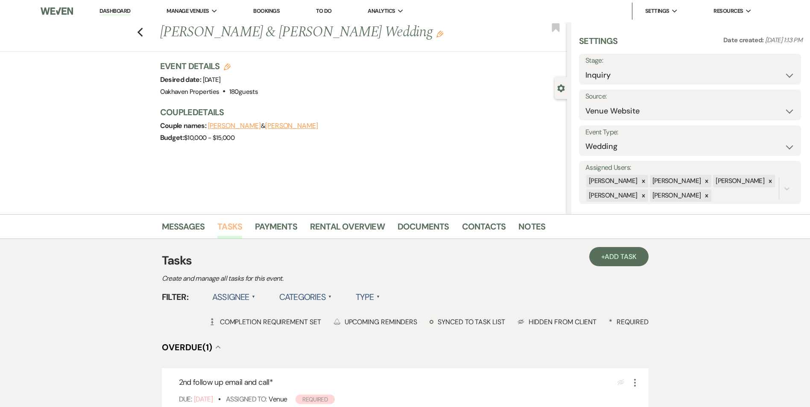
scroll to position [171, 0]
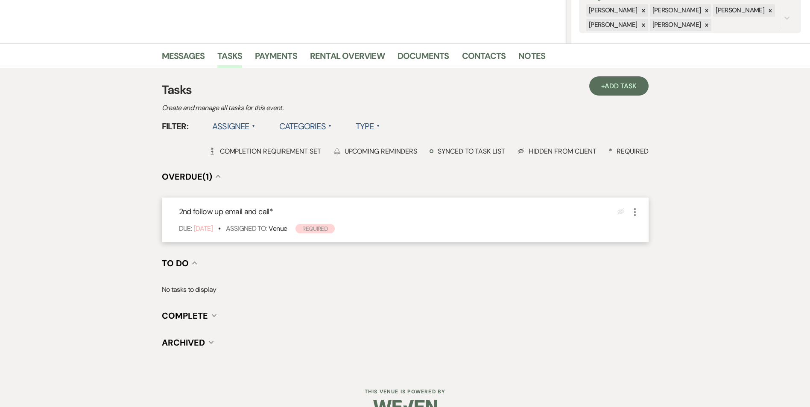
click at [637, 212] on icon "More" at bounding box center [635, 212] width 10 height 10
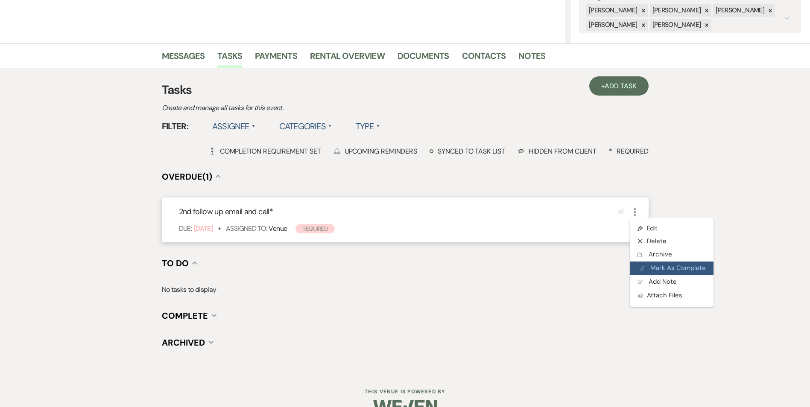
click at [646, 266] on button "Plan Portal Link Mark As Complete" at bounding box center [672, 269] width 84 height 14
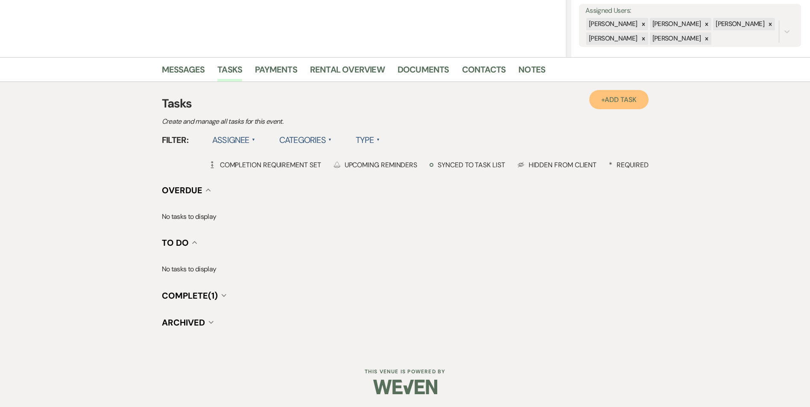
click at [615, 108] on link "+ Add Task" at bounding box center [618, 99] width 59 height 19
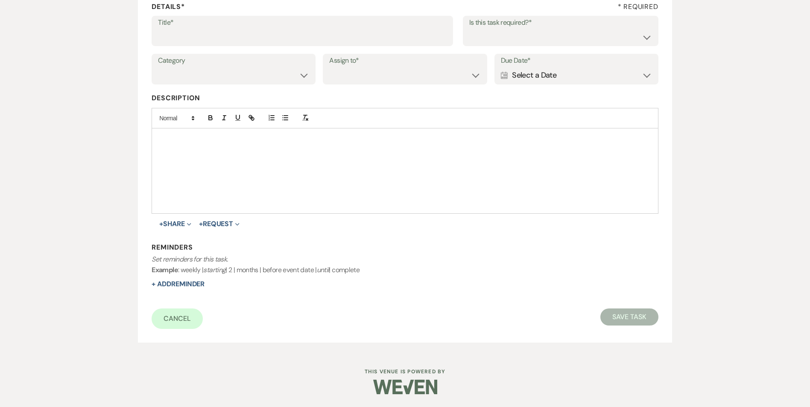
scroll to position [131, 0]
click at [249, 41] on input "Title*" at bounding box center [302, 37] width 289 height 17
type input "3rd follow up promo email and text"
click at [501, 45] on select "Yes No" at bounding box center [560, 37] width 183 height 17
select select "true"
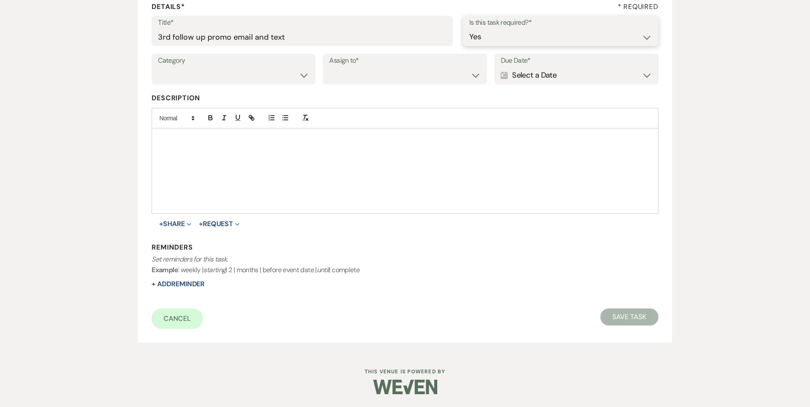
click at [469, 29] on select "Yes No" at bounding box center [560, 37] width 183 height 17
click at [228, 82] on select "Venue Vendors Guests Details Finalize & Share" at bounding box center [233, 75] width 151 height 17
click at [158, 67] on select "Venue Vendors Guests Details Finalize & Share" at bounding box center [233, 75] width 151 height 17
click at [227, 72] on select "Venue Vendors Guests Details Finalize & Share" at bounding box center [233, 75] width 151 height 17
select select "31"
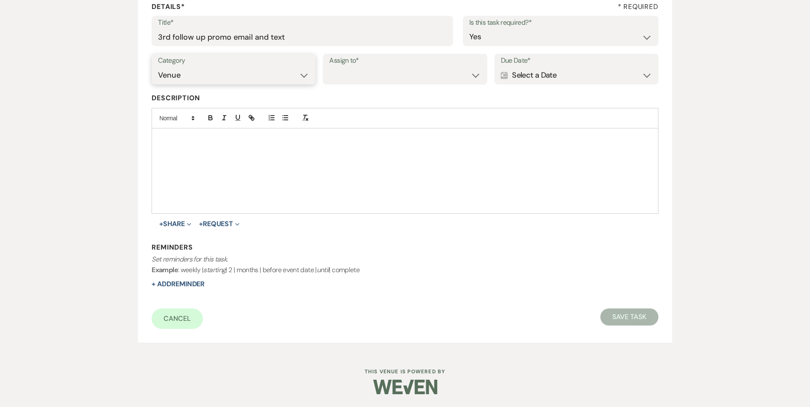
click at [158, 67] on select "Venue Vendors Guests Details Finalize & Share" at bounding box center [233, 75] width 151 height 17
click at [342, 77] on select "Venue Client" at bounding box center [404, 75] width 151 height 17
select select "venueHost"
click at [329, 67] on select "Venue Client" at bounding box center [404, 75] width 151 height 17
click at [547, 64] on label "Due Date*" at bounding box center [576, 61] width 151 height 12
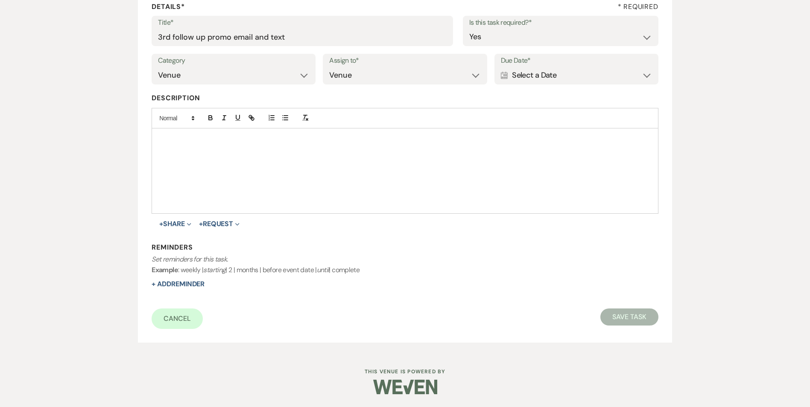
click at [571, 68] on div "Calendar Select a Date Expand" at bounding box center [576, 75] width 151 height 17
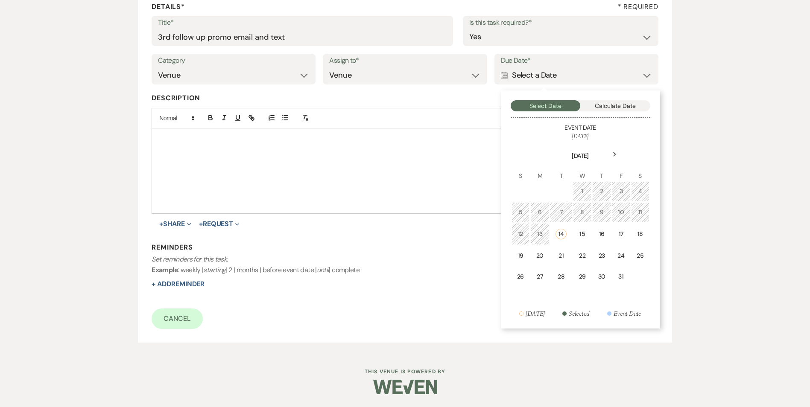
drag, startPoint x: 512, startPoint y: 249, endPoint x: 479, endPoint y: 251, distance: 32.5
click at [512, 250] on td "19" at bounding box center [521, 256] width 18 height 20
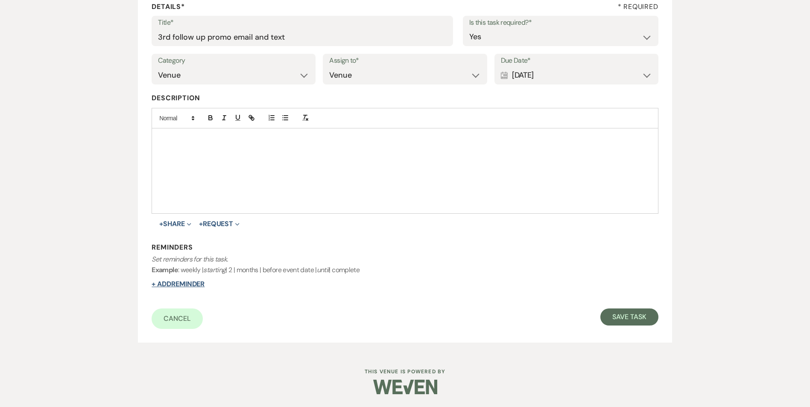
click at [187, 287] on button "+ Add Reminder" at bounding box center [178, 284] width 53 height 7
select select "host"
select select "days"
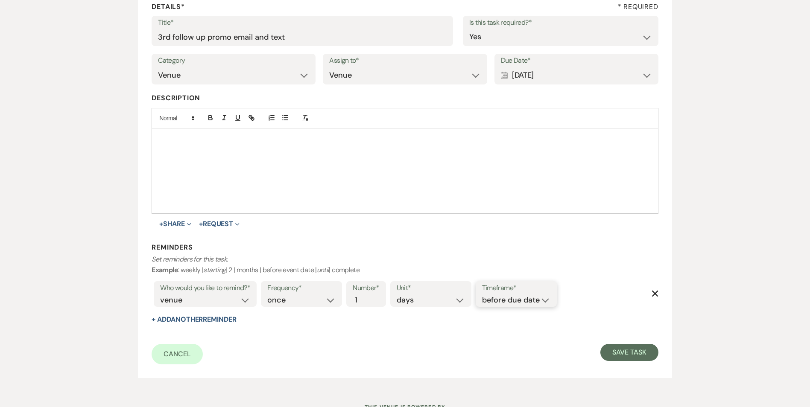
click at [528, 303] on select "before due date after due date on due date on custom date" at bounding box center [516, 301] width 68 height 12
select select "onDueDate"
click at [482, 295] on select "before due date after due date on due date on custom date" at bounding box center [516, 301] width 68 height 12
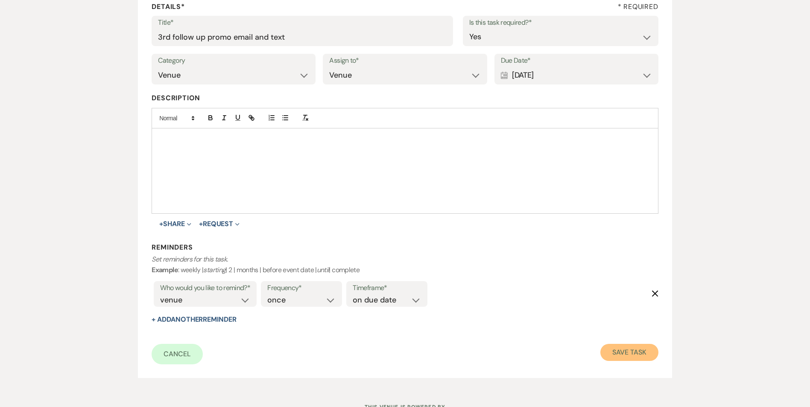
drag, startPoint x: 632, startPoint y: 356, endPoint x: 642, endPoint y: 360, distance: 10.7
click at [635, 354] on button "Save Task" at bounding box center [629, 352] width 58 height 17
select select "5"
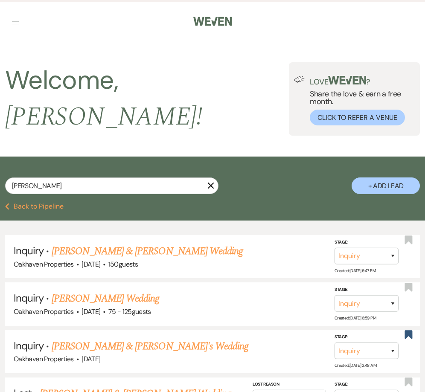
select select "8"
select select "6"
select select "8"
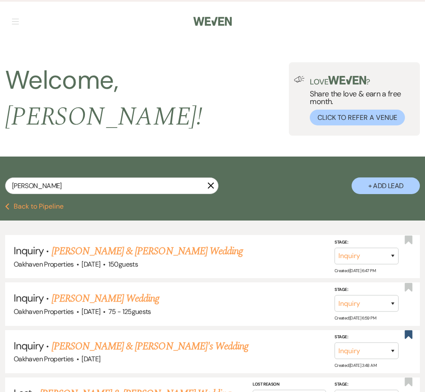
select select "7"
select select "8"
select select "7"
select select "8"
select select "6"
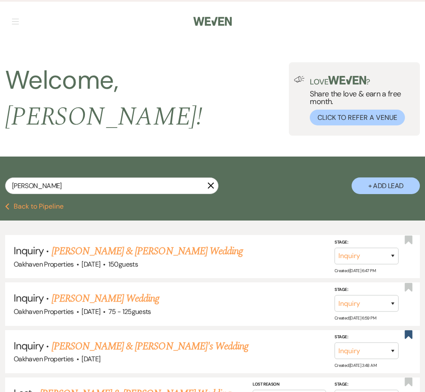
select select "8"
select select "6"
select select "8"
select select "5"
select select "8"
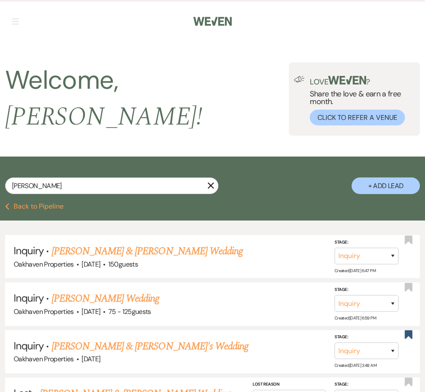
select select "5"
select select "8"
select select "6"
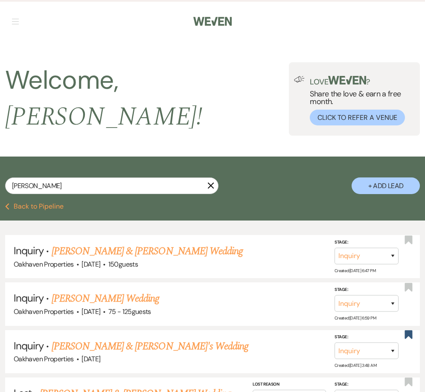
select select "8"
select select "6"
select select "8"
select select "6"
select select "8"
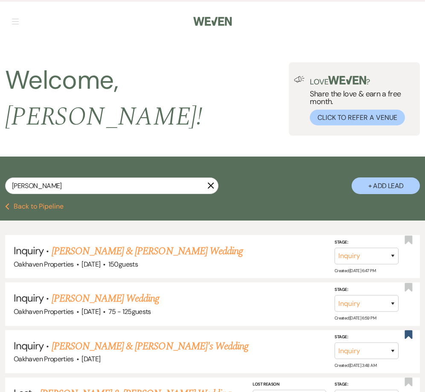
select select "6"
select select "8"
select select "5"
select select "8"
select select "6"
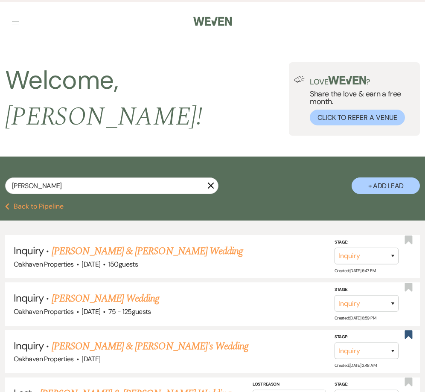
select select "8"
select select "5"
select select "8"
select select "6"
select select "8"
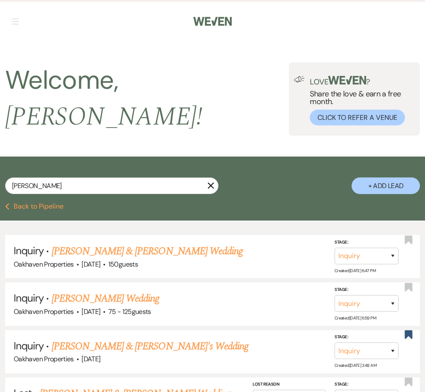
select select "5"
select select "8"
select select "5"
select select "8"
select select "6"
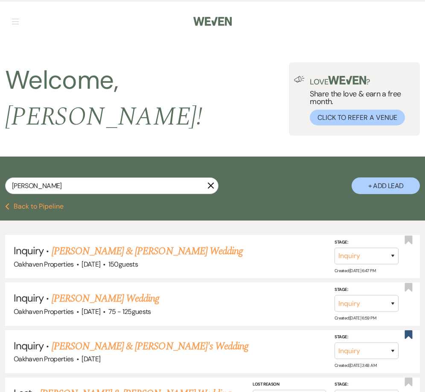
select select "8"
select select "5"
select select "8"
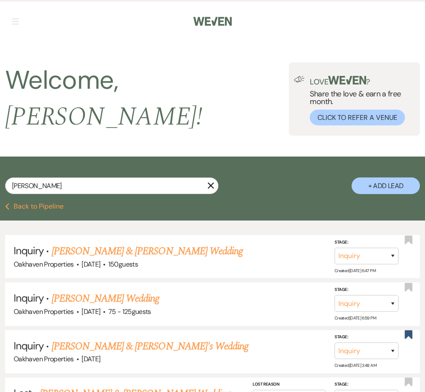
select select "8"
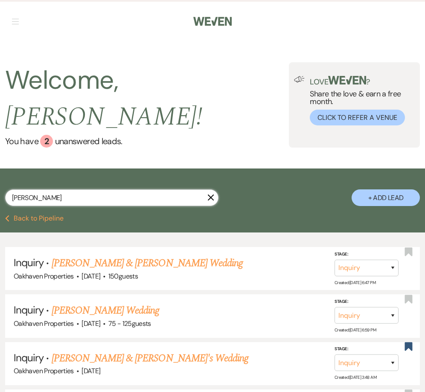
drag, startPoint x: 68, startPoint y: 176, endPoint x: -44, endPoint y: 179, distance: 111.9
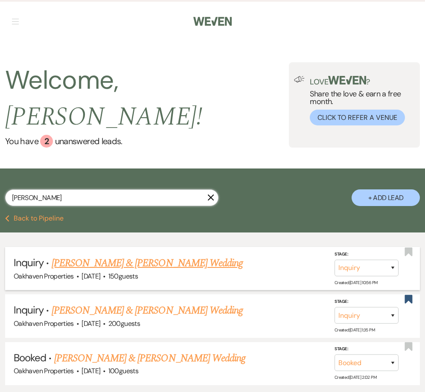
type input "chelsea"
click at [83, 256] on link "Jordan Sepulveda & Chelsea Quintero's Wedding" at bounding box center [147, 263] width 191 height 15
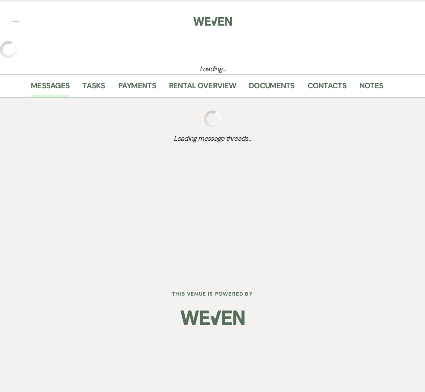
select select "5"
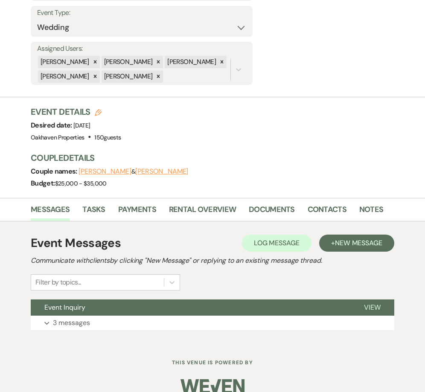
scroll to position [184, 0]
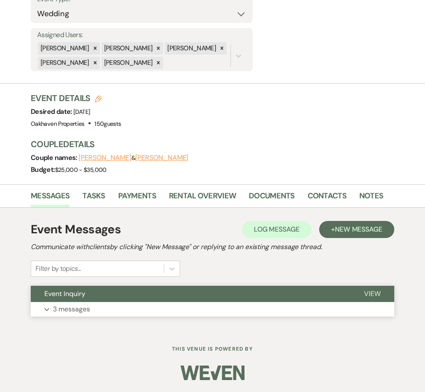
click at [383, 295] on button "View" at bounding box center [373, 294] width 44 height 16
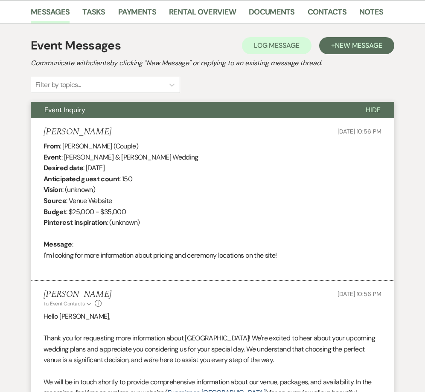
scroll to position [398, 0]
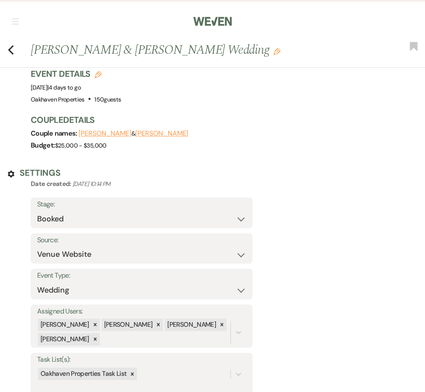
select select "5"
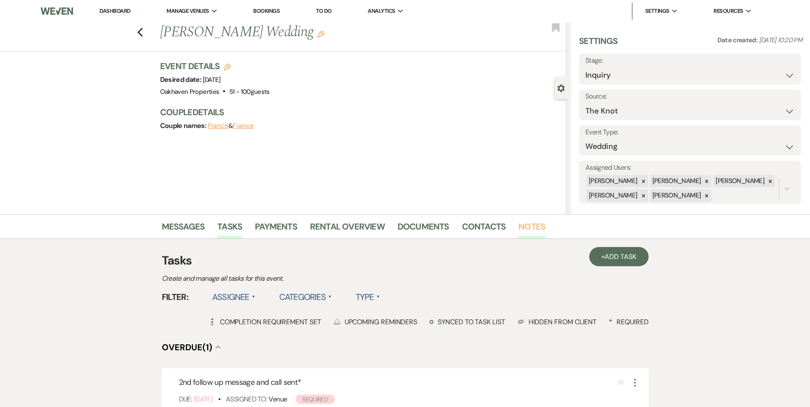
click at [521, 223] on link "Notes" at bounding box center [531, 229] width 27 height 19
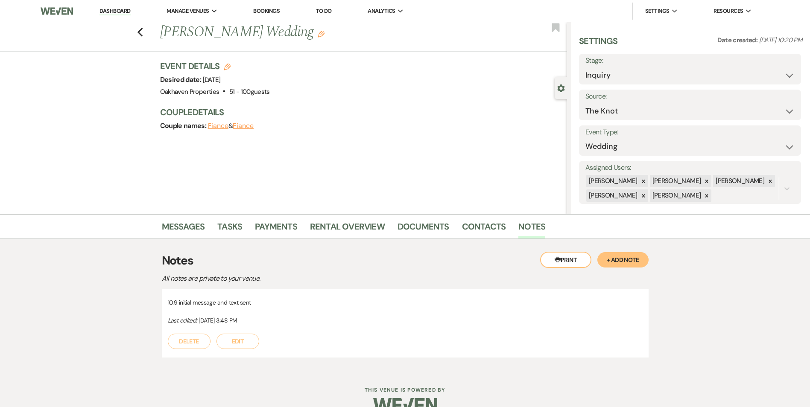
click at [123, 15] on link "Dashboard" at bounding box center [114, 11] width 31 height 8
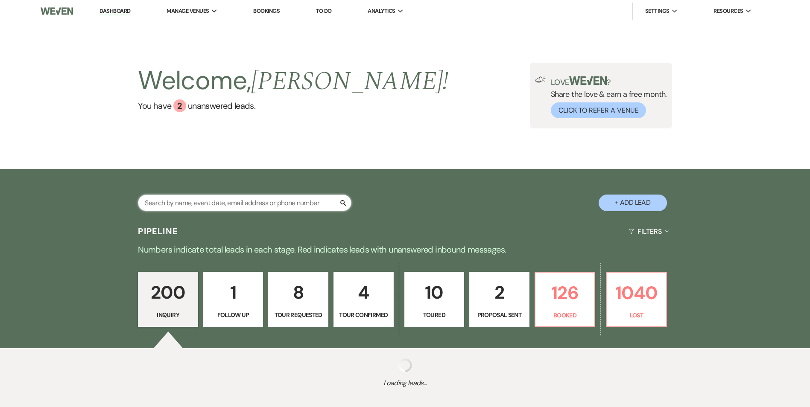
click at [179, 207] on input "text" at bounding box center [245, 203] width 214 height 17
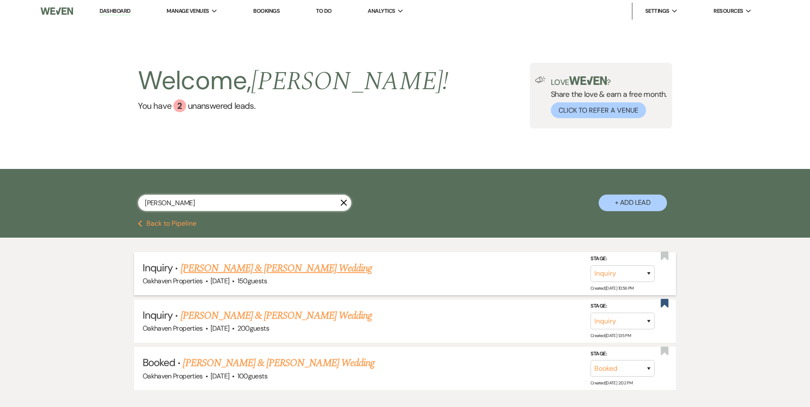
type input "[PERSON_NAME]"
click at [290, 268] on link "[PERSON_NAME] & [PERSON_NAME] Wedding" at bounding box center [276, 268] width 191 height 15
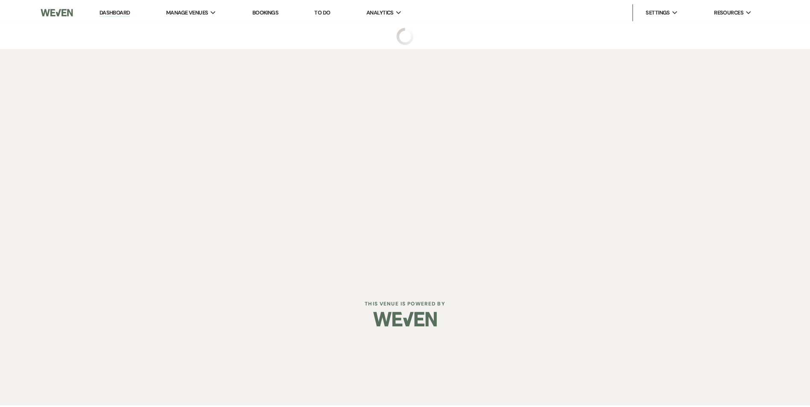
select select "5"
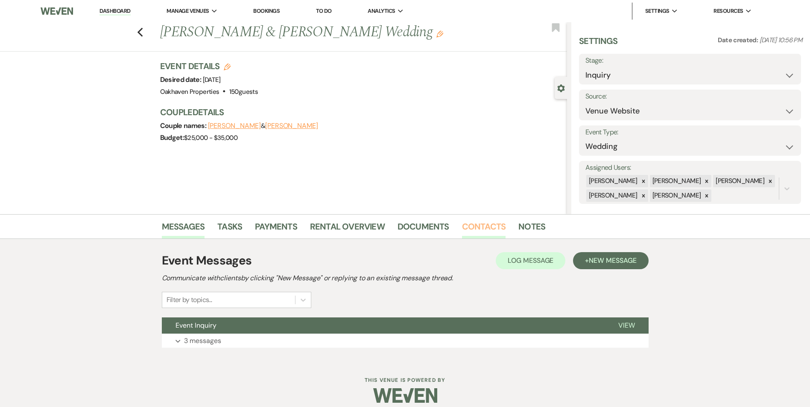
click at [468, 234] on link "Contacts" at bounding box center [484, 229] width 44 height 19
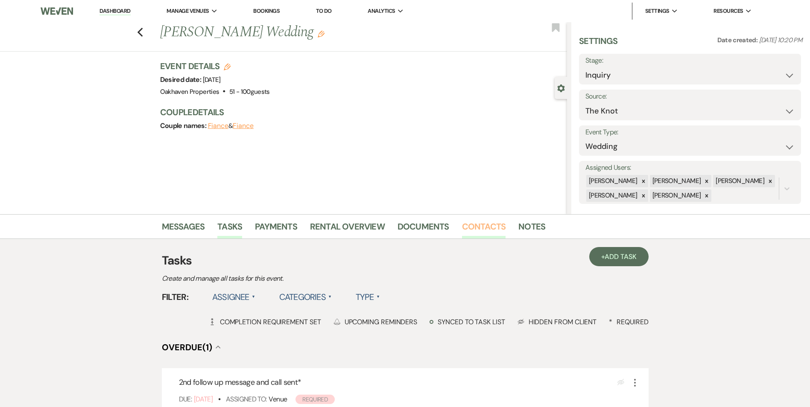
click at [487, 232] on link "Contacts" at bounding box center [484, 229] width 44 height 19
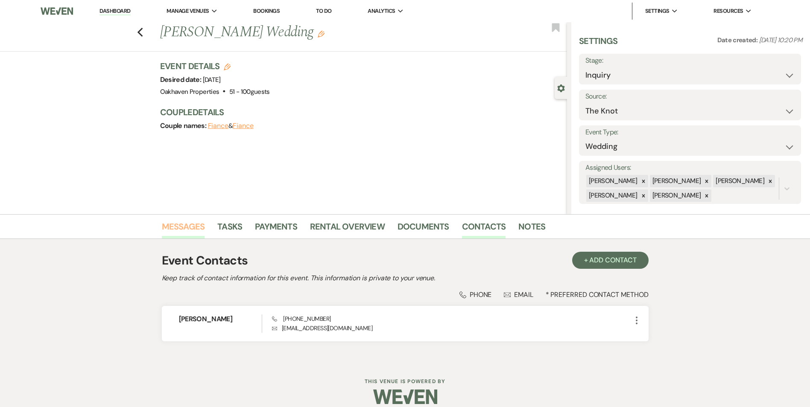
click at [176, 229] on link "Messages" at bounding box center [183, 229] width 43 height 19
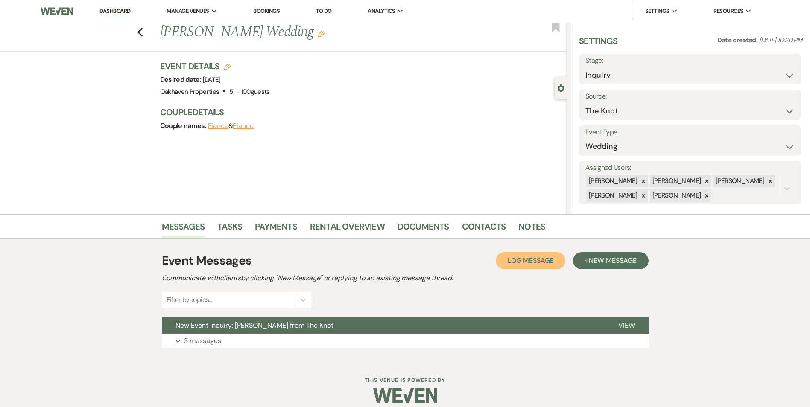
click at [529, 258] on span "Log Message" at bounding box center [531, 260] width 46 height 9
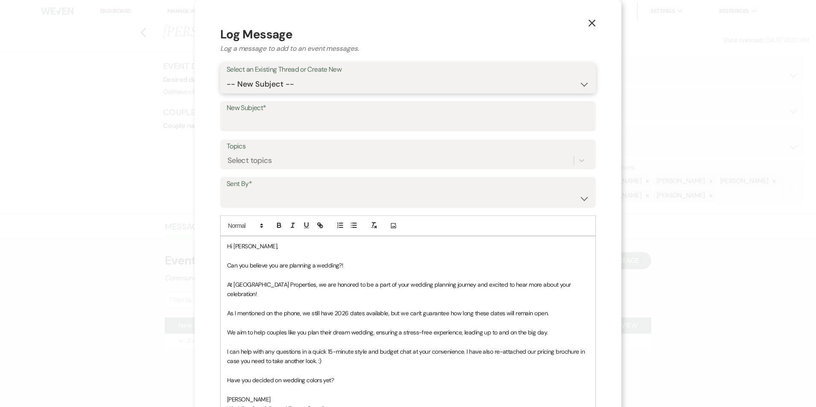
click at [297, 81] on select "-- New Subject -- New Event Inquiry: [PERSON_NAME] from The Knot" at bounding box center [408, 84] width 363 height 17
select select "473495"
click at [227, 76] on select "-- New Subject -- New Event Inquiry: [PERSON_NAME] from The Knot" at bounding box center [408, 84] width 363 height 17
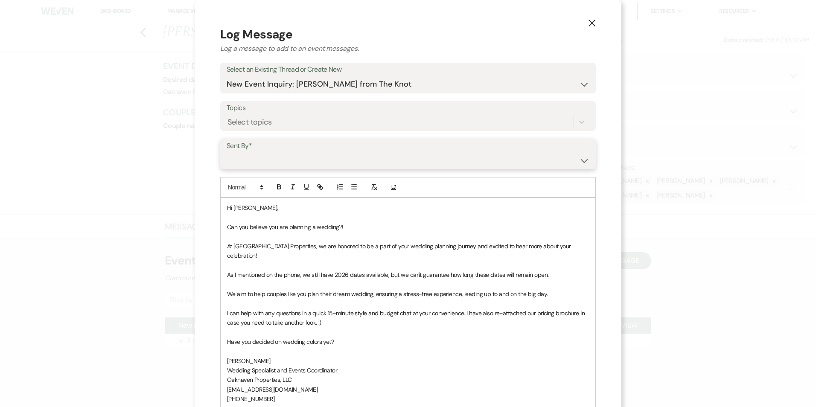
click at [290, 154] on select "[PERSON_NAME] ([EMAIL_ADDRESS][DOMAIN_NAME]) [PERSON_NAME] ([PERSON_NAME][EMAIL…" at bounding box center [408, 160] width 363 height 17
select select "user-127923"
click at [227, 152] on select "[PERSON_NAME] ([EMAIL_ADDRESS][DOMAIN_NAME]) [PERSON_NAME] ([PERSON_NAME][EMAIL…" at bounding box center [408, 160] width 363 height 17
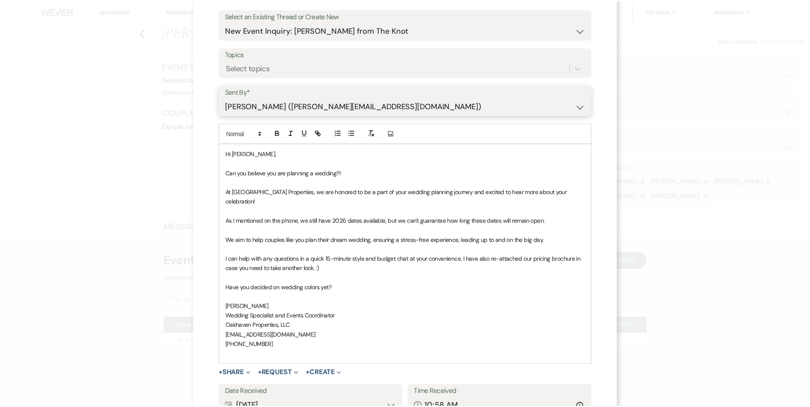
scroll to position [119, 0]
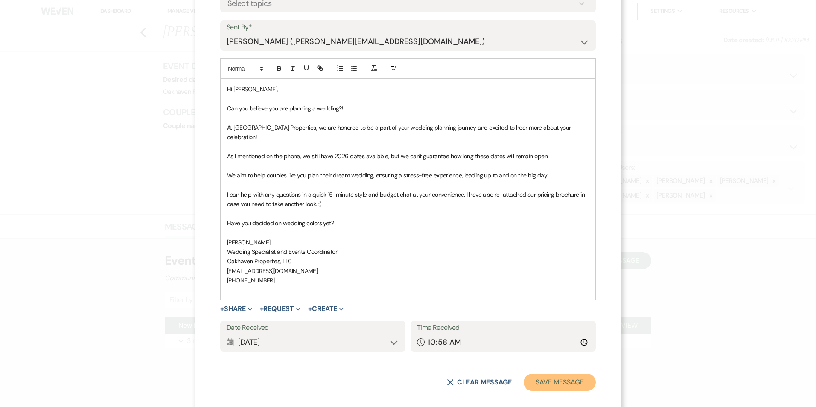
click at [574, 378] on button "Save Message" at bounding box center [560, 382] width 72 height 17
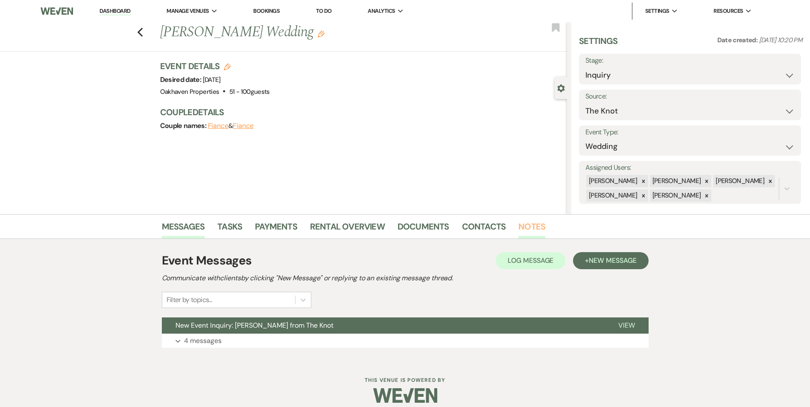
click at [524, 224] on link "Notes" at bounding box center [531, 229] width 27 height 19
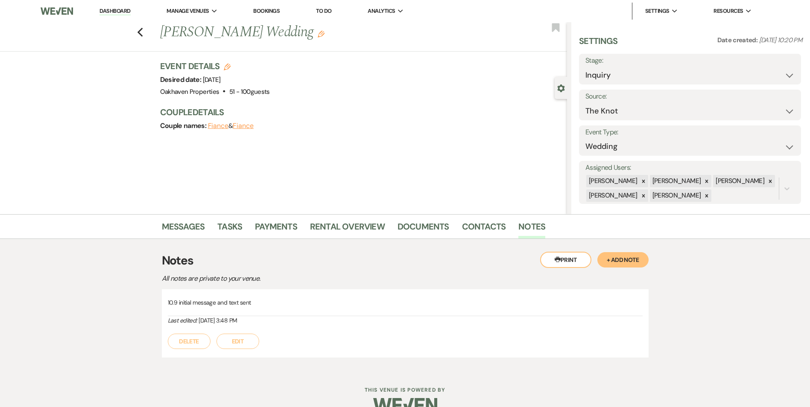
click at [240, 343] on button "Edit" at bounding box center [238, 341] width 43 height 15
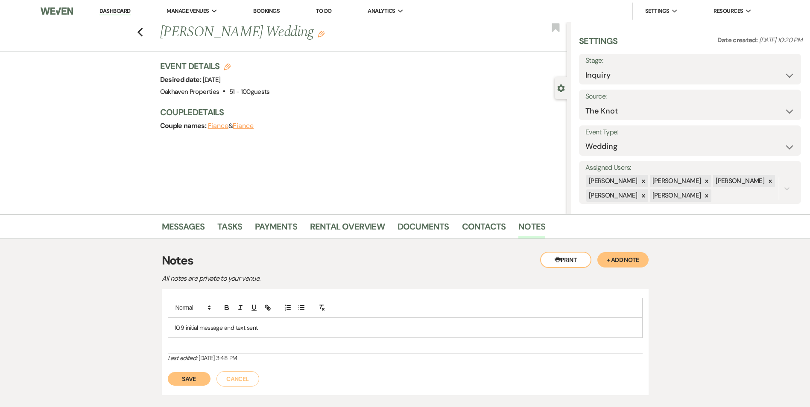
click at [268, 325] on p "10.9 initial message and text sent" at bounding box center [405, 327] width 461 height 9
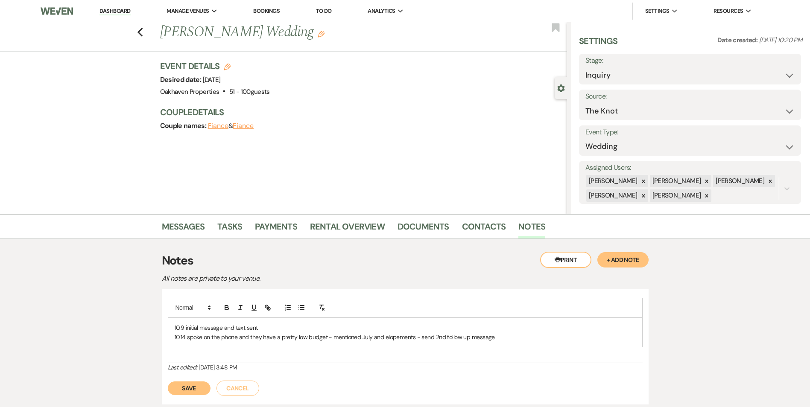
drag, startPoint x: 202, startPoint y: 387, endPoint x: 208, endPoint y: 388, distance: 5.6
click at [202, 387] on button "Save" at bounding box center [189, 389] width 43 height 14
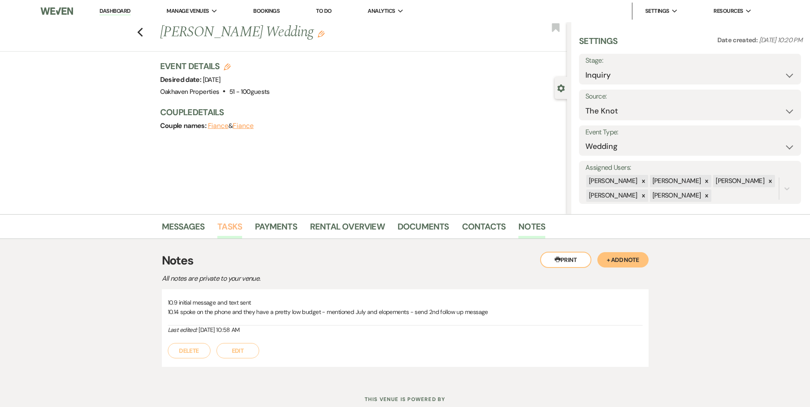
click at [229, 223] on link "Tasks" at bounding box center [229, 229] width 25 height 19
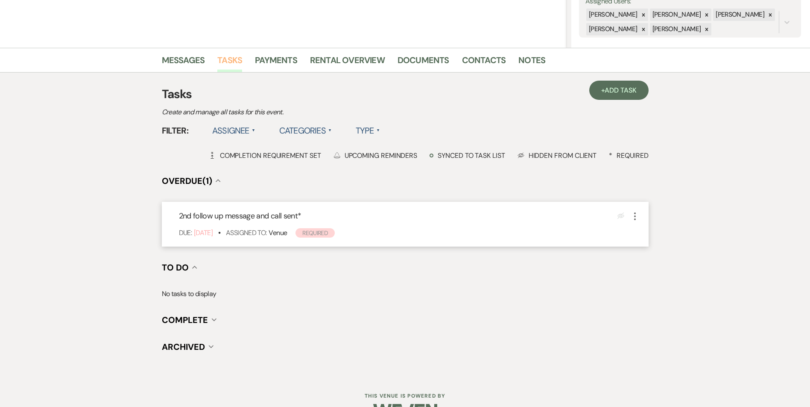
scroll to position [171, 0]
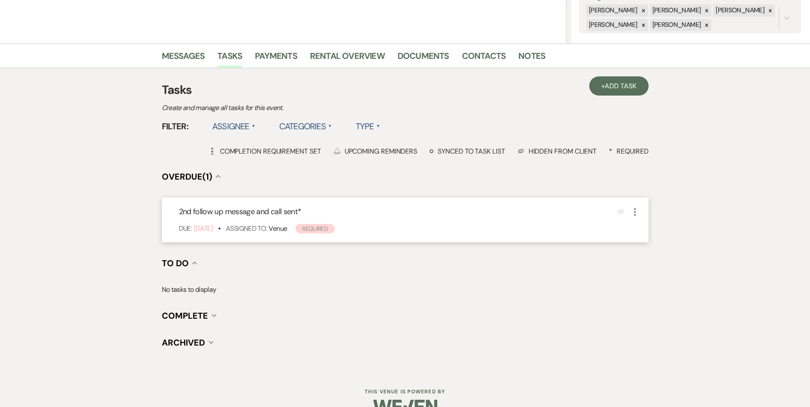
click at [633, 215] on icon "More" at bounding box center [635, 212] width 10 height 10
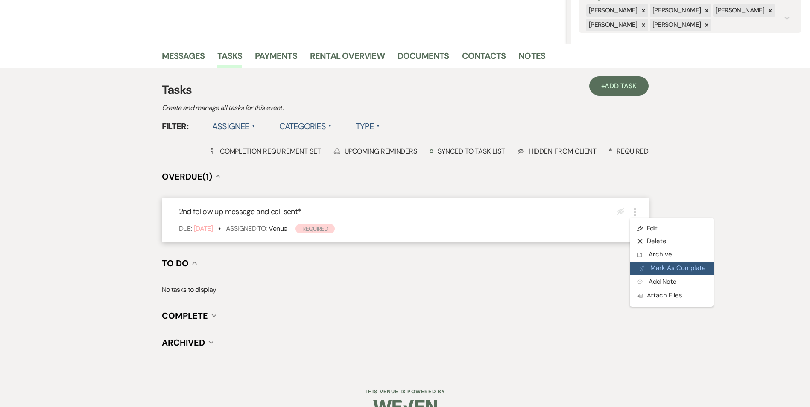
click at [644, 272] on button "Plan Portal Link Mark As Complete" at bounding box center [672, 269] width 84 height 14
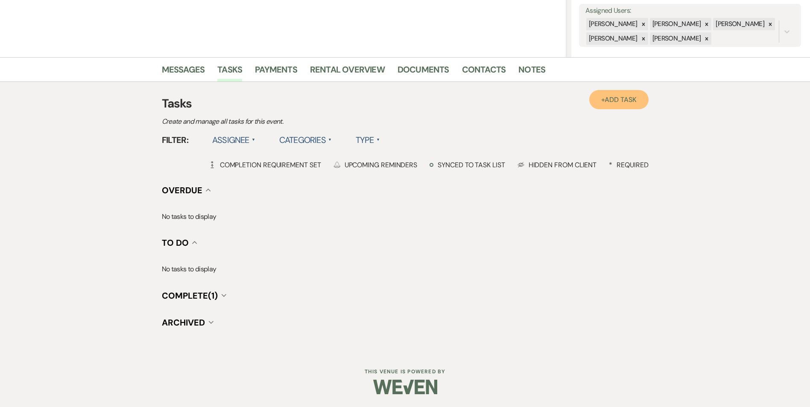
click at [612, 98] on span "Add Task" at bounding box center [621, 99] width 32 height 9
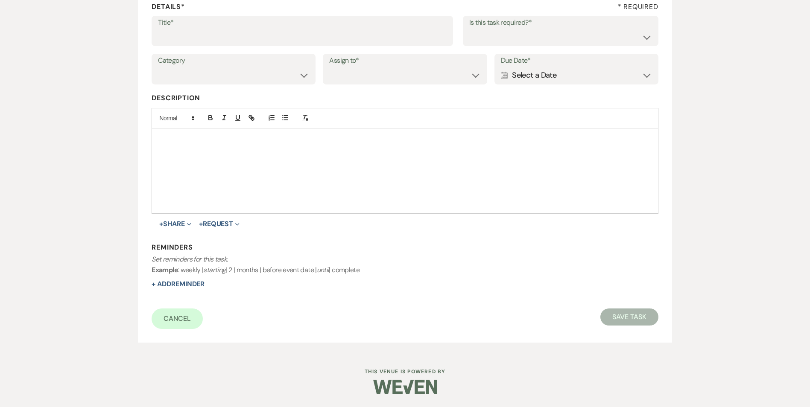
scroll to position [131, 0]
click at [192, 45] on input "Title*" at bounding box center [302, 37] width 289 height 17
type input "3rd follow up promo message and text"
click at [483, 38] on div "Is this task required?* Yes No" at bounding box center [561, 31] width 196 height 31
click at [483, 38] on select "Yes No" at bounding box center [560, 37] width 183 height 17
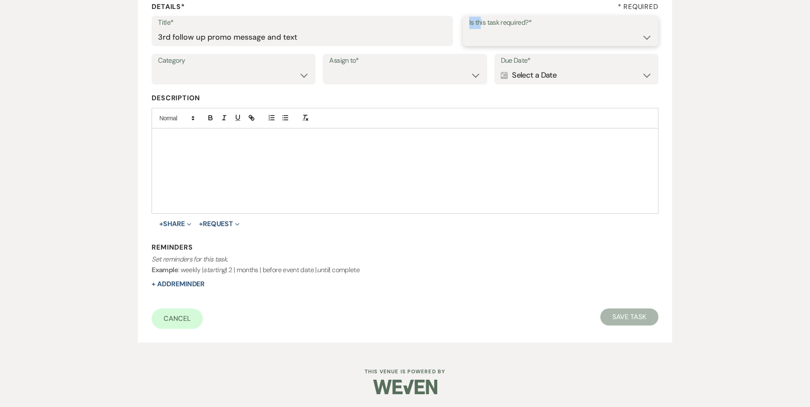
select select "true"
click at [469, 29] on select "Yes No" at bounding box center [560, 37] width 183 height 17
drag, startPoint x: 296, startPoint y: 67, endPoint x: 290, endPoint y: 83, distance: 17.0
click at [296, 68] on select "Venue Vendors Guests Details Finalize & Share" at bounding box center [233, 75] width 151 height 17
select select "31"
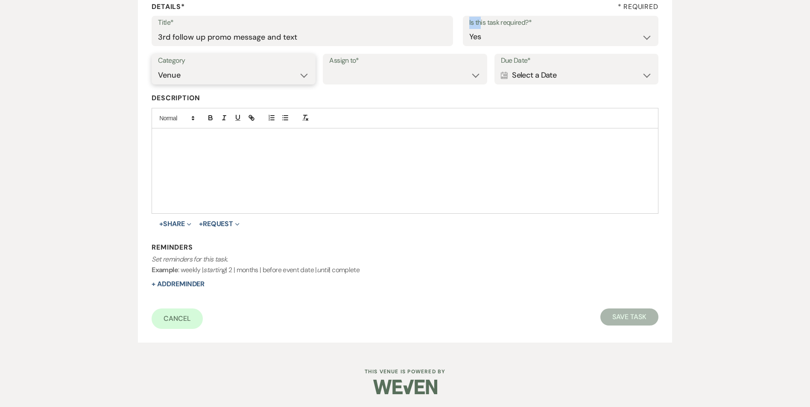
click at [158, 67] on select "Venue Vendors Guests Details Finalize & Share" at bounding box center [233, 75] width 151 height 17
drag, startPoint x: 352, startPoint y: 80, endPoint x: 354, endPoint y: 85, distance: 4.6
click at [352, 80] on select "Venue Client" at bounding box center [404, 75] width 151 height 17
select select "venueHost"
click at [329, 67] on select "Venue Client" at bounding box center [404, 75] width 151 height 17
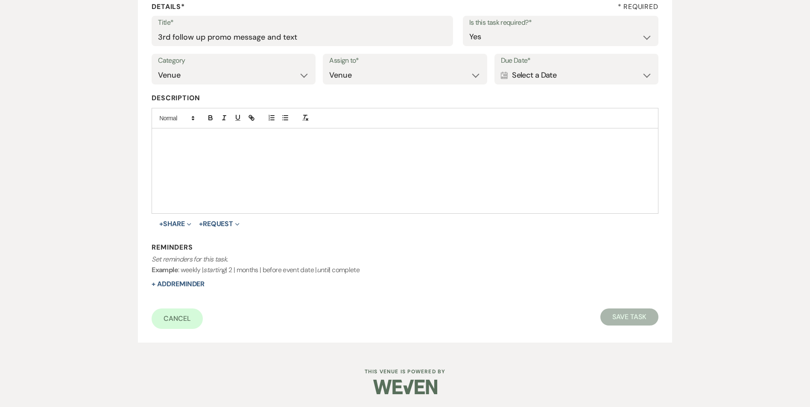
drag, startPoint x: 515, startPoint y: 83, endPoint x: 521, endPoint y: 82, distance: 6.1
click at [515, 83] on div "Calendar Select a Date Expand" at bounding box center [576, 75] width 151 height 17
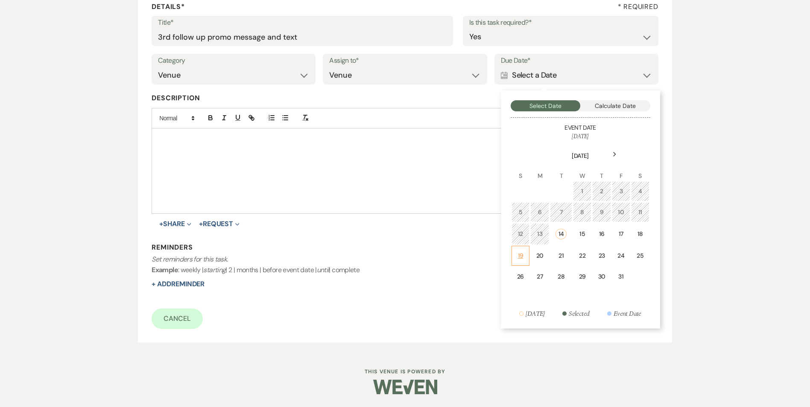
drag, startPoint x: 525, startPoint y: 255, endPoint x: 417, endPoint y: 280, distance: 110.3
click at [525, 255] on td "19" at bounding box center [521, 256] width 18 height 20
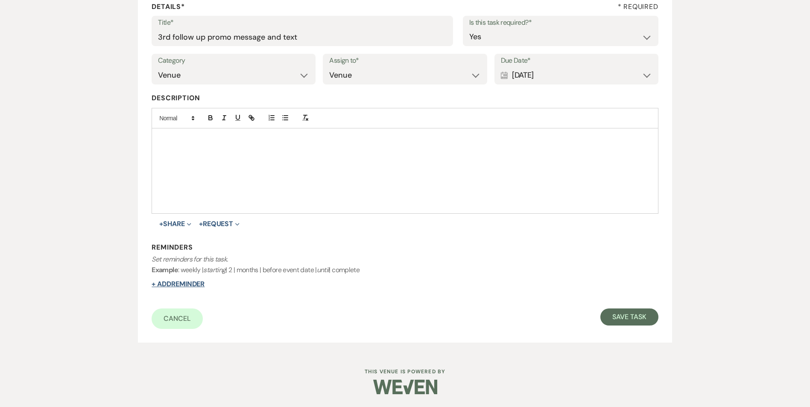
click at [164, 281] on button "+ Add Reminder" at bounding box center [178, 284] width 53 height 7
select select "host"
select select "days"
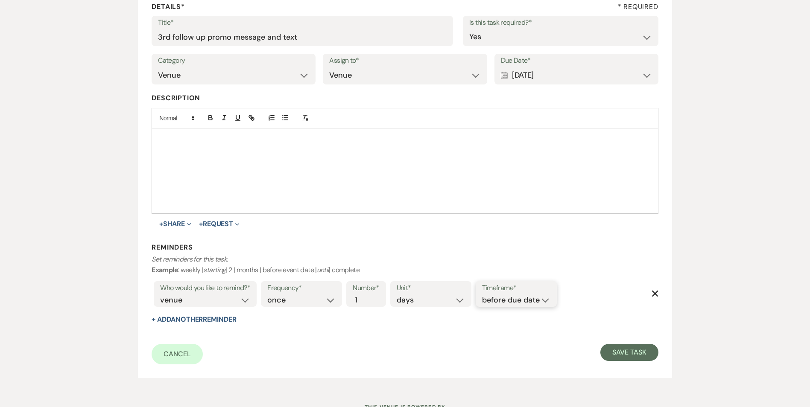
click at [503, 301] on select "before due date after due date on due date on custom date" at bounding box center [516, 301] width 68 height 12
select select "onDueDate"
click at [482, 295] on select "before due date after due date on due date on custom date" at bounding box center [516, 301] width 68 height 12
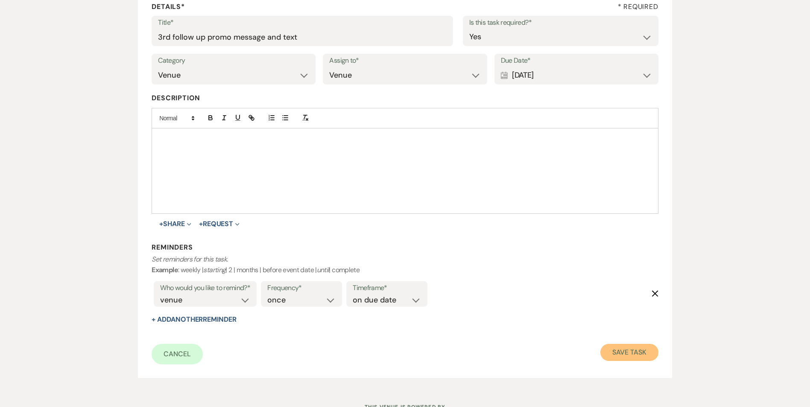
click at [651, 351] on button "Save Task" at bounding box center [629, 352] width 58 height 17
select select "2"
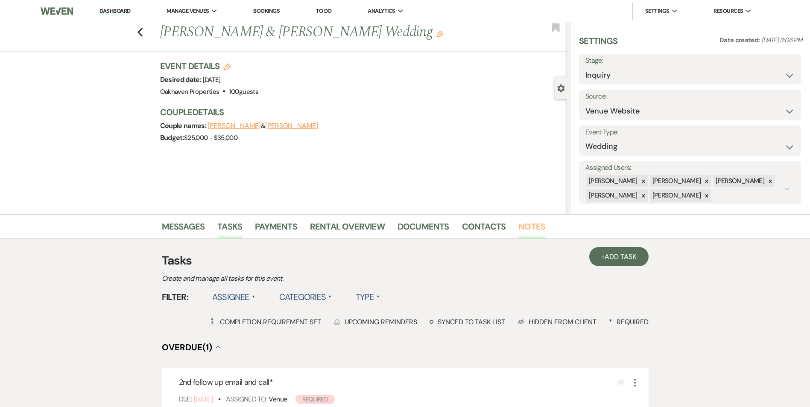
click at [524, 227] on link "Notes" at bounding box center [531, 229] width 27 height 19
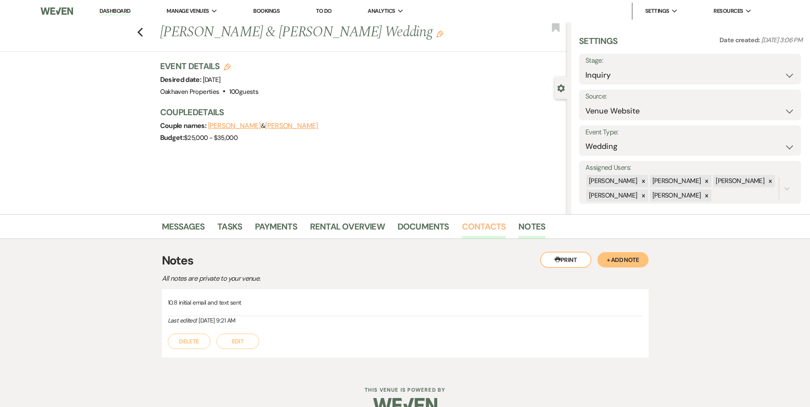
click at [472, 229] on link "Contacts" at bounding box center [484, 229] width 44 height 19
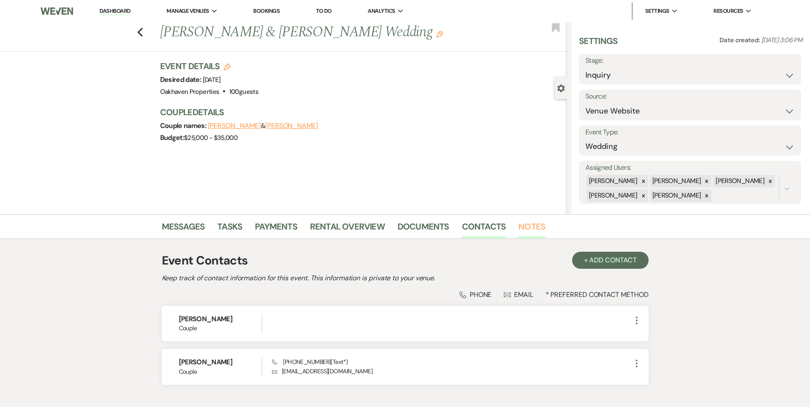
click at [519, 224] on link "Notes" at bounding box center [531, 229] width 27 height 19
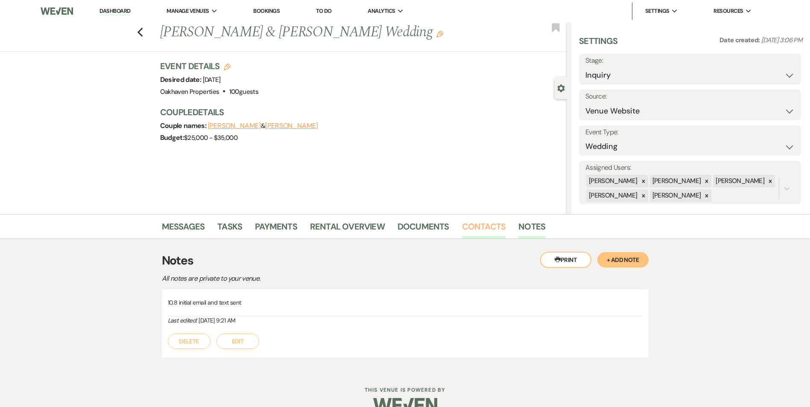
click at [485, 223] on link "Contacts" at bounding box center [484, 229] width 44 height 19
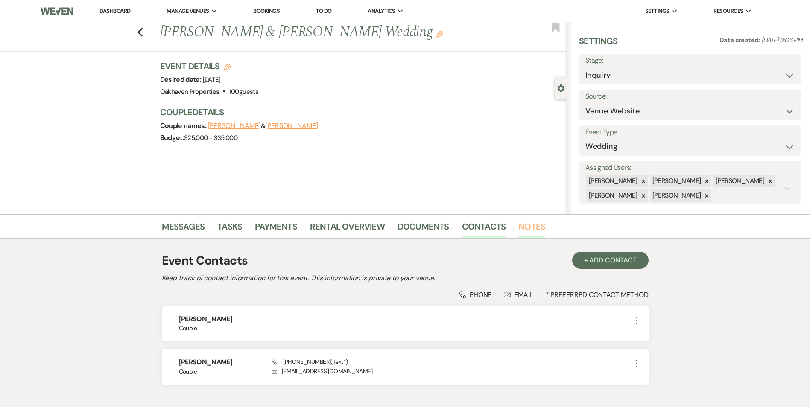
click at [519, 231] on link "Notes" at bounding box center [531, 229] width 27 height 19
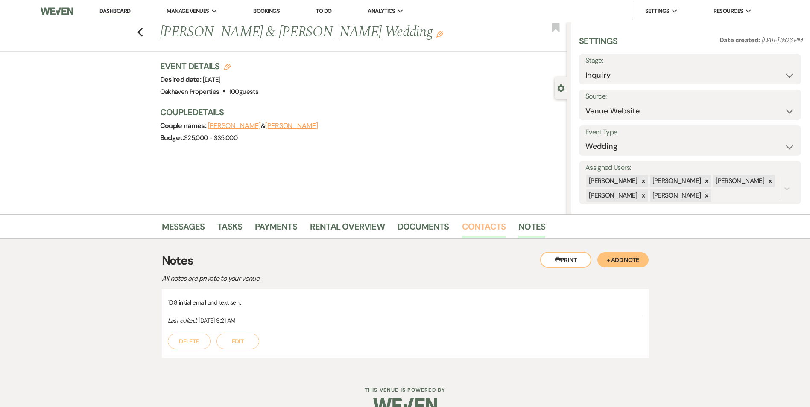
click at [497, 226] on link "Contacts" at bounding box center [484, 229] width 44 height 19
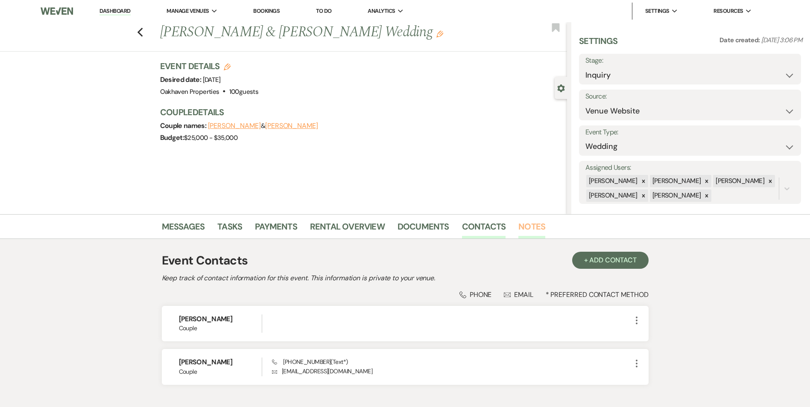
click at [522, 225] on link "Notes" at bounding box center [531, 229] width 27 height 19
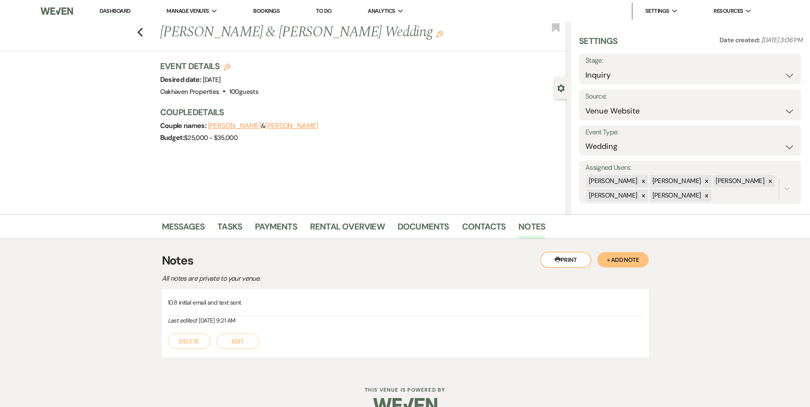
click at [229, 346] on button "Edit" at bounding box center [238, 341] width 43 height 15
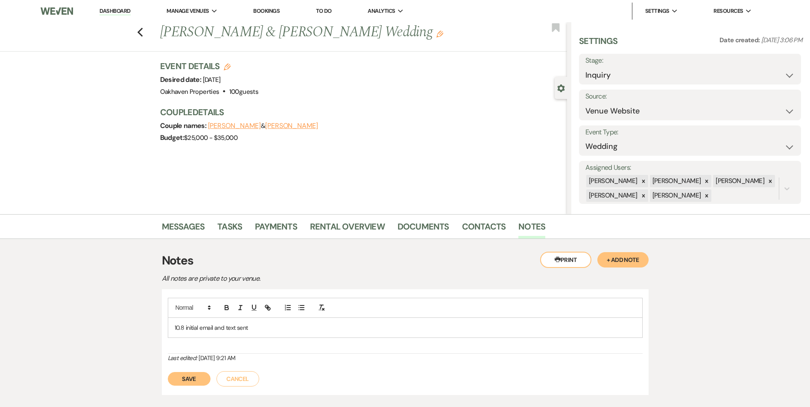
click at [254, 338] on div "10.8 initial email and text sent" at bounding box center [405, 326] width 475 height 56
click at [260, 323] on p "10.8 initial email and text sent" at bounding box center [405, 327] width 461 height 9
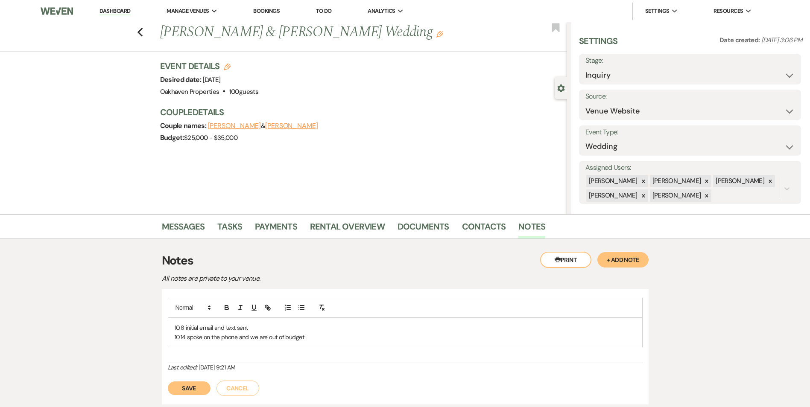
click at [177, 384] on button "Save" at bounding box center [189, 389] width 43 height 14
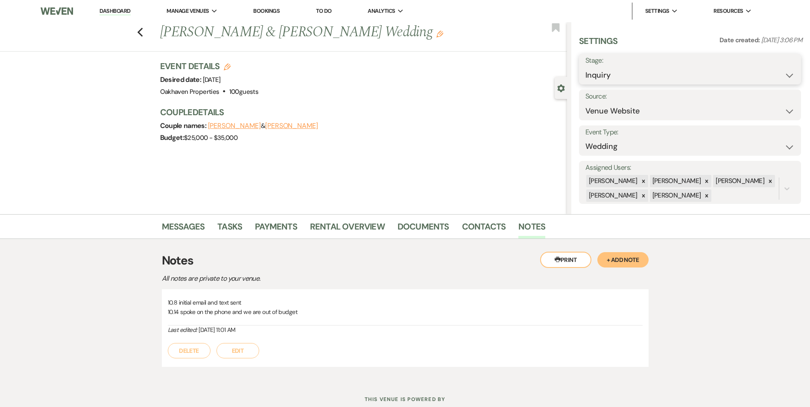
click at [608, 79] on select "Inquiry Follow Up Tour Requested Tour Confirmed Toured Proposal Sent Booked Lost" at bounding box center [689, 75] width 209 height 17
select select "8"
click at [585, 67] on select "Inquiry Follow Up Tour Requested Tour Confirmed Toured Proposal Sent Booked Lost" at bounding box center [689, 75] width 209 height 17
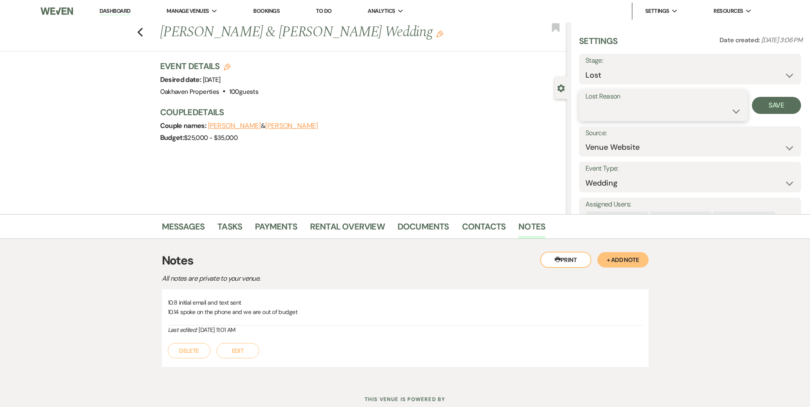
drag, startPoint x: 596, startPoint y: 113, endPoint x: 601, endPoint y: 126, distance: 13.2
click at [596, 114] on select "Booked Elsewhere Budget Date Unavailable No Response Not a Good Match Capacity …" at bounding box center [663, 111] width 156 height 17
select select "7"
click at [585, 103] on select "Booked Elsewhere Budget Date Unavailable No Response Not a Good Match Capacity …" at bounding box center [663, 111] width 156 height 17
click at [773, 100] on button "Save" at bounding box center [776, 105] width 49 height 17
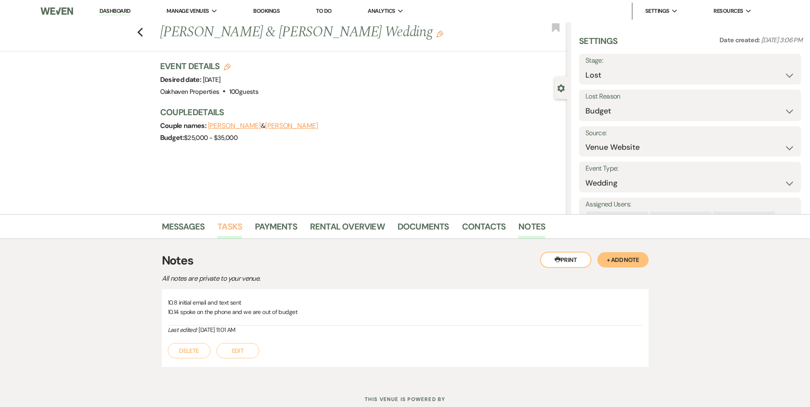
drag, startPoint x: 235, startPoint y: 234, endPoint x: 351, endPoint y: 262, distance: 119.8
click at [235, 235] on link "Tasks" at bounding box center [229, 229] width 25 height 19
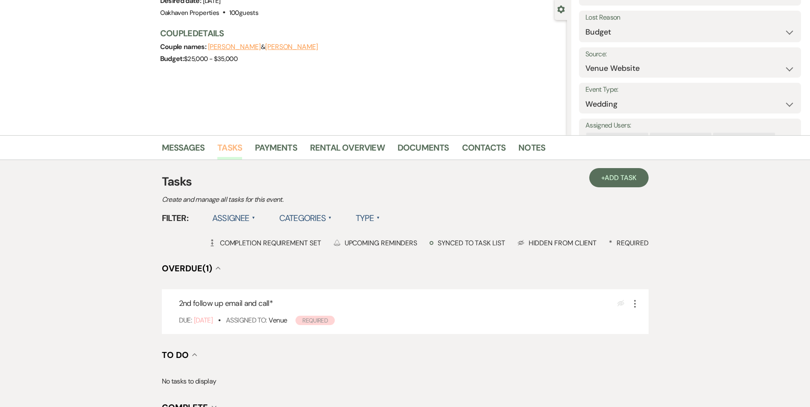
scroll to position [171, 0]
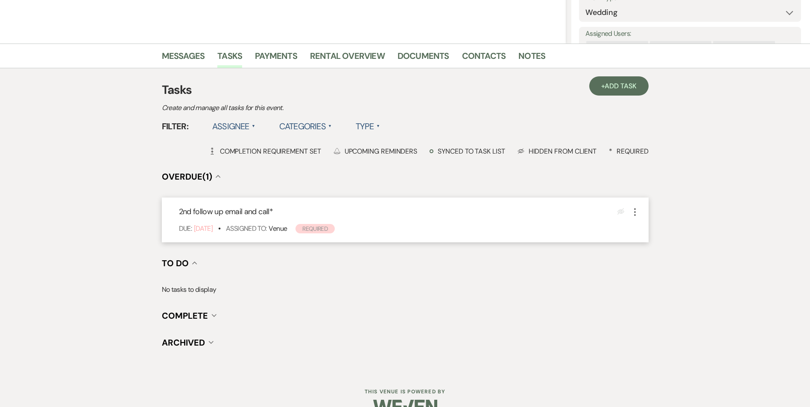
click at [634, 212] on icon "More" at bounding box center [635, 212] width 10 height 10
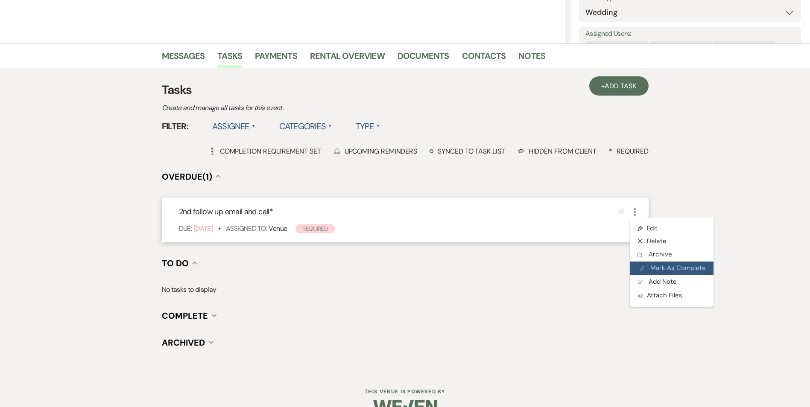
click at [658, 271] on button "Plan Portal Link Mark As Complete" at bounding box center [672, 269] width 84 height 14
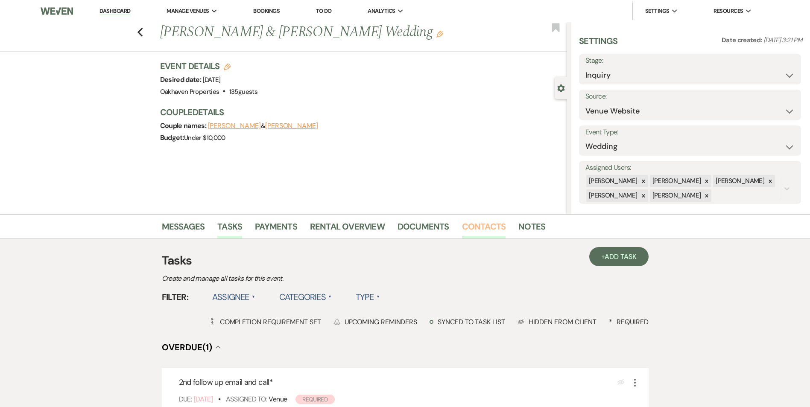
click at [477, 235] on link "Contacts" at bounding box center [484, 229] width 44 height 19
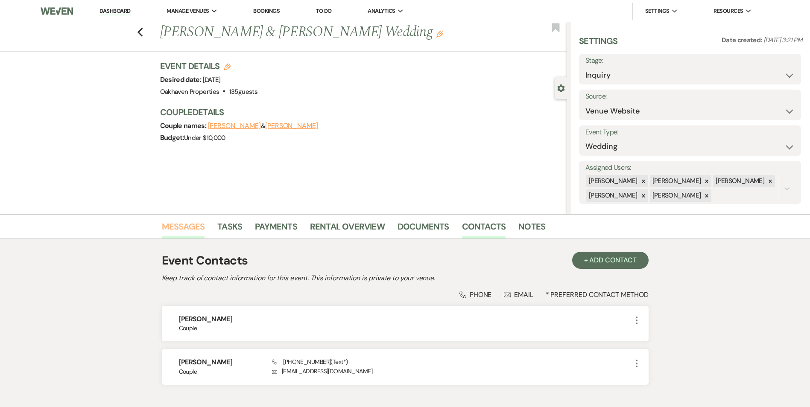
click at [182, 225] on link "Messages" at bounding box center [183, 229] width 43 height 19
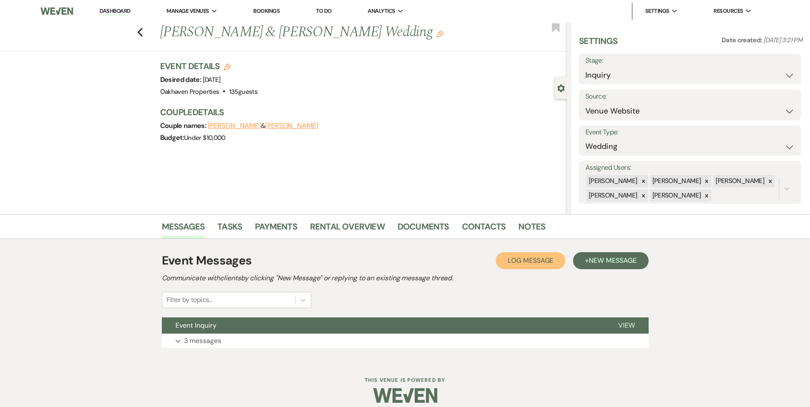
click at [531, 265] on button "Log Log Message" at bounding box center [531, 260] width 70 height 17
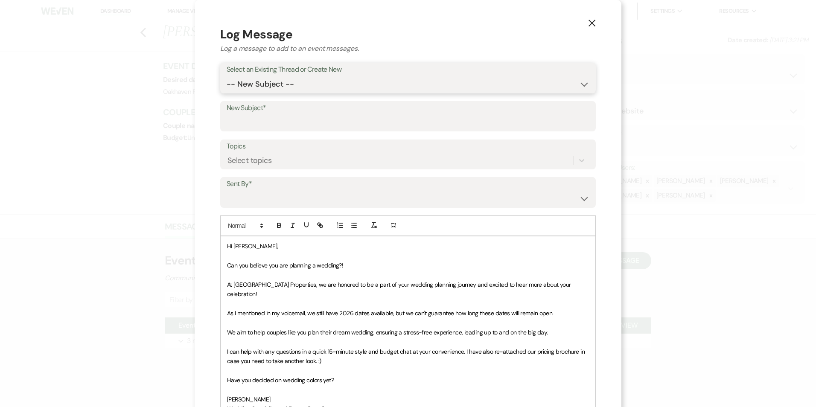
drag, startPoint x: 245, startPoint y: 85, endPoint x: 248, endPoint y: 93, distance: 8.5
click at [245, 85] on select "-- New Subject -- Event Inquiry" at bounding box center [408, 84] width 363 height 17
select select "472703"
click at [227, 76] on select "-- New Subject -- Event Inquiry" at bounding box center [408, 84] width 363 height 17
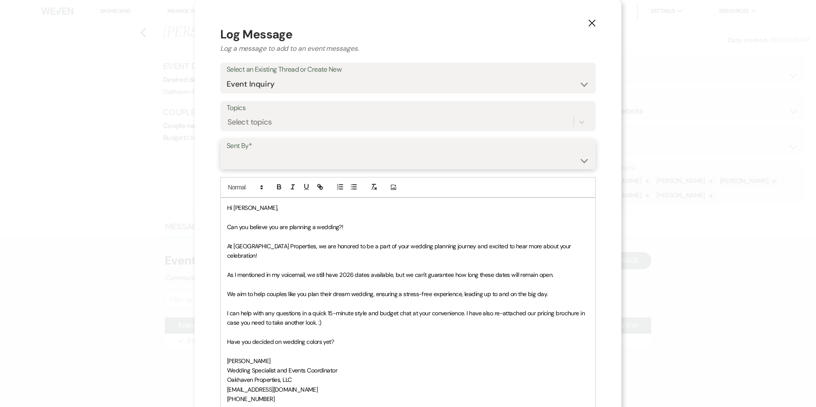
click at [253, 154] on select "[PERSON_NAME] ([EMAIL_ADDRESS][DOMAIN_NAME]) [PERSON_NAME] ([PERSON_NAME][EMAIL…" at bounding box center [408, 160] width 363 height 17
select select "user-127923"
click at [227, 152] on select "[PERSON_NAME] ([EMAIL_ADDRESS][DOMAIN_NAME]) [PERSON_NAME] ([PERSON_NAME][EMAIL…" at bounding box center [408, 160] width 363 height 17
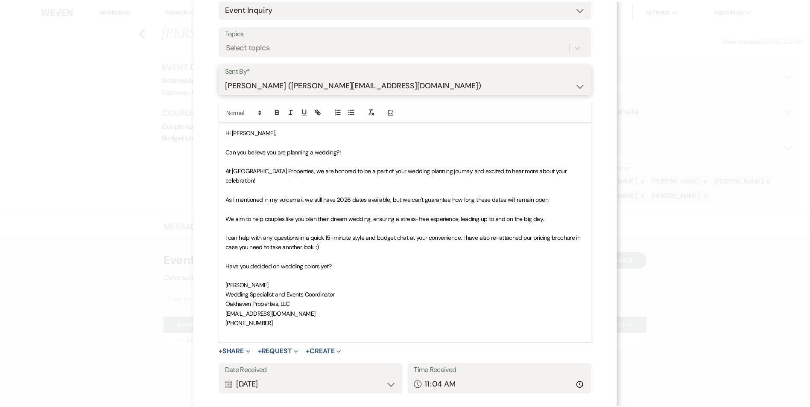
scroll to position [119, 0]
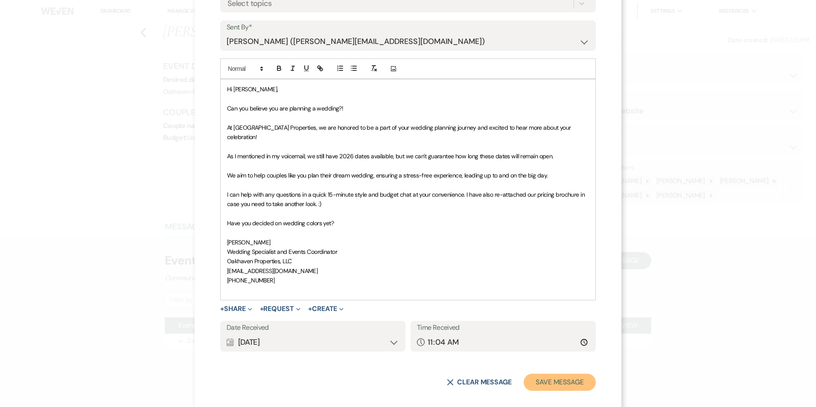
click at [524, 374] on button "Save Message" at bounding box center [560, 382] width 72 height 17
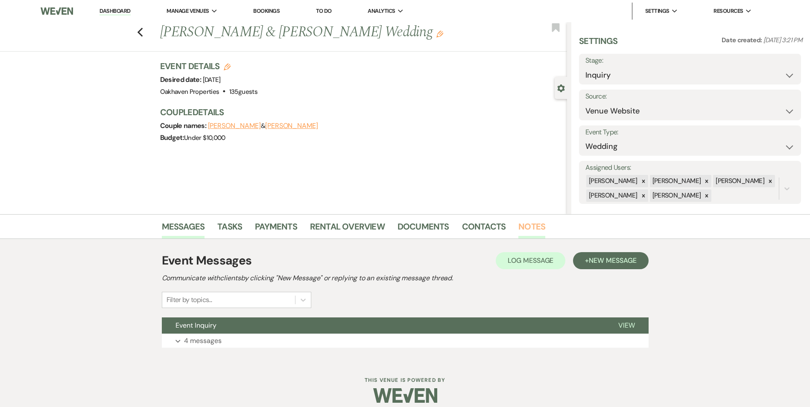
click at [523, 232] on link "Notes" at bounding box center [531, 229] width 27 height 19
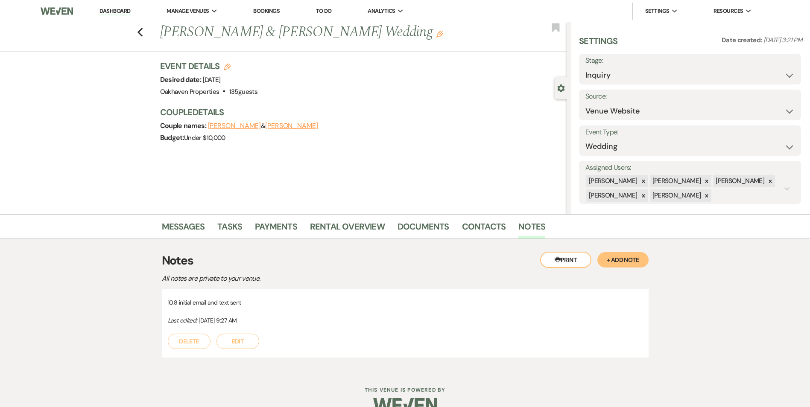
click at [233, 342] on button "Edit" at bounding box center [238, 341] width 43 height 15
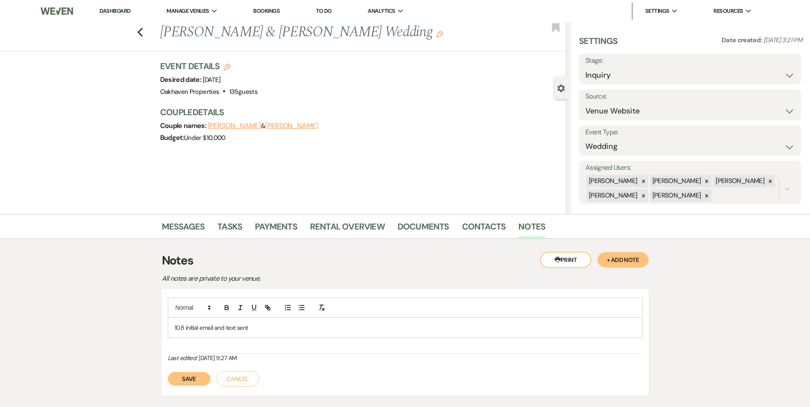
click at [244, 322] on div "10.8 initial email and text sent" at bounding box center [405, 328] width 474 height 20
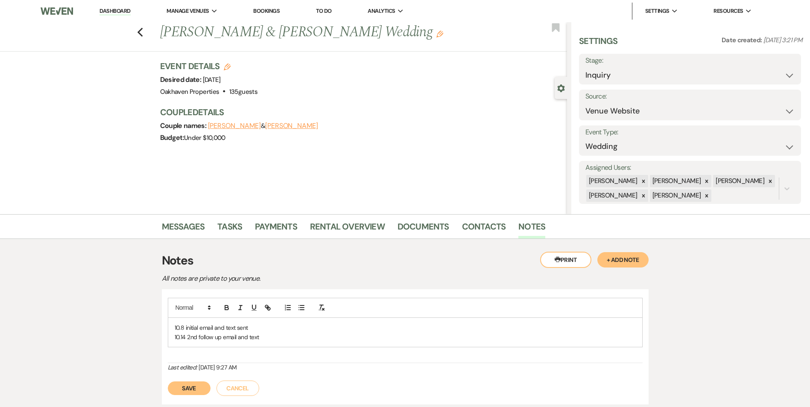
click at [252, 340] on p "10.14 2nd follow up email and text" at bounding box center [405, 337] width 461 height 9
click at [196, 395] on button "Save" at bounding box center [189, 389] width 43 height 14
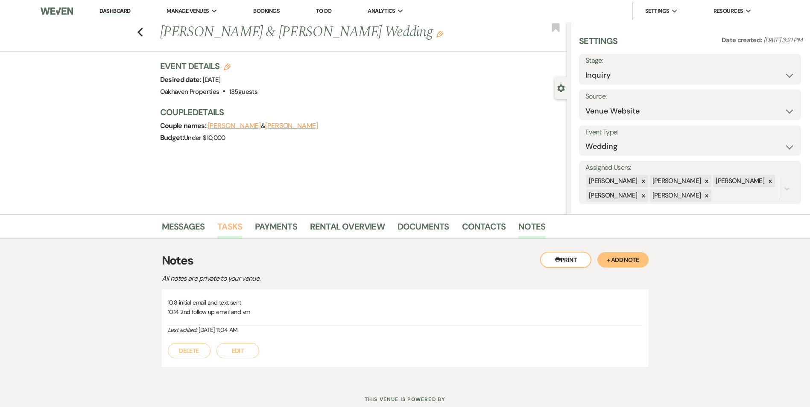
click at [222, 225] on link "Tasks" at bounding box center [229, 229] width 25 height 19
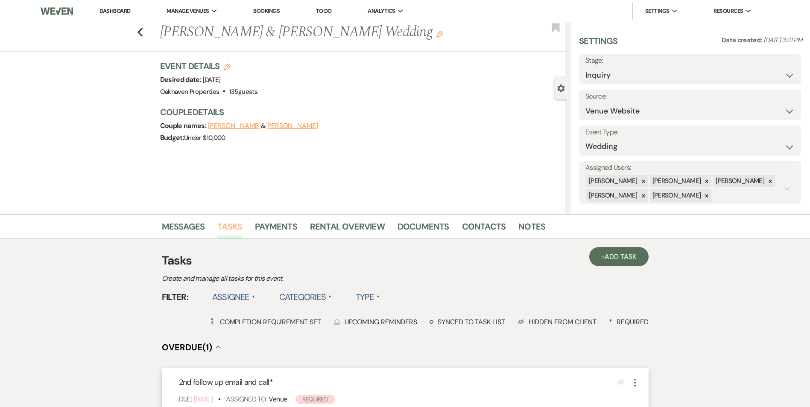
scroll to position [191, 0]
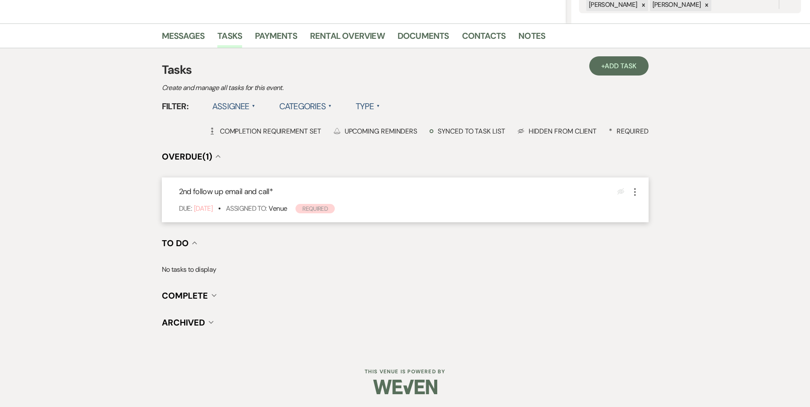
drag, startPoint x: 637, startPoint y: 189, endPoint x: 637, endPoint y: 193, distance: 4.3
click at [637, 189] on icon "More" at bounding box center [635, 192] width 10 height 10
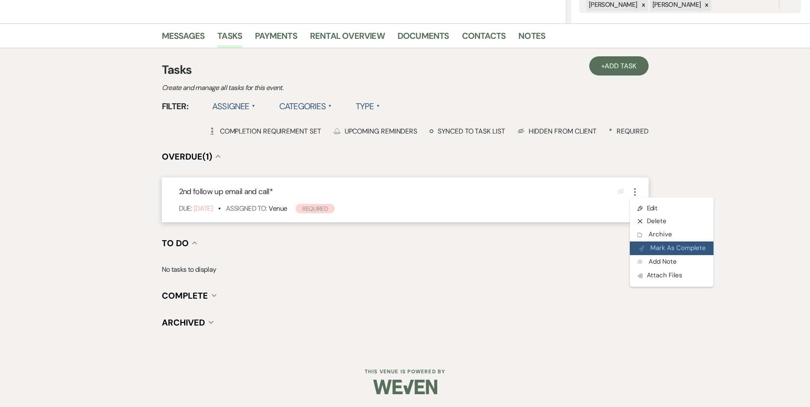
click at [647, 244] on button "Plan Portal Link Mark As Complete" at bounding box center [672, 249] width 84 height 14
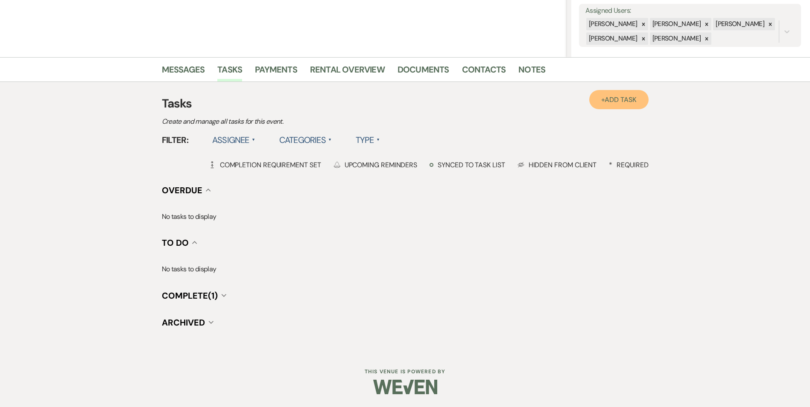
click at [623, 98] on span "Add Task" at bounding box center [621, 99] width 32 height 9
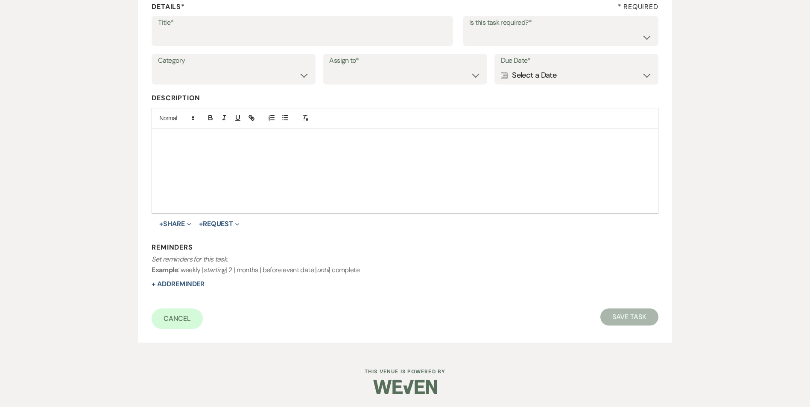
scroll to position [131, 0]
click at [241, 23] on label "Title*" at bounding box center [302, 23] width 289 height 12
click at [241, 29] on input "Title*" at bounding box center [302, 37] width 289 height 17
type input "3rd follow up promo email and text"
click at [528, 30] on select "Yes No" at bounding box center [560, 37] width 183 height 17
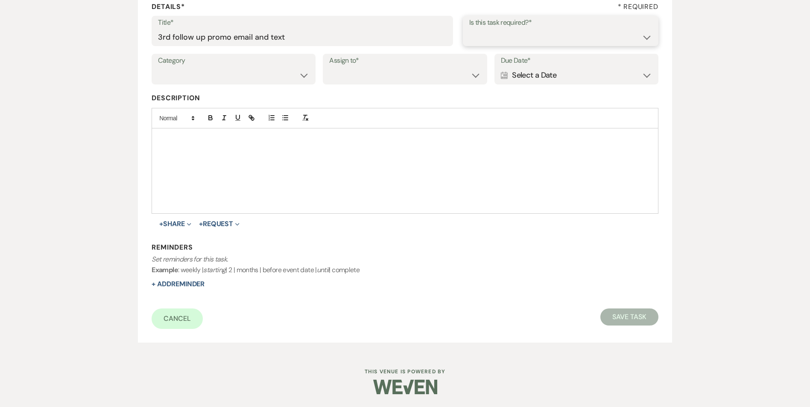
select select "true"
click at [469, 29] on select "Yes No" at bounding box center [560, 37] width 183 height 17
drag, startPoint x: 226, startPoint y: 73, endPoint x: 231, endPoint y: 85, distance: 12.6
click at [226, 73] on select "Venue Vendors Guests Details Finalize & Share" at bounding box center [233, 75] width 151 height 17
select select "31"
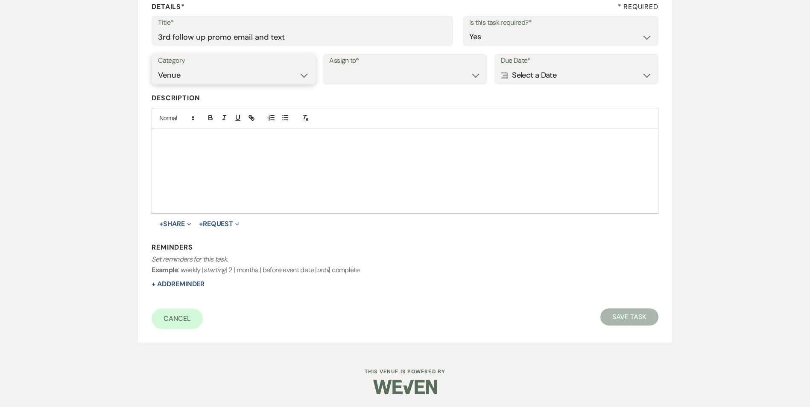
click at [158, 67] on select "Venue Vendors Guests Details Finalize & Share" at bounding box center [233, 75] width 151 height 17
click at [384, 79] on select "Venue Client" at bounding box center [404, 75] width 151 height 17
select select "venueHost"
click at [329, 67] on select "Venue Client" at bounding box center [404, 75] width 151 height 17
click at [521, 72] on div "Calendar Select a Date Expand" at bounding box center [576, 75] width 151 height 17
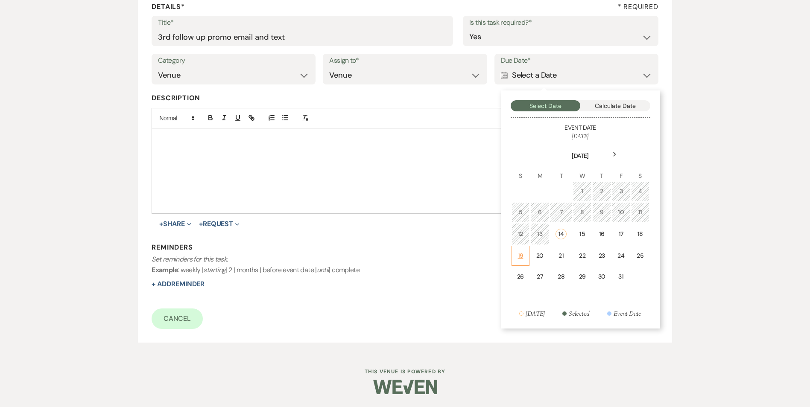
drag, startPoint x: 527, startPoint y: 258, endPoint x: 218, endPoint y: 296, distance: 311.5
click at [527, 258] on td "19" at bounding box center [521, 256] width 18 height 20
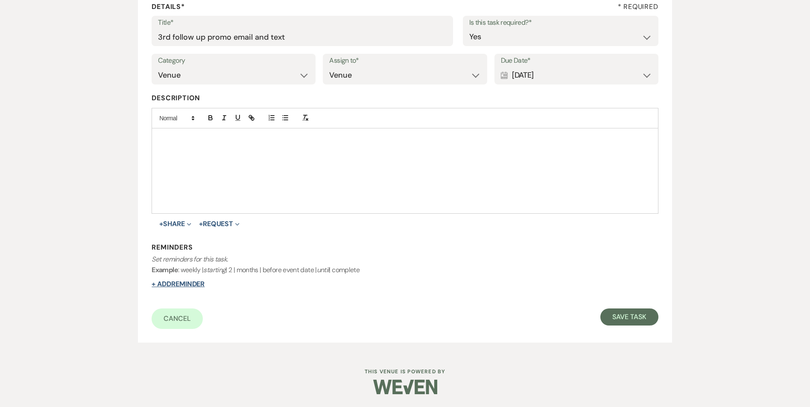
drag, startPoint x: 146, startPoint y: 286, endPoint x: 173, endPoint y: 286, distance: 26.5
click at [147, 286] on div "Add Task Important : Changes made will only apply to this event. Details* * Req…" at bounding box center [405, 147] width 534 height 391
click at [173, 286] on button "+ Add Reminder" at bounding box center [178, 284] width 53 height 7
select select "host"
select select "days"
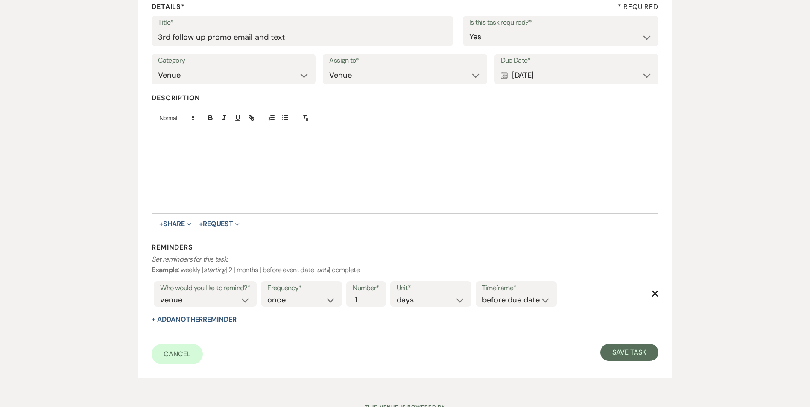
click at [511, 292] on label "Timeframe*" at bounding box center [516, 288] width 68 height 12
drag, startPoint x: 517, startPoint y: 299, endPoint x: 519, endPoint y: 306, distance: 6.8
click at [517, 299] on select "before due date after due date on due date on custom date" at bounding box center [516, 301] width 68 height 12
select select "onDueDate"
click at [482, 295] on select "before due date after due date on due date on custom date" at bounding box center [516, 301] width 68 height 12
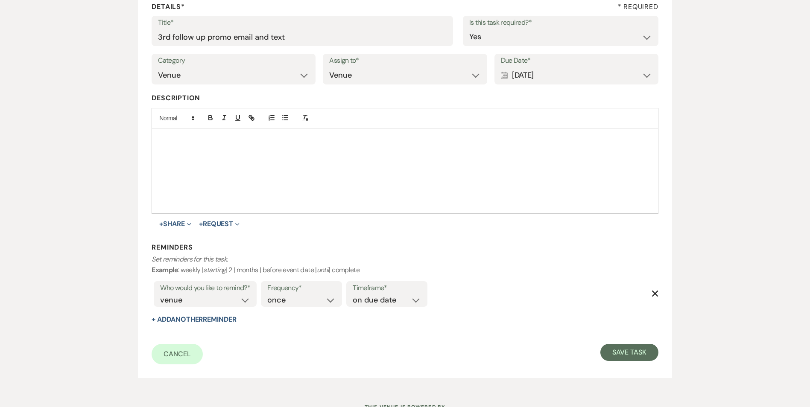
click at [627, 342] on form "Title* 3rd follow up promo email and text Is this task required?* Yes No Catego…" at bounding box center [405, 190] width 506 height 349
click at [629, 349] on button "Save Task" at bounding box center [629, 352] width 58 height 17
select select "5"
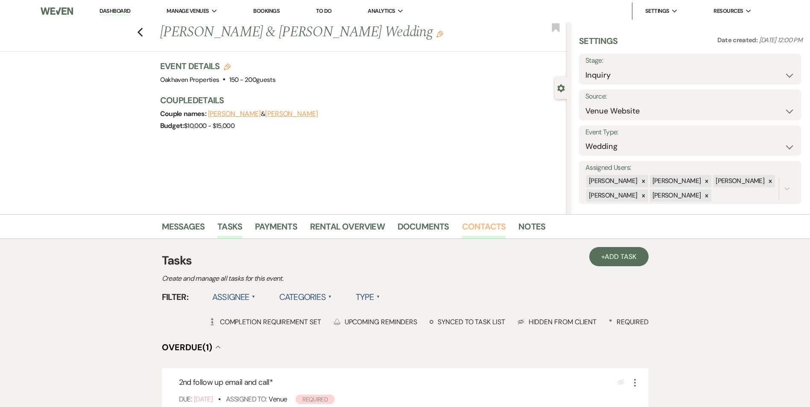
drag, startPoint x: 480, startPoint y: 223, endPoint x: 481, endPoint y: 309, distance: 85.4
click at [480, 223] on link "Contacts" at bounding box center [484, 229] width 44 height 19
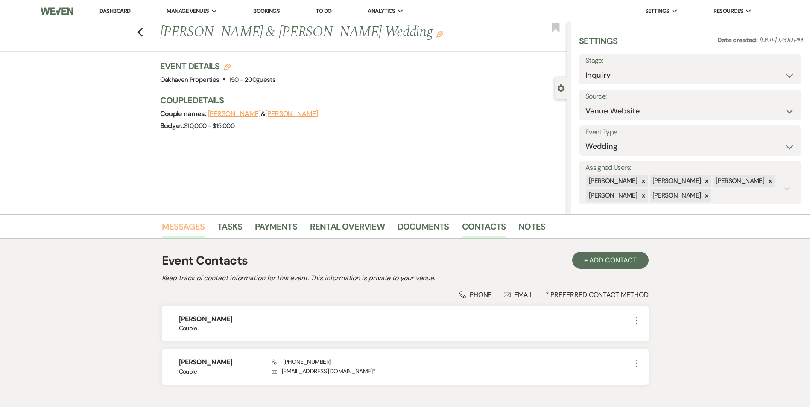
click at [180, 236] on link "Messages" at bounding box center [183, 229] width 43 height 19
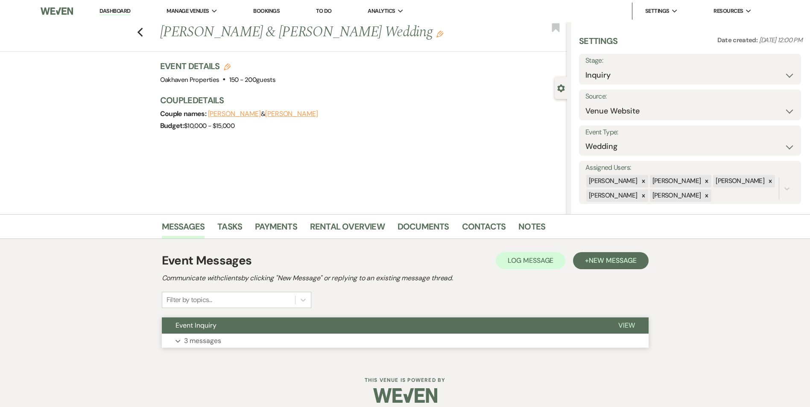
click at [620, 324] on span "View" at bounding box center [626, 325] width 17 height 9
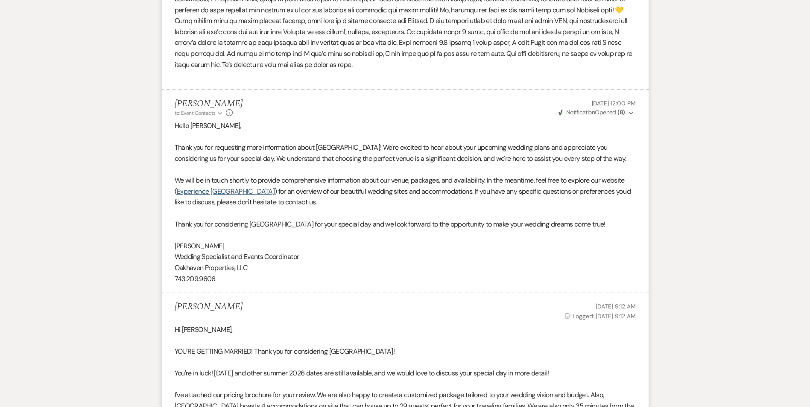
scroll to position [299, 0]
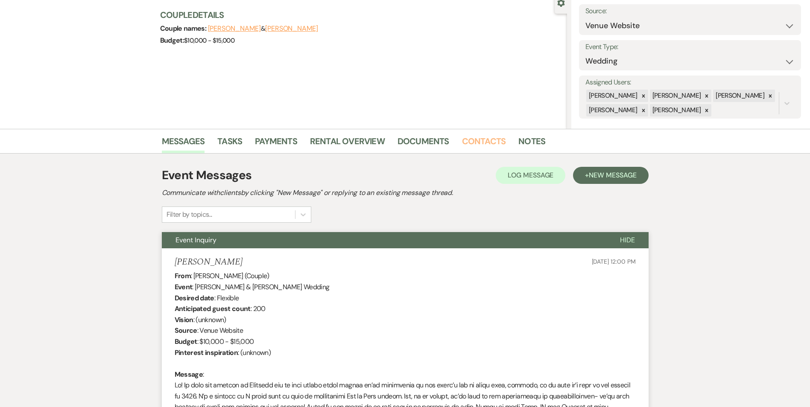
click at [471, 142] on link "Contacts" at bounding box center [484, 144] width 44 height 19
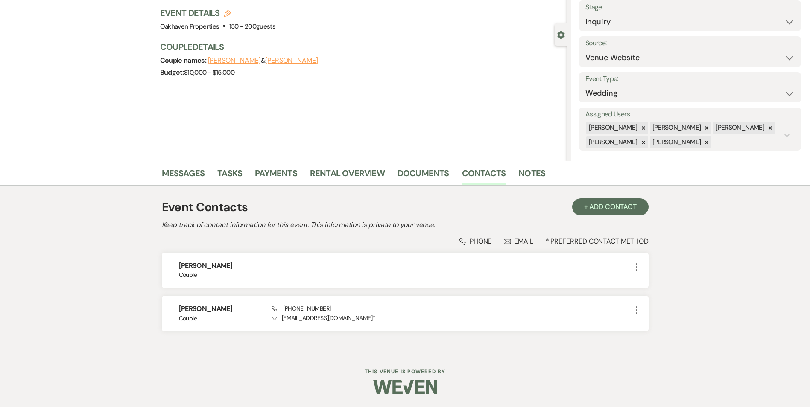
click at [182, 165] on li "Messages" at bounding box center [190, 175] width 56 height 20
click at [185, 167] on link "Messages" at bounding box center [183, 176] width 43 height 19
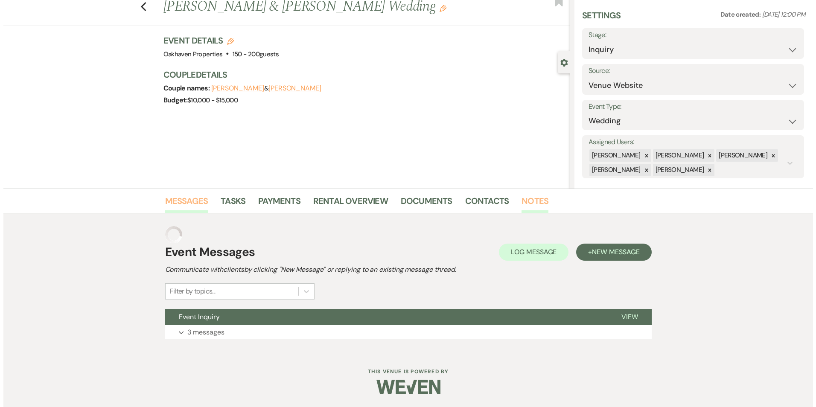
scroll to position [9, 0]
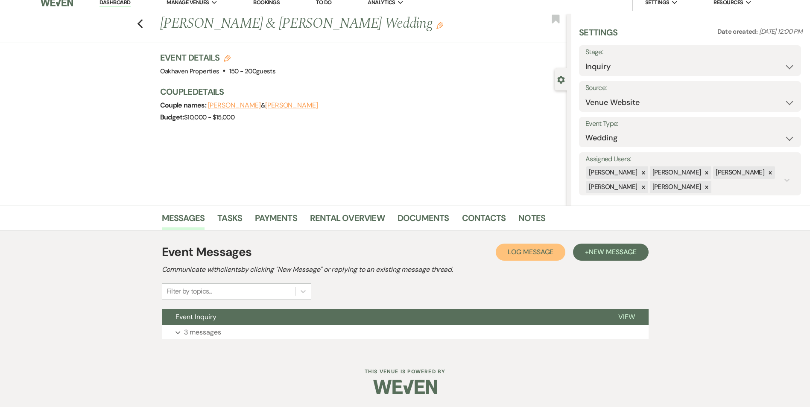
click at [545, 246] on button "Log Log Message" at bounding box center [531, 252] width 70 height 17
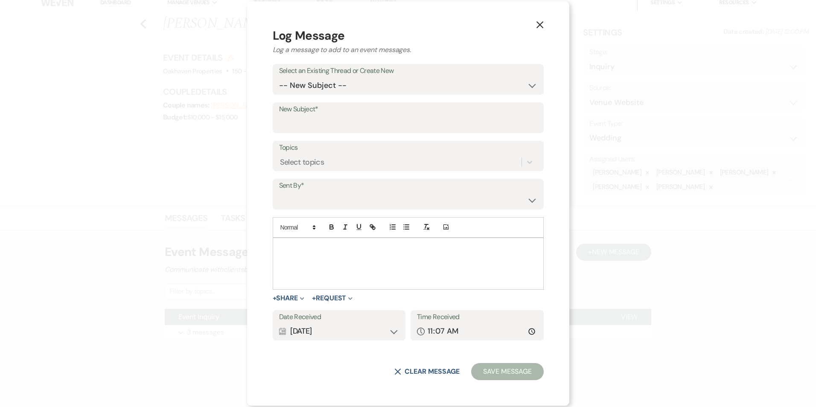
click at [349, 248] on p at bounding box center [409, 247] width 258 height 9
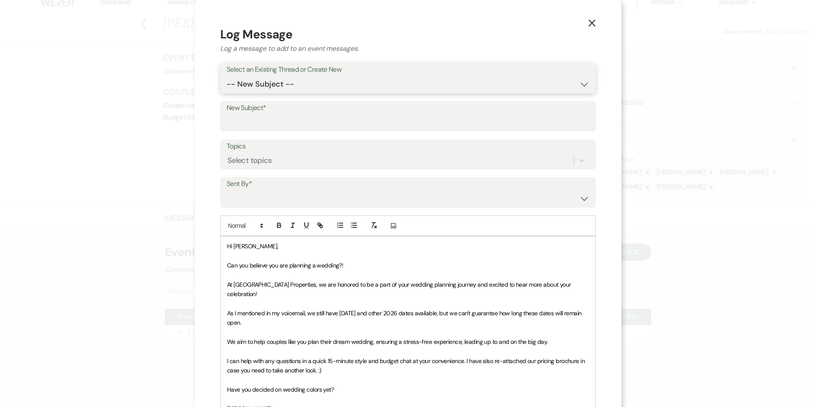
click at [310, 91] on select "-- New Subject -- Event Inquiry" at bounding box center [408, 84] width 363 height 17
select select "472575"
click at [227, 76] on select "-- New Subject -- Event Inquiry" at bounding box center [408, 84] width 363 height 17
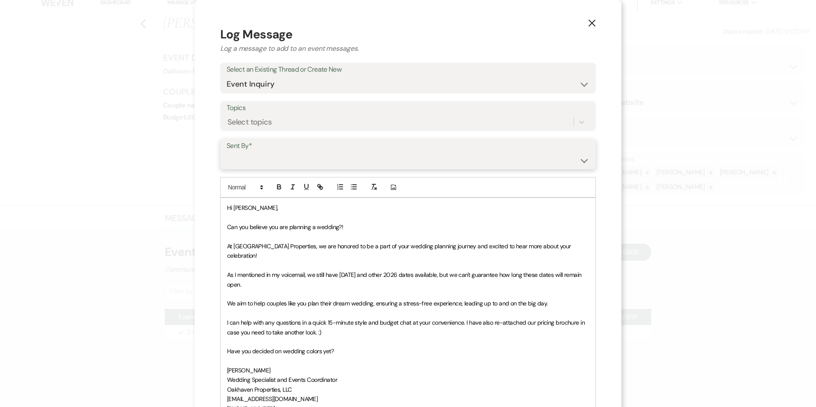
drag, startPoint x: 288, startPoint y: 158, endPoint x: 290, endPoint y: 167, distance: 9.6
click at [288, 158] on select "[PERSON_NAME] ([EMAIL_ADDRESS][DOMAIN_NAME]) [PERSON_NAME] ([PERSON_NAME][EMAIL…" at bounding box center [408, 160] width 363 height 17
select select "user-127923"
click at [227, 152] on select "[PERSON_NAME] ([EMAIL_ADDRESS][DOMAIN_NAME]) [PERSON_NAME] ([PERSON_NAME][EMAIL…" at bounding box center [408, 160] width 363 height 17
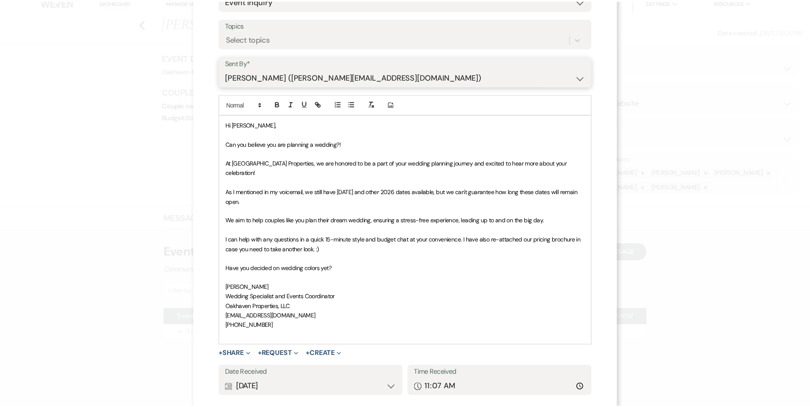
scroll to position [128, 0]
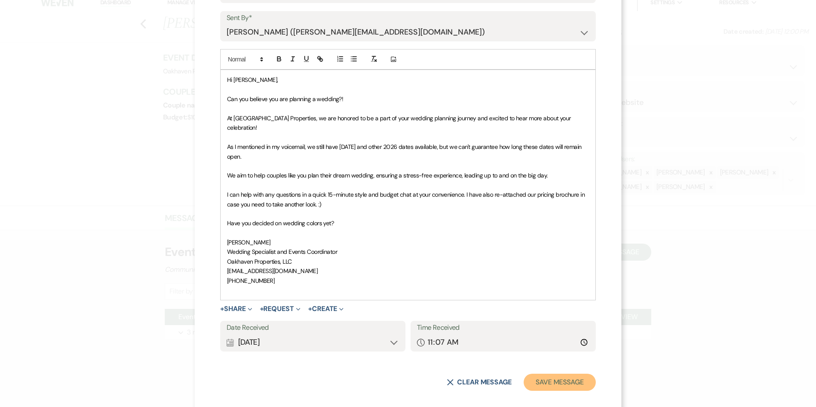
click at [569, 374] on button "Save Message" at bounding box center [560, 382] width 72 height 17
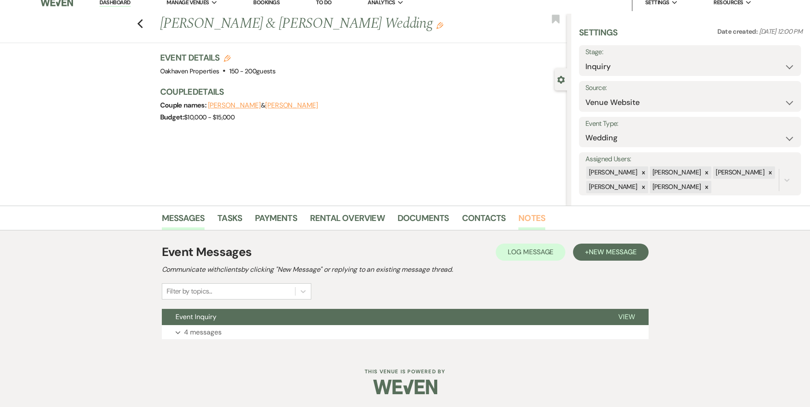
click at [528, 212] on link "Notes" at bounding box center [531, 220] width 27 height 19
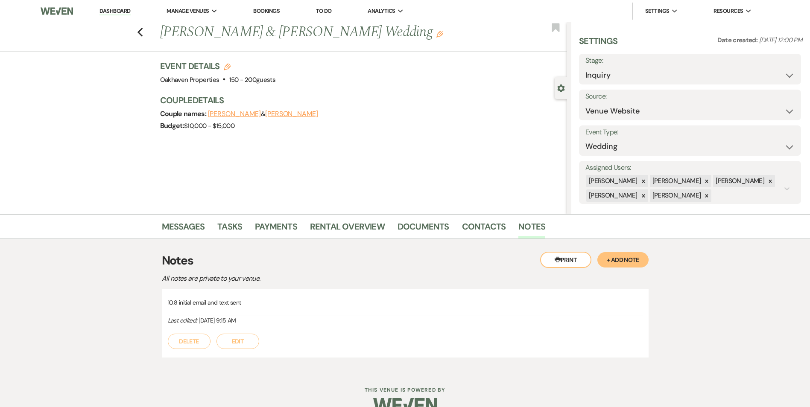
click at [252, 337] on button "Edit" at bounding box center [238, 341] width 43 height 15
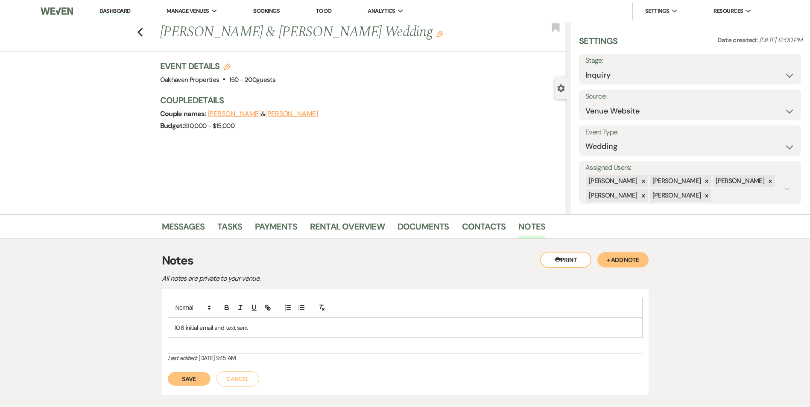
click at [272, 328] on p "10.8 initial email and text sent" at bounding box center [405, 327] width 461 height 9
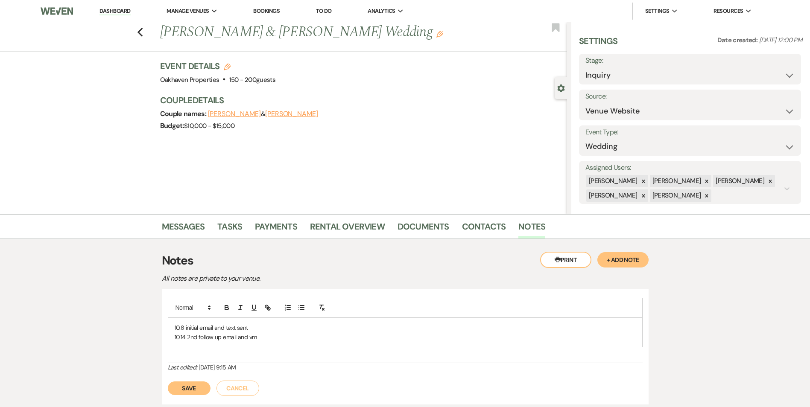
click at [185, 394] on button "Save" at bounding box center [189, 389] width 43 height 14
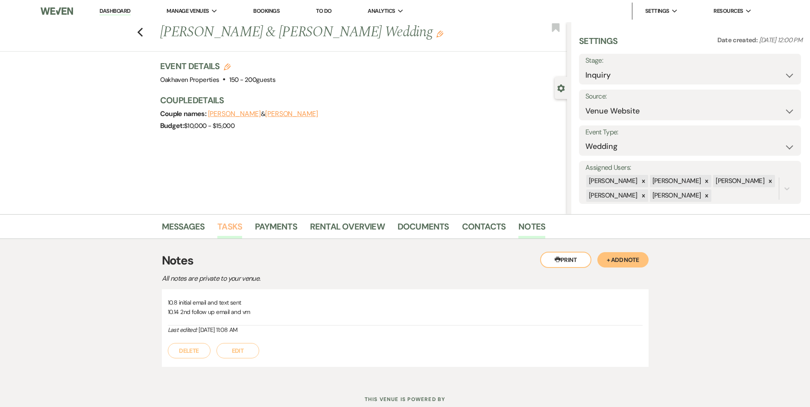
click at [225, 226] on link "Tasks" at bounding box center [229, 229] width 25 height 19
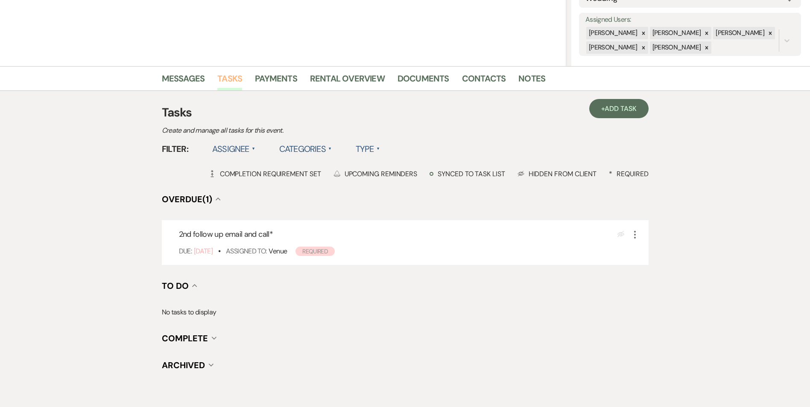
scroll to position [171, 0]
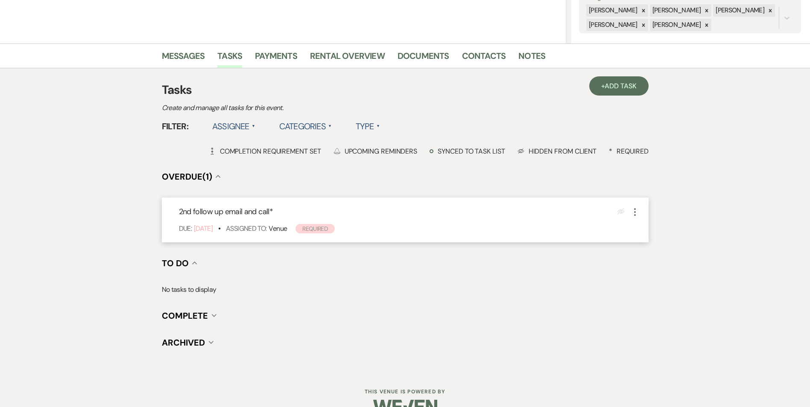
click at [636, 211] on icon "More" at bounding box center [635, 212] width 10 height 10
drag, startPoint x: 660, startPoint y: 263, endPoint x: 685, endPoint y: 212, distance: 57.1
click at [660, 263] on button "Plan Portal Link Mark As Complete" at bounding box center [671, 269] width 82 height 14
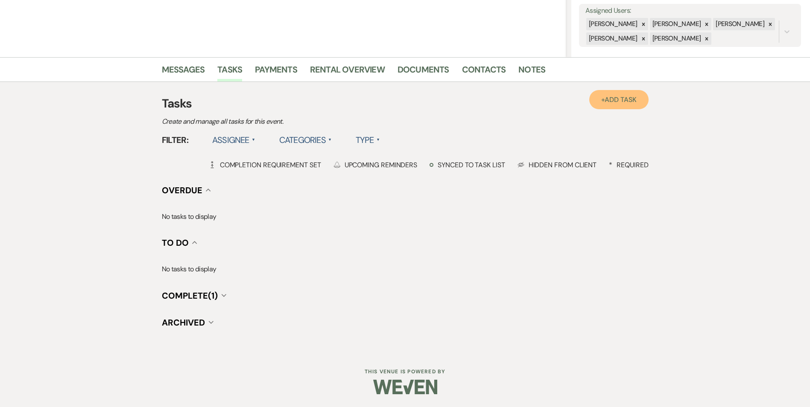
click at [614, 99] on span "Add Task" at bounding box center [621, 99] width 32 height 9
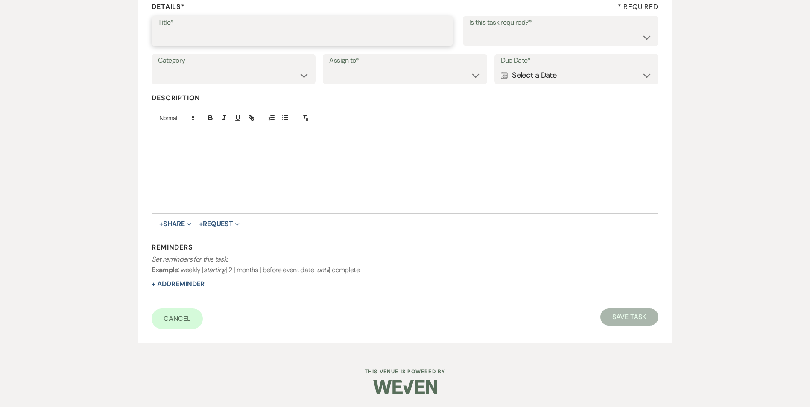
click at [243, 38] on input "Title*" at bounding box center [302, 37] width 289 height 17
type input "3rd follow up promo email and text"
click at [488, 38] on select "Yes No" at bounding box center [560, 37] width 183 height 17
select select "true"
click at [469, 29] on select "Yes No" at bounding box center [560, 37] width 183 height 17
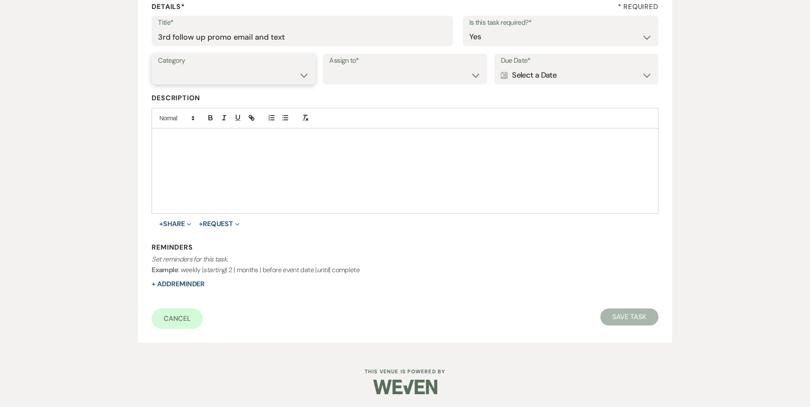
click at [298, 71] on select "Venue Vendors Guests Details Finalize & Share" at bounding box center [233, 75] width 151 height 17
select select "31"
click at [158, 67] on select "Venue Vendors Guests Details Finalize & Share" at bounding box center [233, 75] width 151 height 17
drag, startPoint x: 337, startPoint y: 79, endPoint x: 341, endPoint y: 85, distance: 6.7
click at [337, 79] on select "Venue Client" at bounding box center [404, 75] width 151 height 17
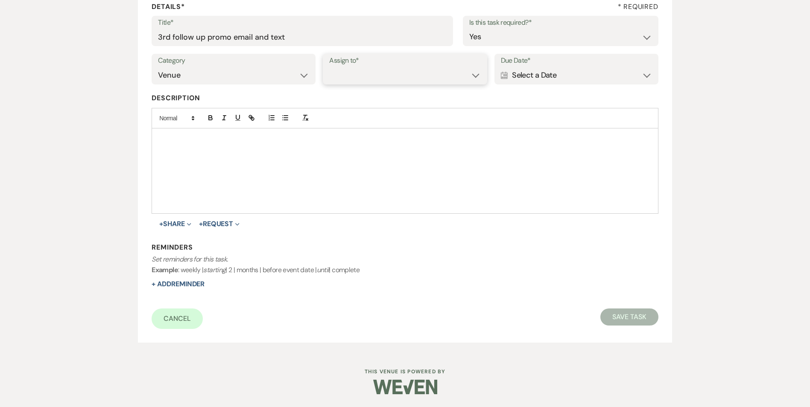
select select "venueHost"
click at [329, 67] on select "Venue Client" at bounding box center [404, 75] width 151 height 17
click at [536, 71] on div "Calendar Select a Date Expand" at bounding box center [576, 75] width 151 height 17
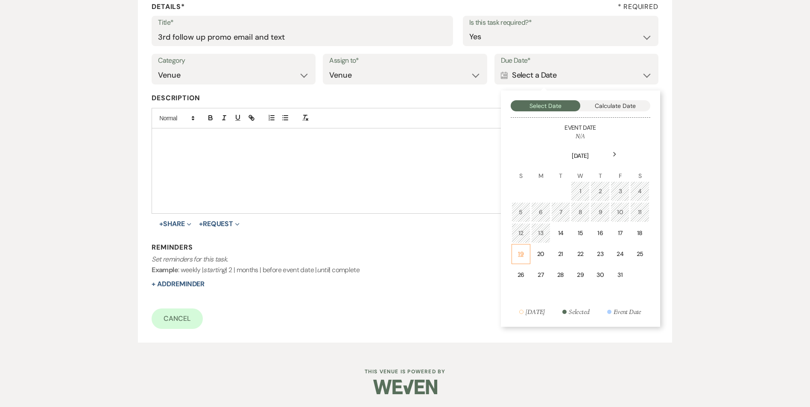
click at [517, 256] on div "19" at bounding box center [521, 254] width 8 height 9
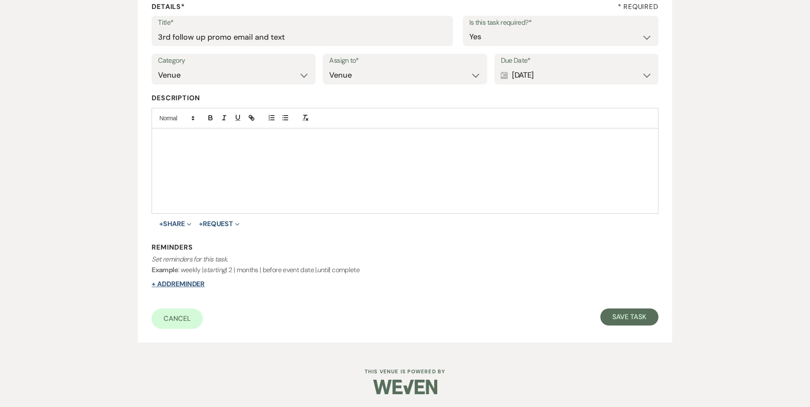
click at [167, 282] on button "+ Add Reminder" at bounding box center [178, 284] width 53 height 7
select select "host"
select select "days"
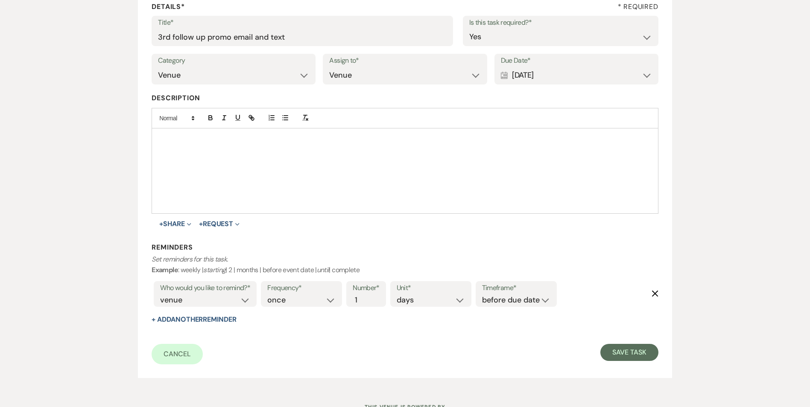
click at [530, 293] on label "Timeframe*" at bounding box center [516, 288] width 68 height 12
drag, startPoint x: 532, startPoint y: 295, endPoint x: 530, endPoint y: 306, distance: 11.2
click at [532, 296] on select "before due date after due date on due date on custom date" at bounding box center [516, 301] width 68 height 12
select select "onDueDate"
click at [482, 295] on select "before due date after due date on due date on custom date" at bounding box center [516, 301] width 68 height 12
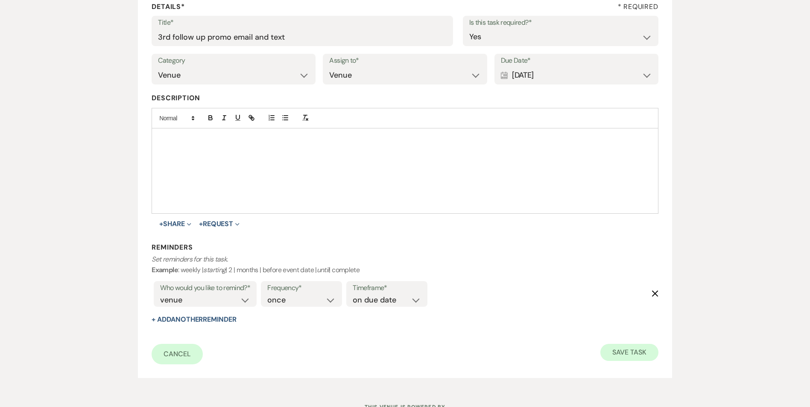
drag, startPoint x: 612, startPoint y: 342, endPoint x: 620, endPoint y: 351, distance: 11.8
click at [612, 342] on form "Title* 3rd follow up promo email and text Is this task required?* Yes No Catego…" at bounding box center [405, 190] width 506 height 349
click at [621, 352] on button "Save Task" at bounding box center [629, 352] width 58 height 17
select select "5"
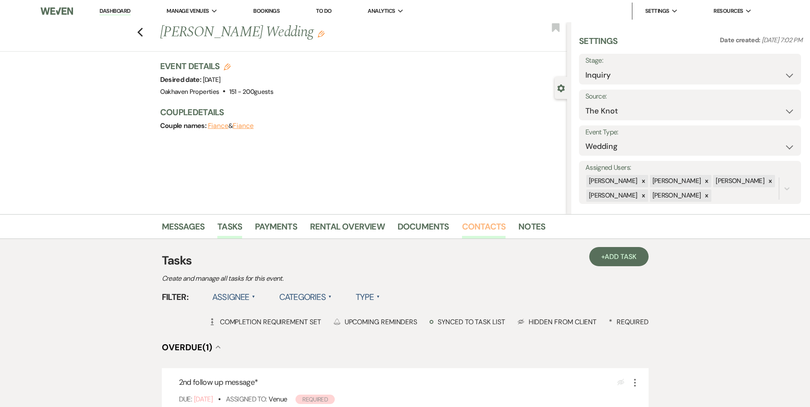
click at [478, 230] on link "Contacts" at bounding box center [484, 229] width 44 height 19
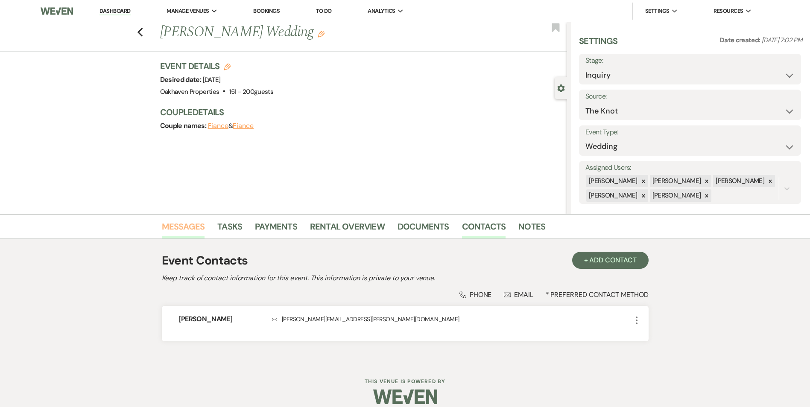
click at [176, 236] on link "Messages" at bounding box center [183, 229] width 43 height 19
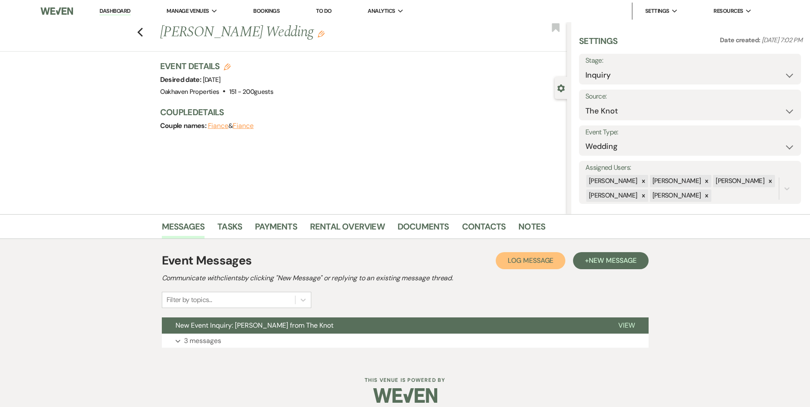
drag, startPoint x: 502, startPoint y: 246, endPoint x: 511, endPoint y: 264, distance: 20.1
click at [511, 264] on span "Log Message" at bounding box center [531, 260] width 46 height 9
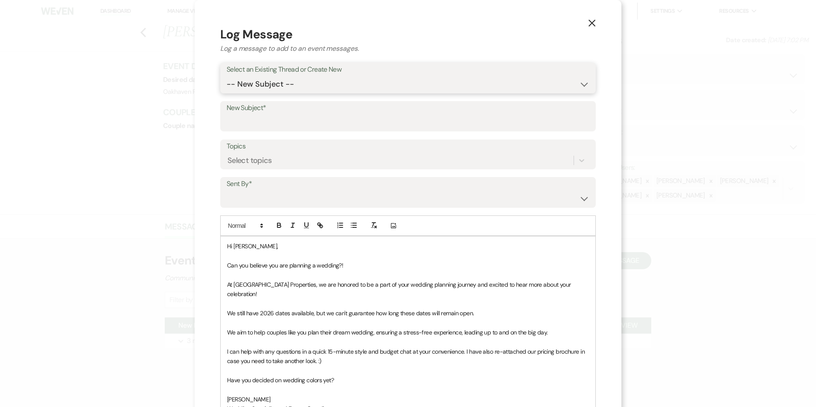
click at [298, 81] on select "-- New Subject -- New Event Inquiry: Caroline Marin from The Knot" at bounding box center [408, 84] width 363 height 17
select select "472781"
click at [227, 76] on select "-- New Subject -- New Event Inquiry: Caroline Marin from The Knot" at bounding box center [408, 84] width 363 height 17
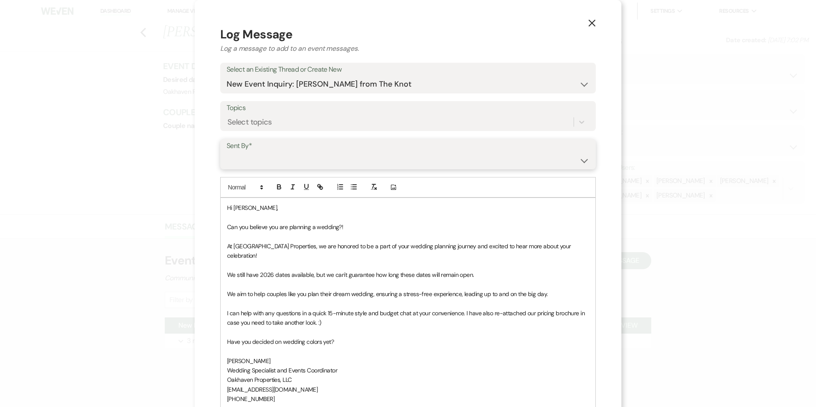
drag, startPoint x: 286, startPoint y: 157, endPoint x: 286, endPoint y: 169, distance: 11.5
click at [286, 157] on select "Patience Ergish (pdergish@aol.com) Jeanette Wagoner (jeanette@experienceoakhave…" at bounding box center [408, 160] width 363 height 17
select select "user-127923"
click at [227, 152] on select "Patience Ergish (pdergish@aol.com) Jeanette Wagoner (jeanette@experienceoakhave…" at bounding box center [408, 160] width 363 height 17
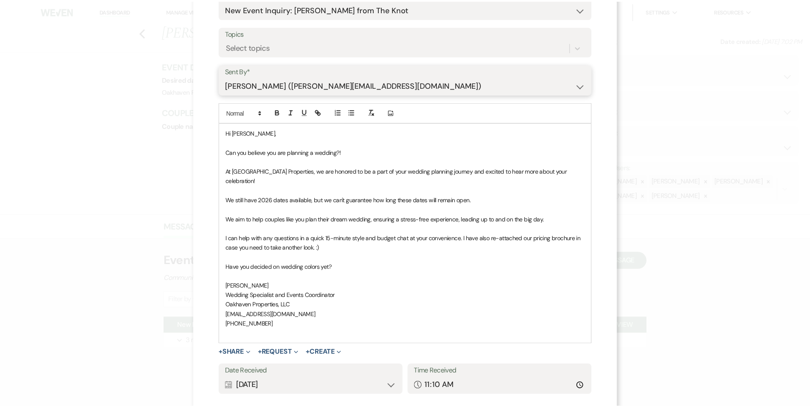
scroll to position [119, 0]
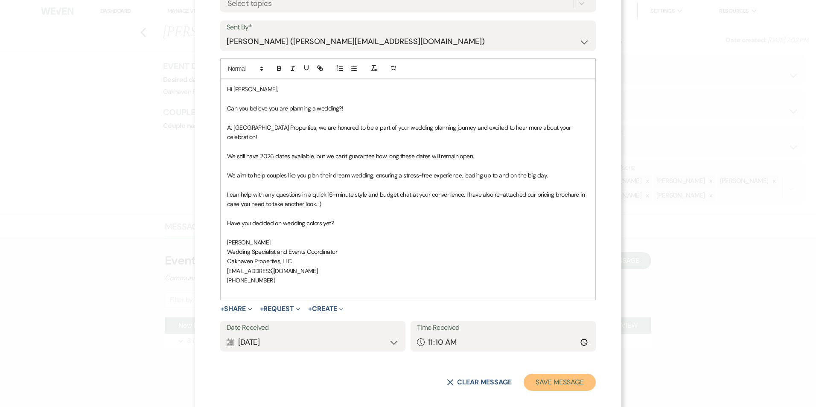
drag, startPoint x: 559, startPoint y: 373, endPoint x: 565, endPoint y: 372, distance: 6.0
click at [560, 374] on button "Save Message" at bounding box center [560, 382] width 72 height 17
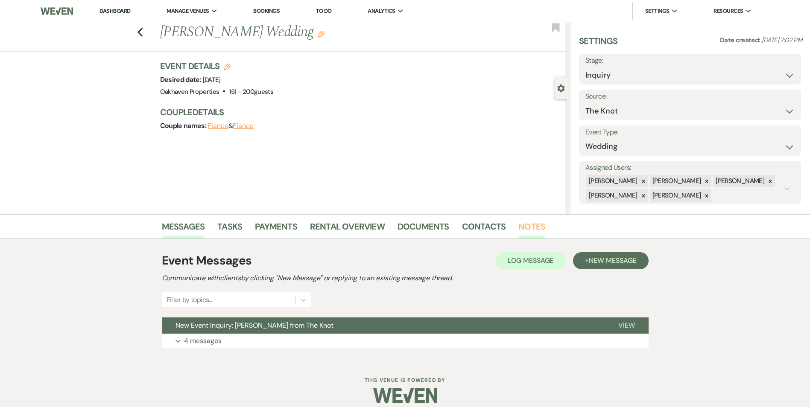
click at [536, 224] on link "Notes" at bounding box center [531, 229] width 27 height 19
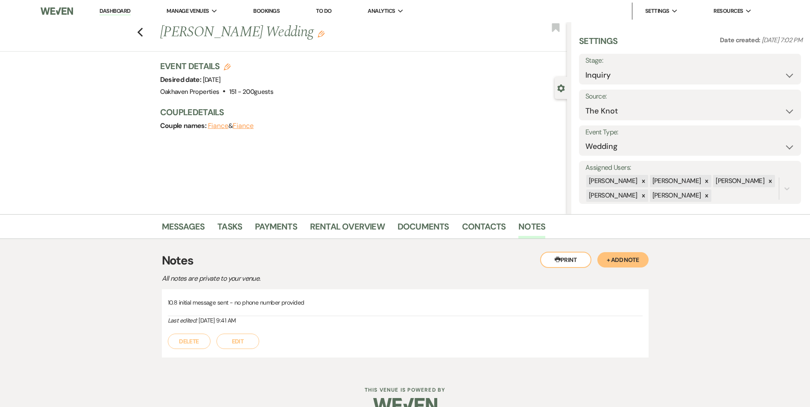
click at [235, 350] on div "10.8 initial message sent - no phone number provided Last edited: Oct 08, 2025,…" at bounding box center [405, 324] width 487 height 68
click at [218, 345] on div "Delete Edit" at bounding box center [405, 337] width 475 height 24
click at [225, 342] on button "Edit" at bounding box center [238, 341] width 43 height 15
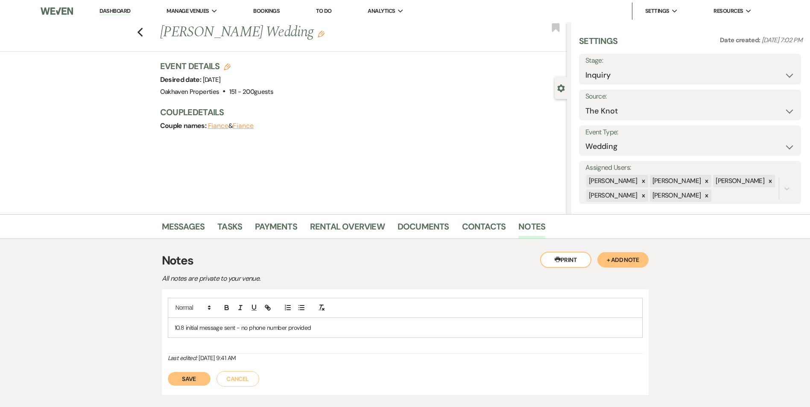
click at [330, 334] on div "10.8 initial message sent - no phone number provided" at bounding box center [405, 328] width 474 height 20
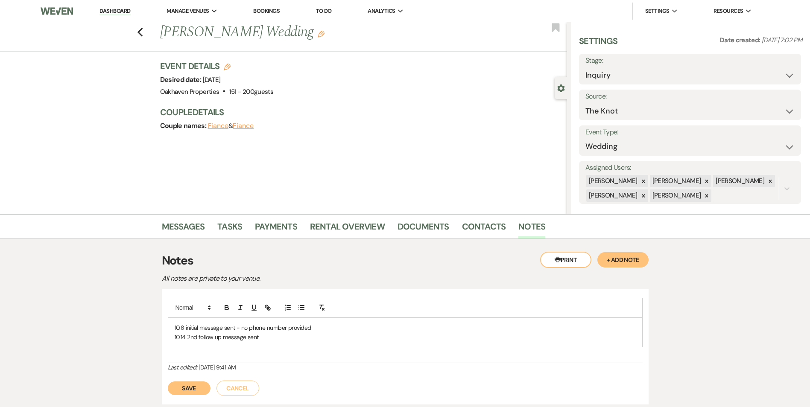
click at [186, 390] on button "Save" at bounding box center [189, 389] width 43 height 14
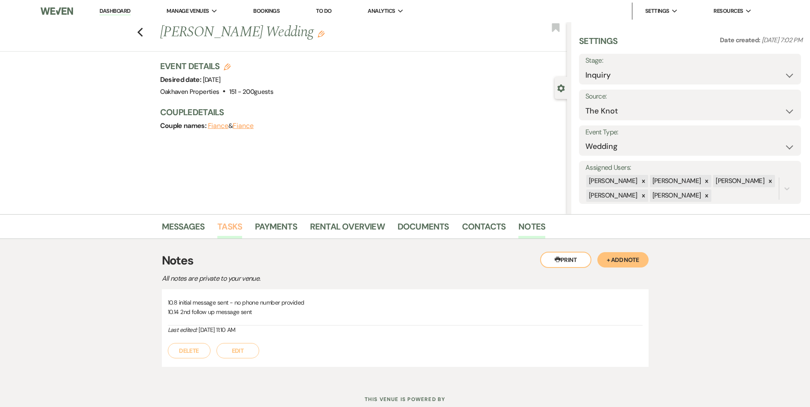
click at [222, 232] on link "Tasks" at bounding box center [229, 229] width 25 height 19
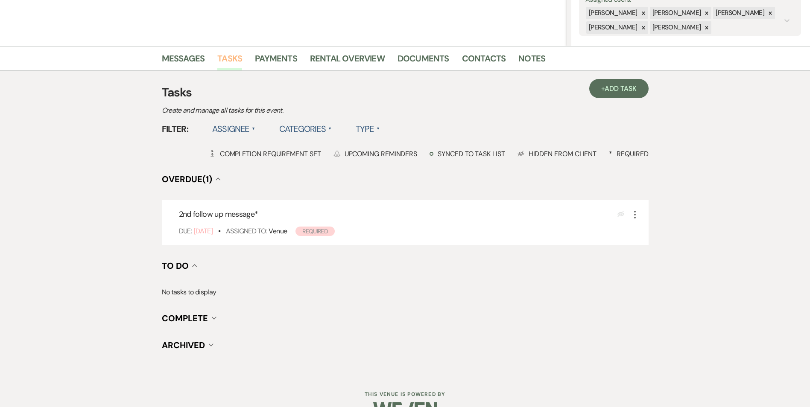
scroll to position [171, 0]
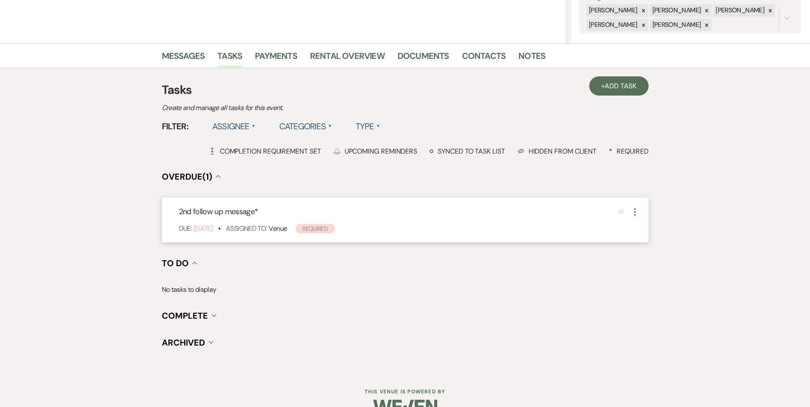
click at [629, 207] on div "Eye Blocked More" at bounding box center [628, 212] width 23 height 12
click at [638, 211] on icon "More" at bounding box center [635, 212] width 10 height 10
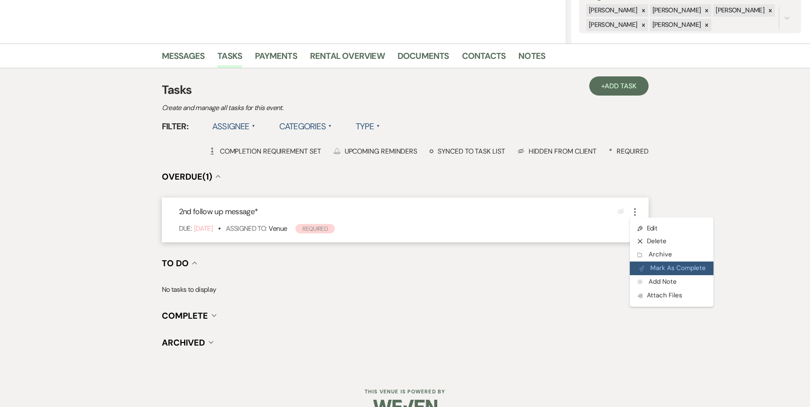
click at [643, 268] on use "button" at bounding box center [642, 268] width 4 height 5
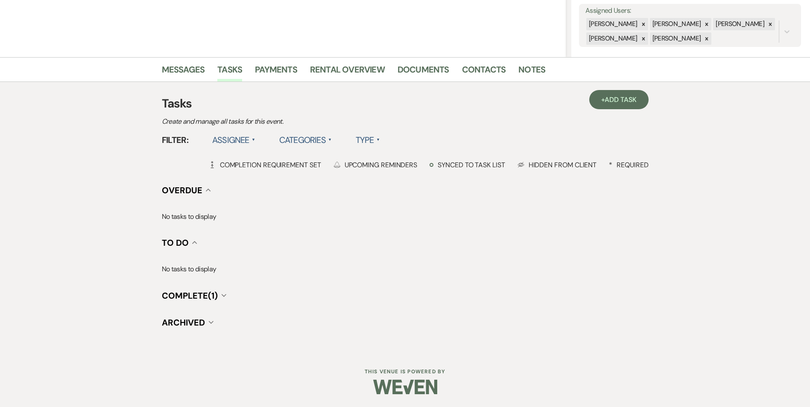
click at [615, 82] on div "Messages Tasks Payments Rental Overview Documents Contacts Notes" at bounding box center [405, 69] width 810 height 25
click at [617, 97] on span "Add Task" at bounding box center [621, 99] width 32 height 9
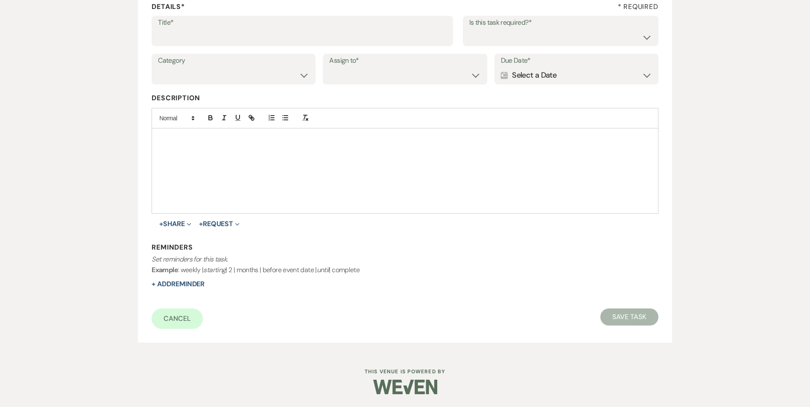
scroll to position [131, 0]
click at [211, 32] on input "Title*" at bounding box center [302, 37] width 289 height 17
type input "3rd follow up promo message"
drag, startPoint x: 544, startPoint y: 39, endPoint x: 544, endPoint y: 46, distance: 7.3
click at [544, 39] on select "Yes No" at bounding box center [560, 37] width 183 height 17
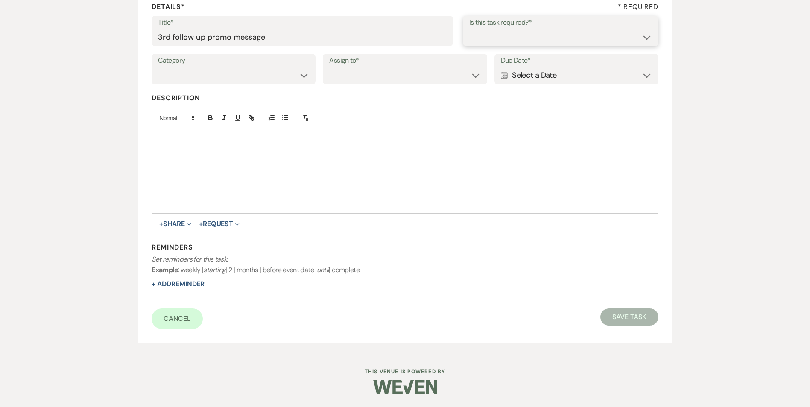
select select "true"
click at [469, 29] on select "Yes No" at bounding box center [560, 37] width 183 height 17
drag, startPoint x: 261, startPoint y: 78, endPoint x: 261, endPoint y: 84, distance: 6.4
click at [261, 78] on select "Venue Vendors Guests Details Finalize & Share" at bounding box center [233, 75] width 151 height 17
select select "31"
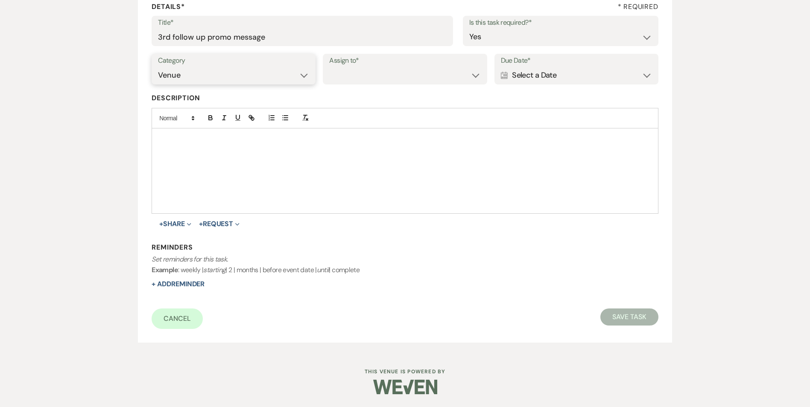
click at [158, 67] on select "Venue Vendors Guests Details Finalize & Share" at bounding box center [233, 75] width 151 height 17
drag, startPoint x: 334, startPoint y: 76, endPoint x: 340, endPoint y: 82, distance: 9.1
click at [334, 76] on select "Venue Client" at bounding box center [404, 75] width 151 height 17
select select "venueHost"
click at [329, 67] on select "Venue Client" at bounding box center [404, 75] width 151 height 17
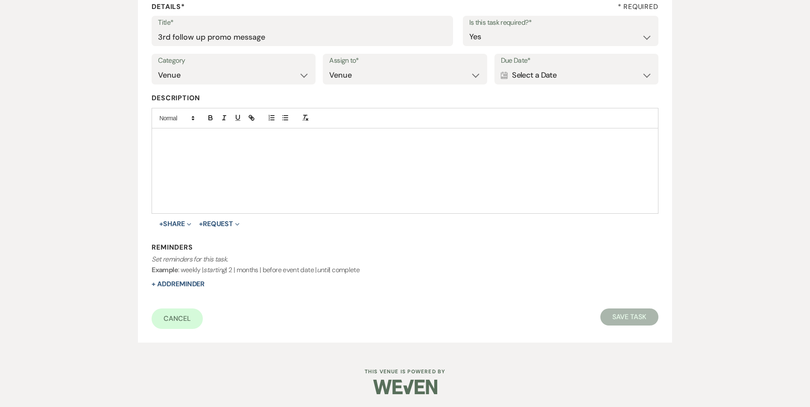
drag, startPoint x: 551, startPoint y: 79, endPoint x: 557, endPoint y: 78, distance: 6.2
click at [551, 79] on div "Calendar Select a Date Expand" at bounding box center [576, 75] width 151 height 17
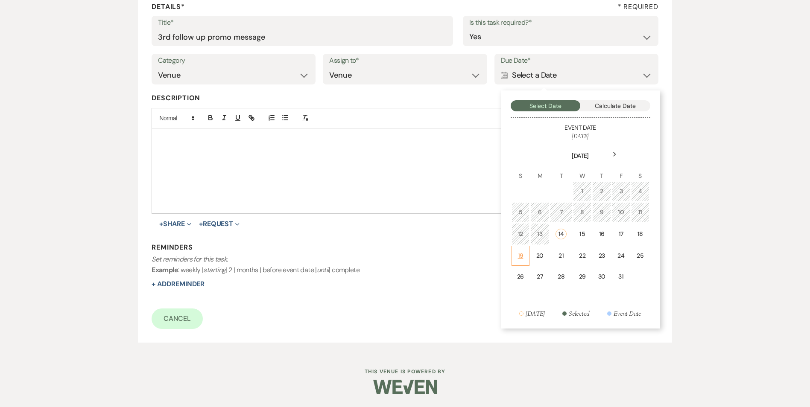
click at [515, 257] on td "19" at bounding box center [521, 256] width 18 height 20
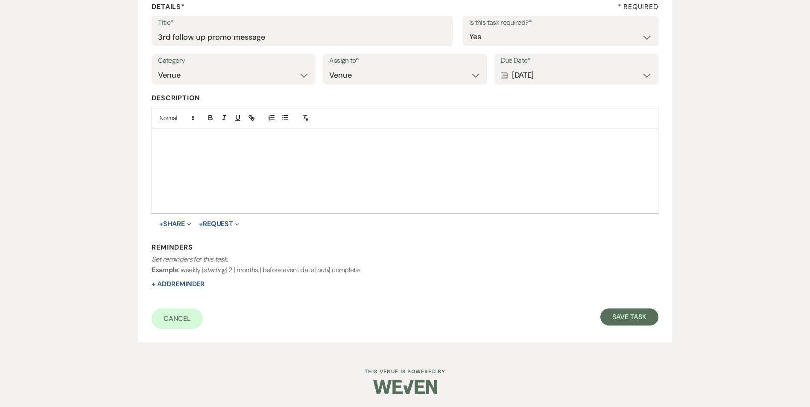
click at [184, 284] on button "+ Add Reminder" at bounding box center [178, 284] width 53 height 7
select select "host"
select select "days"
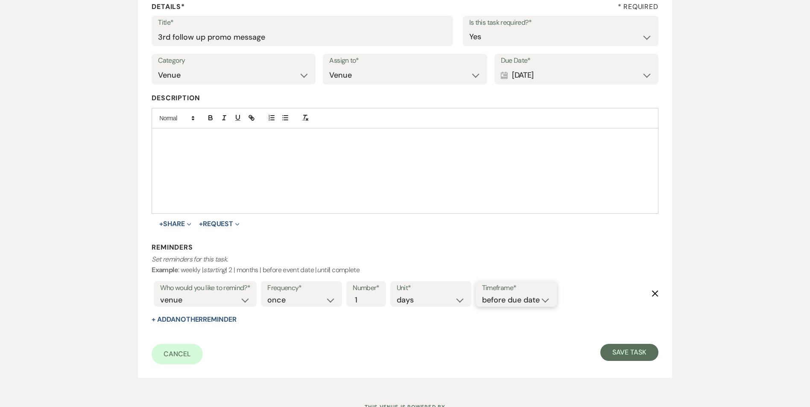
click at [497, 302] on select "before due date after due date on due date on custom date" at bounding box center [516, 301] width 68 height 12
select select "onDueDate"
click at [482, 295] on select "before due date after due date on due date on custom date" at bounding box center [516, 301] width 68 height 12
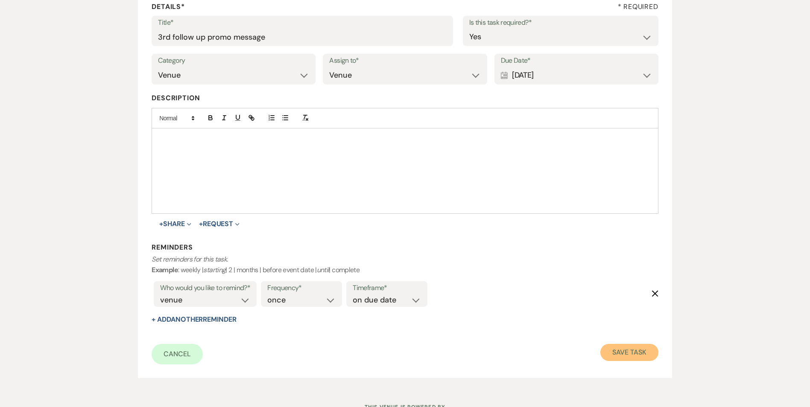
click at [630, 354] on button "Save Task" at bounding box center [629, 352] width 58 height 17
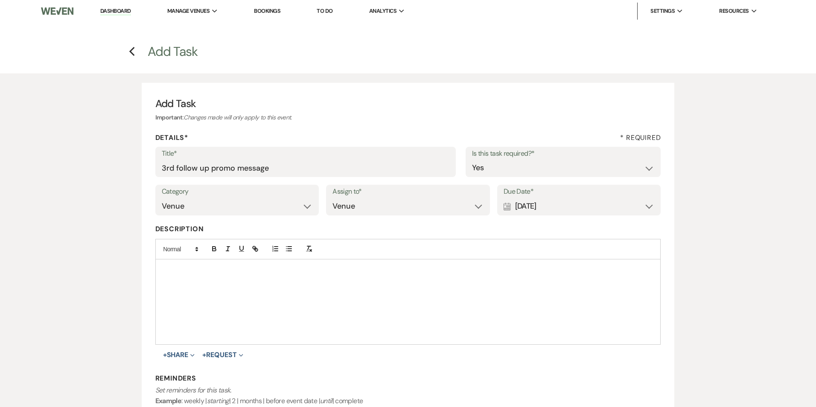
select select "2"
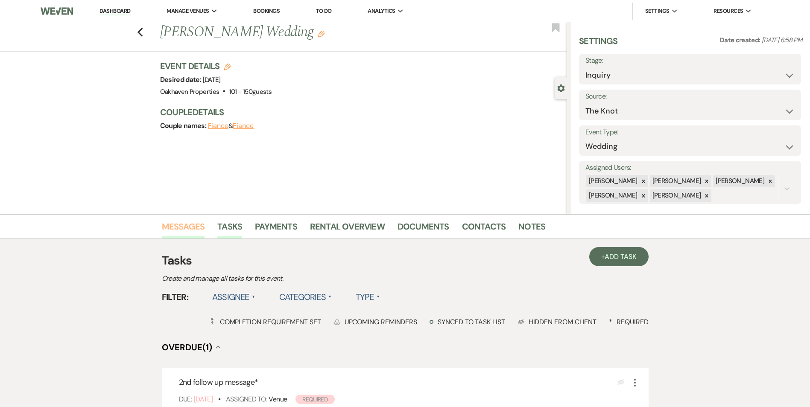
click at [178, 231] on link "Messages" at bounding box center [183, 229] width 43 height 19
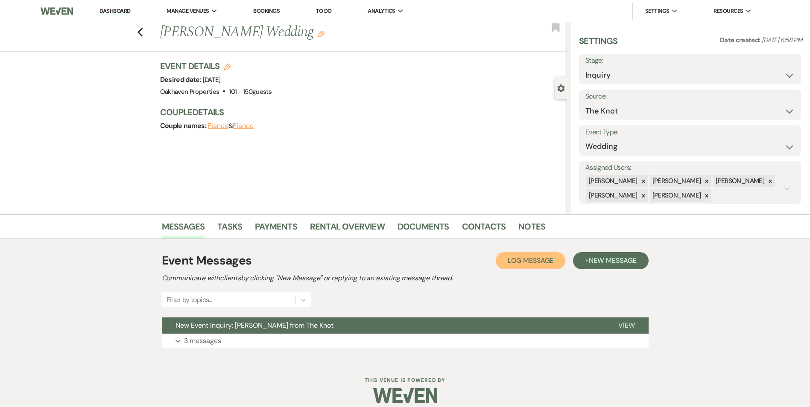
drag, startPoint x: 529, startPoint y: 265, endPoint x: 524, endPoint y: 264, distance: 5.3
click at [528, 265] on button "Log Log Message" at bounding box center [531, 260] width 70 height 17
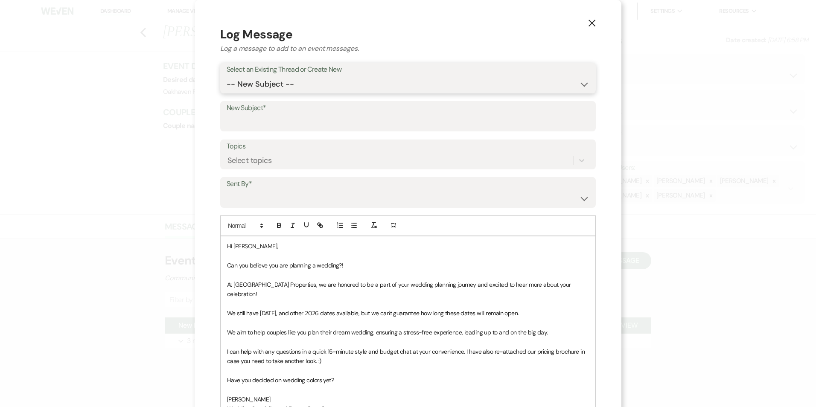
drag, startPoint x: 250, startPoint y: 79, endPoint x: 254, endPoint y: 94, distance: 15.0
click at [250, 79] on select "-- New Subject -- New Event Inquiry: [PERSON_NAME] from The Knot" at bounding box center [408, 84] width 363 height 17
select select "472339"
click at [227, 76] on select "-- New Subject -- New Event Inquiry: [PERSON_NAME] from The Knot" at bounding box center [408, 84] width 363 height 17
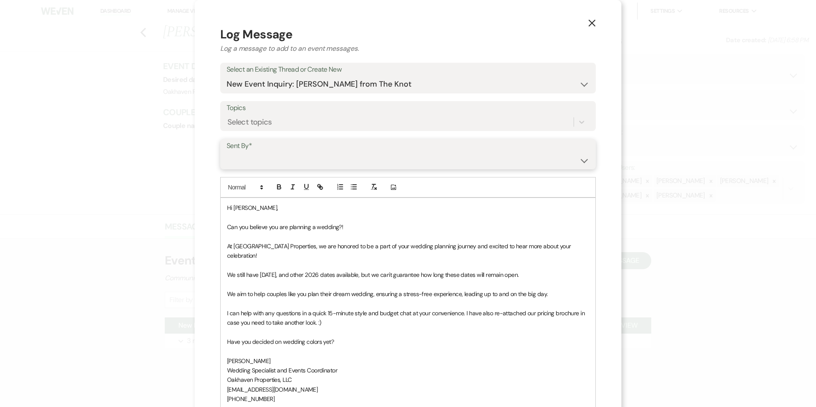
click at [252, 168] on select "[PERSON_NAME] ([EMAIL_ADDRESS][DOMAIN_NAME]) [PERSON_NAME] ([PERSON_NAME][EMAIL…" at bounding box center [408, 160] width 363 height 17
click at [227, 152] on select "[PERSON_NAME] ([EMAIL_ADDRESS][DOMAIN_NAME]) [PERSON_NAME] ([PERSON_NAME][EMAIL…" at bounding box center [408, 160] width 363 height 17
click at [249, 162] on select "[PERSON_NAME] ([EMAIL_ADDRESS][DOMAIN_NAME]) [PERSON_NAME] ([PERSON_NAME][EMAIL…" at bounding box center [408, 160] width 363 height 17
select select "user-127923"
click at [227, 152] on select "[PERSON_NAME] ([EMAIL_ADDRESS][DOMAIN_NAME]) [PERSON_NAME] ([PERSON_NAME][EMAIL…" at bounding box center [408, 160] width 363 height 17
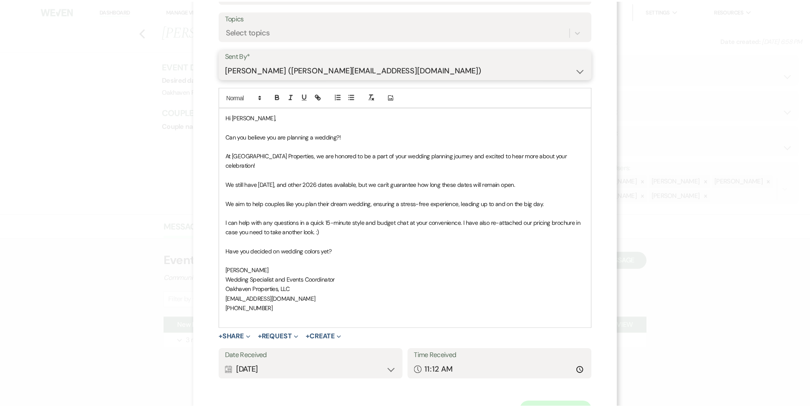
scroll to position [119, 0]
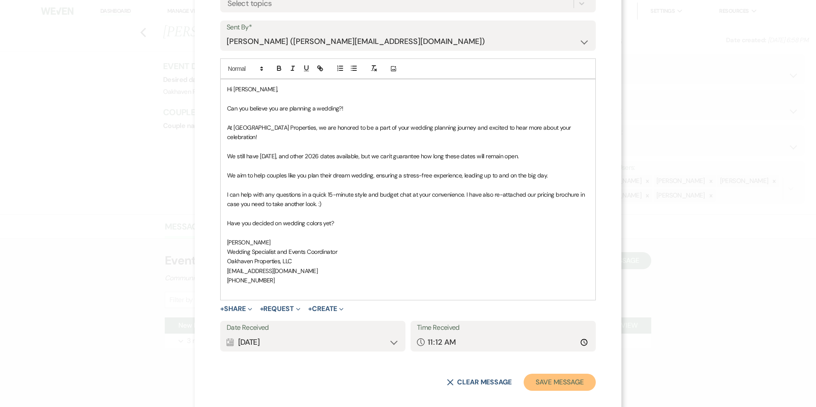
click at [568, 374] on button "Save Message" at bounding box center [560, 382] width 72 height 17
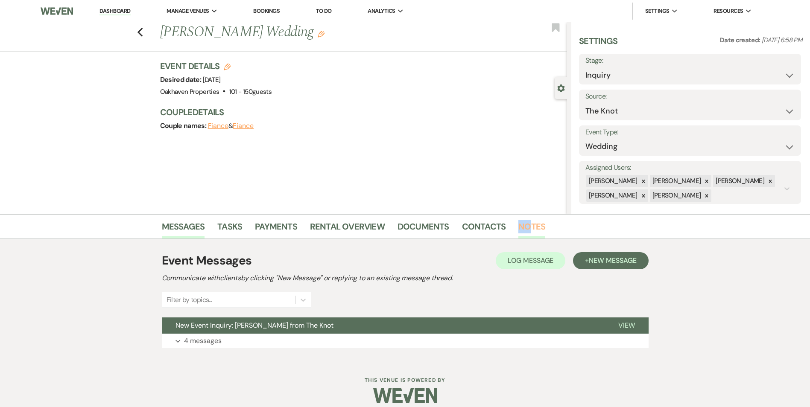
click at [528, 221] on li "Notes" at bounding box center [538, 228] width 40 height 20
click at [529, 222] on link "Notes" at bounding box center [531, 229] width 27 height 19
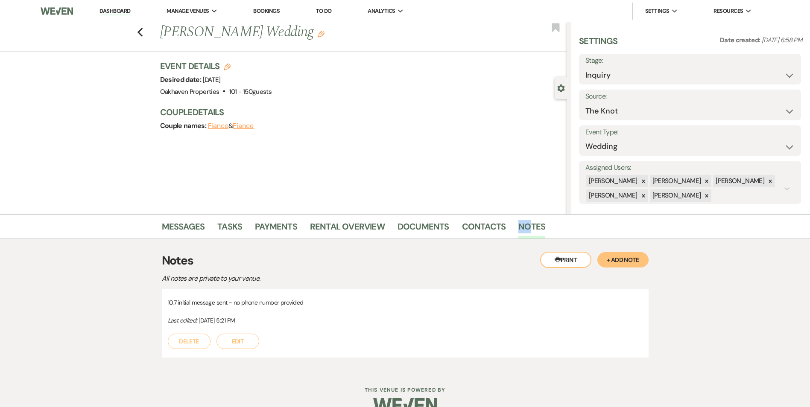
drag, startPoint x: 240, startPoint y: 338, endPoint x: 280, endPoint y: 339, distance: 40.2
click at [242, 339] on button "Edit" at bounding box center [238, 341] width 43 height 15
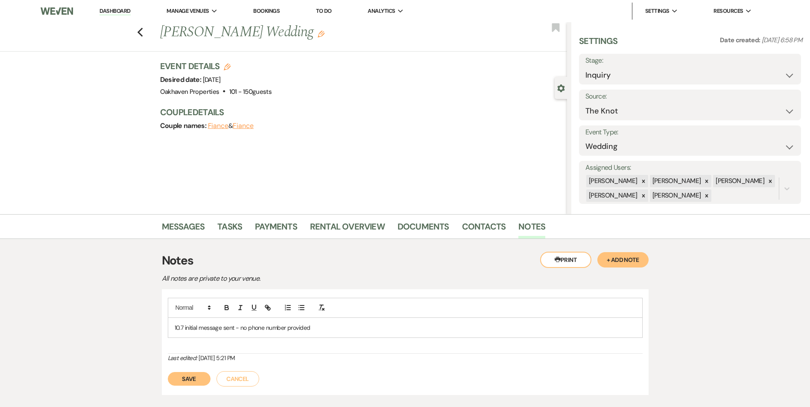
click at [336, 331] on p "10.7 initial message sent - no phone number provided" at bounding box center [405, 327] width 461 height 9
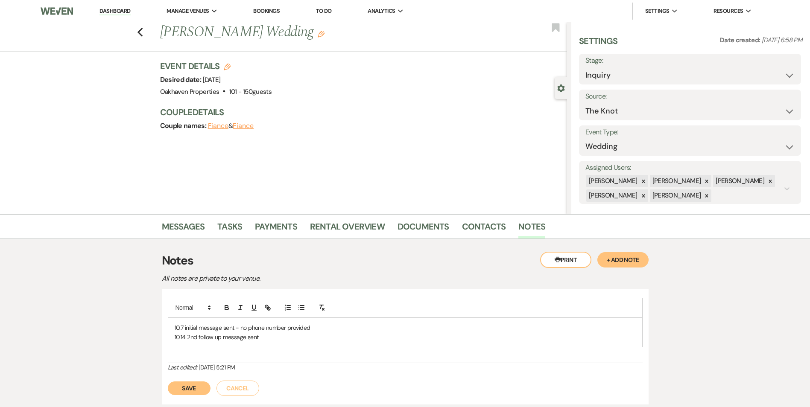
click at [187, 391] on button "Save" at bounding box center [189, 389] width 43 height 14
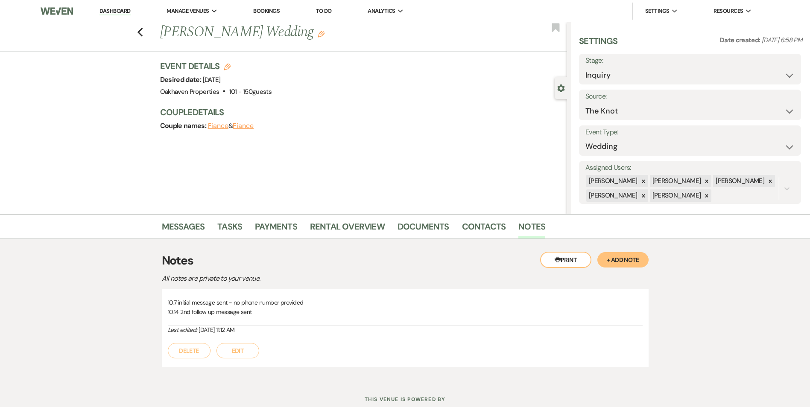
click at [205, 229] on li "Messages" at bounding box center [190, 228] width 56 height 20
drag, startPoint x: 199, startPoint y: 231, endPoint x: 205, endPoint y: 231, distance: 6.0
click at [199, 231] on link "Messages" at bounding box center [183, 229] width 43 height 19
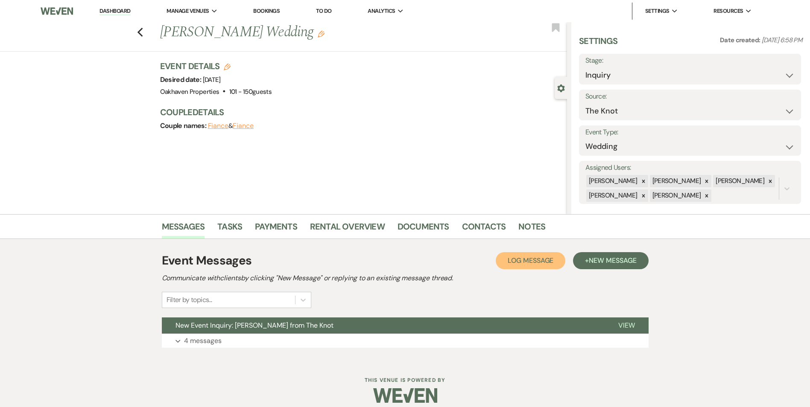
click at [537, 265] on button "Log Log Message" at bounding box center [531, 260] width 70 height 17
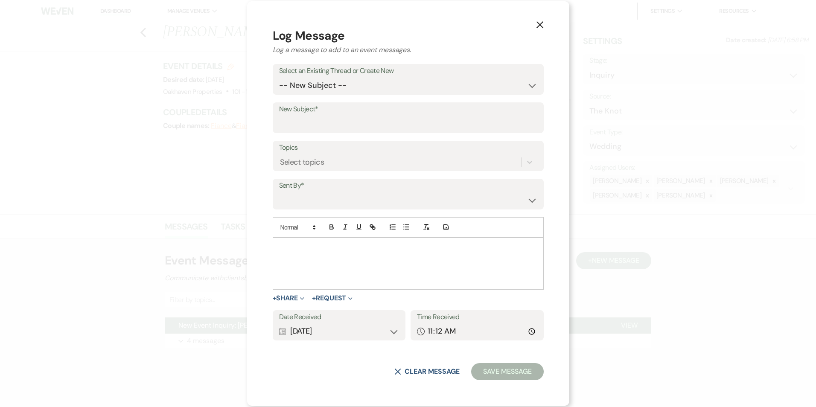
click at [536, 28] on use "button" at bounding box center [539, 24] width 7 height 7
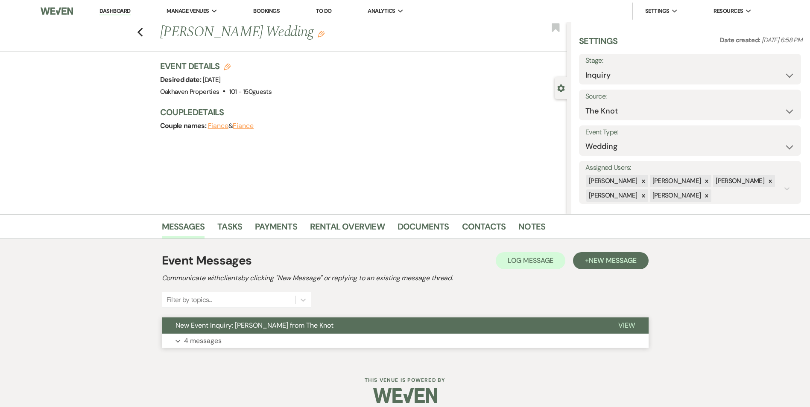
click at [629, 326] on span "View" at bounding box center [626, 325] width 17 height 9
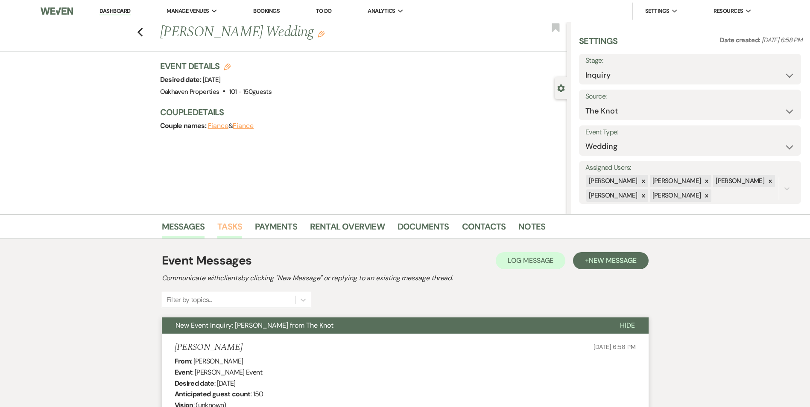
click at [233, 227] on link "Tasks" at bounding box center [229, 229] width 25 height 19
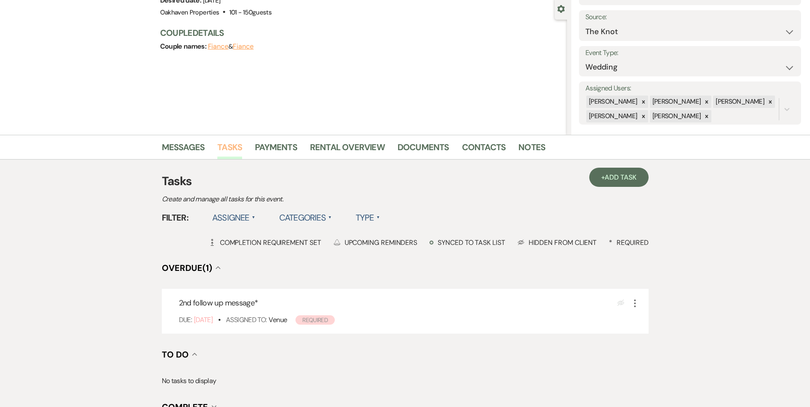
scroll to position [191, 0]
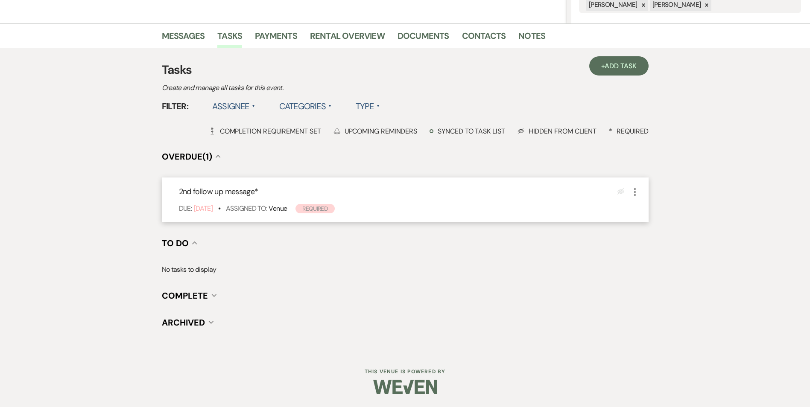
click at [632, 191] on icon "More" at bounding box center [635, 192] width 10 height 10
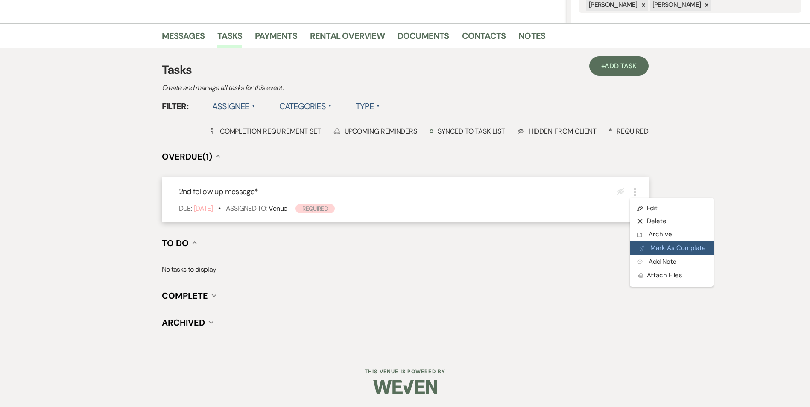
click at [646, 247] on button "Plan Portal Link Mark As Complete" at bounding box center [672, 249] width 84 height 14
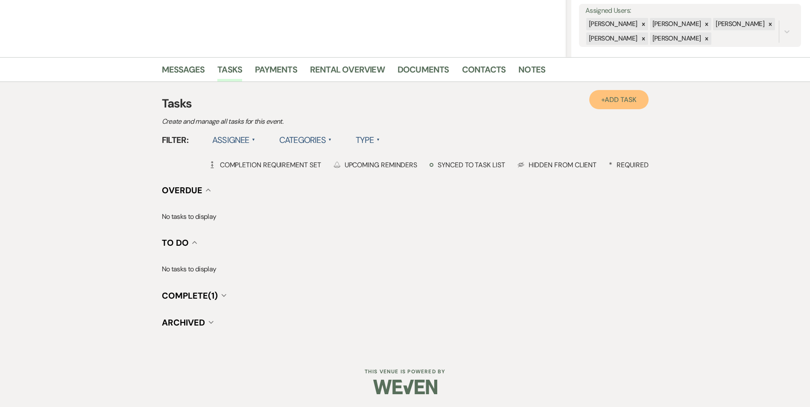
click at [614, 94] on link "+ Add Task" at bounding box center [618, 99] width 59 height 19
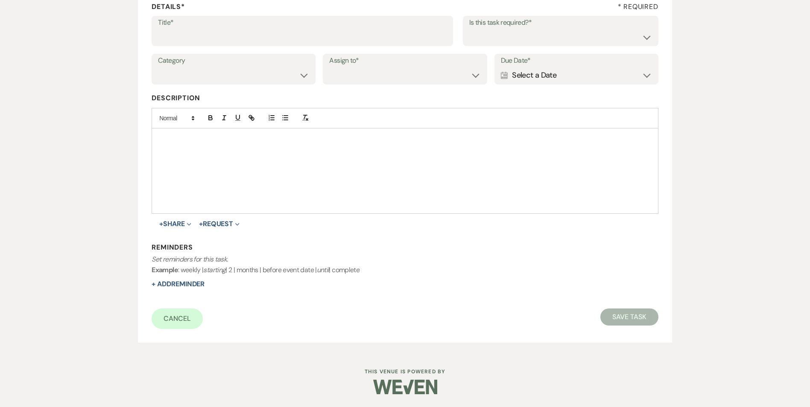
scroll to position [131, 0]
click at [190, 33] on input "Title*" at bounding box center [302, 37] width 289 height 17
type input "3rd follow up promo message"
drag, startPoint x: 492, startPoint y: 40, endPoint x: 491, endPoint y: 45, distance: 5.0
click at [492, 41] on select "Yes No" at bounding box center [560, 37] width 183 height 17
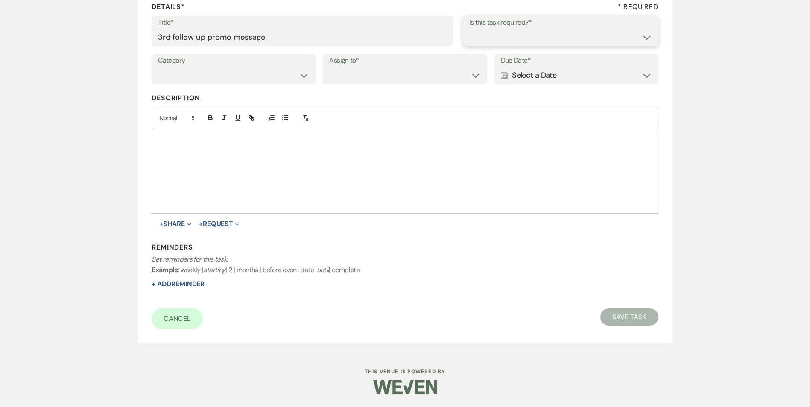
select select "true"
click at [469, 29] on select "Yes No" at bounding box center [560, 37] width 183 height 17
drag, startPoint x: 204, startPoint y: 71, endPoint x: 208, endPoint y: 83, distance: 12.7
click at [204, 71] on select "Venue Vendors Guests Details Finalize & Share" at bounding box center [233, 75] width 151 height 17
select select "31"
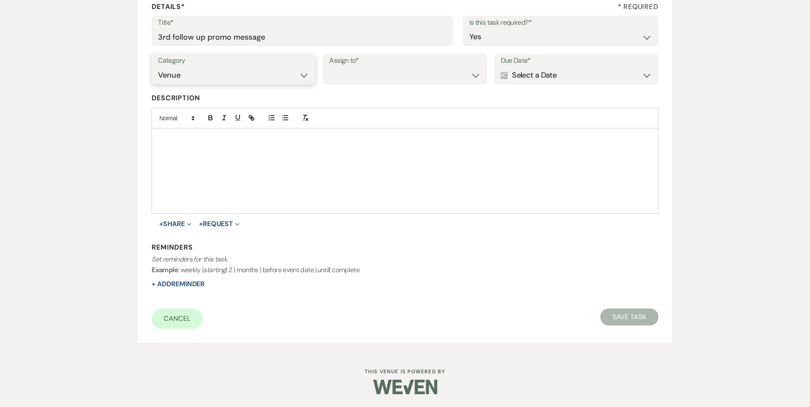
click at [158, 67] on select "Venue Vendors Guests Details Finalize & Share" at bounding box center [233, 75] width 151 height 17
click at [369, 84] on select "Venue Client" at bounding box center [404, 75] width 151 height 17
select select "venueHost"
click at [329, 67] on select "Venue Client" at bounding box center [404, 75] width 151 height 17
click at [542, 84] on div "Due Date* Calendar Select a Date Expand" at bounding box center [577, 69] width 164 height 31
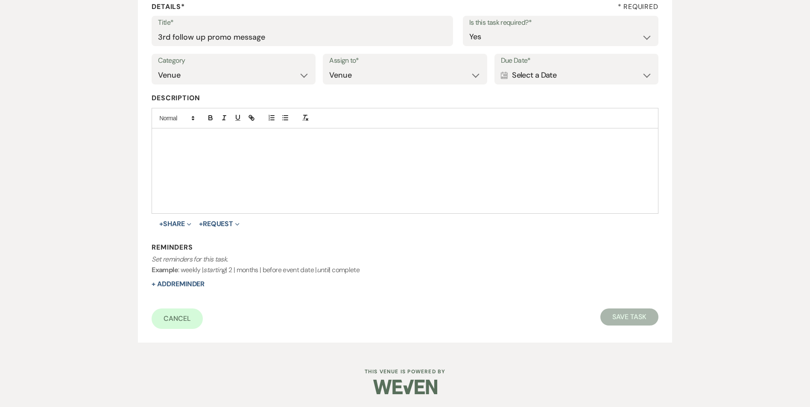
click at [542, 79] on div "Calendar Select a Date Expand" at bounding box center [576, 75] width 151 height 17
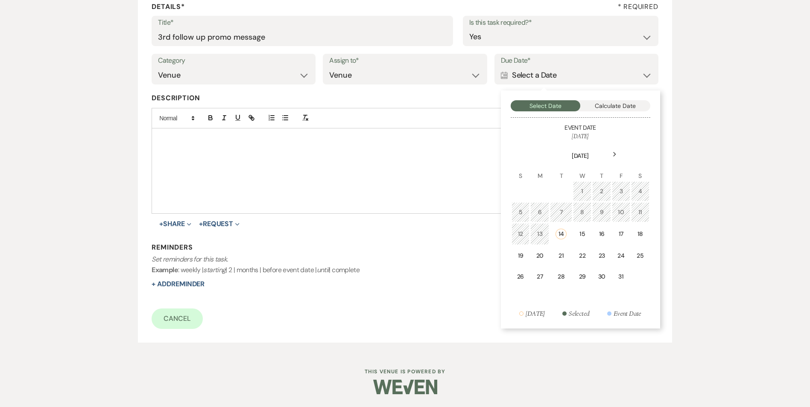
drag, startPoint x: 510, startPoint y: 260, endPoint x: 500, endPoint y: 263, distance: 10.5
click at [509, 260] on div "Select Date Calculate Date Event Date [DATE] Next [DATE] S M T W T F S 1 2 3 4 …" at bounding box center [580, 210] width 159 height 238
click at [518, 253] on div "19" at bounding box center [520, 256] width 7 height 9
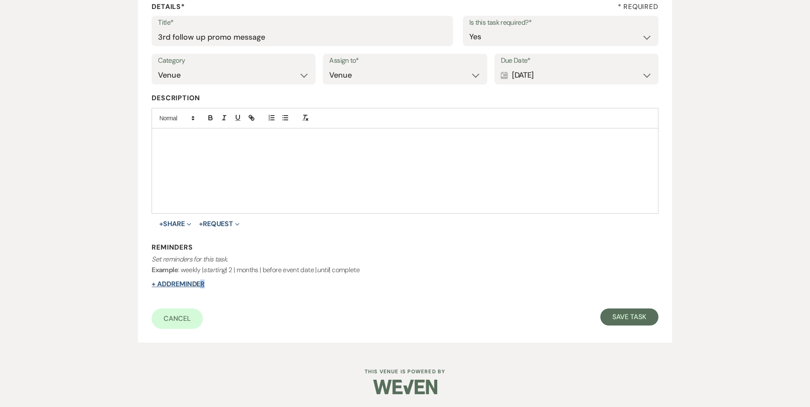
click at [202, 288] on div "Reminders Set reminders for this task. Example : weekly | starting | 2 | months…" at bounding box center [405, 266] width 506 height 47
drag, startPoint x: 202, startPoint y: 288, endPoint x: 202, endPoint y: 282, distance: 6.0
click at [202, 282] on button "+ Add Reminder" at bounding box center [178, 284] width 53 height 7
select select "host"
select select "days"
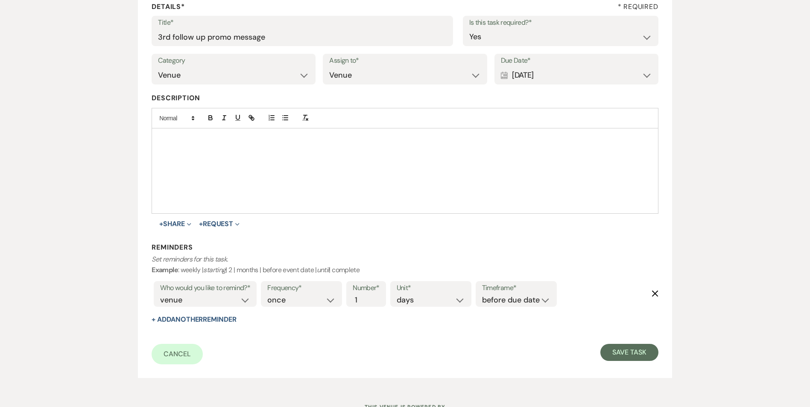
click at [503, 306] on div "Timeframe* before due date after due date on due date on custom date" at bounding box center [516, 294] width 81 height 26
click at [505, 310] on div "Frequency* once daily weekly monthly Number* 1 Unit* days weeks months Timefram…" at bounding box center [409, 296] width 300 height 35
click at [500, 303] on select "before due date after due date on due date on custom date" at bounding box center [516, 301] width 68 height 12
select select "onDueDate"
click at [482, 295] on select "before due date after due date on due date on custom date" at bounding box center [516, 301] width 68 height 12
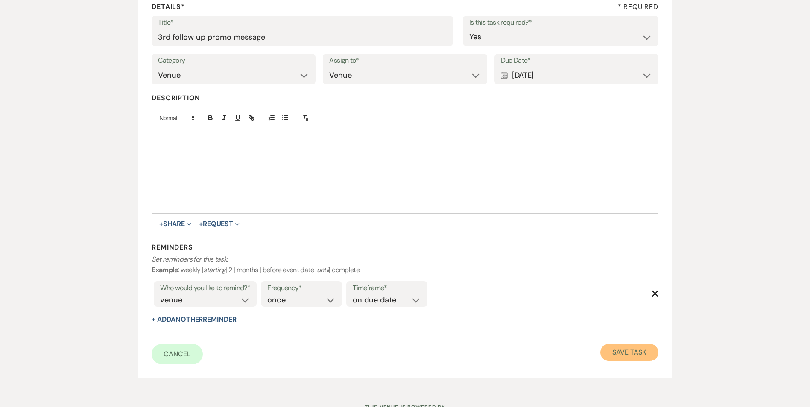
click at [620, 357] on button "Save Task" at bounding box center [629, 352] width 58 height 17
select select "2"
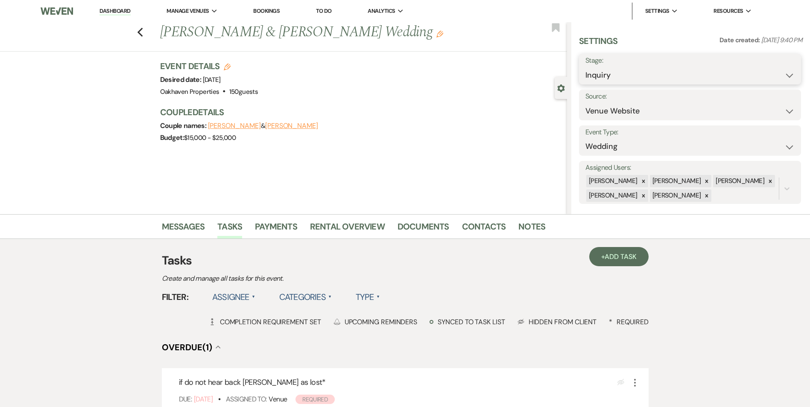
drag, startPoint x: 612, startPoint y: 67, endPoint x: 621, endPoint y: 81, distance: 16.1
click at [613, 67] on select "Inquiry Follow Up Tour Requested Tour Confirmed Toured Proposal Sent Booked Lost" at bounding box center [689, 75] width 209 height 17
select select "8"
click at [585, 67] on select "Inquiry Follow Up Tour Requested Tour Confirmed Toured Proposal Sent Booked Lost" at bounding box center [689, 75] width 209 height 17
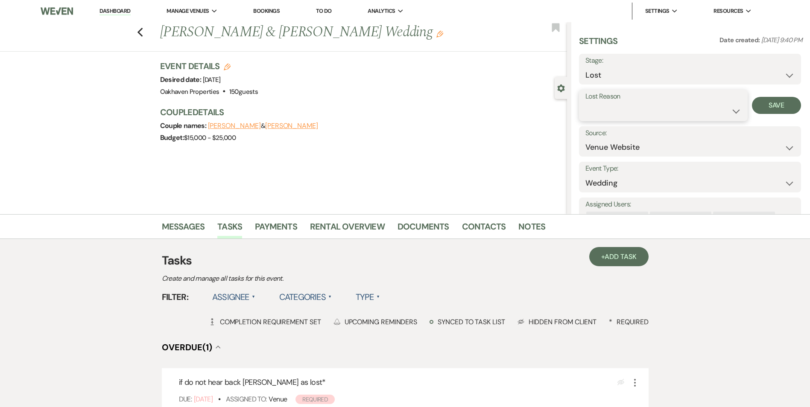
drag, startPoint x: 632, startPoint y: 106, endPoint x: 634, endPoint y: 116, distance: 9.6
click at [632, 106] on select "Booked Elsewhere Budget Date Unavailable No Response Not a Good Match Capacity …" at bounding box center [663, 111] width 156 height 17
select select "8"
click at [585, 103] on select "Booked Elsewhere Budget Date Unavailable No Response Not a Good Match Capacity …" at bounding box center [663, 111] width 156 height 17
click at [773, 111] on button "Save" at bounding box center [776, 105] width 49 height 17
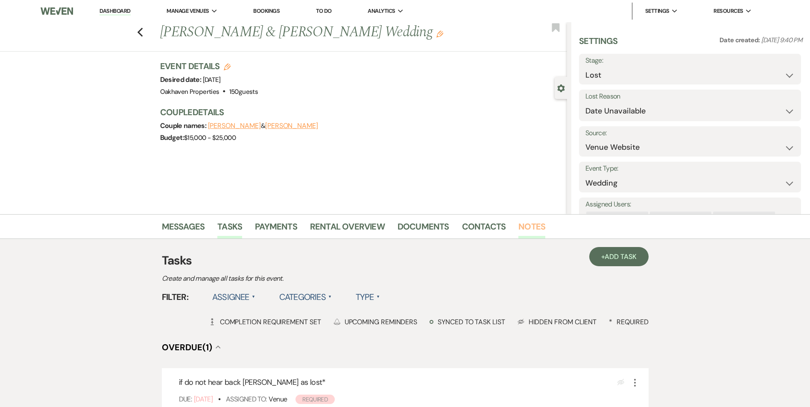
click at [532, 236] on link "Notes" at bounding box center [531, 229] width 27 height 19
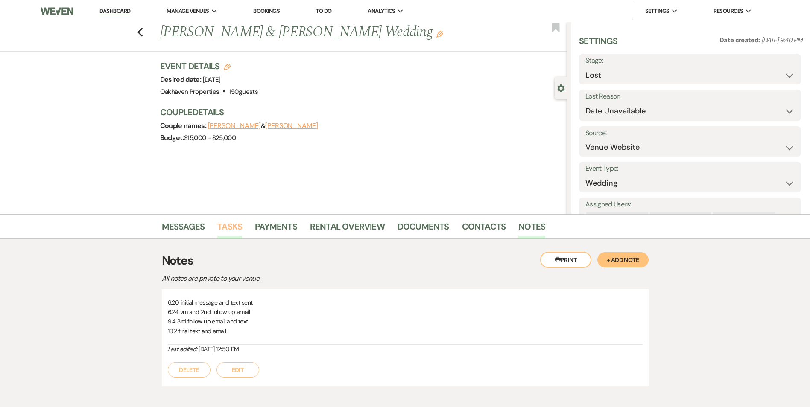
click at [228, 225] on link "Tasks" at bounding box center [229, 229] width 25 height 19
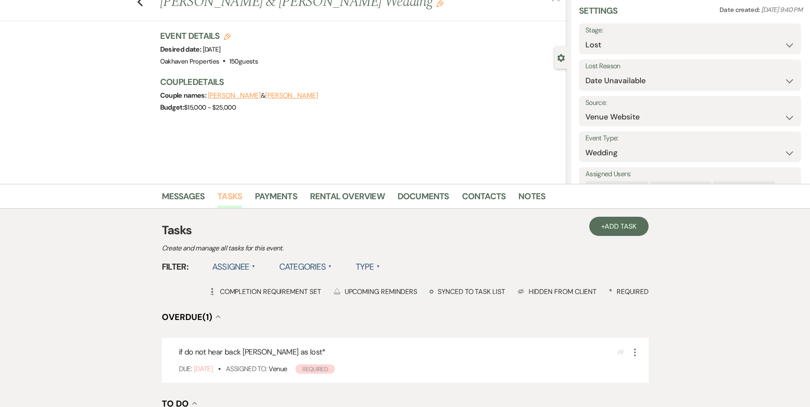
scroll to position [128, 0]
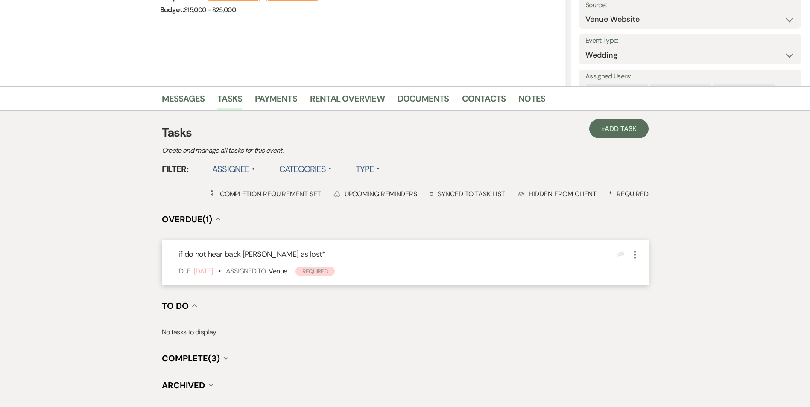
click at [629, 252] on div "Eye Blocked More" at bounding box center [628, 255] width 23 height 12
click at [632, 254] on icon "More" at bounding box center [635, 255] width 10 height 10
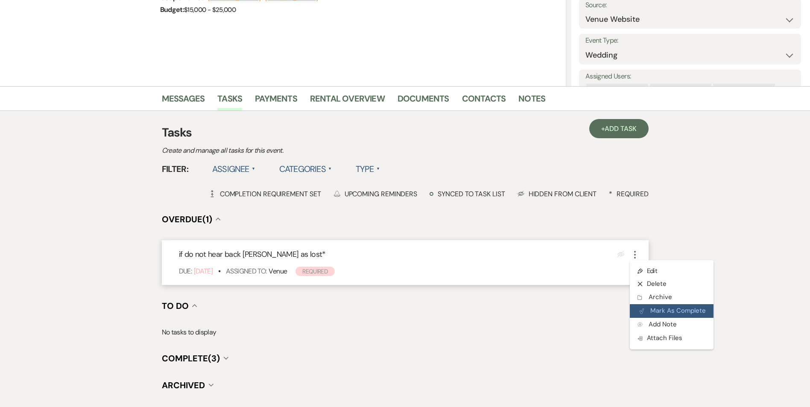
click at [647, 310] on button "Plan Portal Link Mark As Complete" at bounding box center [672, 311] width 84 height 14
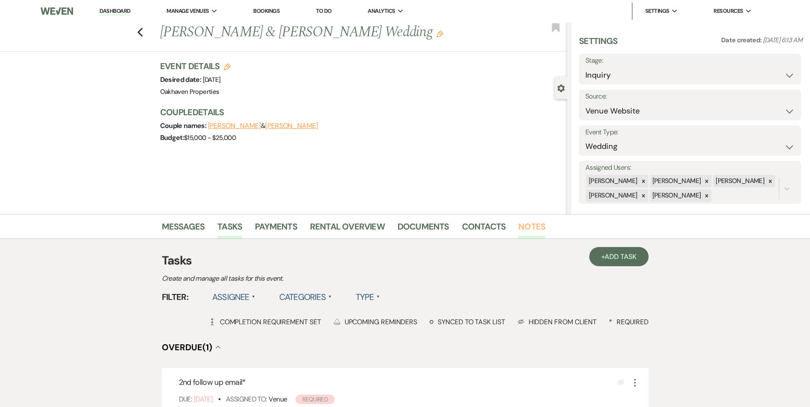
click at [524, 228] on link "Notes" at bounding box center [531, 229] width 27 height 19
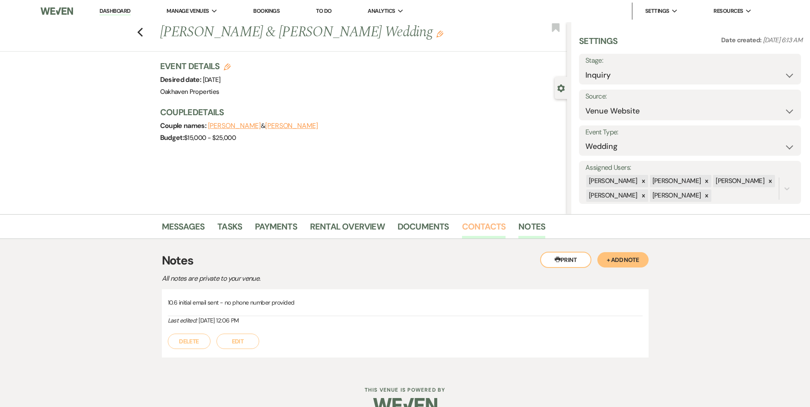
click at [487, 231] on link "Contacts" at bounding box center [484, 229] width 44 height 19
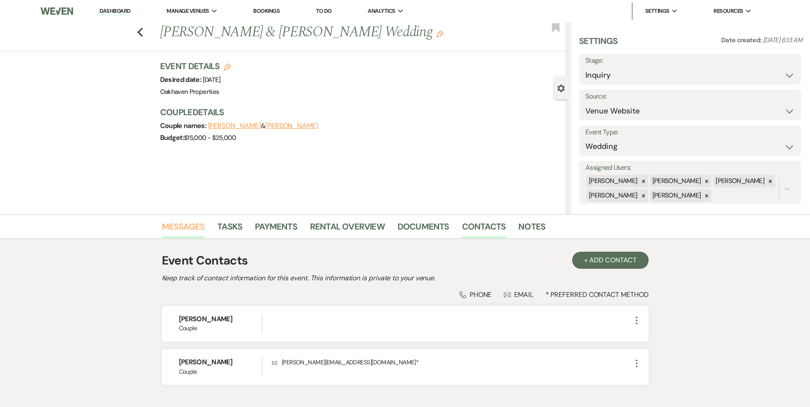
click at [187, 231] on link "Messages" at bounding box center [183, 229] width 43 height 19
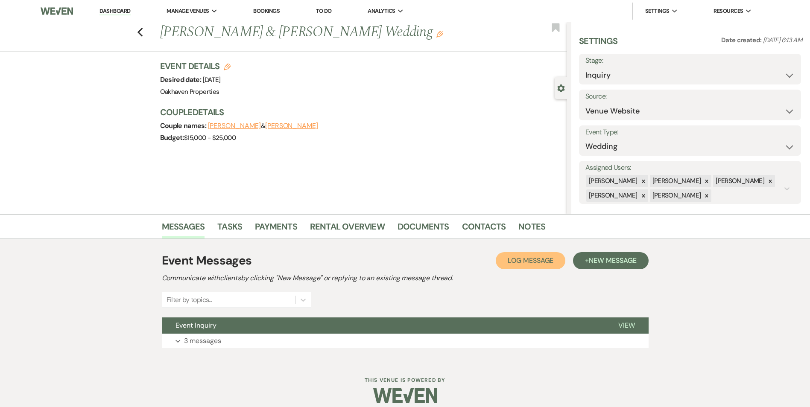
click at [545, 255] on button "Log Log Message" at bounding box center [531, 260] width 70 height 17
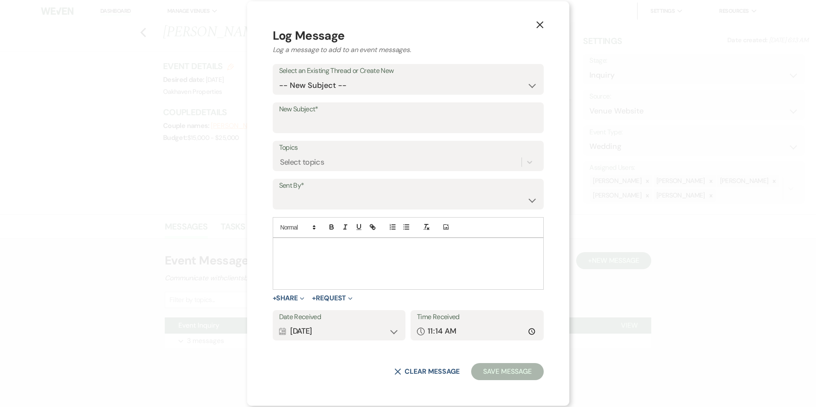
click at [309, 254] on div at bounding box center [408, 263] width 270 height 51
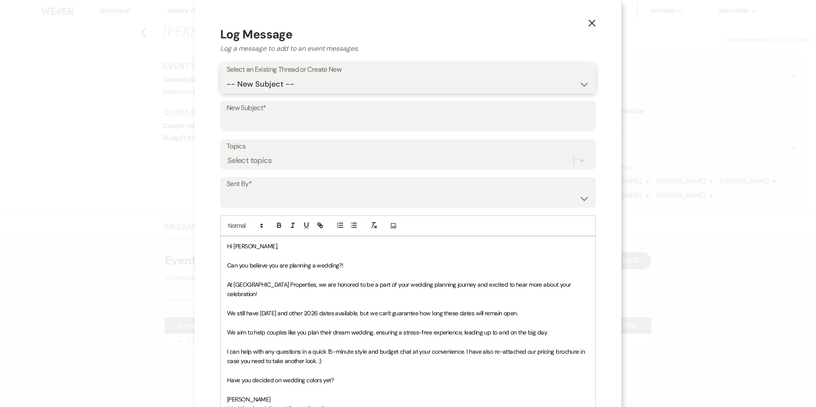
click at [288, 81] on select "-- New Subject -- Event Inquiry" at bounding box center [408, 84] width 363 height 17
select select "471732"
click at [227, 76] on select "-- New Subject -- Event Inquiry" at bounding box center [408, 84] width 363 height 17
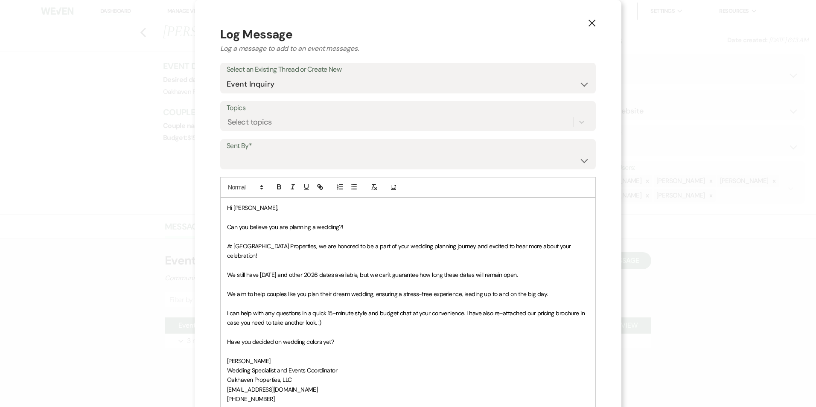
drag, startPoint x: 287, startPoint y: 149, endPoint x: 288, endPoint y: 155, distance: 5.6
click at [289, 151] on label "Sent By*" at bounding box center [408, 146] width 363 height 12
click at [287, 161] on select "Patience Ergish (pdergish@aol.com) Jeanette Wagoner (jeanette@experienceoakhave…" at bounding box center [408, 160] width 363 height 17
select select "user-127923"
click at [227, 152] on select "Patience Ergish (pdergish@aol.com) Jeanette Wagoner (jeanette@experienceoakhave…" at bounding box center [408, 160] width 363 height 17
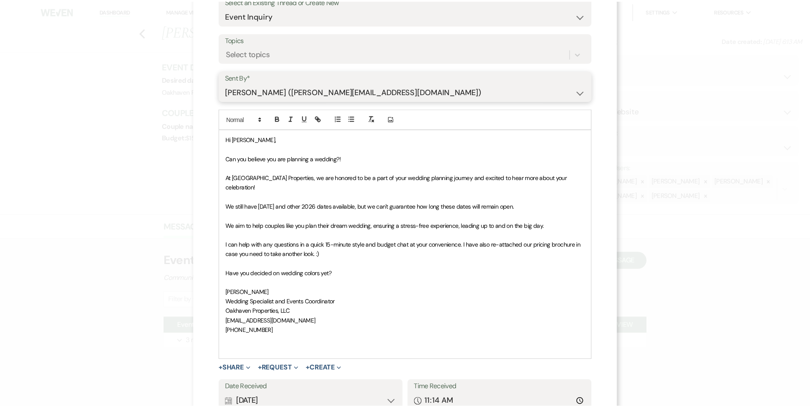
scroll to position [128, 0]
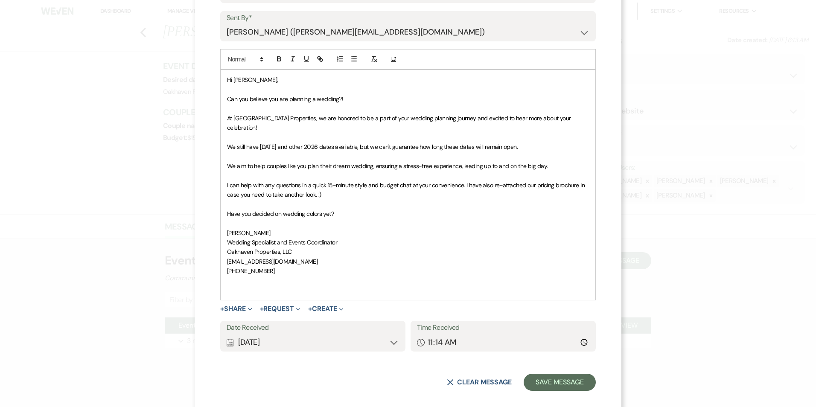
click at [560, 363] on form "Log Message Log a message to add to an event messages. Select an Existing Threa…" at bounding box center [408, 145] width 376 height 494
click at [565, 374] on button "Save Message" at bounding box center [560, 382] width 72 height 17
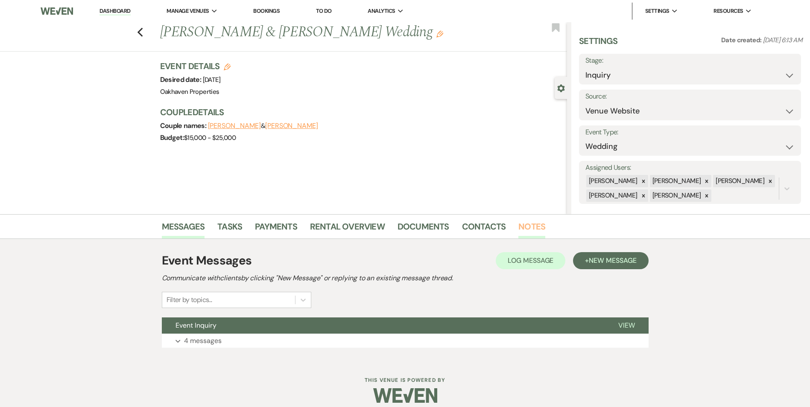
click at [533, 227] on link "Notes" at bounding box center [531, 229] width 27 height 19
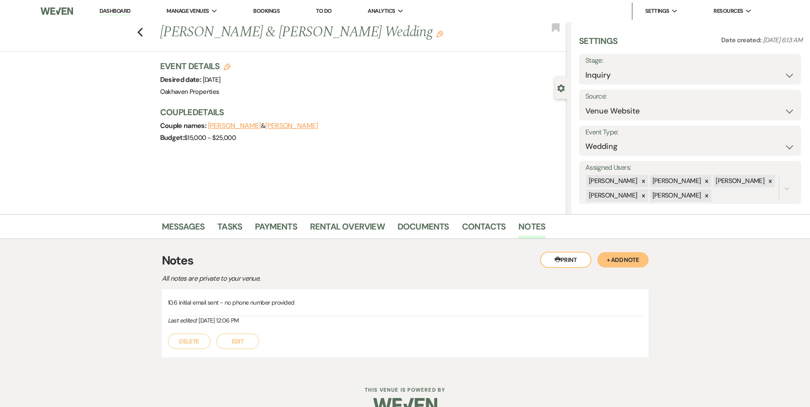
click at [251, 342] on button "Edit" at bounding box center [238, 341] width 43 height 15
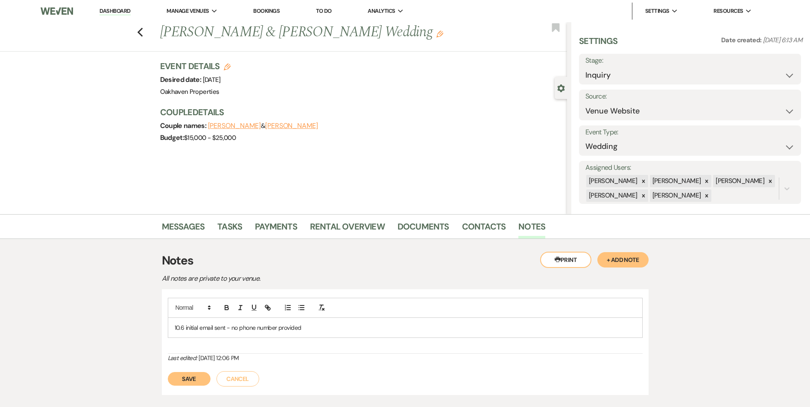
click at [329, 336] on div "10.6 initial email sent - no phone number provided" at bounding box center [405, 328] width 474 height 20
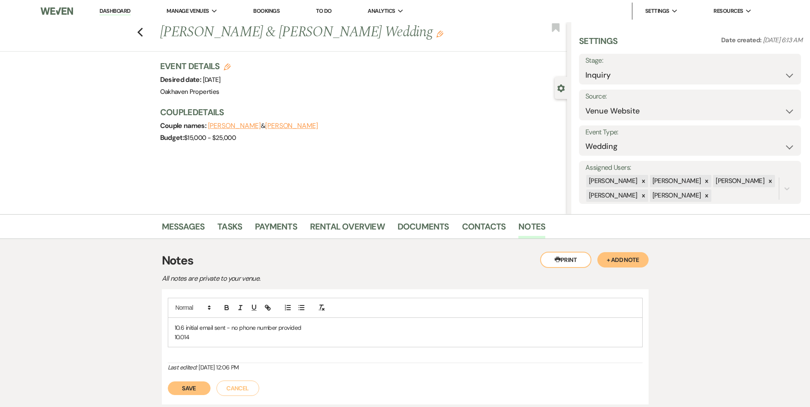
click at [219, 331] on p "10.6 initial email sent - no phone number provided" at bounding box center [405, 327] width 461 height 9
click at [196, 390] on button "Save" at bounding box center [189, 389] width 43 height 14
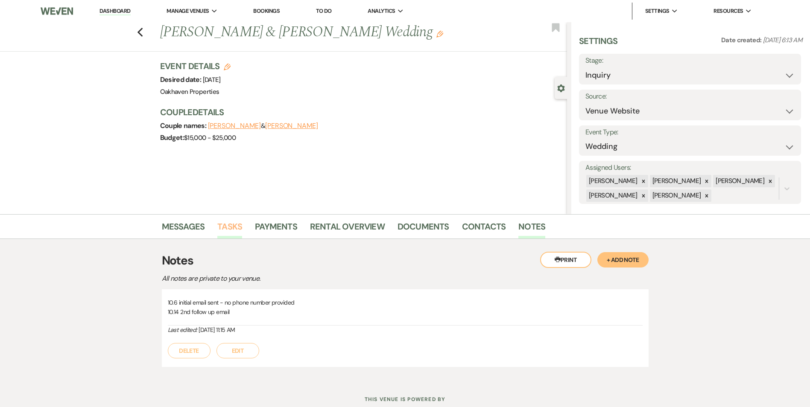
click at [223, 237] on link "Tasks" at bounding box center [229, 229] width 25 height 19
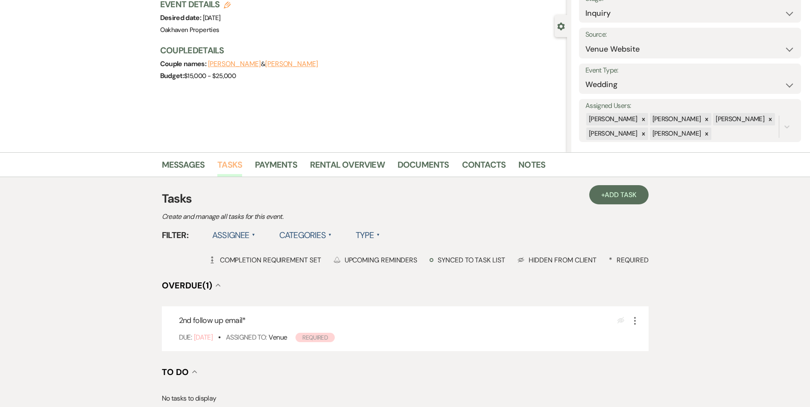
scroll to position [128, 0]
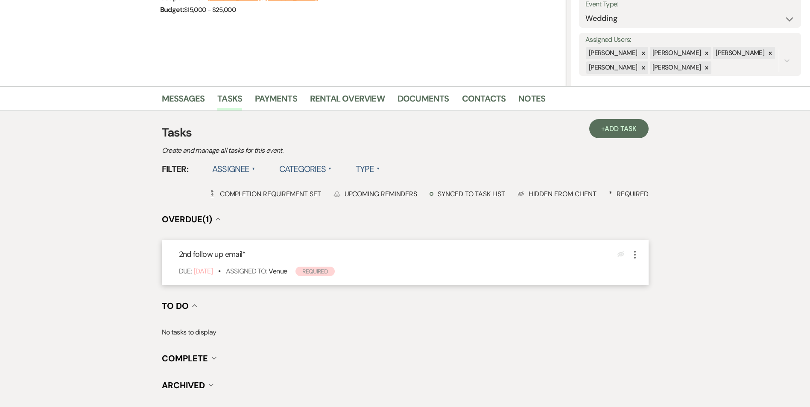
click at [636, 252] on icon "More" at bounding box center [635, 255] width 10 height 10
click at [650, 304] on button "Archive Archive" at bounding box center [671, 298] width 82 height 14
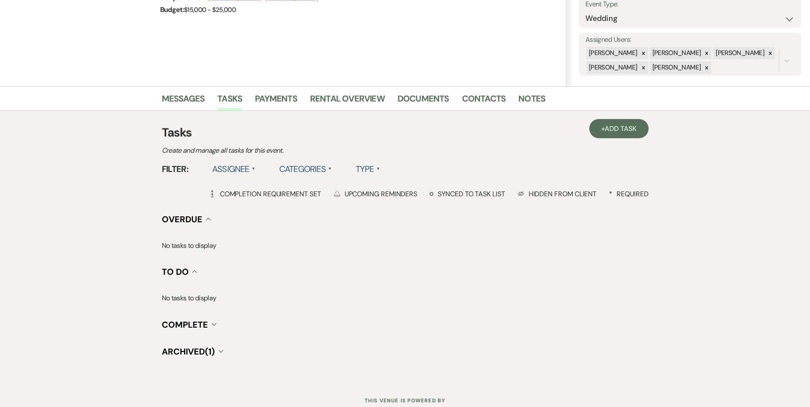
click at [215, 351] on span "Archived (1)" at bounding box center [188, 351] width 53 height 11
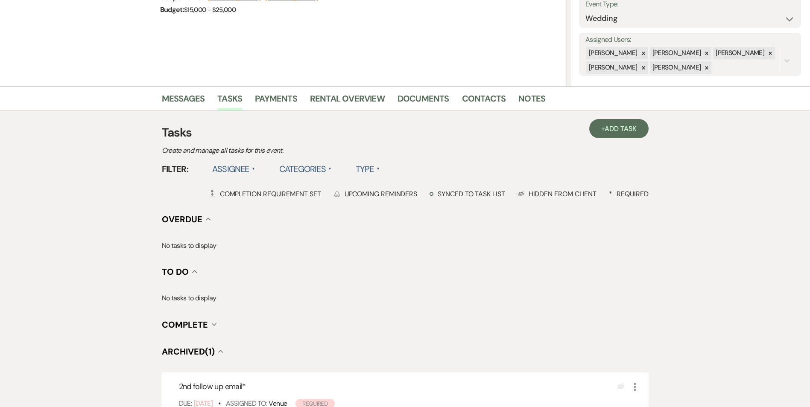
scroll to position [205, 0]
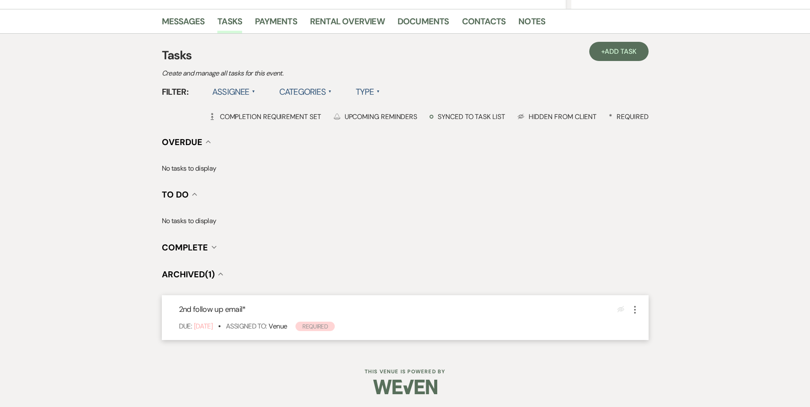
click at [634, 311] on icon "More" at bounding box center [635, 310] width 10 height 10
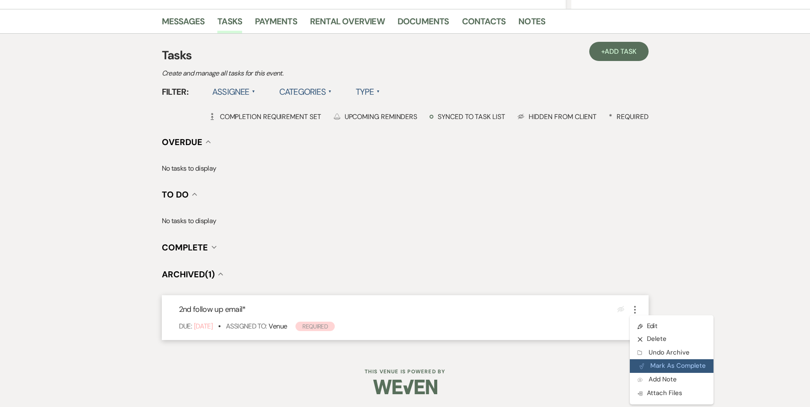
click at [649, 364] on button "Plan Portal Link Mark As Complete" at bounding box center [672, 367] width 84 height 14
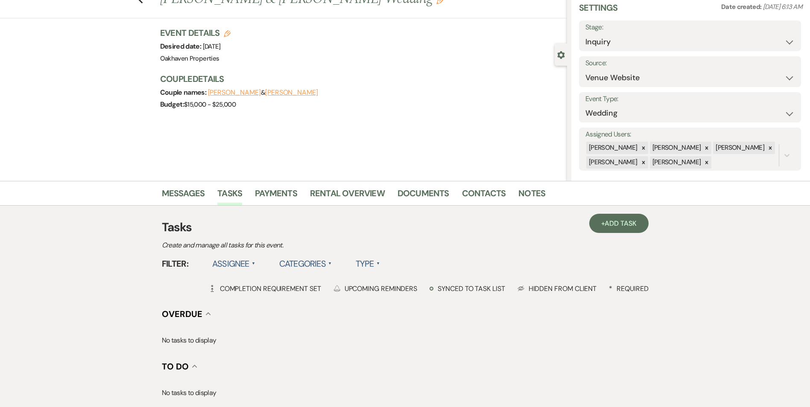
scroll to position [0, 0]
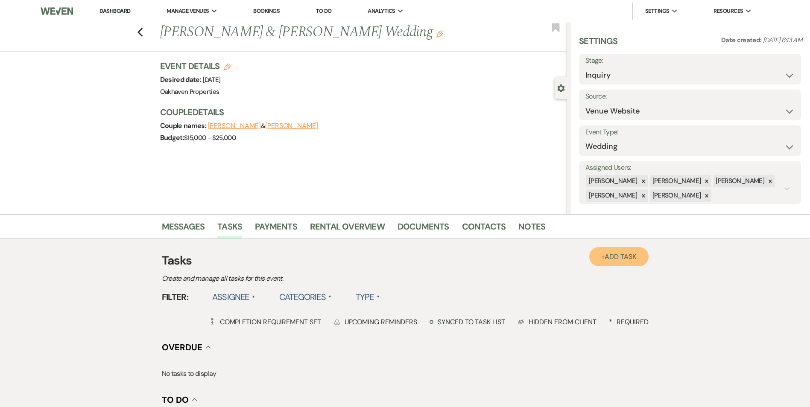
click at [616, 250] on link "+ Add Task" at bounding box center [618, 256] width 59 height 19
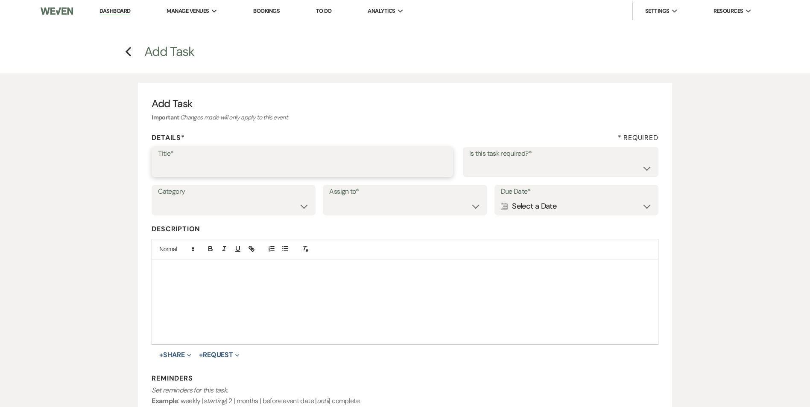
click at [194, 173] on input "Title*" at bounding box center [302, 168] width 289 height 17
type input "3rd follow up promo email"
drag, startPoint x: 537, startPoint y: 150, endPoint x: 538, endPoint y: 161, distance: 10.7
click at [539, 153] on label "Is this task required?*" at bounding box center [560, 154] width 183 height 12
click at [538, 161] on select "Yes No" at bounding box center [560, 168] width 183 height 17
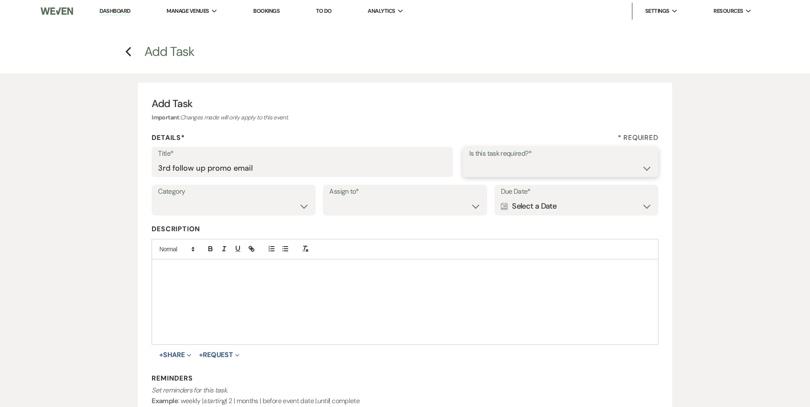
select select "true"
click at [469, 160] on select "Yes No" at bounding box center [560, 168] width 183 height 17
click at [283, 214] on select "Venue Vendors Guests Details Finalize & Share" at bounding box center [233, 206] width 151 height 17
click at [158, 198] on select "Venue Vendors Guests Details Finalize & Share" at bounding box center [233, 206] width 151 height 17
click at [260, 210] on select "Venue Vendors Guests Details Finalize & Share" at bounding box center [233, 206] width 151 height 17
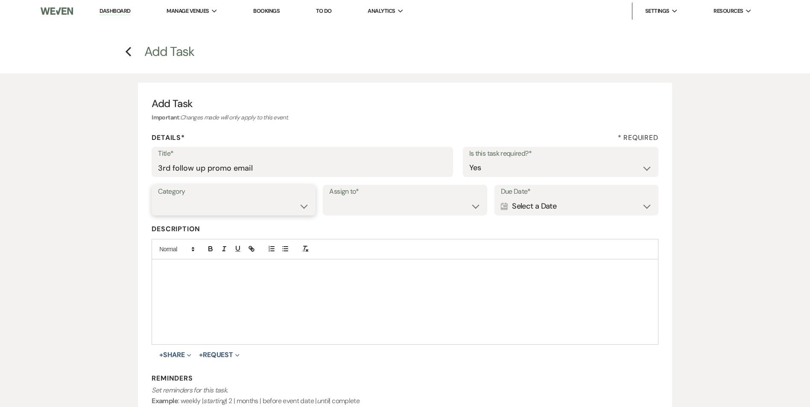
select select "31"
click at [158, 198] on select "Venue Vendors Guests Details Finalize & Share" at bounding box center [233, 206] width 151 height 17
click at [355, 196] on label "Assign to*" at bounding box center [404, 192] width 151 height 12
drag, startPoint x: 355, startPoint y: 204, endPoint x: 356, endPoint y: 215, distance: 10.7
click at [355, 204] on select "Venue Client" at bounding box center [404, 206] width 151 height 17
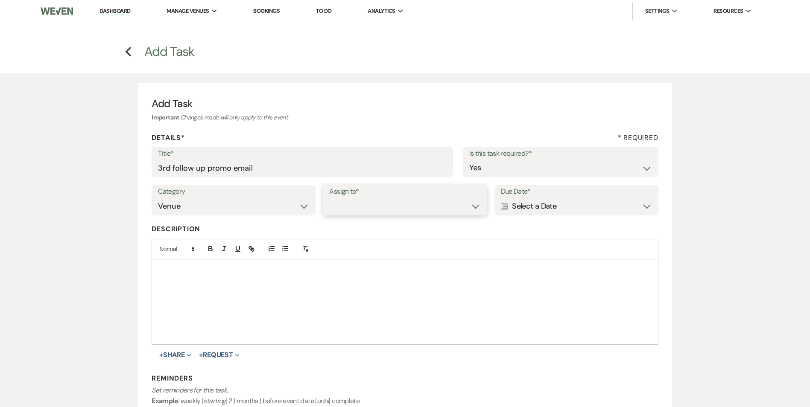
select select "venueHost"
click at [329, 198] on select "Venue Client" at bounding box center [404, 206] width 151 height 17
click at [529, 202] on div "Calendar Select a Date Expand" at bounding box center [576, 206] width 151 height 17
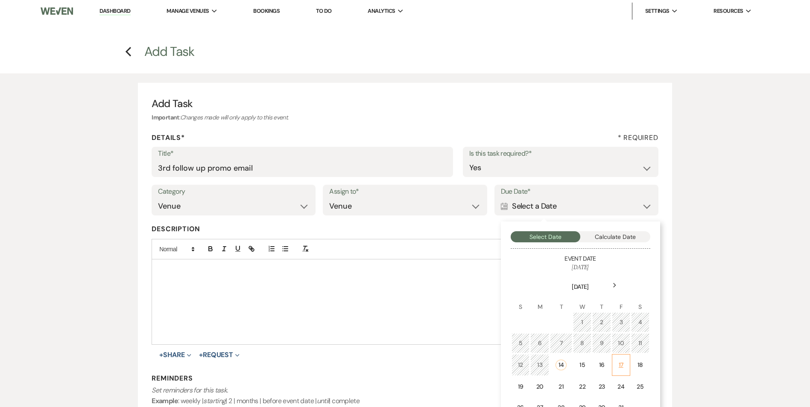
scroll to position [85, 0]
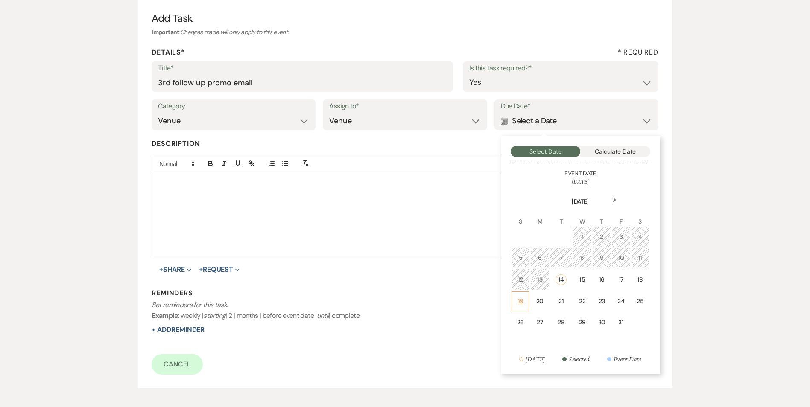
click at [517, 303] on div "19" at bounding box center [520, 301] width 7 height 9
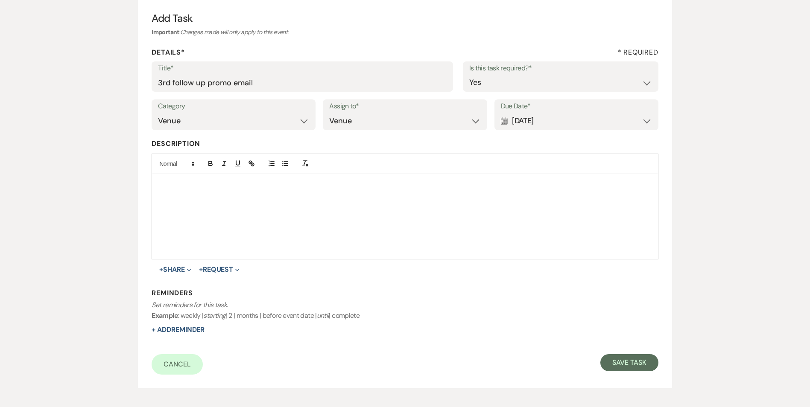
click at [168, 336] on form "Title* 3rd follow up promo email Is this task required?* Yes No Category Venue …" at bounding box center [405, 217] width 506 height 313
click at [169, 331] on button "+ Add Reminder" at bounding box center [178, 330] width 53 height 7
select select "host"
select select "days"
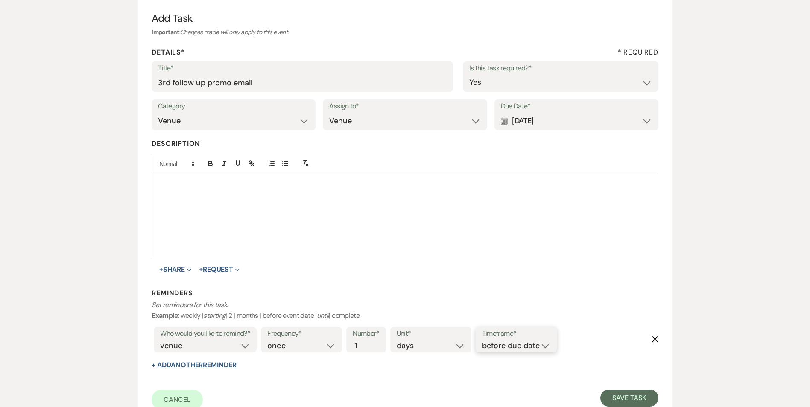
drag, startPoint x: 514, startPoint y: 348, endPoint x: 514, endPoint y: 353, distance: 5.1
click at [514, 348] on select "before due date after due date on due date on custom date" at bounding box center [516, 346] width 68 height 12
select select "onDueDate"
click at [482, 340] on select "before due date after due date on due date on custom date" at bounding box center [516, 346] width 68 height 12
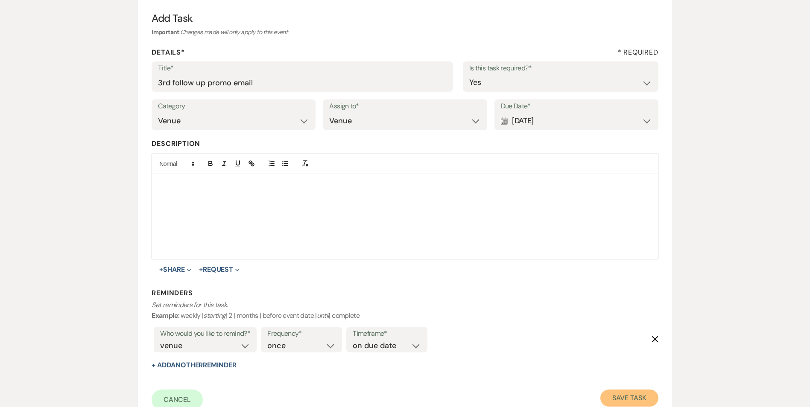
drag, startPoint x: 632, startPoint y: 394, endPoint x: 636, endPoint y: 398, distance: 5.4
click at [632, 395] on button "Save Task" at bounding box center [629, 398] width 58 height 17
select select "5"
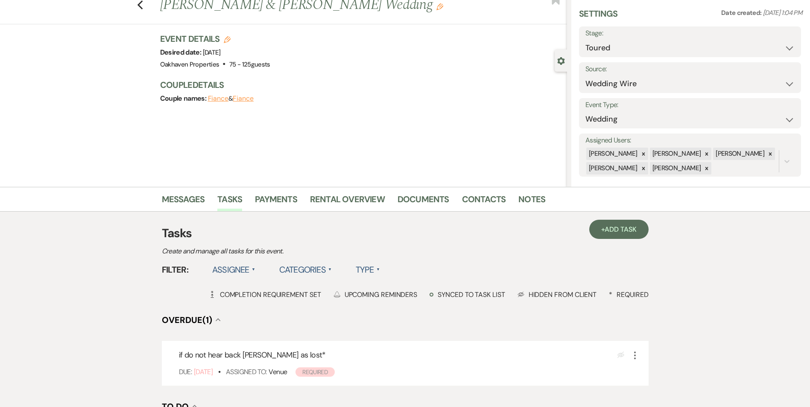
scroll to position [43, 0]
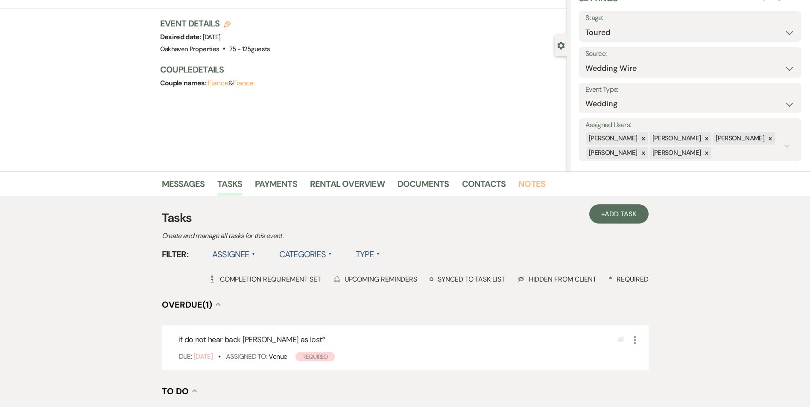
click at [536, 184] on link "Notes" at bounding box center [531, 186] width 27 height 19
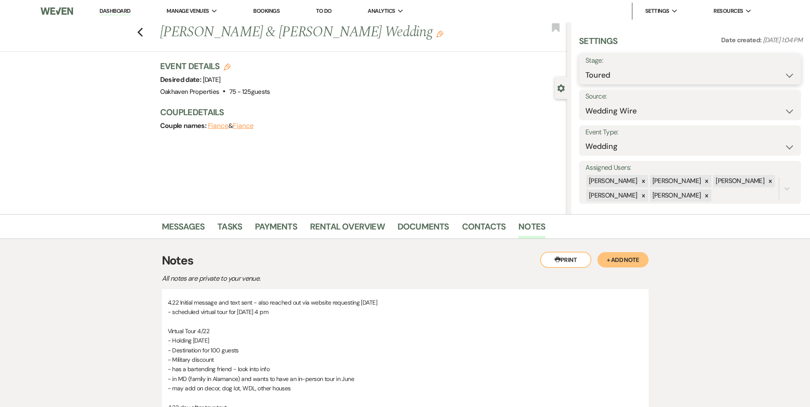
click at [683, 76] on select "Inquiry Follow Up Tour Requested Tour Confirmed Toured Proposal Sent Booked Lost" at bounding box center [689, 75] width 209 height 17
select select "8"
click at [585, 67] on select "Inquiry Follow Up Tour Requested Tour Confirmed Toured Proposal Sent Booked Lost" at bounding box center [689, 75] width 209 height 17
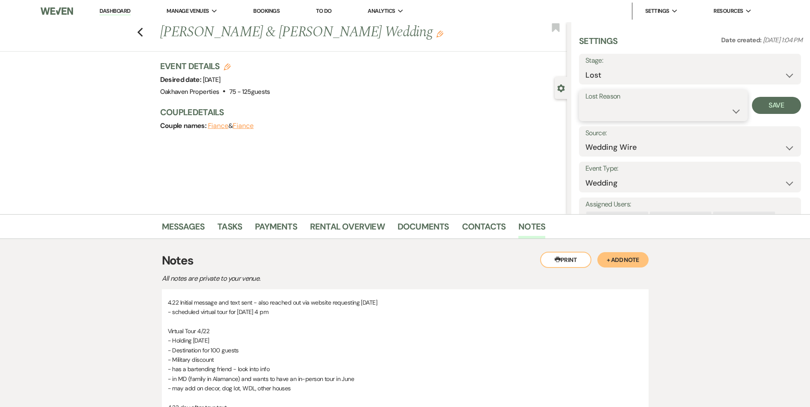
drag, startPoint x: 612, startPoint y: 109, endPoint x: 620, endPoint y: 124, distance: 16.8
click at [612, 109] on select "Booked Elsewhere Budget Date Unavailable No Response Not a Good Match Capacity …" at bounding box center [663, 111] width 156 height 17
select select "5"
click at [585, 103] on select "Booked Elsewhere Budget Date Unavailable No Response Not a Good Match Capacity …" at bounding box center [663, 111] width 156 height 17
drag, startPoint x: 765, startPoint y: 105, endPoint x: 688, endPoint y: 139, distance: 84.1
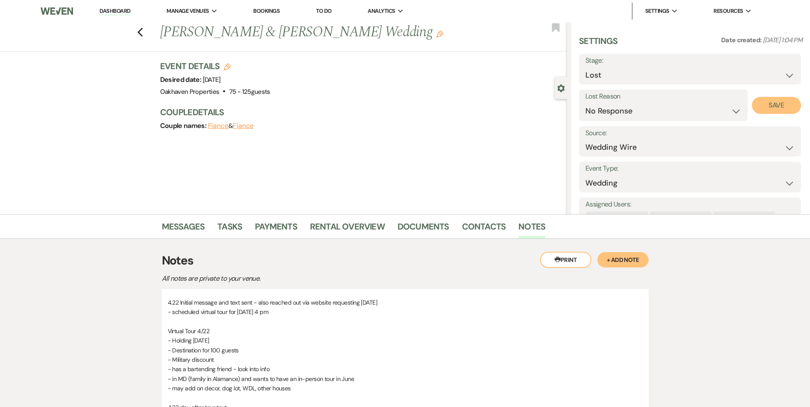
click at [764, 105] on button "Save" at bounding box center [776, 105] width 49 height 17
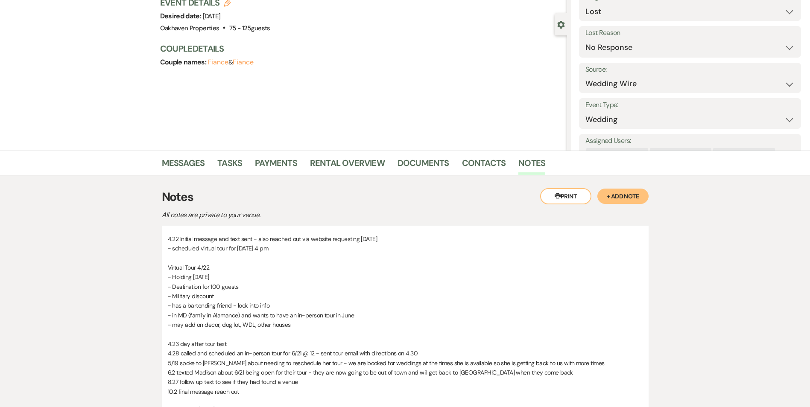
scroll to position [43, 0]
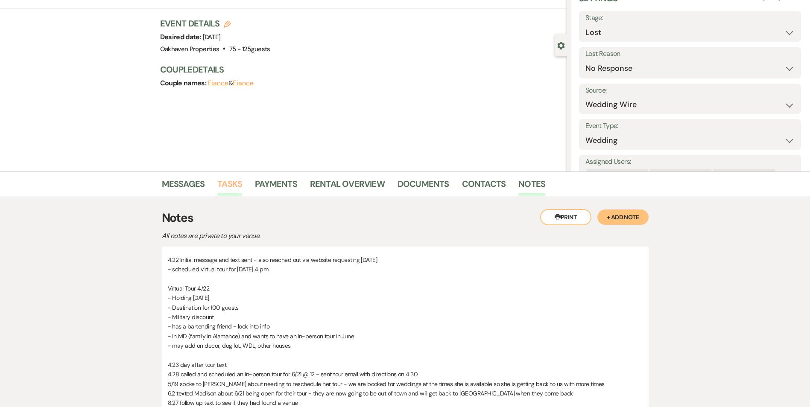
click at [237, 184] on link "Tasks" at bounding box center [229, 186] width 25 height 19
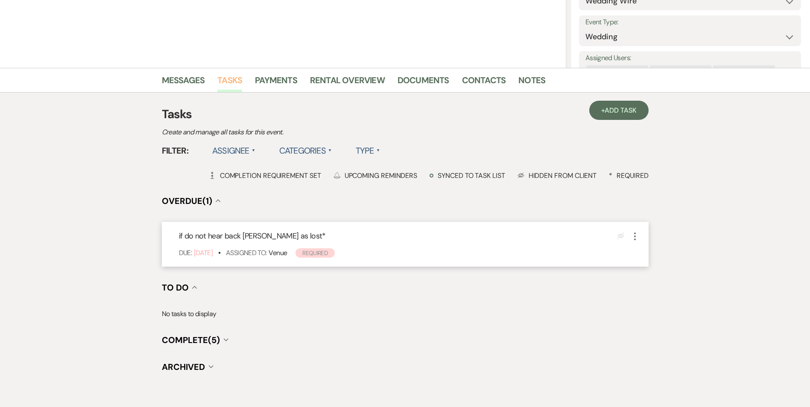
scroll to position [191, 0]
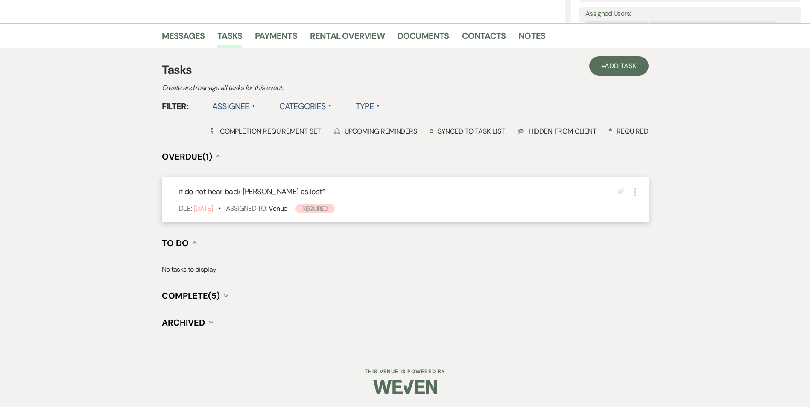
click at [638, 182] on div "if do not hear back mark as lost * Eye Blocked More Due: Oct 09 25 • Assigned T…" at bounding box center [405, 200] width 487 height 45
click at [635, 189] on use "button" at bounding box center [635, 192] width 2 height 8
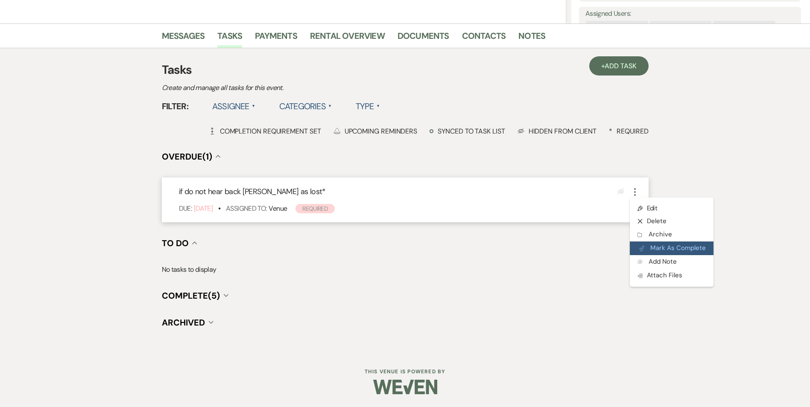
click at [647, 253] on button "Plan Portal Link Mark As Complete" at bounding box center [672, 249] width 84 height 14
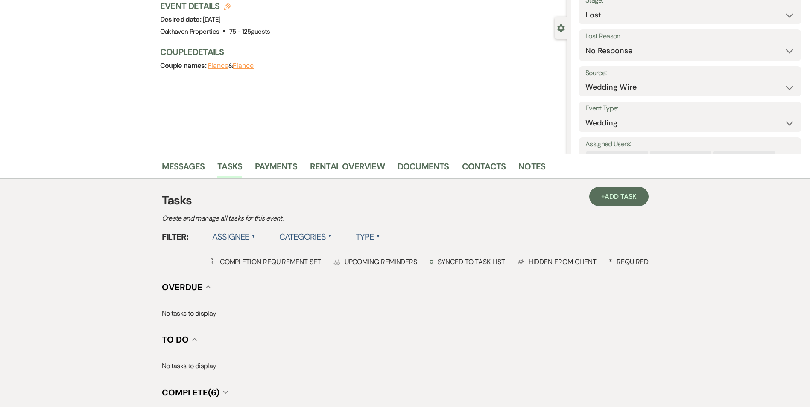
scroll to position [0, 0]
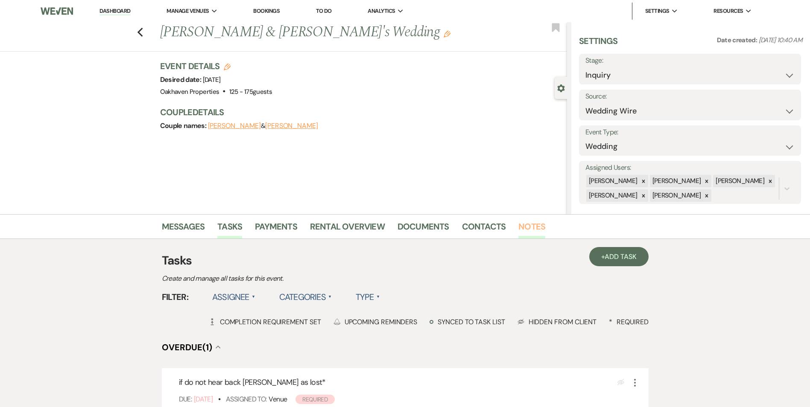
click at [524, 234] on link "Notes" at bounding box center [531, 229] width 27 height 19
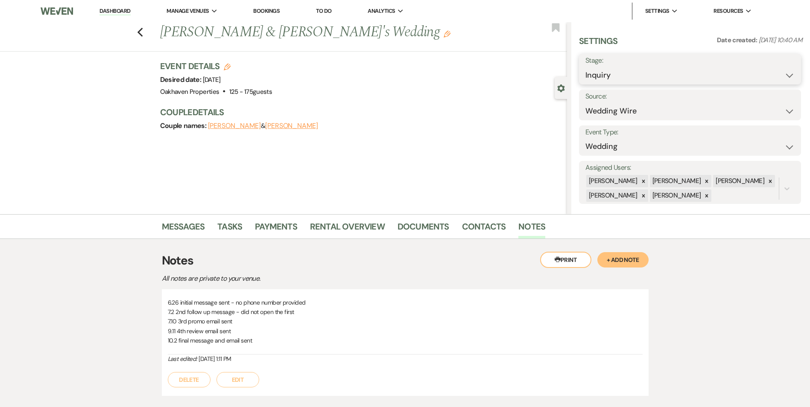
drag, startPoint x: 673, startPoint y: 70, endPoint x: 675, endPoint y: 89, distance: 18.9
click at [673, 70] on select "Inquiry Follow Up Tour Requested Tour Confirmed Toured Proposal Sent Booked Lost" at bounding box center [689, 75] width 209 height 17
click at [585, 67] on select "Inquiry Follow Up Tour Requested Tour Confirmed Toured Proposal Sent Booked Lost" at bounding box center [689, 75] width 209 height 17
click at [625, 66] on label "Stage:" at bounding box center [663, 61] width 157 height 12
click at [630, 73] on select "Inquiry Follow Up Tour Requested Tour Confirmed Toured Proposal Sent Booked Lost" at bounding box center [663, 75] width 157 height 17
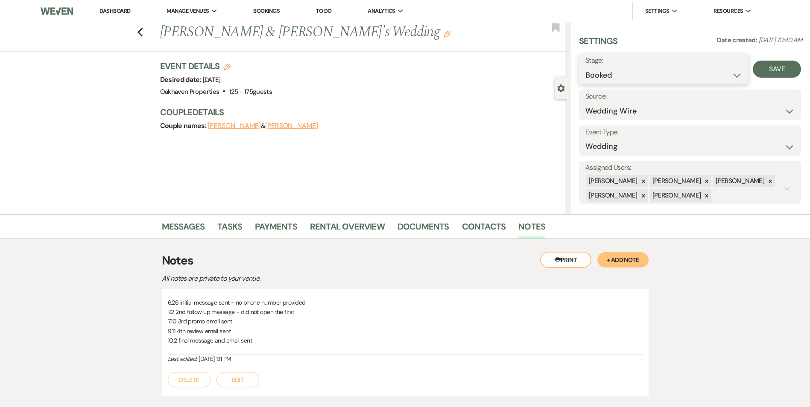
select select "8"
click at [585, 67] on select "Inquiry Follow Up Tour Requested Tour Confirmed Toured Proposal Sent Booked Lost" at bounding box center [663, 75] width 157 height 17
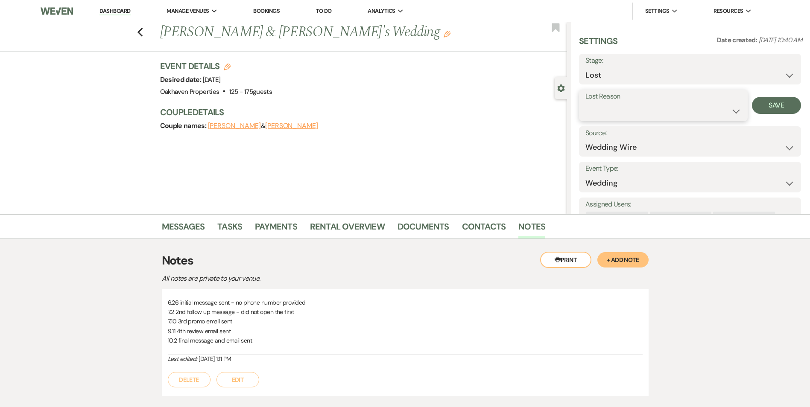
click at [603, 114] on select "Booked Elsewhere Budget Date Unavailable No Response Not a Good Match Capacity …" at bounding box center [663, 111] width 156 height 17
select select "5"
click at [585, 103] on select "Booked Elsewhere Budget Date Unavailable No Response Not a Good Match Capacity …" at bounding box center [663, 111] width 156 height 17
click at [760, 103] on button "Save" at bounding box center [776, 105] width 49 height 17
click at [228, 225] on link "Tasks" at bounding box center [229, 229] width 25 height 19
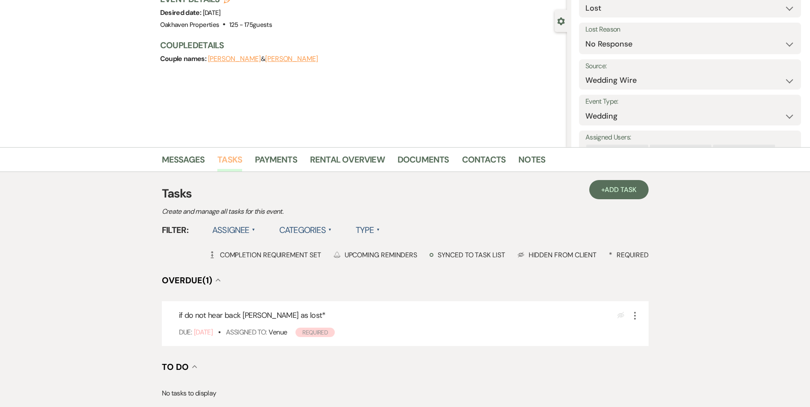
scroll to position [85, 0]
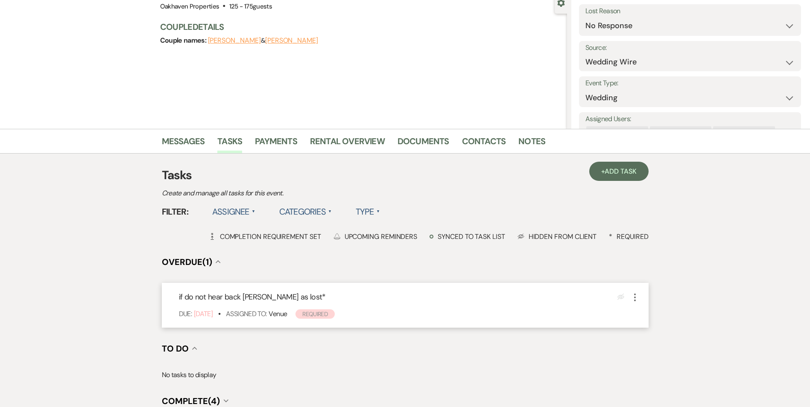
click at [637, 293] on icon "More" at bounding box center [635, 298] width 10 height 10
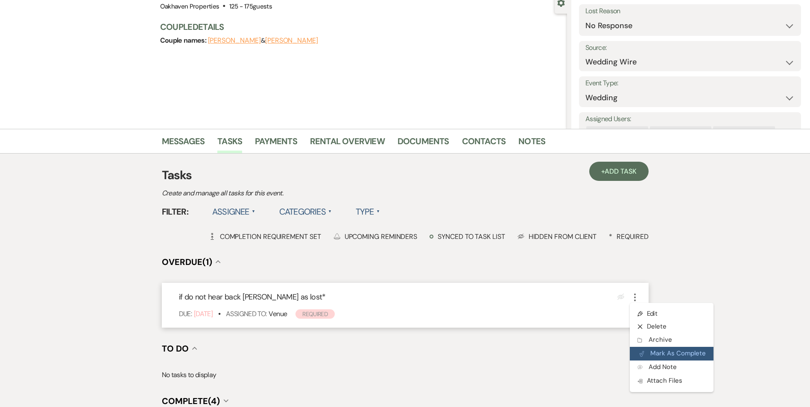
click at [652, 350] on button "Plan Portal Link Mark As Complete" at bounding box center [672, 354] width 84 height 14
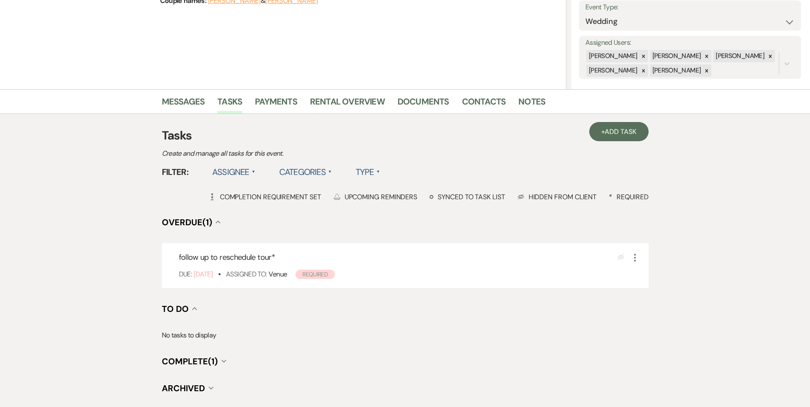
scroll to position [128, 0]
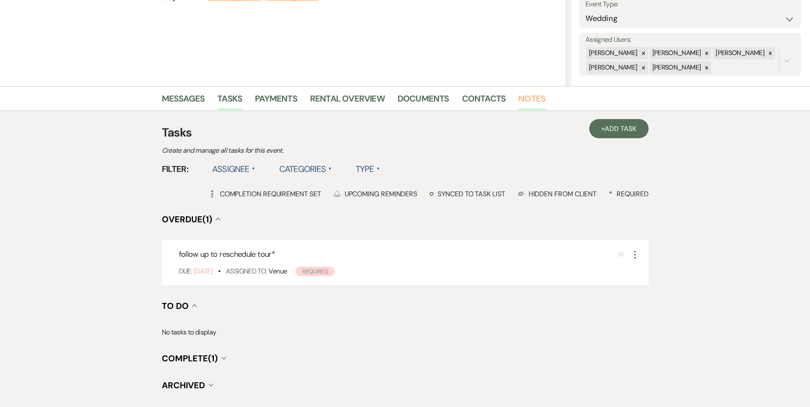
click at [521, 102] on link "Notes" at bounding box center [531, 101] width 27 height 19
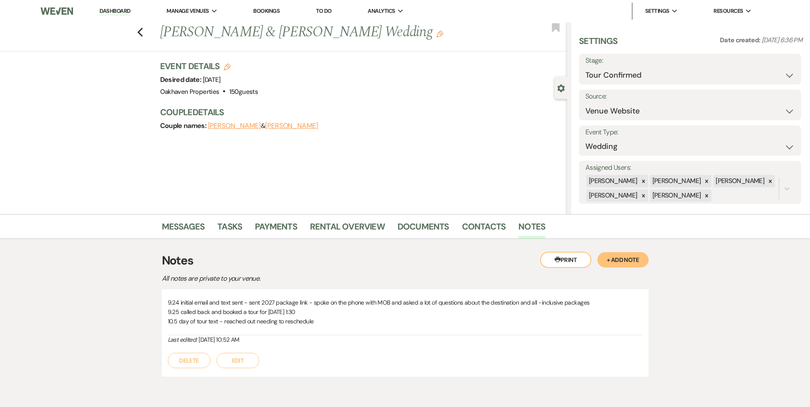
click at [230, 358] on button "Edit" at bounding box center [238, 360] width 43 height 15
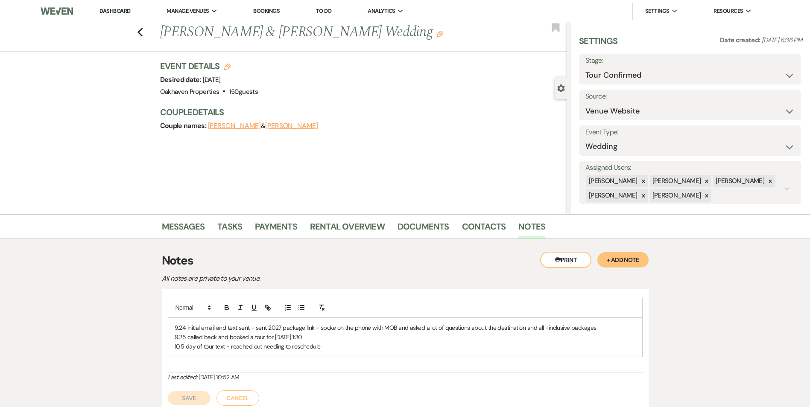
click at [360, 354] on div "9.24 initial email and text sent - sent 2027 package link - spoke on the phone …" at bounding box center [405, 337] width 474 height 39
drag, startPoint x: 189, startPoint y: 405, endPoint x: 256, endPoint y: 383, distance: 71.0
click at [189, 405] on button "Save" at bounding box center [189, 408] width 43 height 14
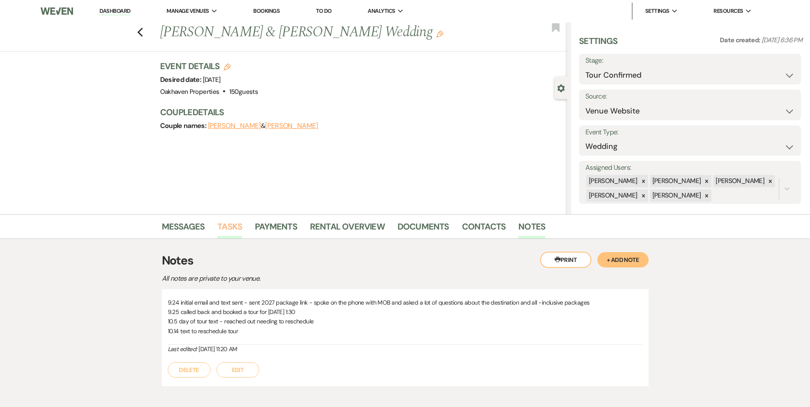
drag, startPoint x: 217, startPoint y: 231, endPoint x: 253, endPoint y: 226, distance: 37.0
click at [218, 231] on ul "Messages Tasks Payments Rental Overview Documents Contacts Notes" at bounding box center [405, 228] width 487 height 20
click at [229, 224] on link "Tasks" at bounding box center [229, 229] width 25 height 19
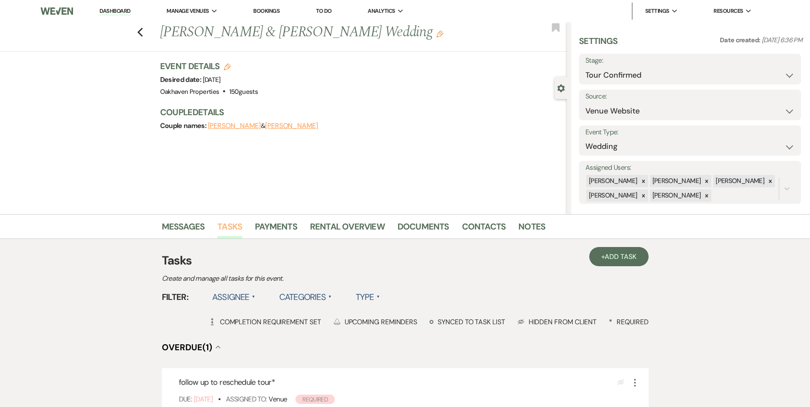
scroll to position [191, 0]
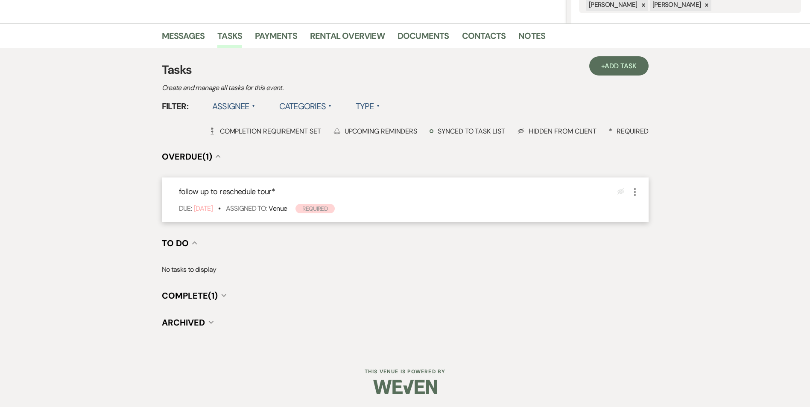
click at [633, 192] on icon "More" at bounding box center [635, 192] width 10 height 10
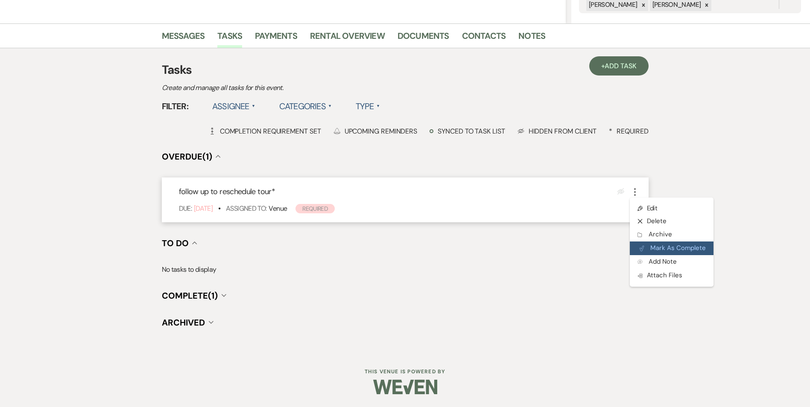
click at [651, 244] on button "Plan Portal Link Mark As Complete" at bounding box center [672, 249] width 84 height 14
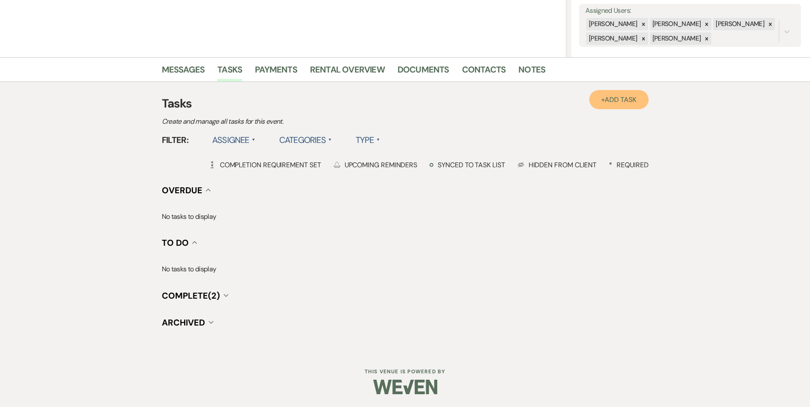
click at [635, 100] on span "Add Task" at bounding box center [621, 99] width 32 height 9
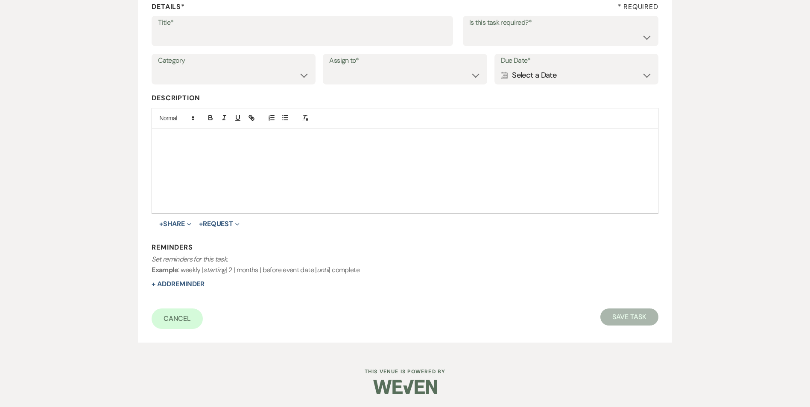
scroll to position [131, 0]
click at [216, 42] on input "Title*" at bounding box center [302, 37] width 289 height 17
type input "another follow up promo message and call/text"
drag, startPoint x: 530, startPoint y: 34, endPoint x: 527, endPoint y: 47, distance: 13.0
click at [530, 34] on select "Yes No" at bounding box center [560, 37] width 183 height 17
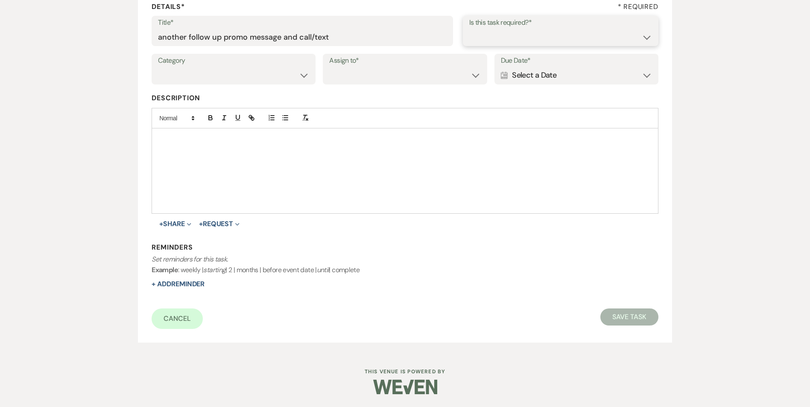
select select "true"
click at [469, 29] on select "Yes No" at bounding box center [560, 37] width 183 height 17
click at [213, 77] on select "Venue Vendors Guests Details Finalize & Share" at bounding box center [233, 75] width 151 height 17
select select "31"
click at [158, 67] on select "Venue Vendors Guests Details Finalize & Share" at bounding box center [233, 75] width 151 height 17
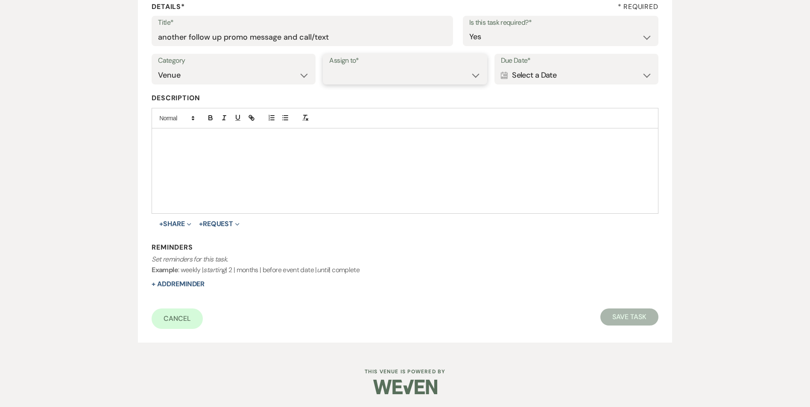
click at [354, 80] on select "Venue Client" at bounding box center [404, 75] width 151 height 17
select select "venueHost"
click at [329, 67] on select "Venue Client" at bounding box center [404, 75] width 151 height 17
click at [565, 76] on div "Calendar Select a Date Expand" at bounding box center [576, 75] width 151 height 17
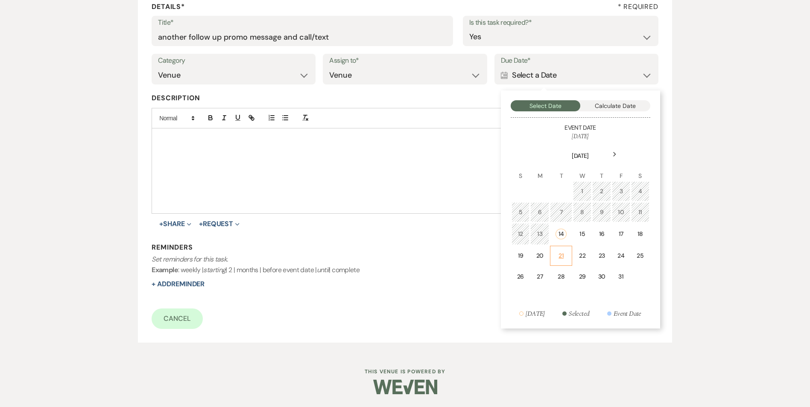
click at [555, 252] on td "21" at bounding box center [561, 256] width 22 height 20
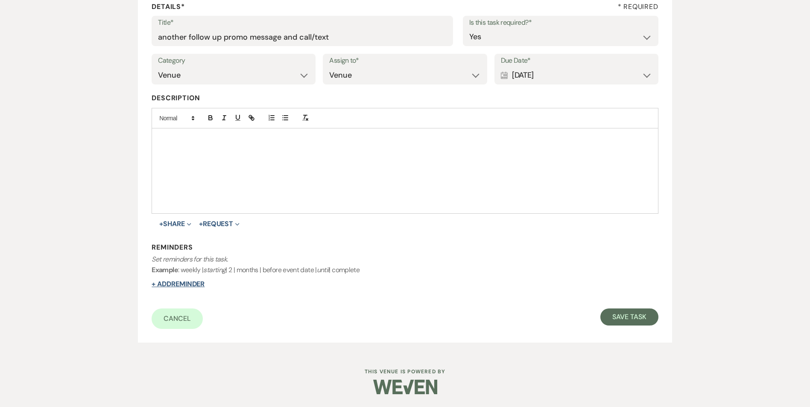
click at [189, 284] on button "+ Add Reminder" at bounding box center [178, 284] width 53 height 7
select select "host"
select select "days"
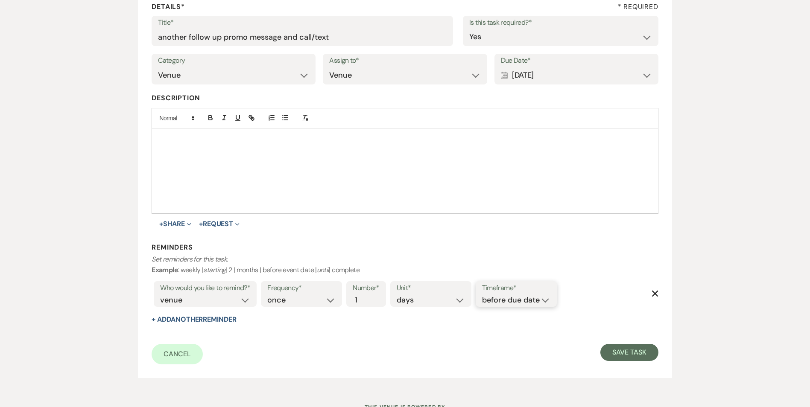
drag, startPoint x: 530, startPoint y: 298, endPoint x: 530, endPoint y: 304, distance: 6.0
click at [530, 298] on select "before due date after due date on due date on custom date" at bounding box center [516, 301] width 68 height 12
select select "onDueDate"
click at [482, 295] on select "before due date after due date on due date on custom date" at bounding box center [516, 301] width 68 height 12
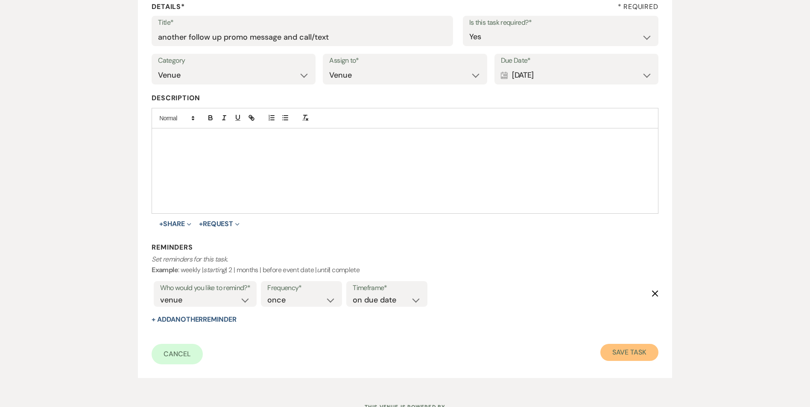
click at [637, 356] on button "Save Task" at bounding box center [629, 352] width 58 height 17
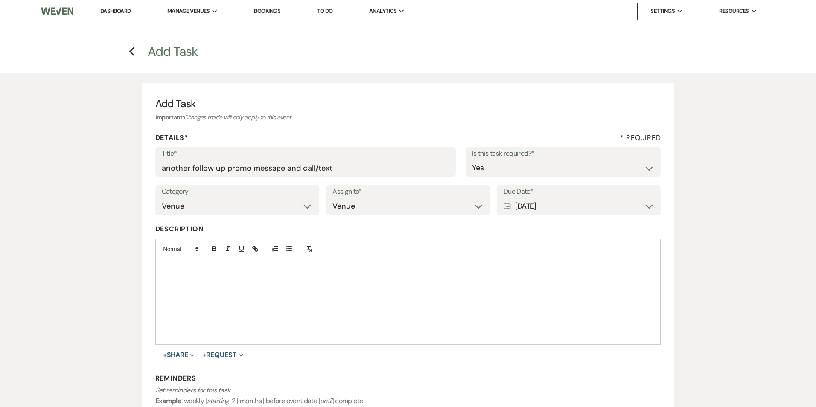
select select "4"
select select "5"
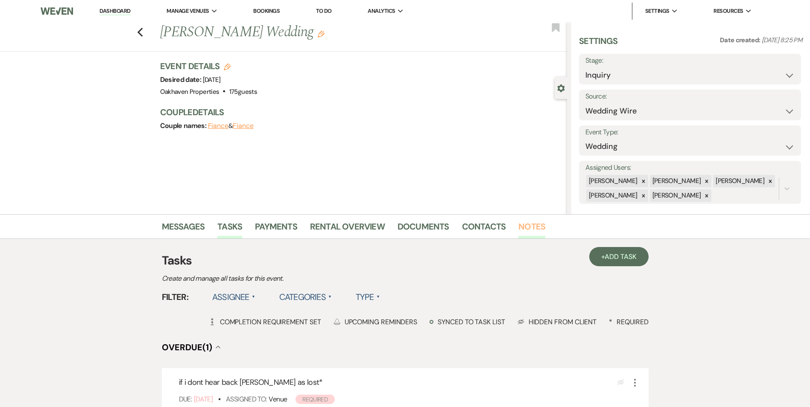
click at [521, 234] on link "Notes" at bounding box center [531, 229] width 27 height 19
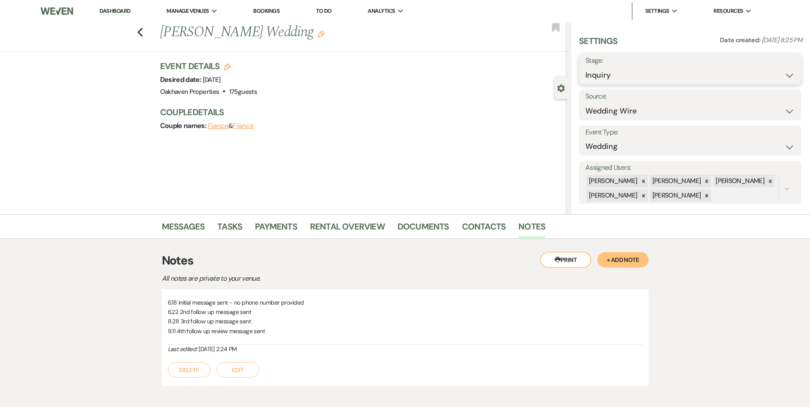
drag, startPoint x: 609, startPoint y: 76, endPoint x: 609, endPoint y: 87, distance: 10.7
click at [609, 76] on select "Inquiry Follow Up Tour Requested Tour Confirmed Toured Proposal Sent Booked Lost" at bounding box center [689, 75] width 209 height 17
select select "8"
click at [585, 67] on select "Inquiry Follow Up Tour Requested Tour Confirmed Toured Proposal Sent Booked Lost" at bounding box center [689, 75] width 209 height 17
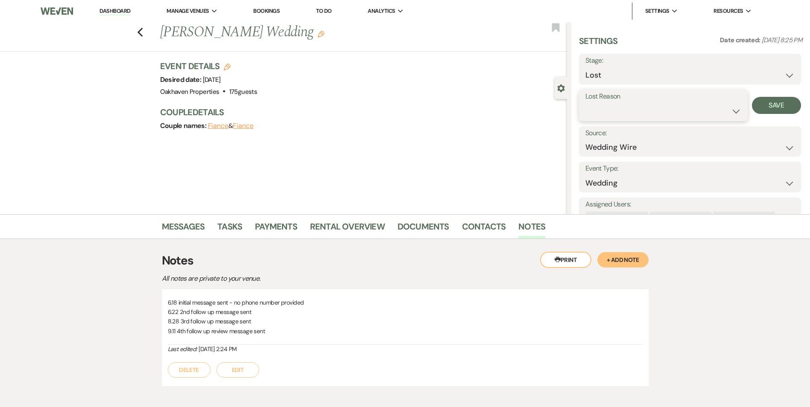
click at [595, 103] on select "Booked Elsewhere Budget Date Unavailable No Response Not a Good Match Capacity …" at bounding box center [663, 111] width 156 height 17
select select "5"
click at [585, 103] on select "Booked Elsewhere Budget Date Unavailable No Response Not a Good Match Capacity …" at bounding box center [663, 111] width 156 height 17
click at [764, 112] on button "Save" at bounding box center [776, 105] width 49 height 17
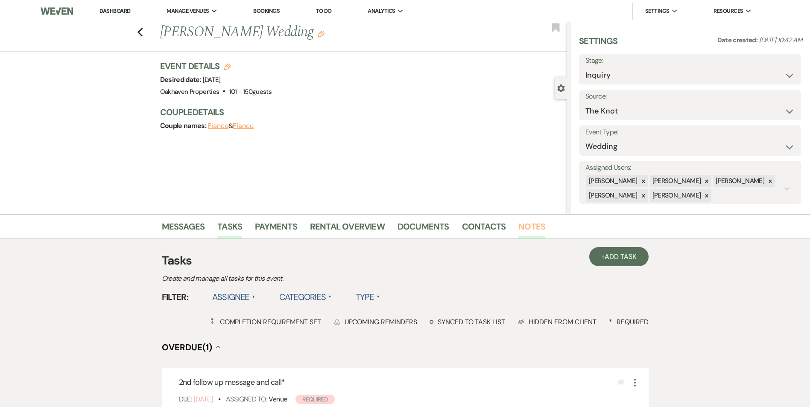
click at [531, 226] on link "Notes" at bounding box center [531, 229] width 27 height 19
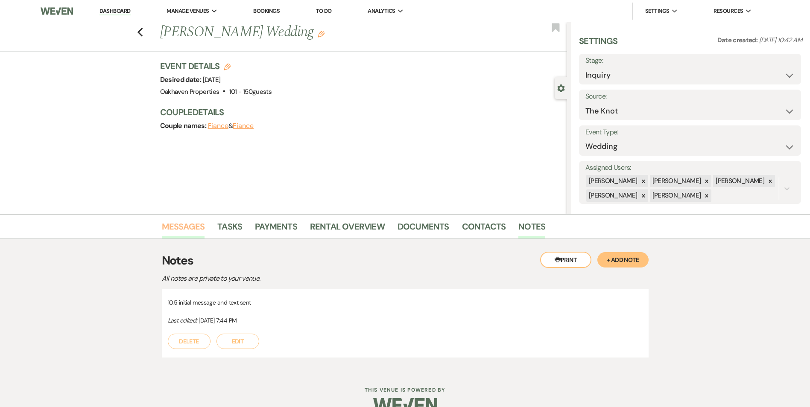
click at [190, 229] on link "Messages" at bounding box center [183, 229] width 43 height 19
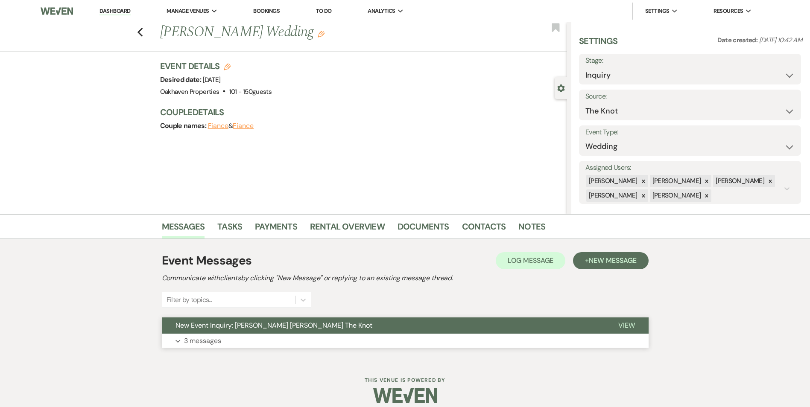
click at [622, 327] on span "View" at bounding box center [626, 325] width 17 height 9
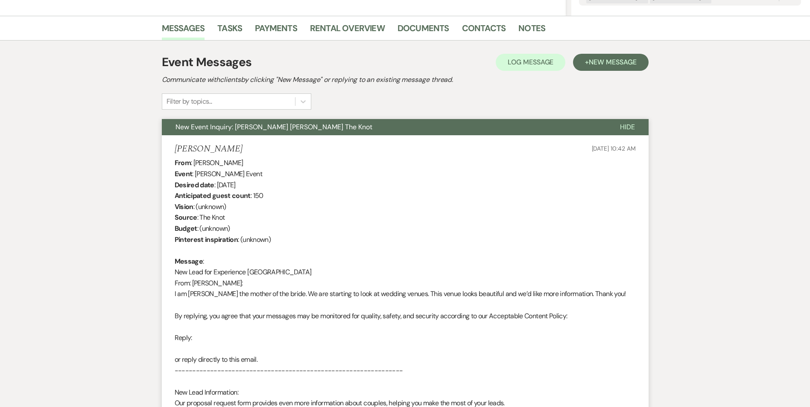
scroll to position [214, 0]
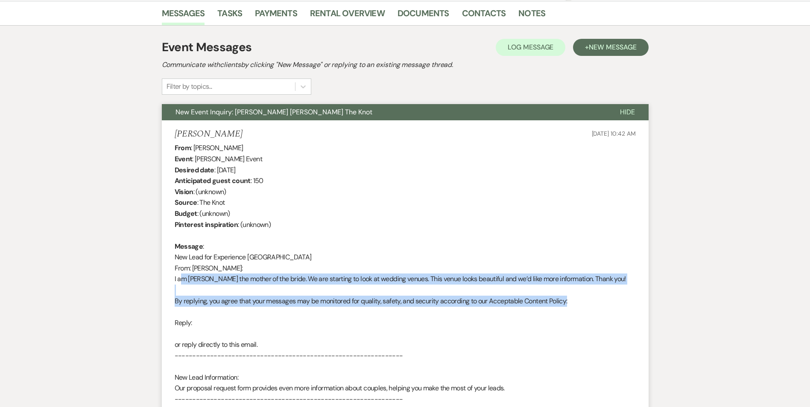
drag, startPoint x: 179, startPoint y: 280, endPoint x: 606, endPoint y: 304, distance: 427.3
click at [606, 304] on div "From : [PERSON_NAME] Event : [PERSON_NAME] Event Desired date : [DATE] Anticipa…" at bounding box center [405, 329] width 461 height 372
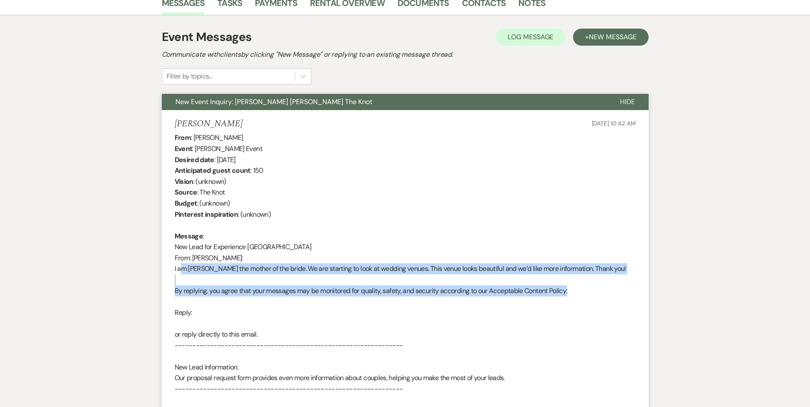
scroll to position [105, 0]
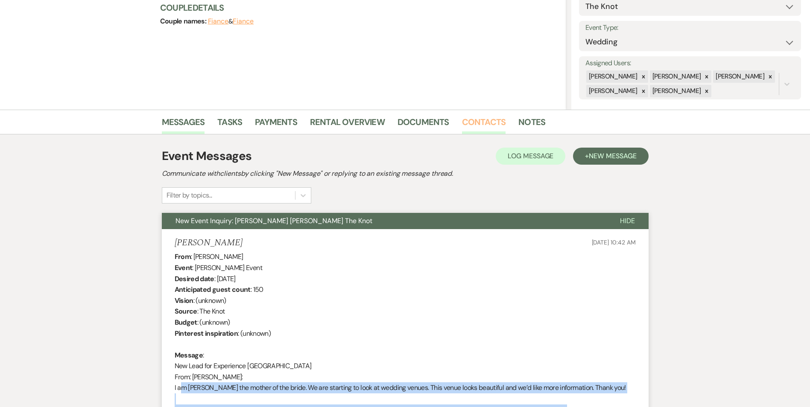
click at [480, 118] on link "Contacts" at bounding box center [484, 124] width 44 height 19
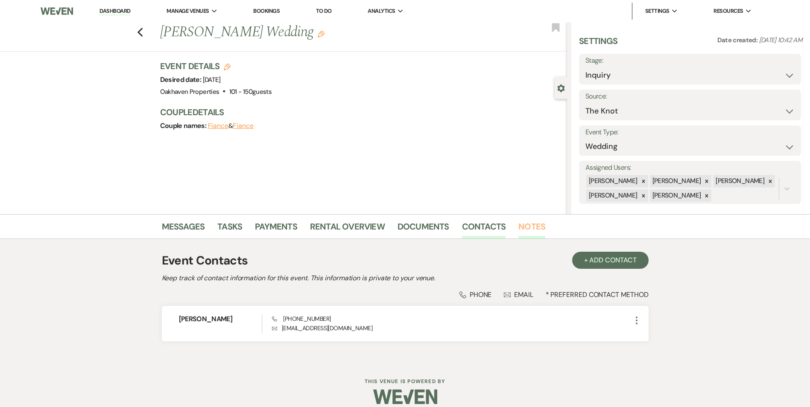
click at [529, 228] on link "Notes" at bounding box center [531, 229] width 27 height 19
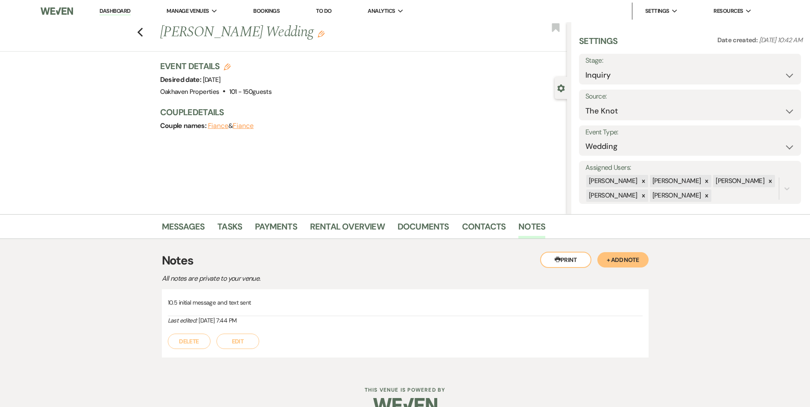
click at [252, 337] on button "Edit" at bounding box center [238, 341] width 43 height 15
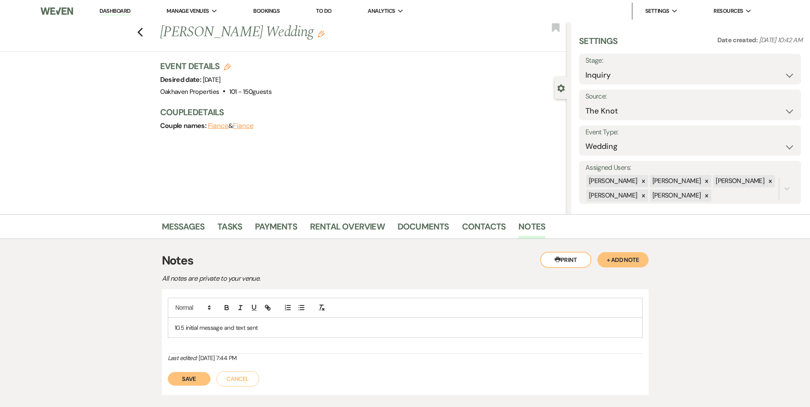
click at [266, 335] on div "10.5 initial message and text sent" at bounding box center [405, 328] width 474 height 20
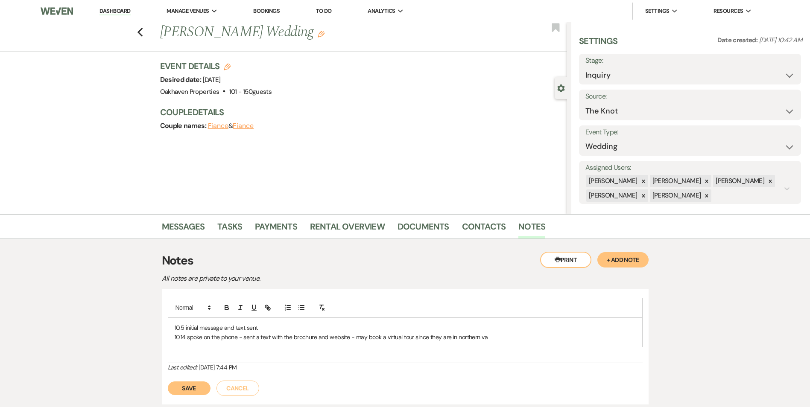
click at [192, 386] on button "Save" at bounding box center [189, 389] width 43 height 14
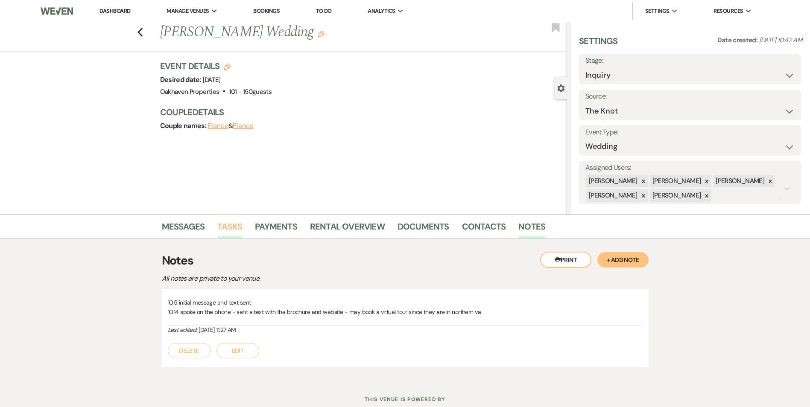
click at [215, 225] on li "Messages" at bounding box center [190, 228] width 56 height 20
click at [214, 222] on li "Messages" at bounding box center [190, 228] width 56 height 20
click at [234, 228] on link "Tasks" at bounding box center [229, 229] width 25 height 19
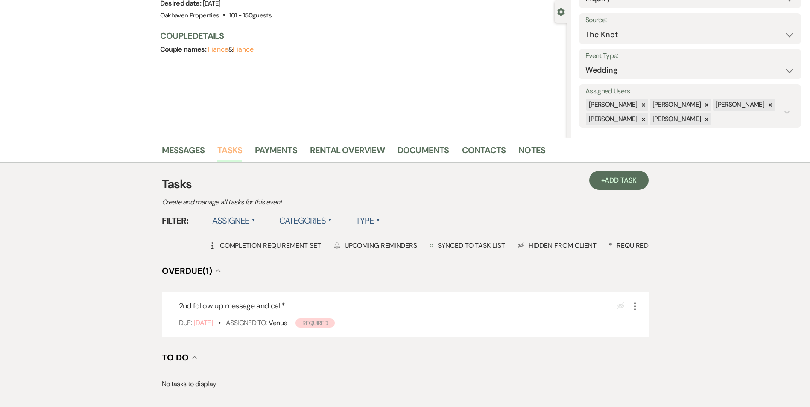
scroll to position [191, 0]
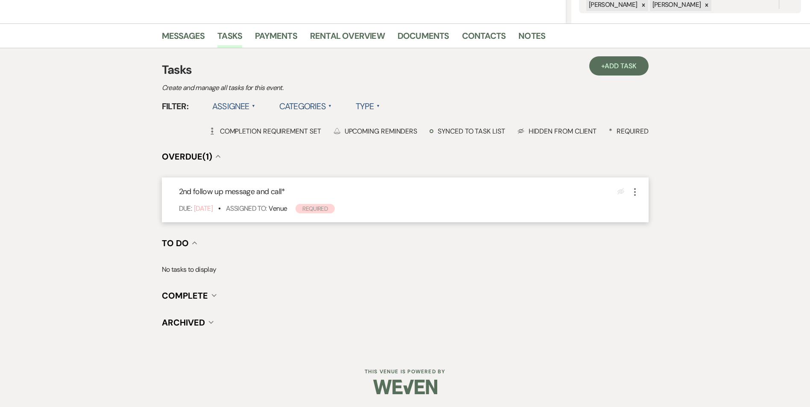
click at [640, 190] on div "2nd follow up message and call * Eye Blocked More Due: Oct 08 25 • Assigned To:…" at bounding box center [405, 200] width 487 height 45
click at [635, 194] on icon "More" at bounding box center [635, 192] width 10 height 10
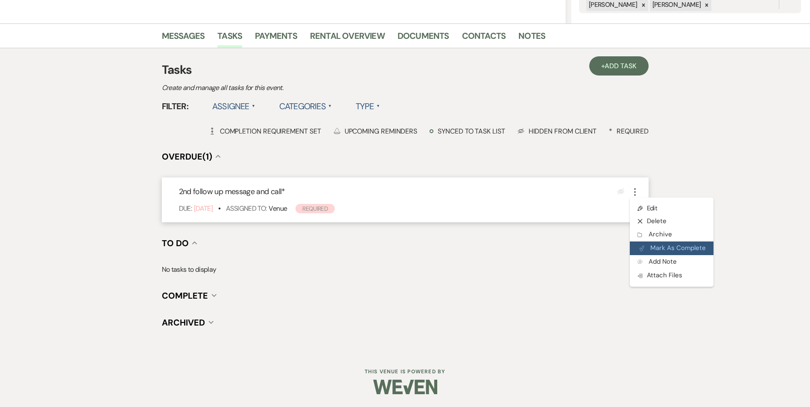
click at [636, 248] on button "Plan Portal Link Mark As Complete" at bounding box center [672, 249] width 84 height 14
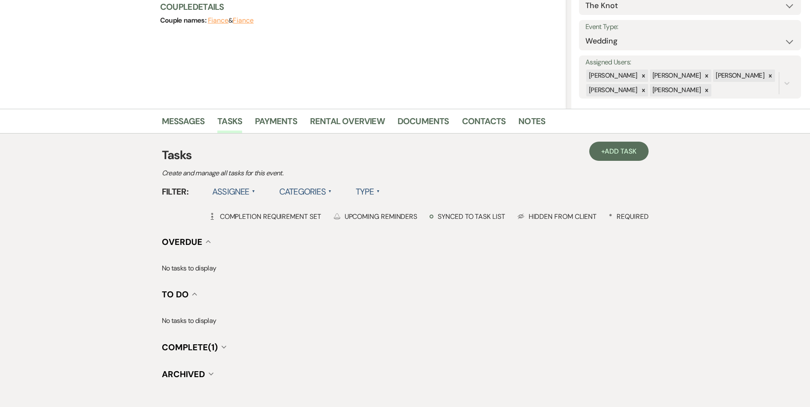
scroll to position [29, 0]
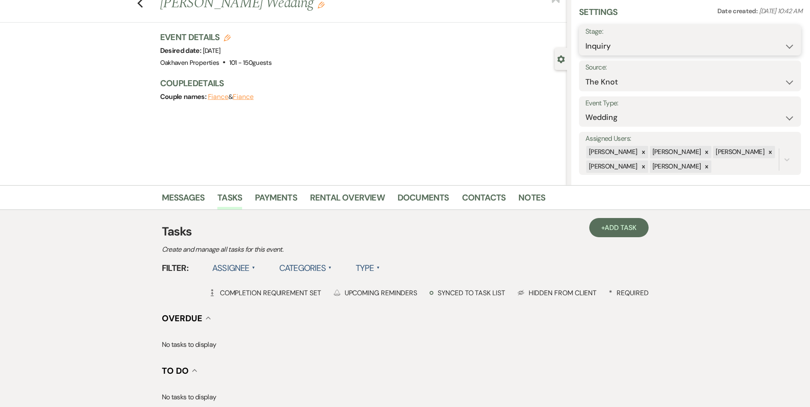
click at [675, 49] on select "Inquiry Follow Up Tour Requested Tour Confirmed Toured Proposal Sent Booked Lost" at bounding box center [689, 46] width 209 height 17
drag, startPoint x: 536, startPoint y: 75, endPoint x: 548, endPoint y: 176, distance: 102.3
click at [536, 75] on div "Event Details Edit Desired date: Saturday, September 26th, 2026 Venue: Oakhaven…" at bounding box center [363, 71] width 407 height 80
click at [606, 230] on span "Add Task" at bounding box center [621, 227] width 32 height 9
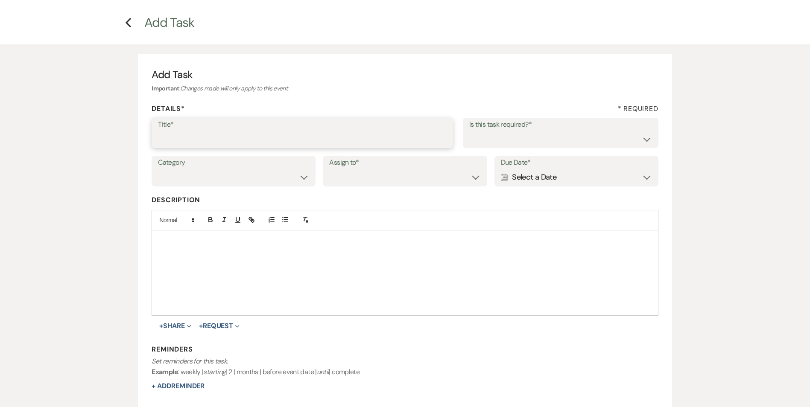
click at [247, 143] on input "Title*" at bounding box center [302, 139] width 289 height 17
type input "3rd follow up promo message and text"
drag, startPoint x: 517, startPoint y: 140, endPoint x: 516, endPoint y: 148, distance: 7.7
click at [517, 140] on select "Yes No" at bounding box center [560, 139] width 183 height 17
select select "true"
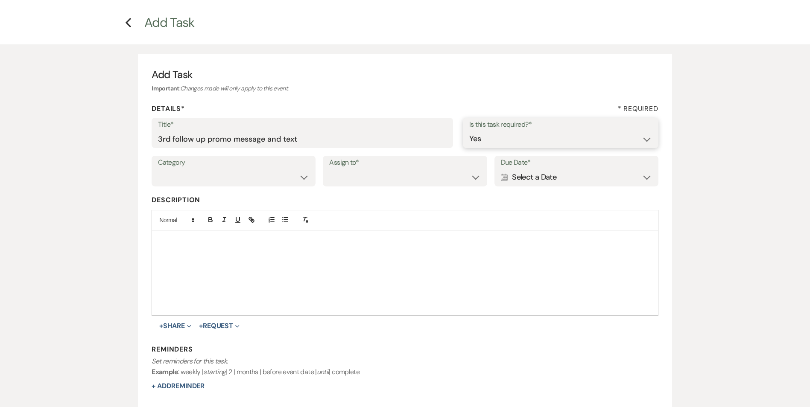
click at [469, 131] on select "Yes No" at bounding box center [560, 139] width 183 height 17
click at [218, 176] on select "Venue Vendors Guests Details Finalize & Share" at bounding box center [233, 177] width 151 height 17
select select "31"
click at [158, 169] on select "Venue Vendors Guests Details Finalize & Share" at bounding box center [233, 177] width 151 height 17
drag, startPoint x: 327, startPoint y: 180, endPoint x: 359, endPoint y: 210, distance: 43.5
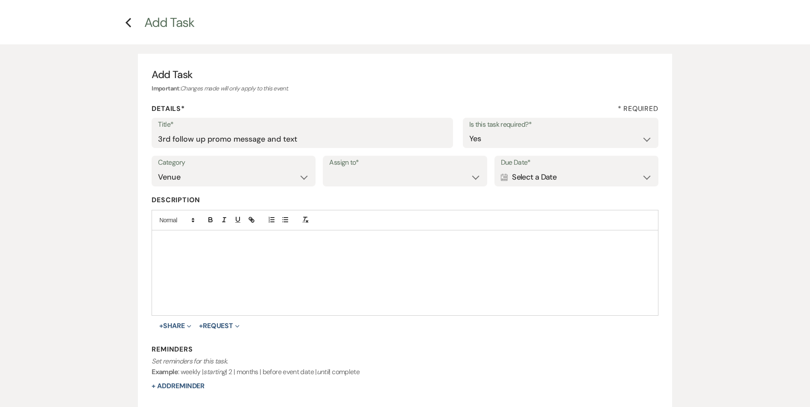
click at [330, 180] on div "Assign to* Venue Client" at bounding box center [405, 171] width 164 height 31
click at [358, 185] on select "Venue Client" at bounding box center [404, 177] width 151 height 17
click at [329, 169] on select "Venue Client" at bounding box center [404, 177] width 151 height 17
drag, startPoint x: 350, startPoint y: 170, endPoint x: 351, endPoint y: 183, distance: 12.5
click at [350, 170] on select "Venue Client" at bounding box center [404, 177] width 151 height 17
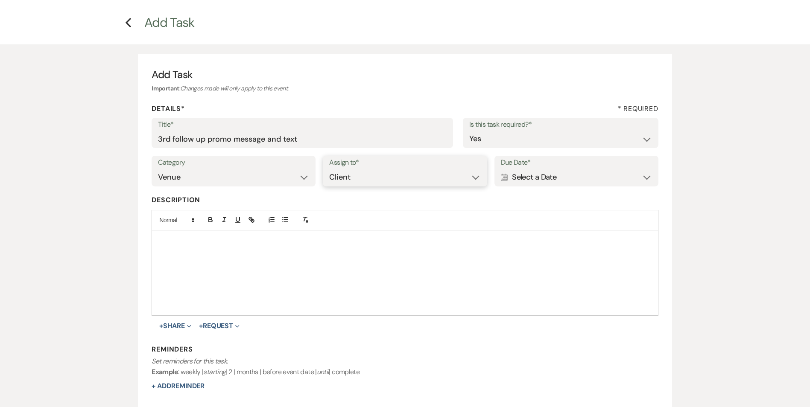
select select "venueHost"
click at [329, 169] on select "Venue Client" at bounding box center [404, 177] width 151 height 17
click at [573, 178] on div "Calendar Select a Date Expand" at bounding box center [576, 177] width 151 height 17
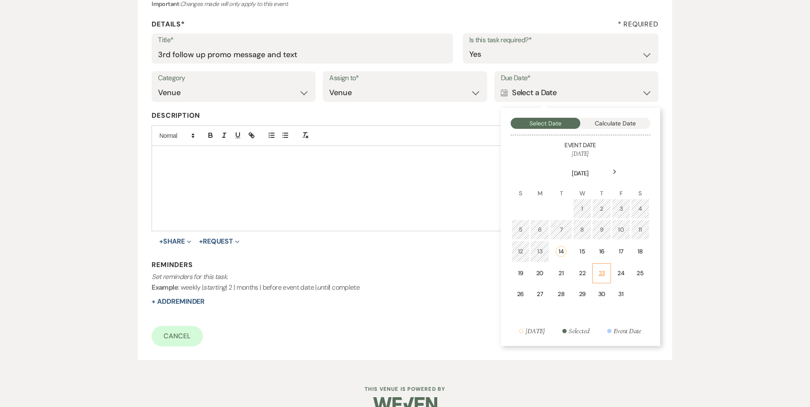
scroll to position [114, 0]
click at [527, 273] on td "19" at bounding box center [521, 273] width 18 height 20
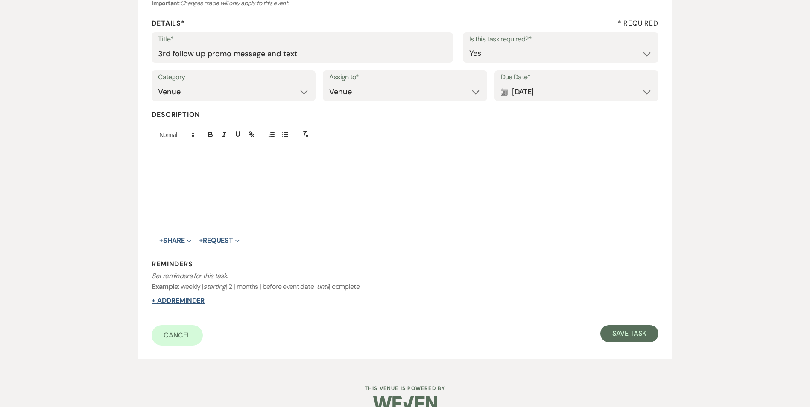
click at [188, 303] on button "+ Add Reminder" at bounding box center [178, 301] width 53 height 7
select select "host"
select select "days"
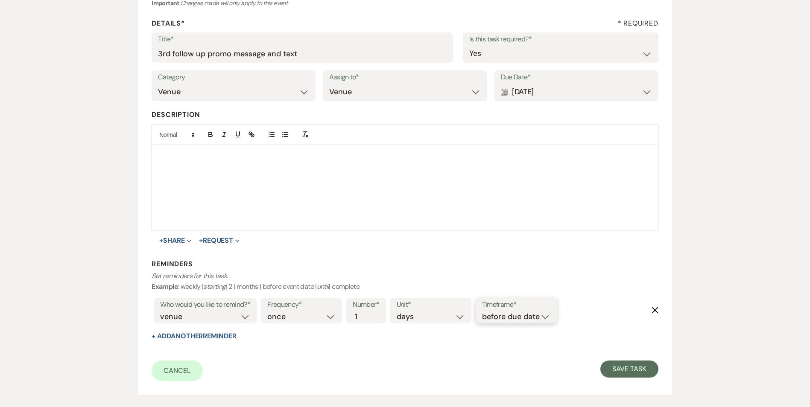
click at [524, 315] on select "before due date after due date on due date on custom date" at bounding box center [516, 317] width 68 height 12
select select "onDueDate"
click at [482, 311] on select "before due date after due date on due date on custom date" at bounding box center [516, 317] width 68 height 12
click at [623, 355] on form "Title* 3rd follow up promo message and text Is this task required?* Yes No Cate…" at bounding box center [405, 206] width 506 height 349
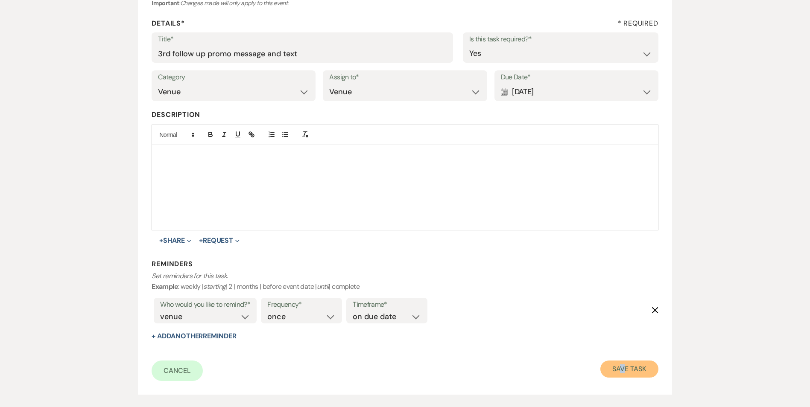
drag, startPoint x: 623, startPoint y: 355, endPoint x: 628, endPoint y: 366, distance: 12.4
click at [628, 366] on button "Save Task" at bounding box center [629, 369] width 58 height 17
select select "2"
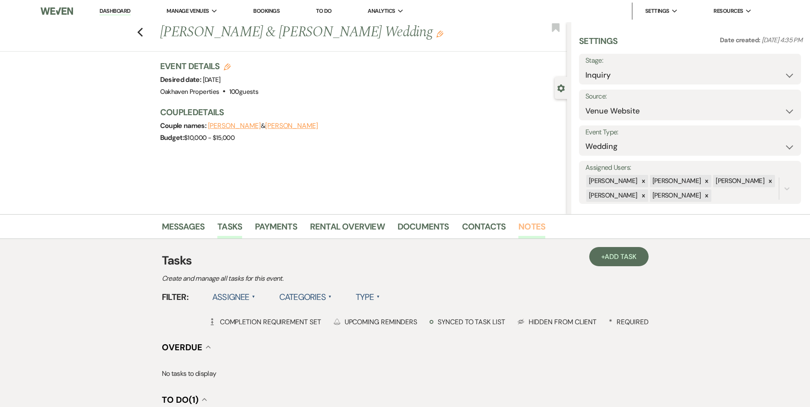
click at [531, 233] on link "Notes" at bounding box center [531, 229] width 27 height 19
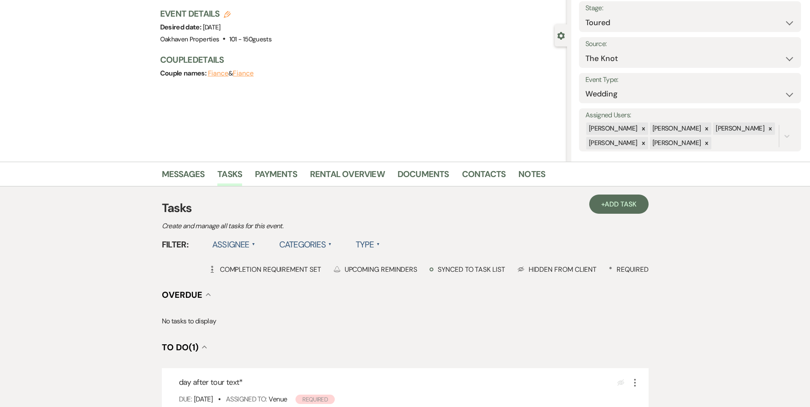
scroll to position [191, 0]
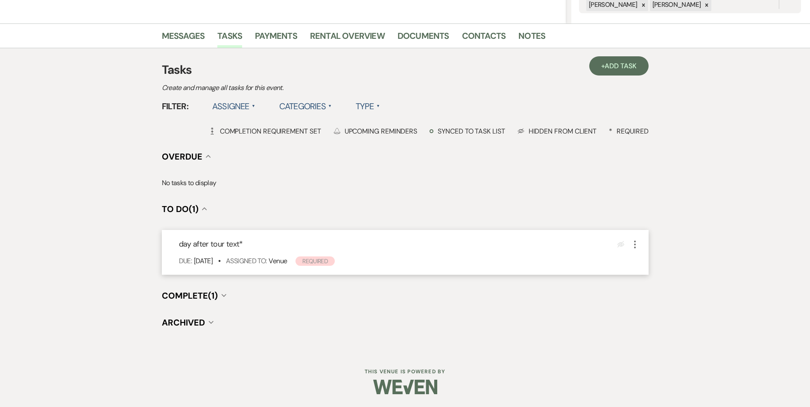
click at [634, 248] on icon "More" at bounding box center [635, 245] width 10 height 10
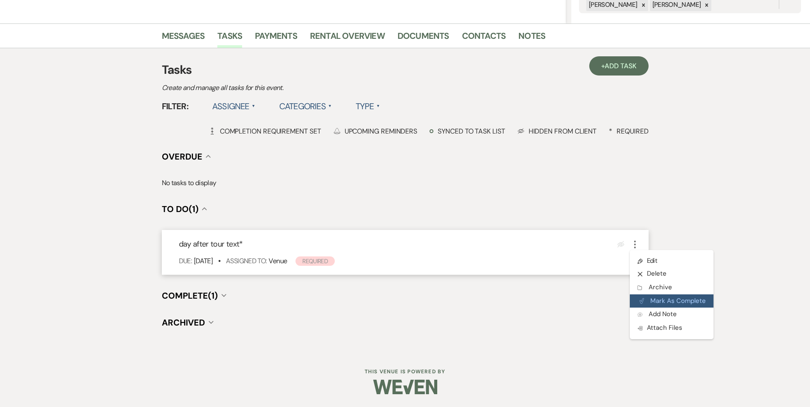
click at [647, 303] on button "Plan Portal Link Mark As Complete" at bounding box center [672, 302] width 84 height 14
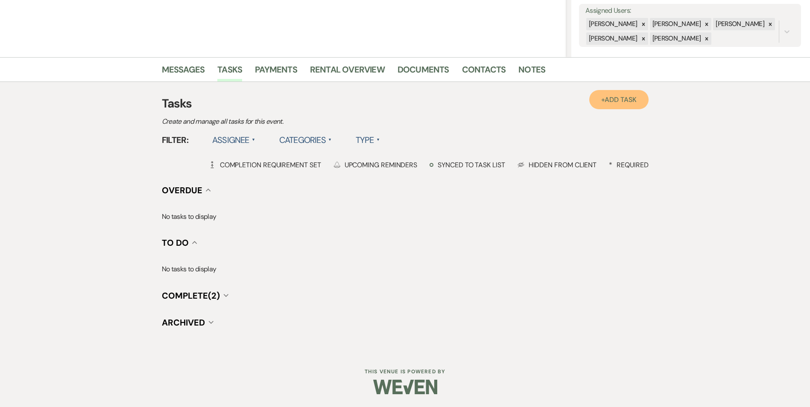
click at [618, 99] on span "Add Task" at bounding box center [621, 99] width 32 height 9
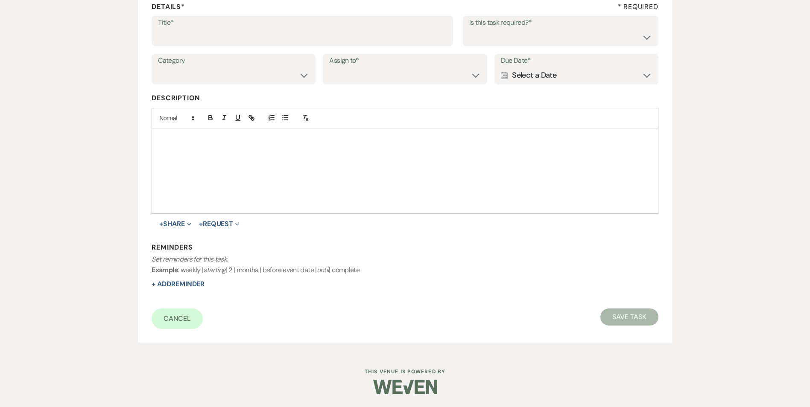
scroll to position [131, 0]
click at [207, 24] on label "Title*" at bounding box center [302, 23] width 289 height 12
click at [207, 29] on input "Title*" at bounding box center [302, 37] width 289 height 17
type input "tour follow up"
click at [619, 40] on select "Yes No" at bounding box center [560, 37] width 183 height 17
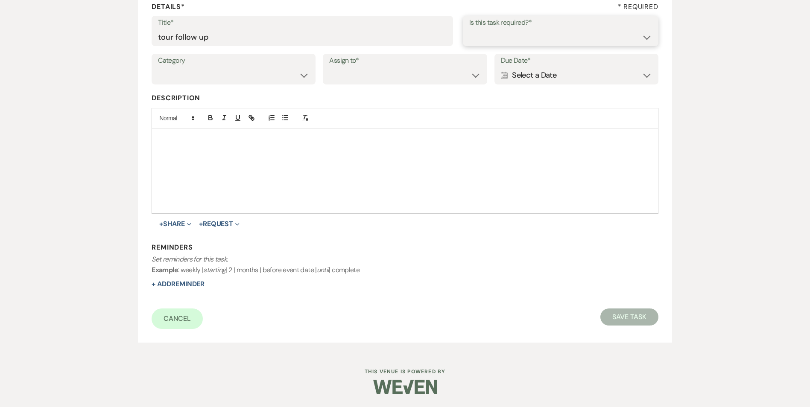
select select "true"
click at [469, 29] on select "Yes No" at bounding box center [560, 37] width 183 height 17
click at [249, 72] on select "Venue Vendors Guests Details Finalize & Share" at bounding box center [233, 75] width 151 height 17
select select "31"
click at [158, 67] on select "Venue Vendors Guests Details Finalize & Share" at bounding box center [233, 75] width 151 height 17
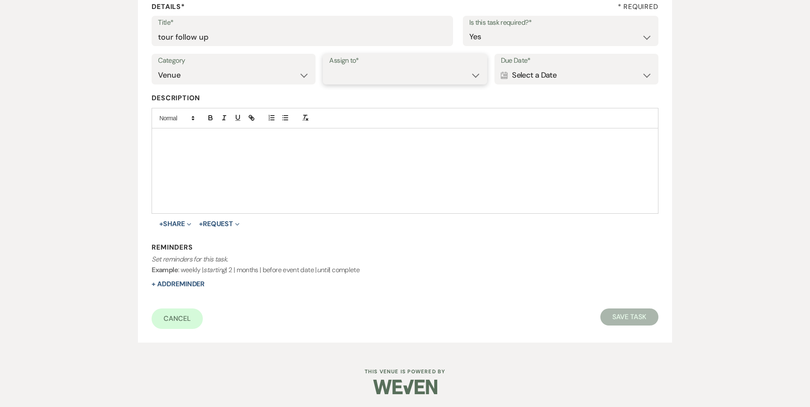
drag, startPoint x: 334, startPoint y: 70, endPoint x: 339, endPoint y: 79, distance: 10.5
click at [334, 70] on select "Venue Client" at bounding box center [404, 75] width 151 height 17
select select "venueHost"
click at [329, 67] on select "Venue Client" at bounding box center [404, 75] width 151 height 17
click at [530, 85] on div "Category Venue Vendors Guests Details Finalize & Share Assign to* Venue Client …" at bounding box center [405, 73] width 506 height 38
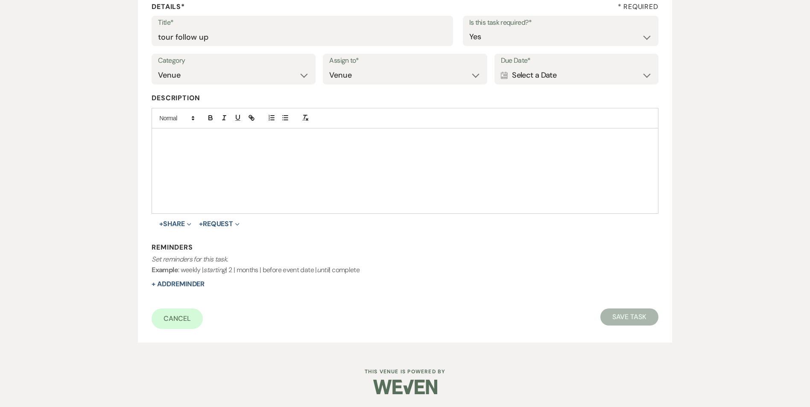
click at [530, 76] on div "Calendar Select a Date Expand" at bounding box center [576, 75] width 151 height 17
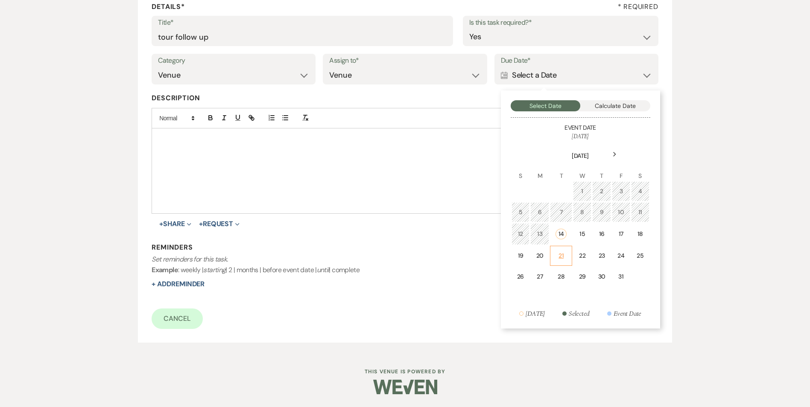
click at [565, 253] on div "21" at bounding box center [561, 256] width 11 height 9
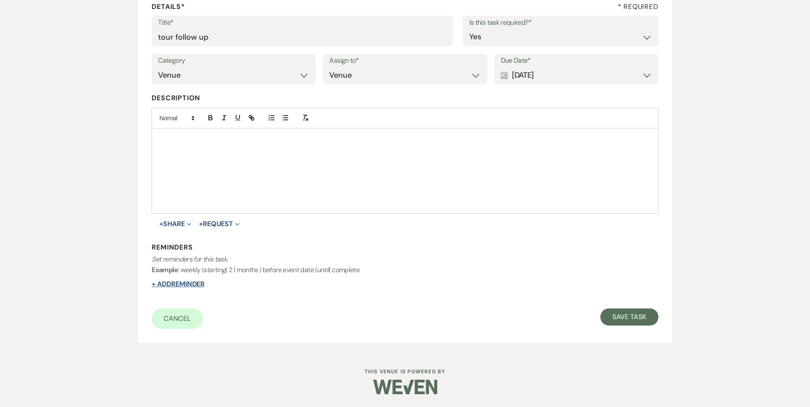
click at [152, 281] on button "+ Add Reminder" at bounding box center [178, 284] width 53 height 7
select select "host"
select select "days"
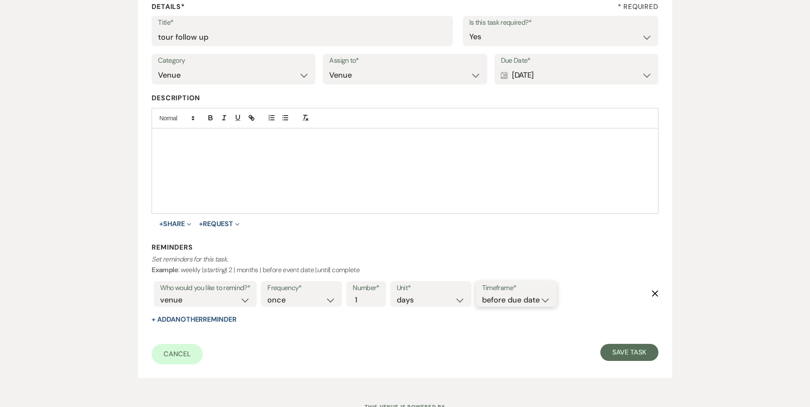
click at [502, 295] on select "before due date after due date on due date on custom date" at bounding box center [516, 301] width 68 height 12
select select "onDueDate"
click at [482, 295] on select "before due date after due date on due date on custom date" at bounding box center [516, 301] width 68 height 12
click at [681, 362] on div "Add Task Important : Changes made will only apply to this event. Details* * Req…" at bounding box center [405, 164] width 615 height 445
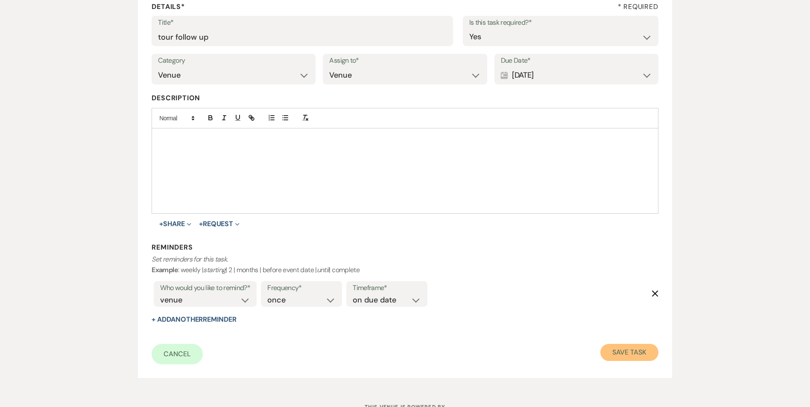
click at [631, 357] on button "Save Task" at bounding box center [629, 352] width 58 height 17
select select "5"
select select "2"
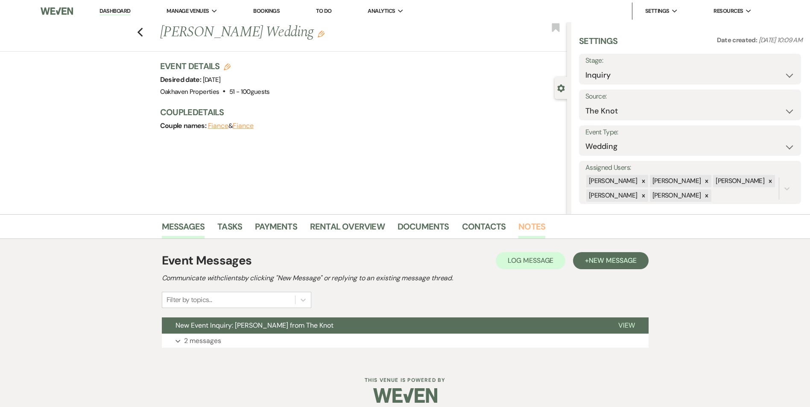
click at [527, 225] on link "Notes" at bounding box center [531, 229] width 27 height 19
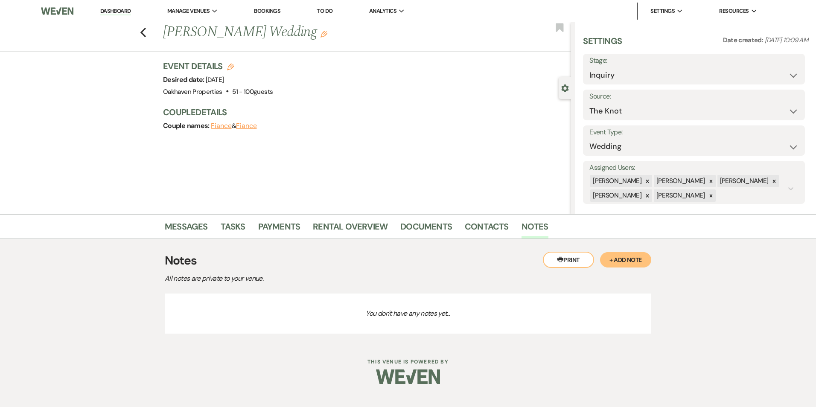
click at [626, 260] on button "+ Add Note" at bounding box center [625, 259] width 51 height 15
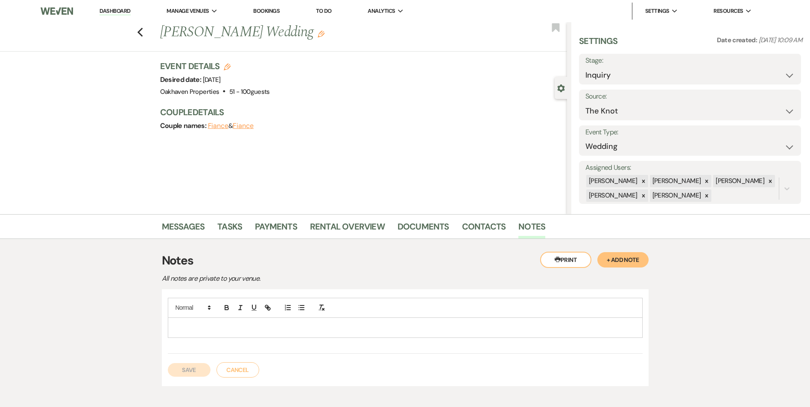
click at [277, 335] on div at bounding box center [405, 328] width 474 height 20
click at [183, 369] on button "Save" at bounding box center [189, 370] width 43 height 14
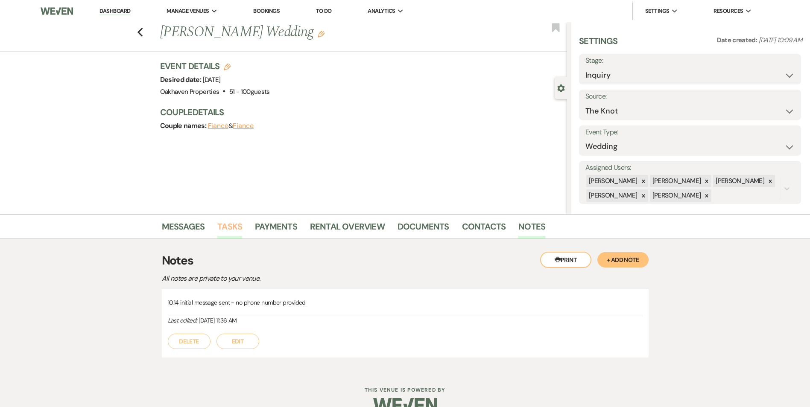
click at [234, 228] on link "Tasks" at bounding box center [229, 229] width 25 height 19
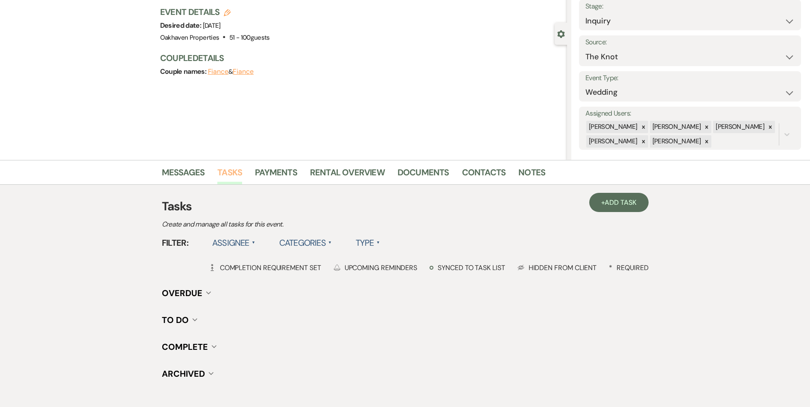
scroll to position [105, 0]
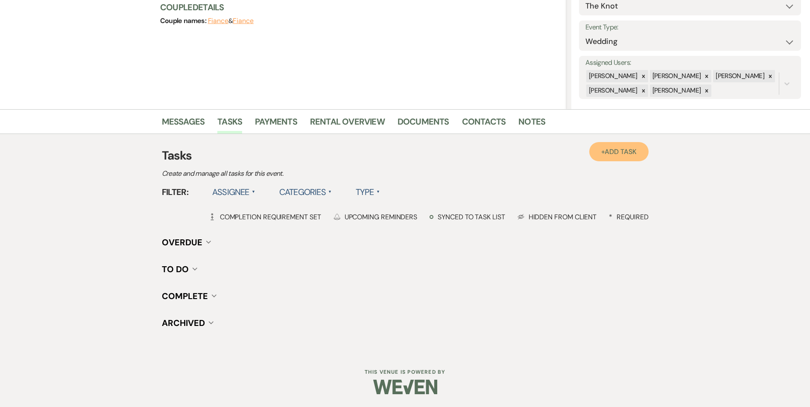
click at [610, 150] on span "Add Task" at bounding box center [621, 151] width 32 height 9
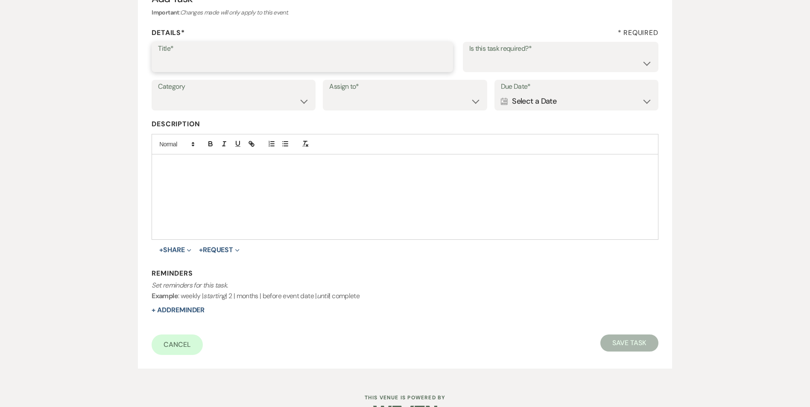
click at [168, 69] on input "Title*" at bounding box center [302, 63] width 289 height 17
type input "2nd follow up message"
drag, startPoint x: 535, startPoint y: 56, endPoint x: 533, endPoint y: 71, distance: 15.5
click at [535, 56] on select "Yes No" at bounding box center [560, 63] width 183 height 17
select select "true"
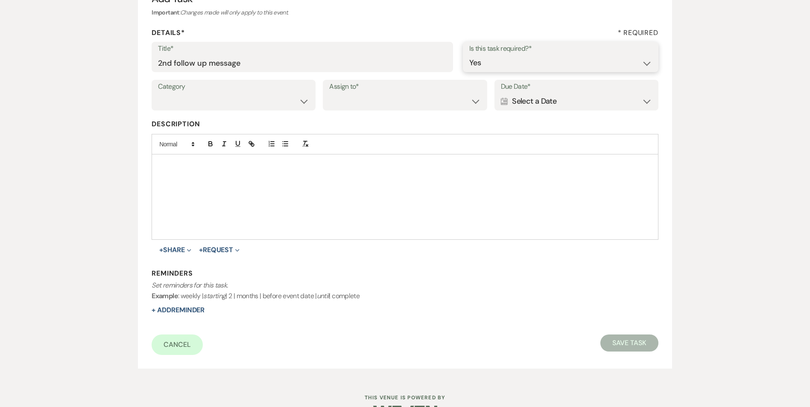
click at [469, 55] on select "Yes No" at bounding box center [560, 63] width 183 height 17
drag, startPoint x: 282, startPoint y: 103, endPoint x: 283, endPoint y: 111, distance: 7.7
click at [282, 104] on select "Venue Vendors Guests Details Finalize & Share" at bounding box center [233, 101] width 151 height 17
select select "31"
click at [158, 93] on select "Venue Vendors Guests Details Finalize & Share" at bounding box center [233, 101] width 151 height 17
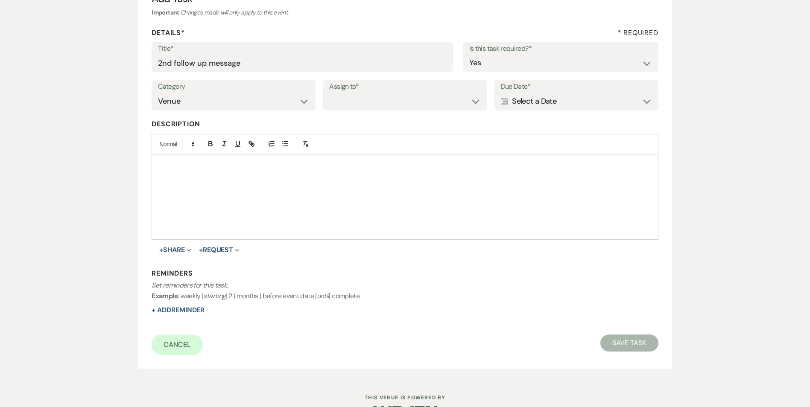
drag, startPoint x: 339, startPoint y: 91, endPoint x: 344, endPoint y: 96, distance: 7.2
click at [339, 91] on label "Assign to*" at bounding box center [404, 87] width 151 height 12
click at [353, 104] on select "Venue Client" at bounding box center [404, 101] width 151 height 17
select select "venueHost"
click at [329, 93] on select "Venue Client" at bounding box center [404, 101] width 151 height 17
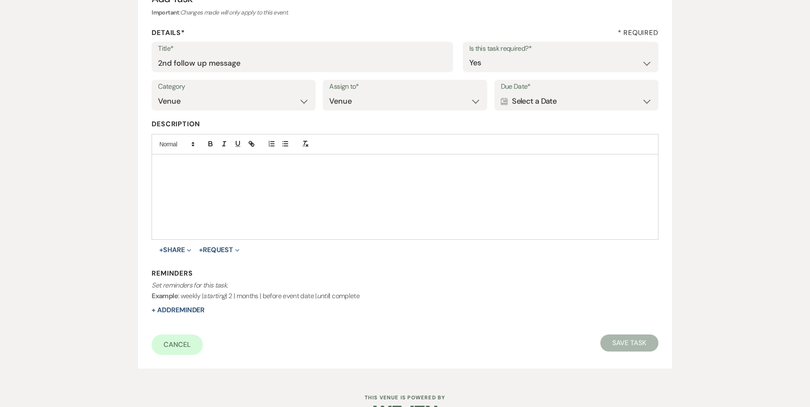
drag, startPoint x: 538, startPoint y: 100, endPoint x: 730, endPoint y: 118, distance: 192.6
click at [538, 100] on div "Calendar Select a Date Expand" at bounding box center [576, 101] width 151 height 17
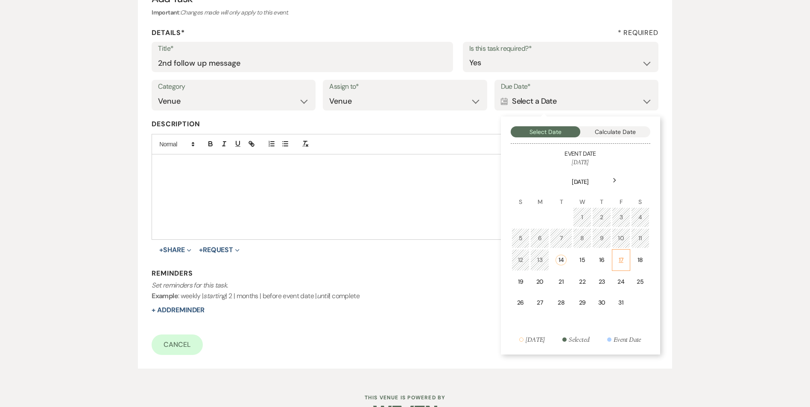
click at [617, 256] on td "17" at bounding box center [621, 260] width 18 height 22
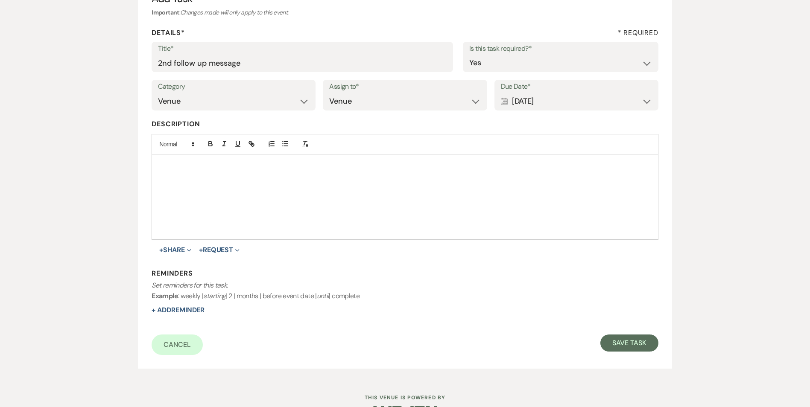
click at [175, 307] on button "+ Add Reminder" at bounding box center [178, 310] width 53 height 7
select select "host"
select select "days"
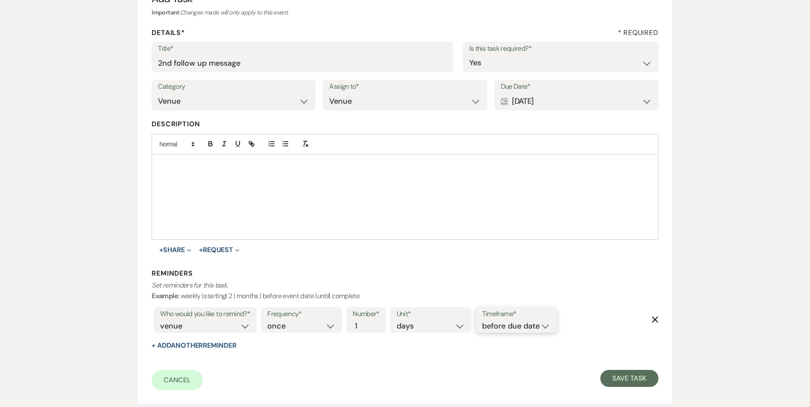
click at [496, 321] on select "before due date after due date on due date on custom date" at bounding box center [516, 327] width 68 height 12
select select "onDueDate"
click at [482, 321] on select "before due date after due date on due date on custom date" at bounding box center [516, 327] width 68 height 12
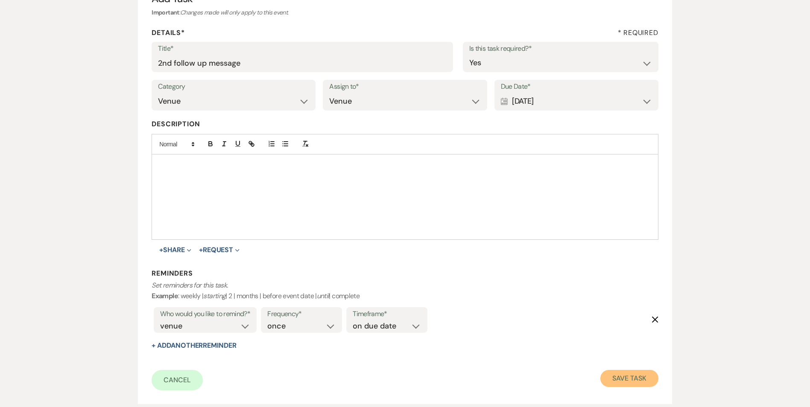
click at [632, 378] on button "Save Task" at bounding box center [629, 378] width 58 height 17
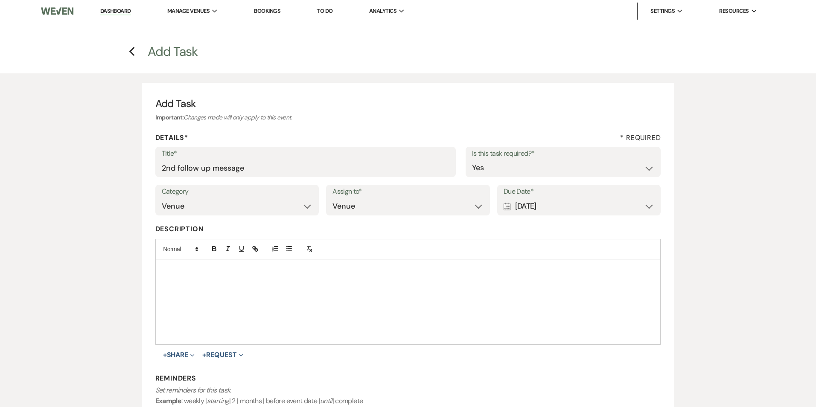
select select "2"
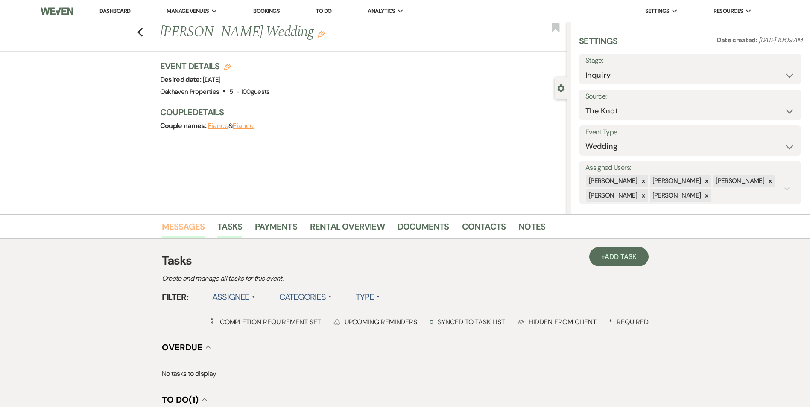
click at [200, 234] on link "Messages" at bounding box center [183, 229] width 43 height 19
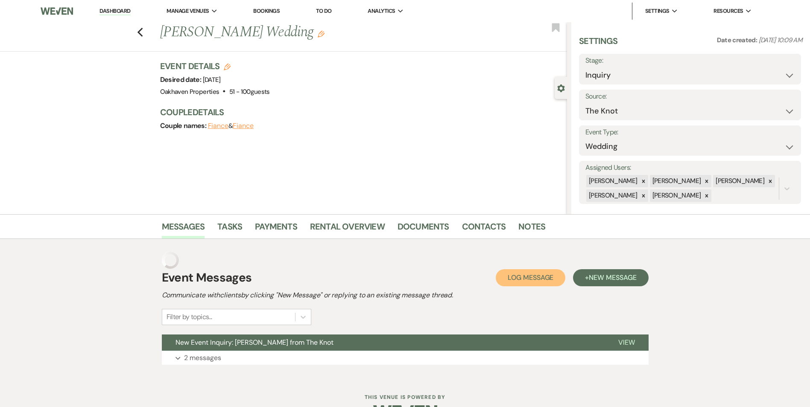
click at [543, 275] on span "Log Message" at bounding box center [531, 277] width 46 height 9
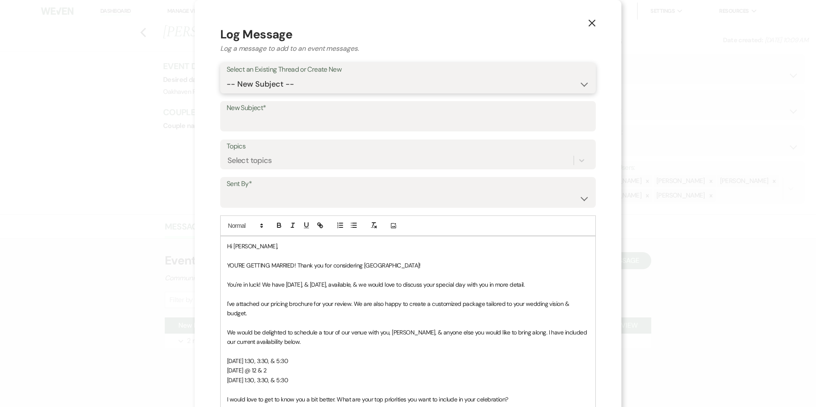
click at [283, 84] on select "-- New Subject -- New Event Inquiry: [PERSON_NAME] from The Knot" at bounding box center [408, 84] width 363 height 17
select select "475470"
click at [227, 76] on select "-- New Subject -- New Event Inquiry: [PERSON_NAME] from The Knot" at bounding box center [408, 84] width 363 height 17
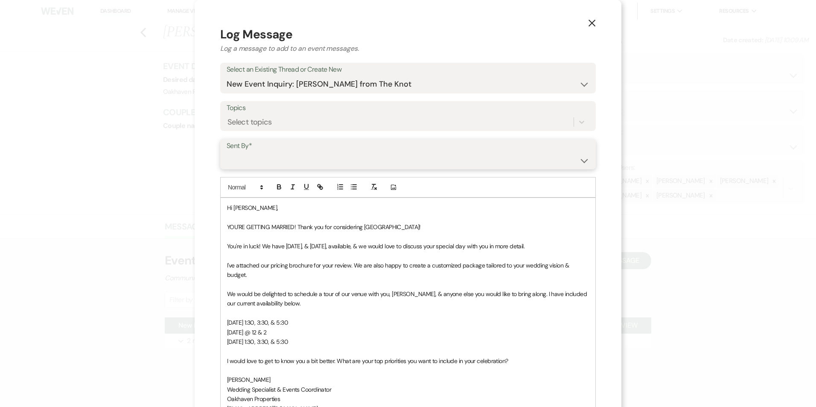
click at [245, 157] on select "[PERSON_NAME] ([EMAIL_ADDRESS][DOMAIN_NAME]) [PERSON_NAME] ([PERSON_NAME][EMAIL…" at bounding box center [408, 160] width 363 height 17
select select "user-127923"
click at [227, 152] on select "[PERSON_NAME] ([EMAIL_ADDRESS][DOMAIN_NAME]) [PERSON_NAME] ([PERSON_NAME][EMAIL…" at bounding box center [408, 160] width 363 height 17
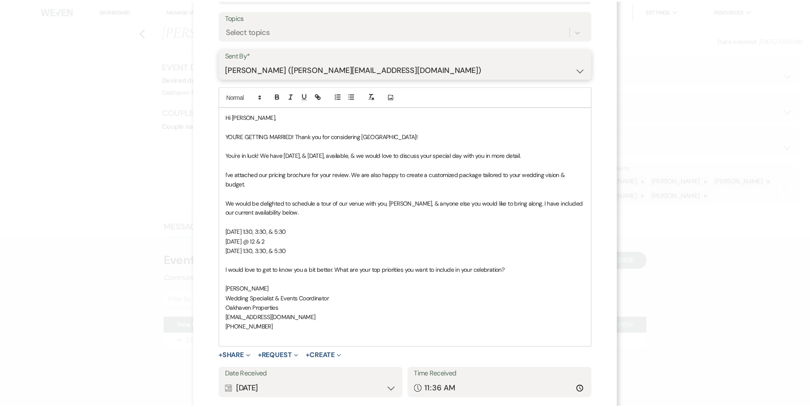
scroll to position [147, 0]
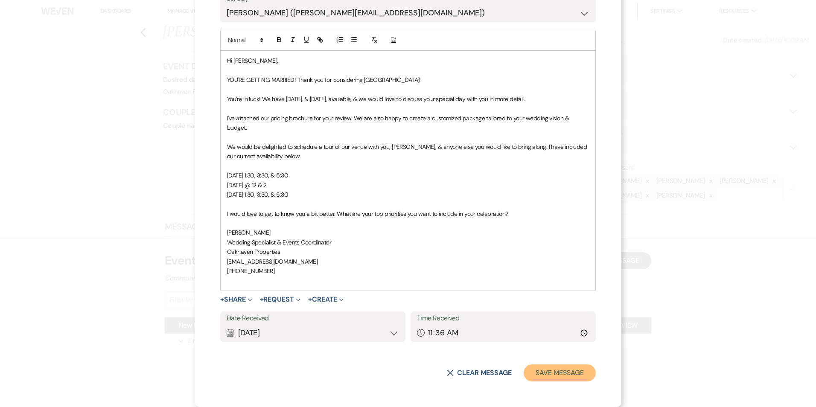
click at [560, 373] on button "Save Message" at bounding box center [560, 373] width 72 height 17
